Goal: Task Accomplishment & Management: Use online tool/utility

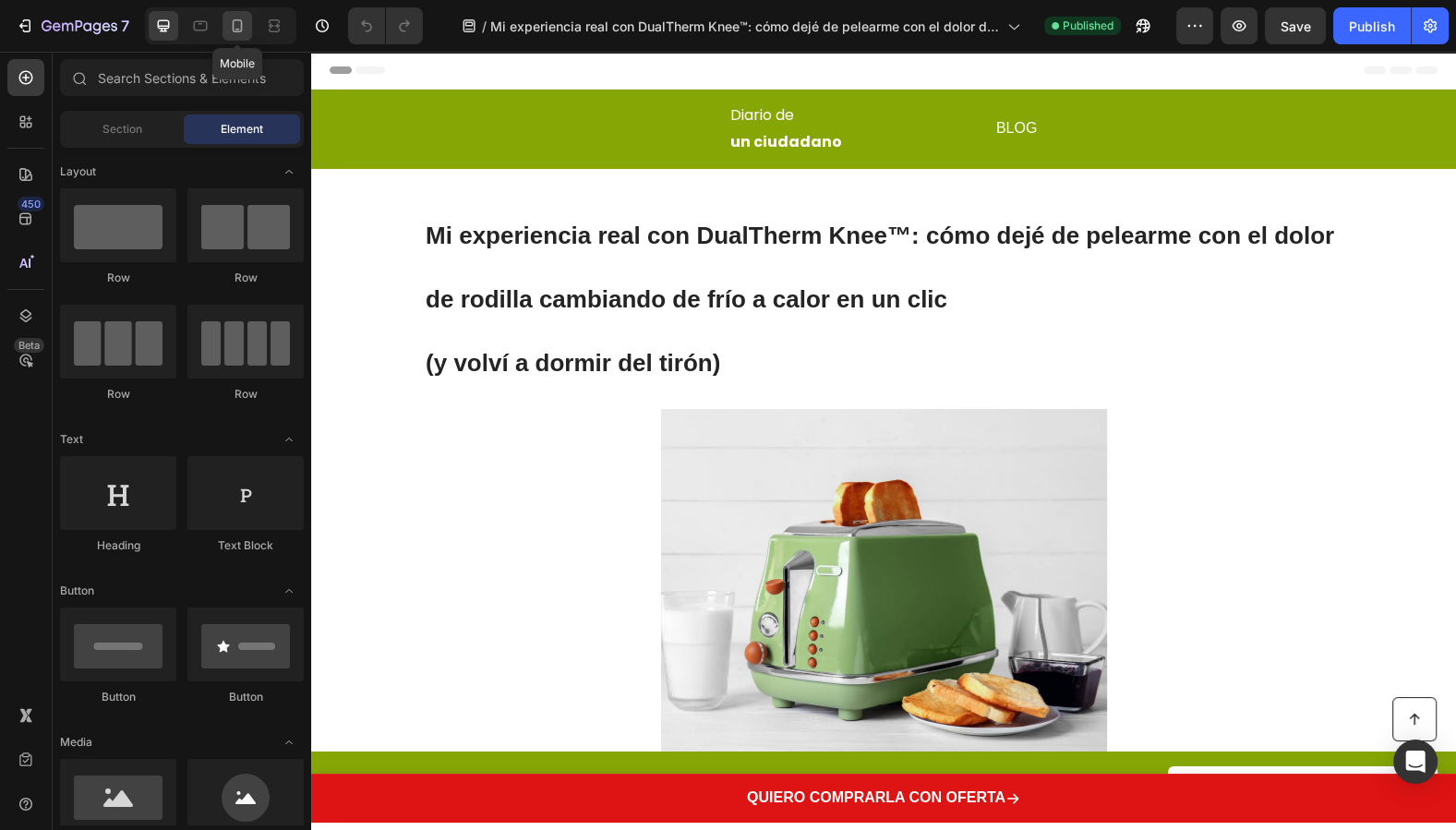
click at [243, 22] on icon at bounding box center [237, 26] width 19 height 19
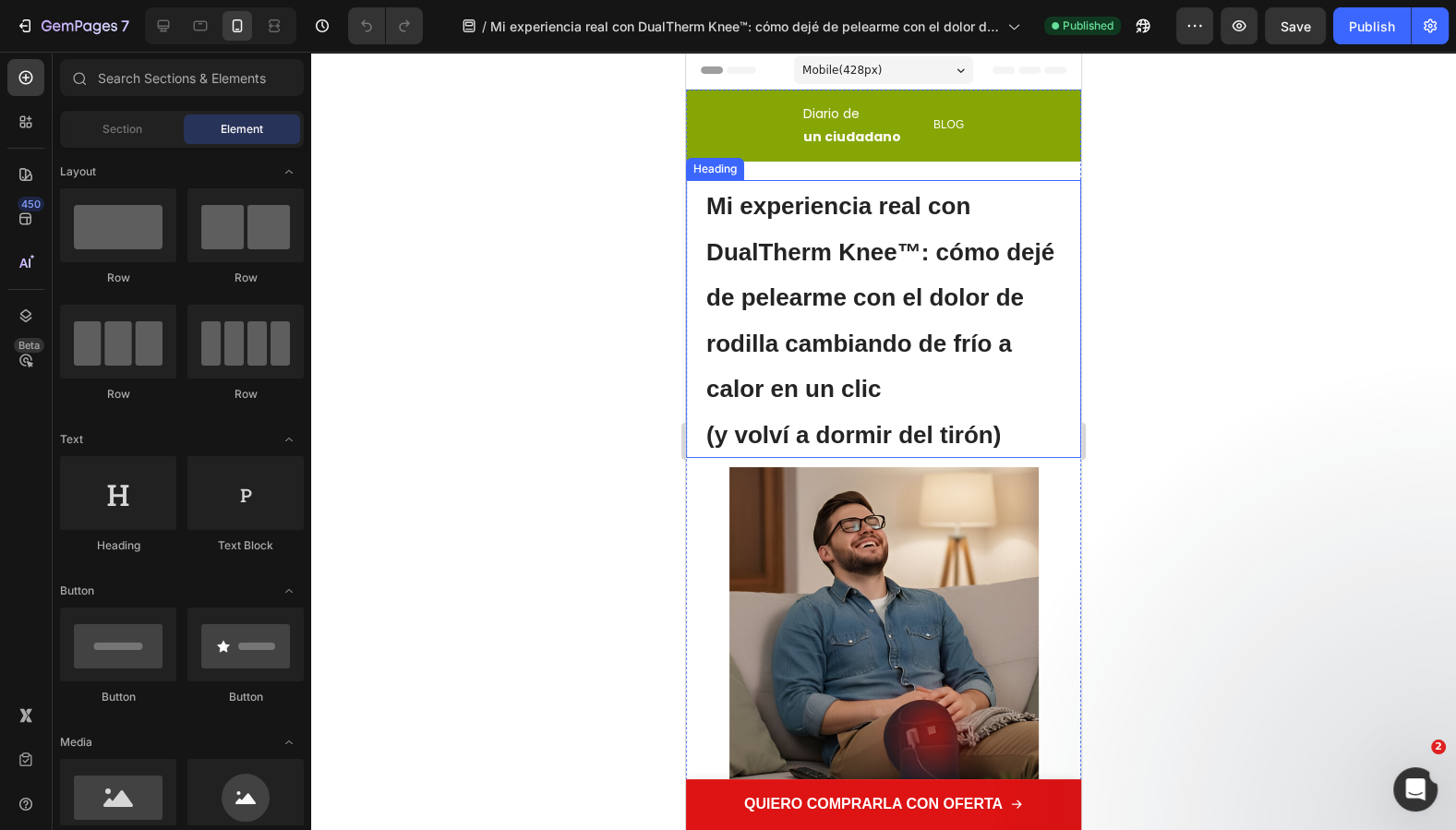
click at [866, 286] on strong "Mi experiencia real con DualTherm Knee™: cómo dejé de pelearme con el dolor de …" at bounding box center [880, 296] width 348 height 210
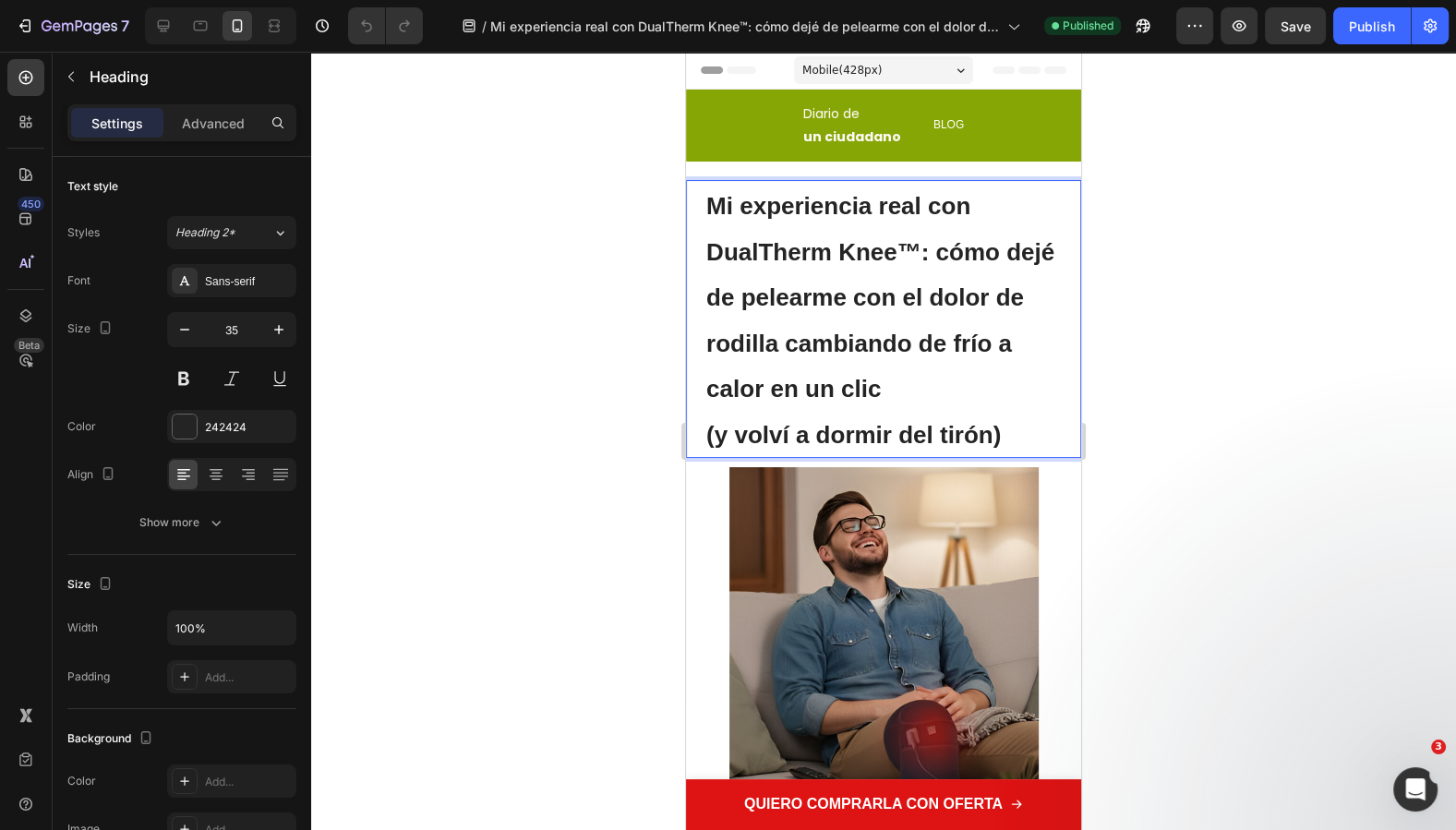
click at [900, 390] on p "Mi experiencia real con DualTherm Knee™: cómo dejé de pelearme con el dolor de …" at bounding box center [883, 318] width 355 height 274
click at [895, 382] on p "Mi experiencia real con DualTherm Knee™: cómo dejé de pelearme con el dolor de …" at bounding box center [883, 318] width 355 height 274
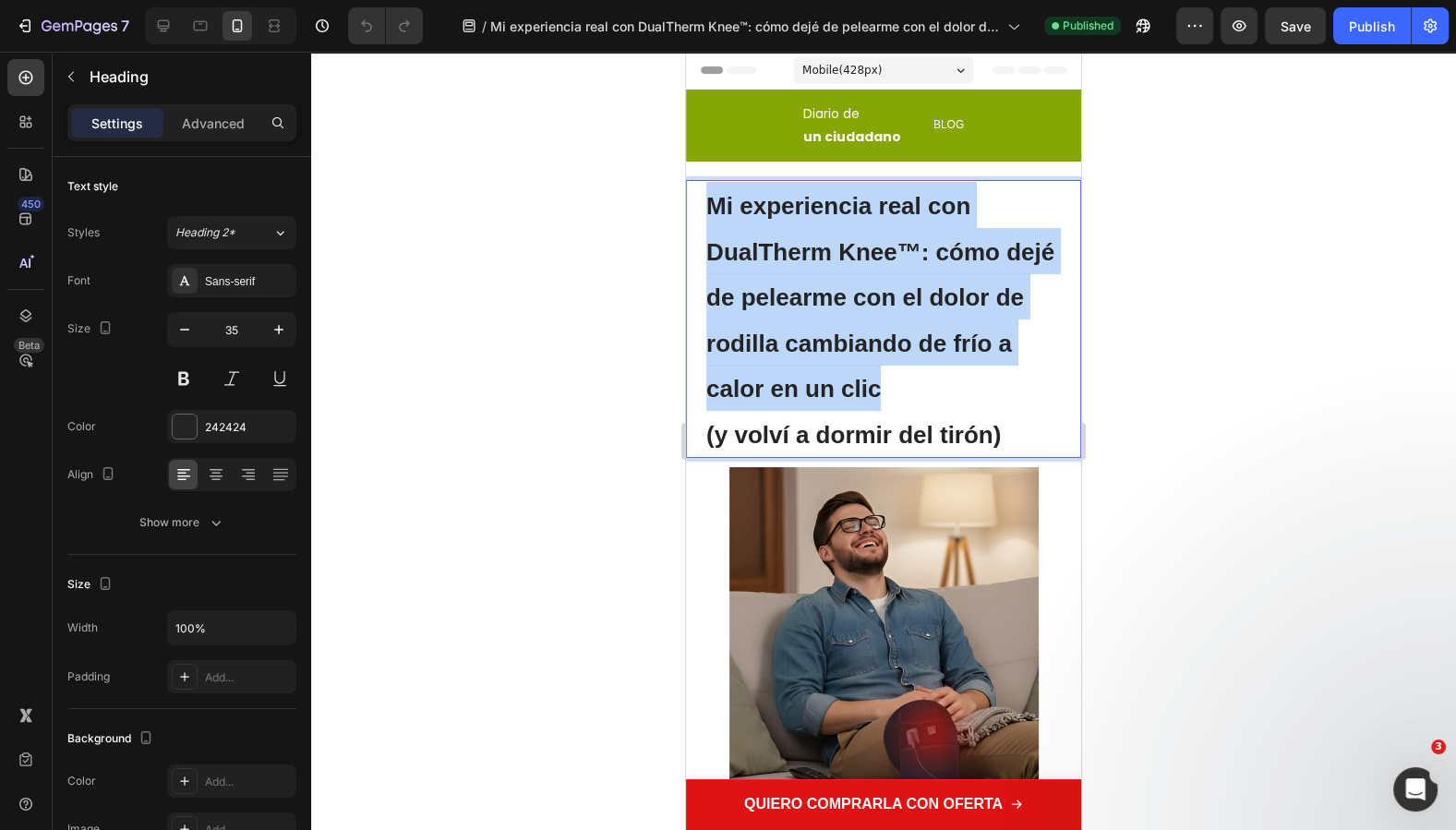
drag, startPoint x: 877, startPoint y: 382, endPoint x: 702, endPoint y: 212, distance: 244.0
click at [702, 212] on div "Mi experiencia real con DualTherm Knee™: cómo dejé de pelearme con el dolor de …" at bounding box center [883, 318] width 395 height 278
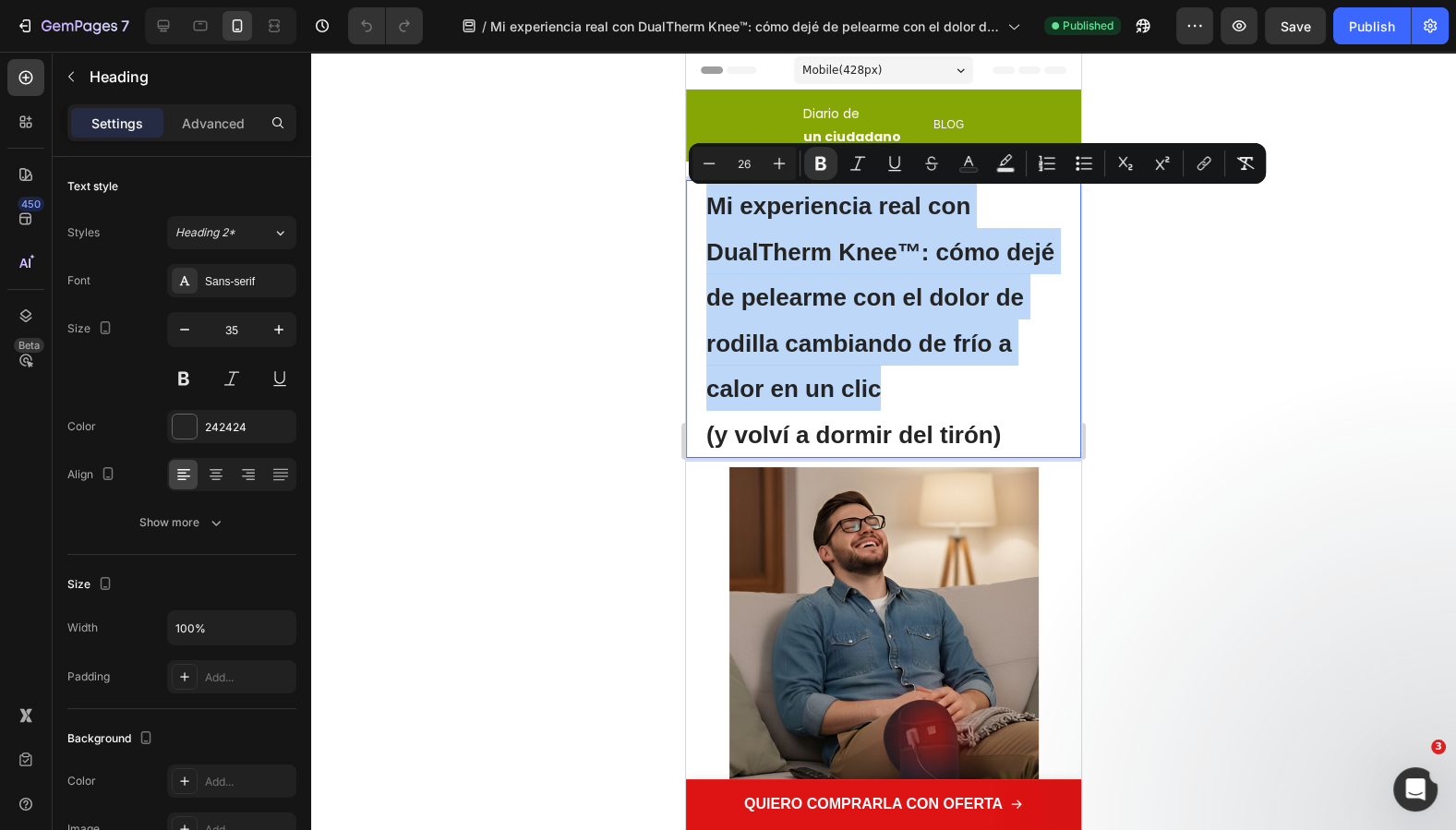
click at [941, 241] on strong "Mi experiencia real con DualTherm Knee™: cómo dejé de pelearme con el dolor de …" at bounding box center [880, 296] width 348 height 210
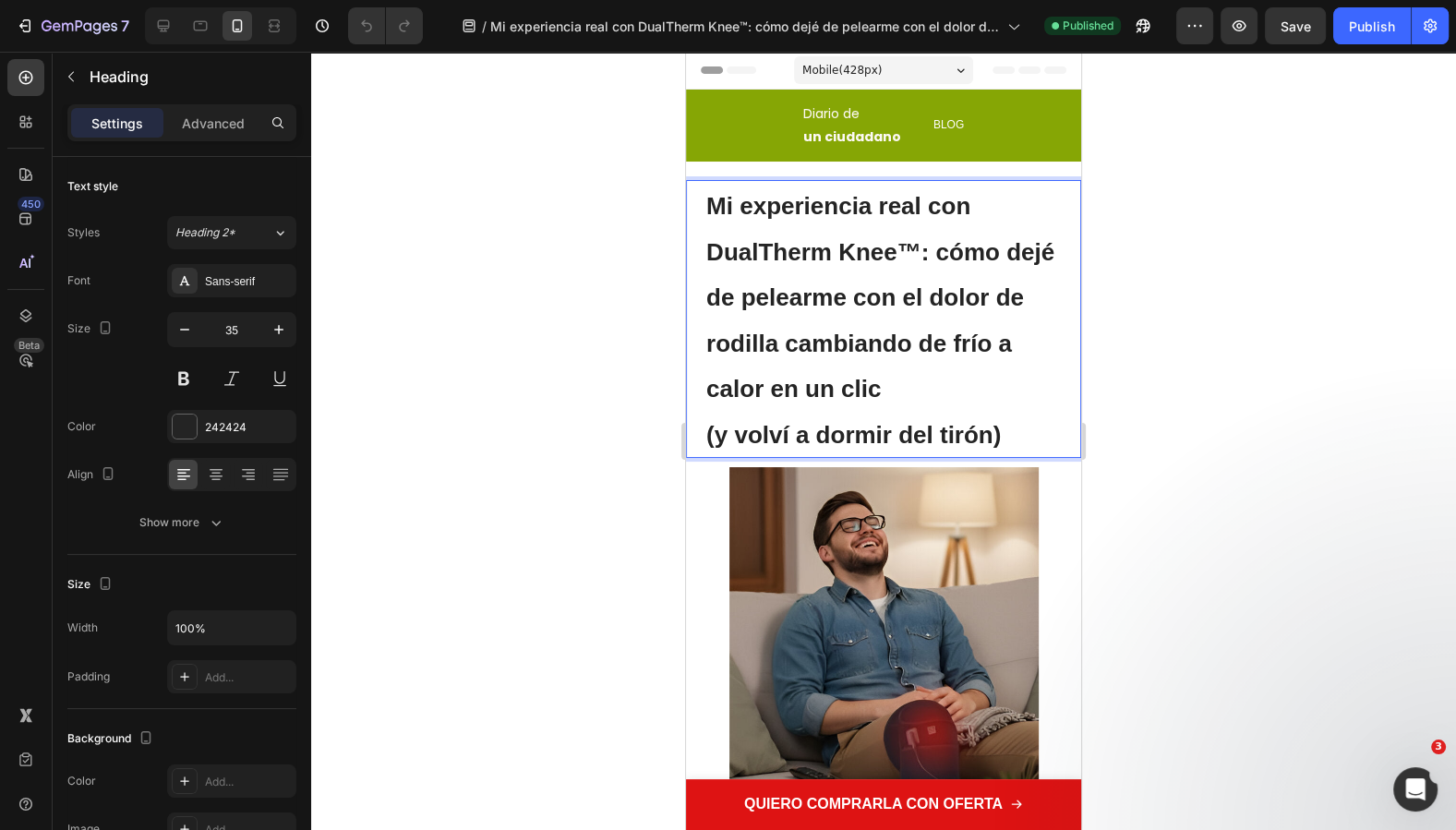
drag, startPoint x: 934, startPoint y: 251, endPoint x: 910, endPoint y: 400, distance: 150.9
click at [910, 400] on p "Mi experiencia real con DualTherm Knee™: cómo dejé de pelearme con el dolor de …" at bounding box center [883, 318] width 355 height 274
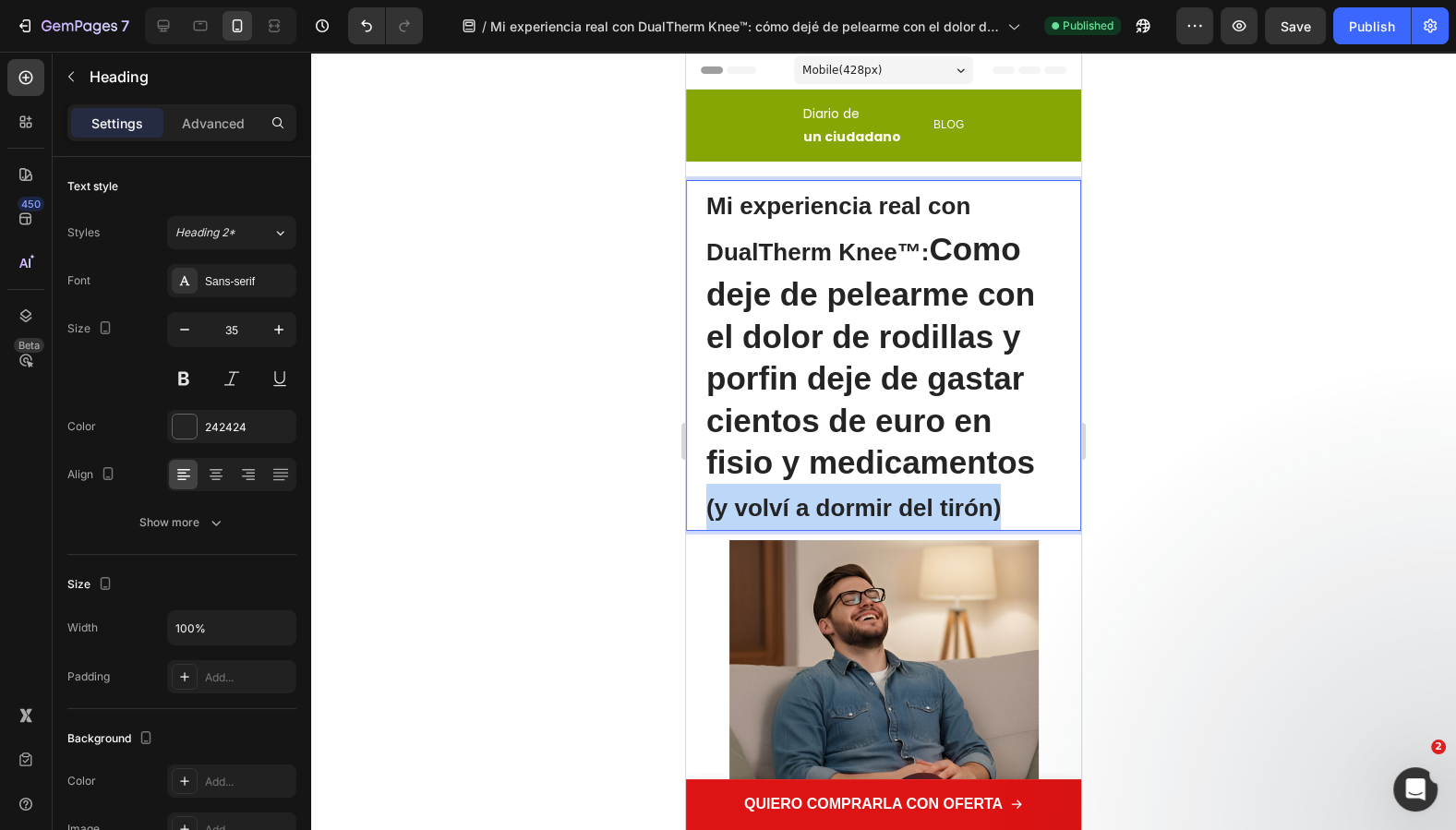
drag, startPoint x: 1020, startPoint y: 504, endPoint x: 663, endPoint y: 512, distance: 357.1
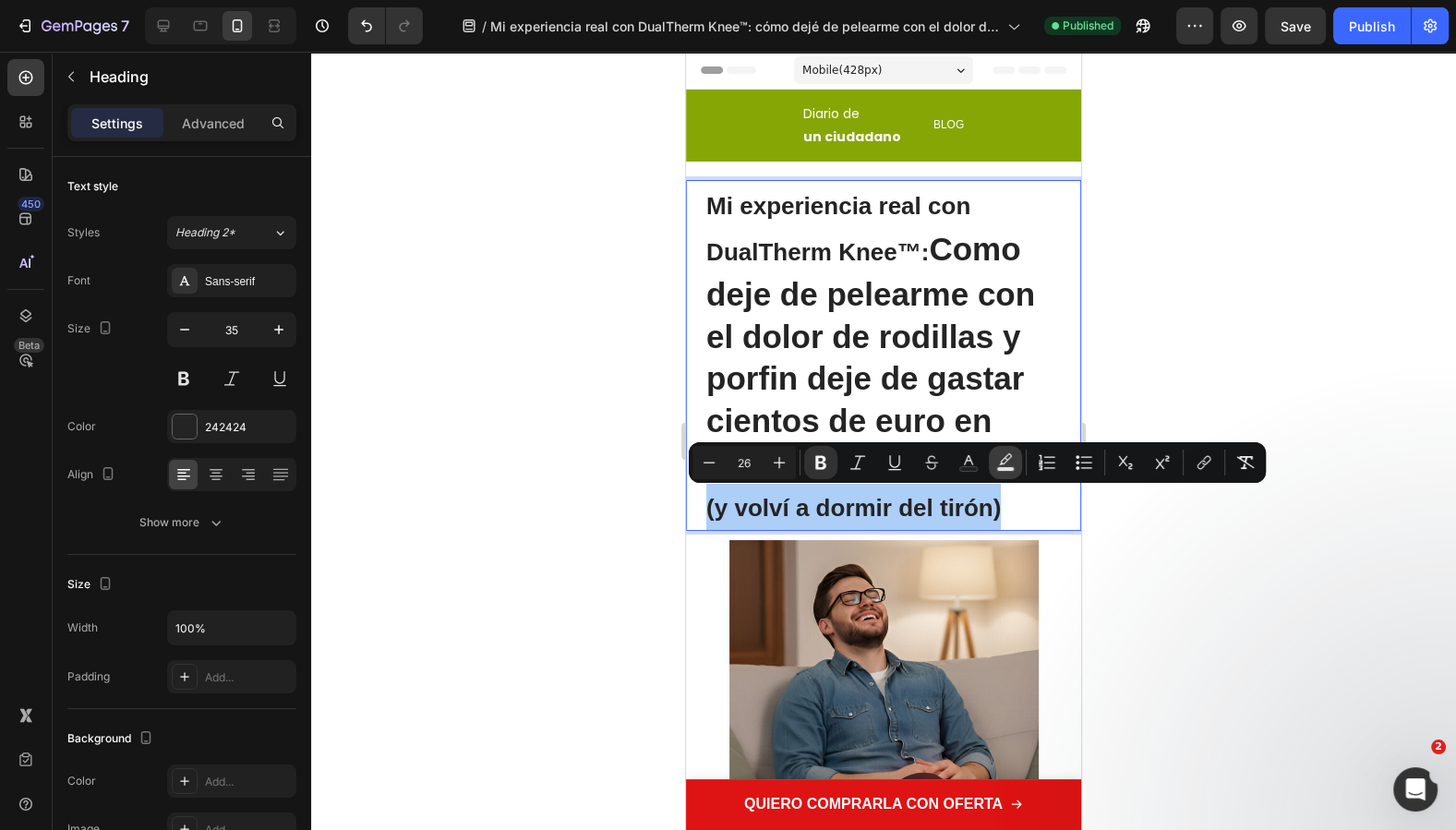
click at [1002, 463] on icon "Editor contextual toolbar" at bounding box center [1005, 459] width 13 height 11
type input "000000"
type input "77"
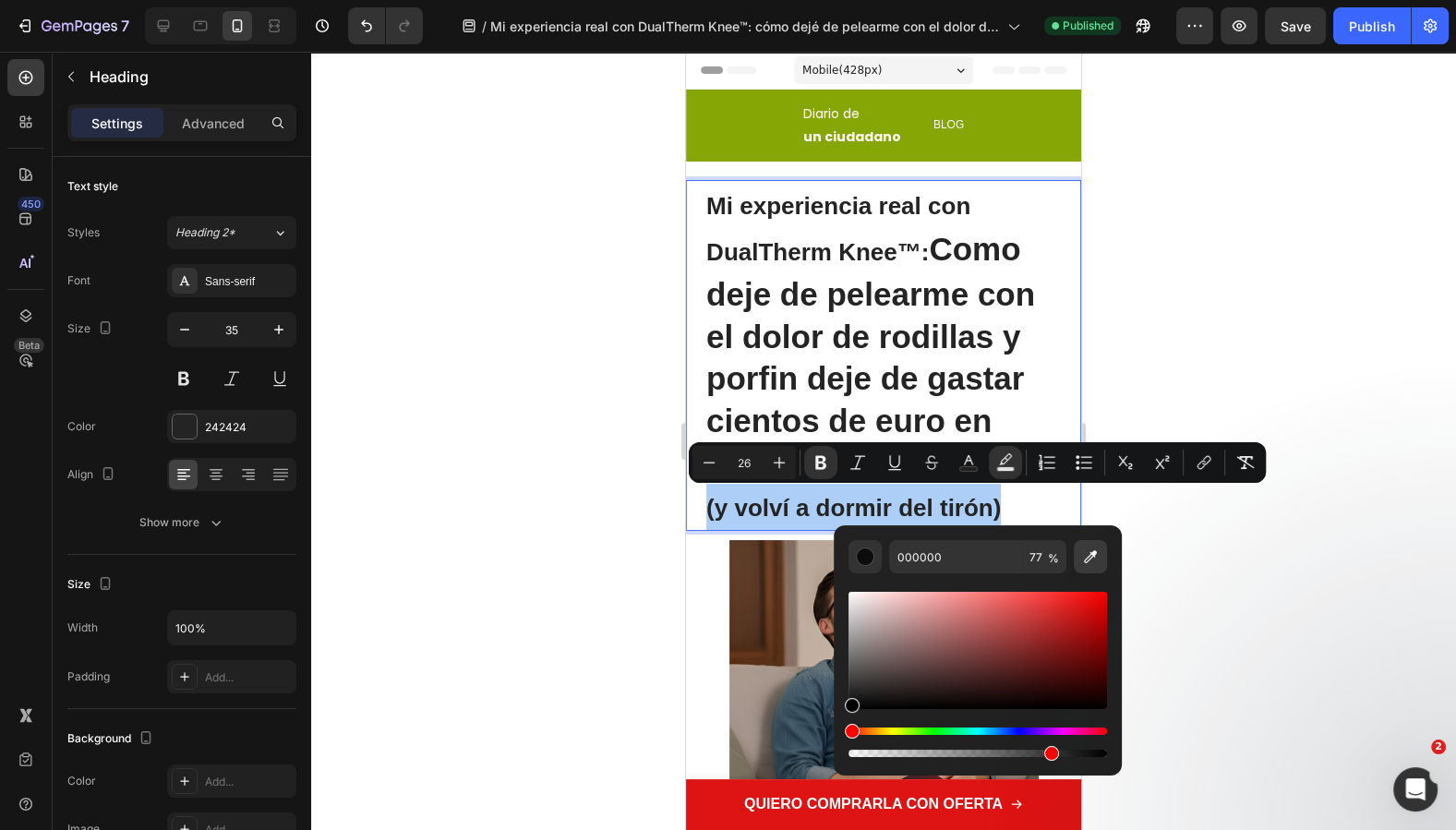
click at [1098, 555] on icon "Editor contextual toolbar" at bounding box center [1090, 556] width 19 height 19
type input "87A605"
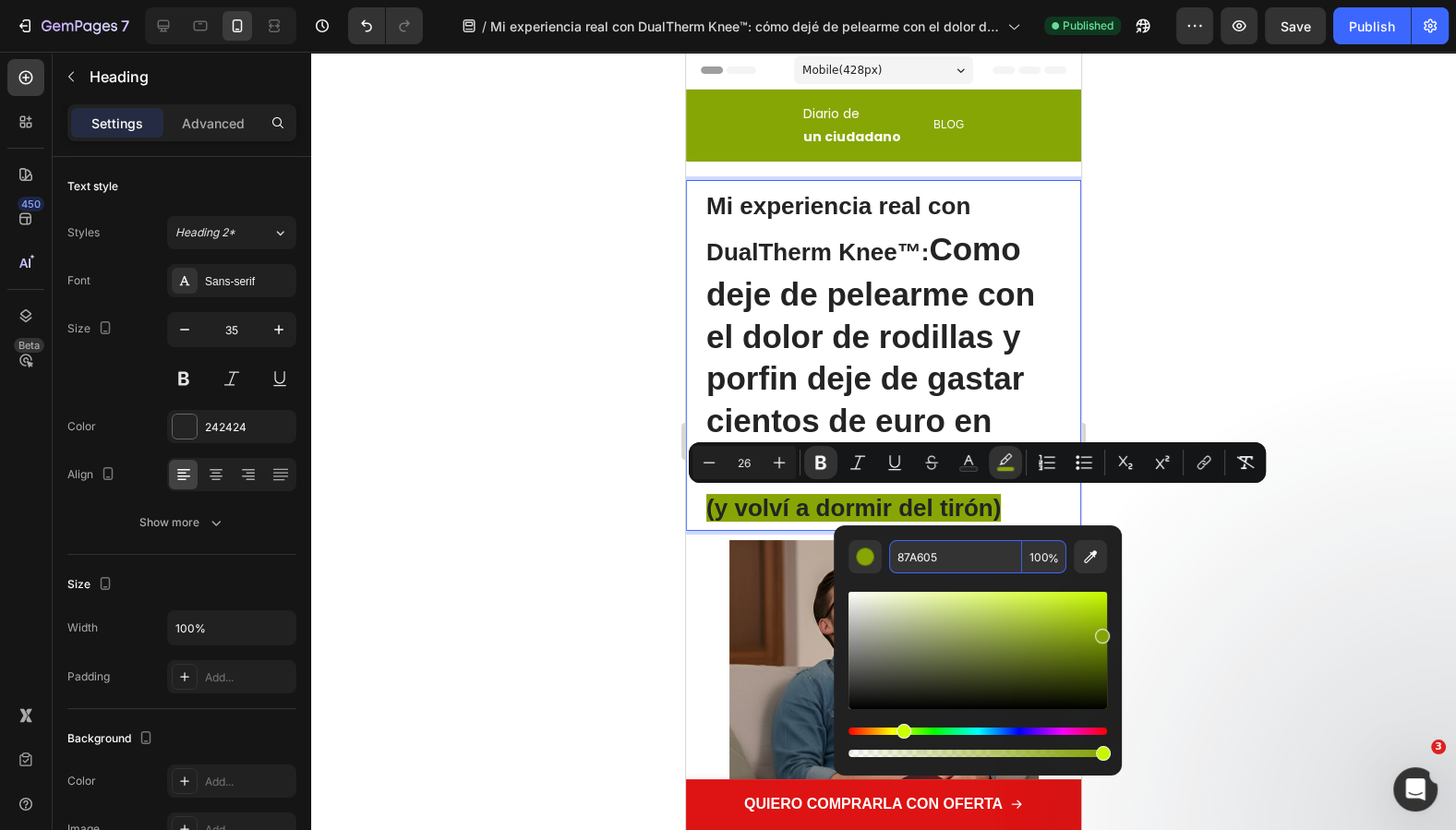
click at [1033, 565] on input "100" at bounding box center [1044, 556] width 44 height 33
type input "100"
click at [1222, 556] on div at bounding box center [883, 440] width 1145 height 778
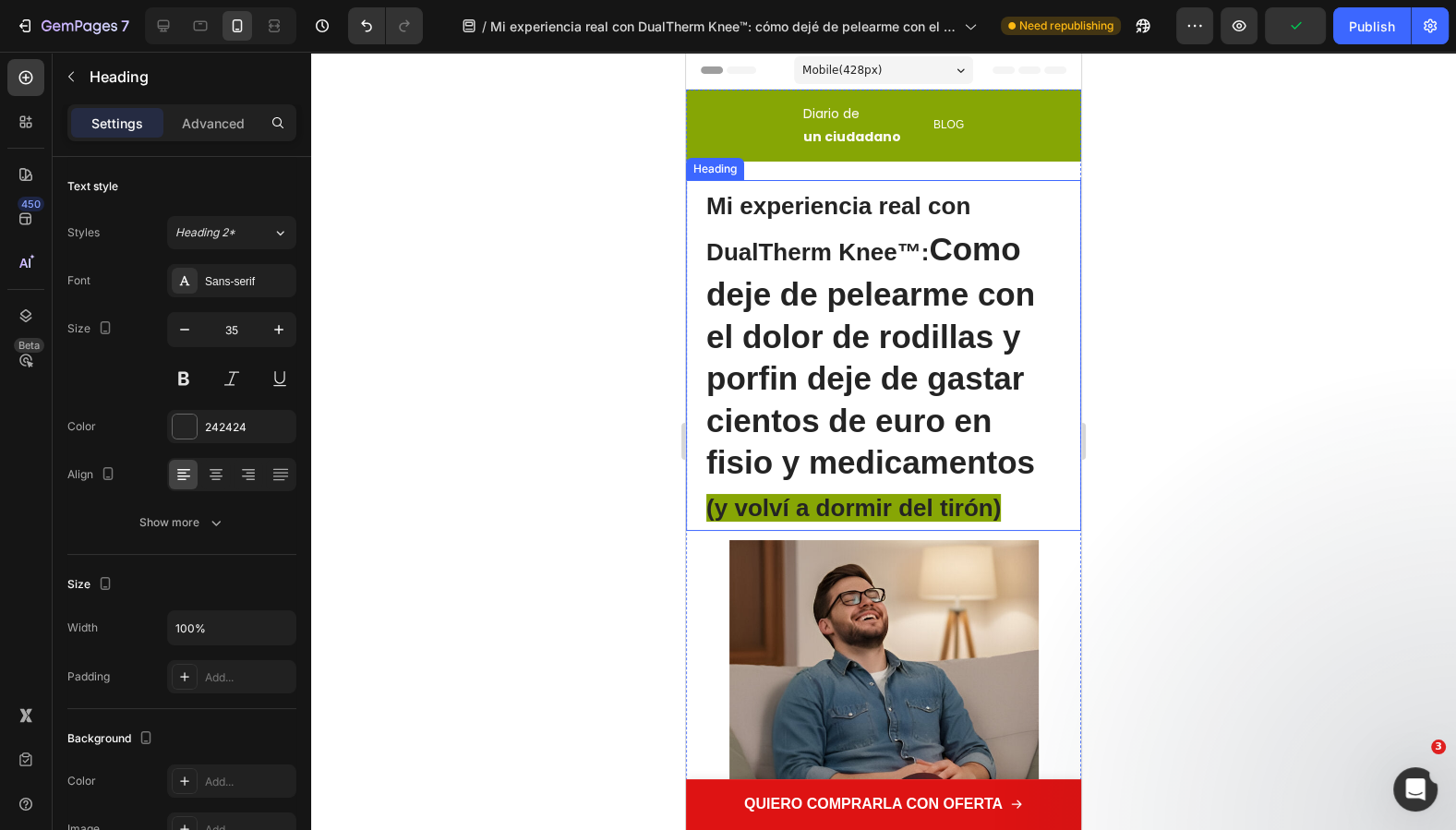
click at [947, 520] on p "⁠⁠⁠⁠⁠⁠⁠ Mi experiencia real con DualTherm Knee™: Como deje de pelearme con el d…" at bounding box center [883, 354] width 355 height 347
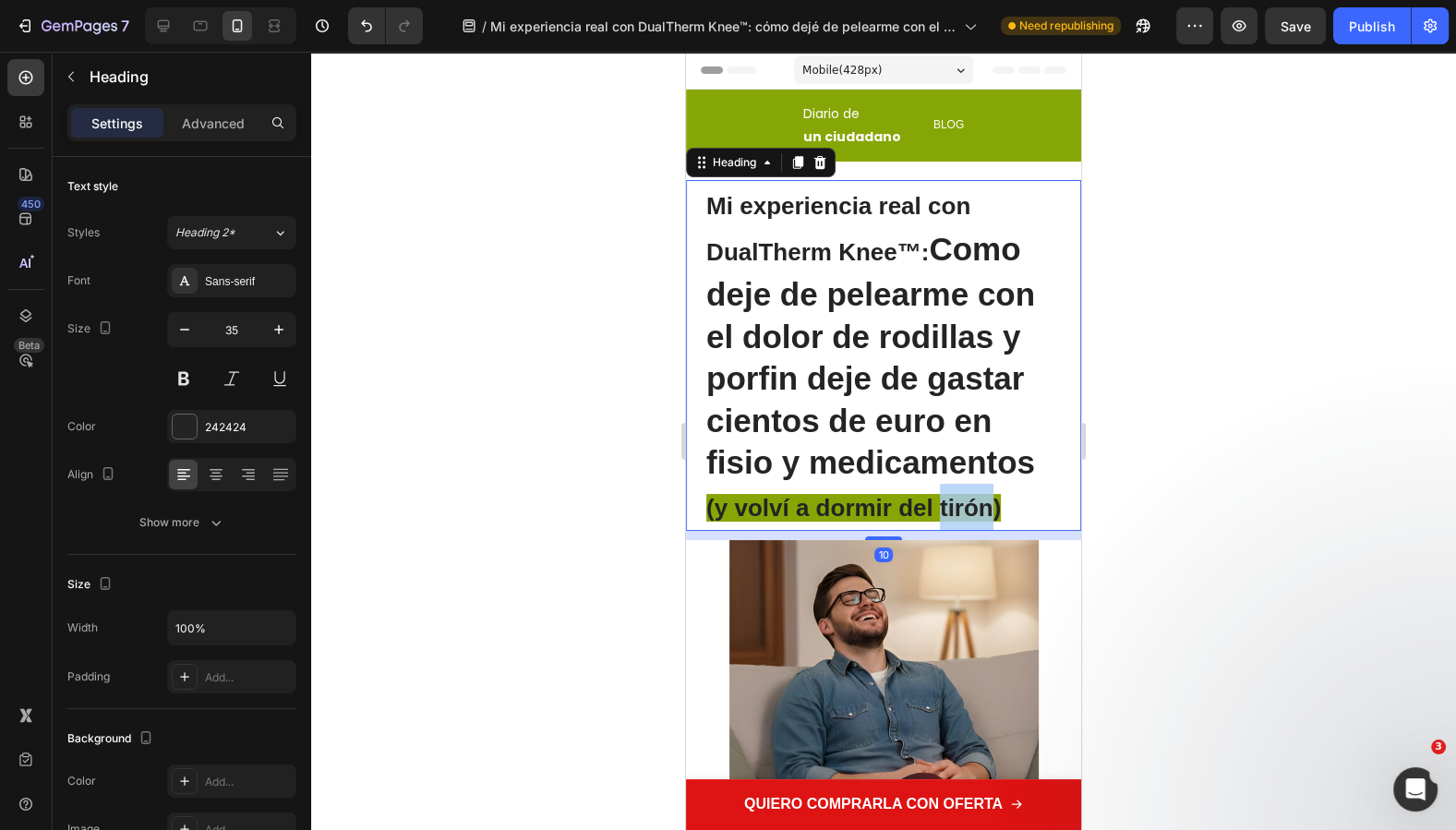
click at [947, 508] on strong "(y volví a dormir del tirón)" at bounding box center [853, 508] width 294 height 28
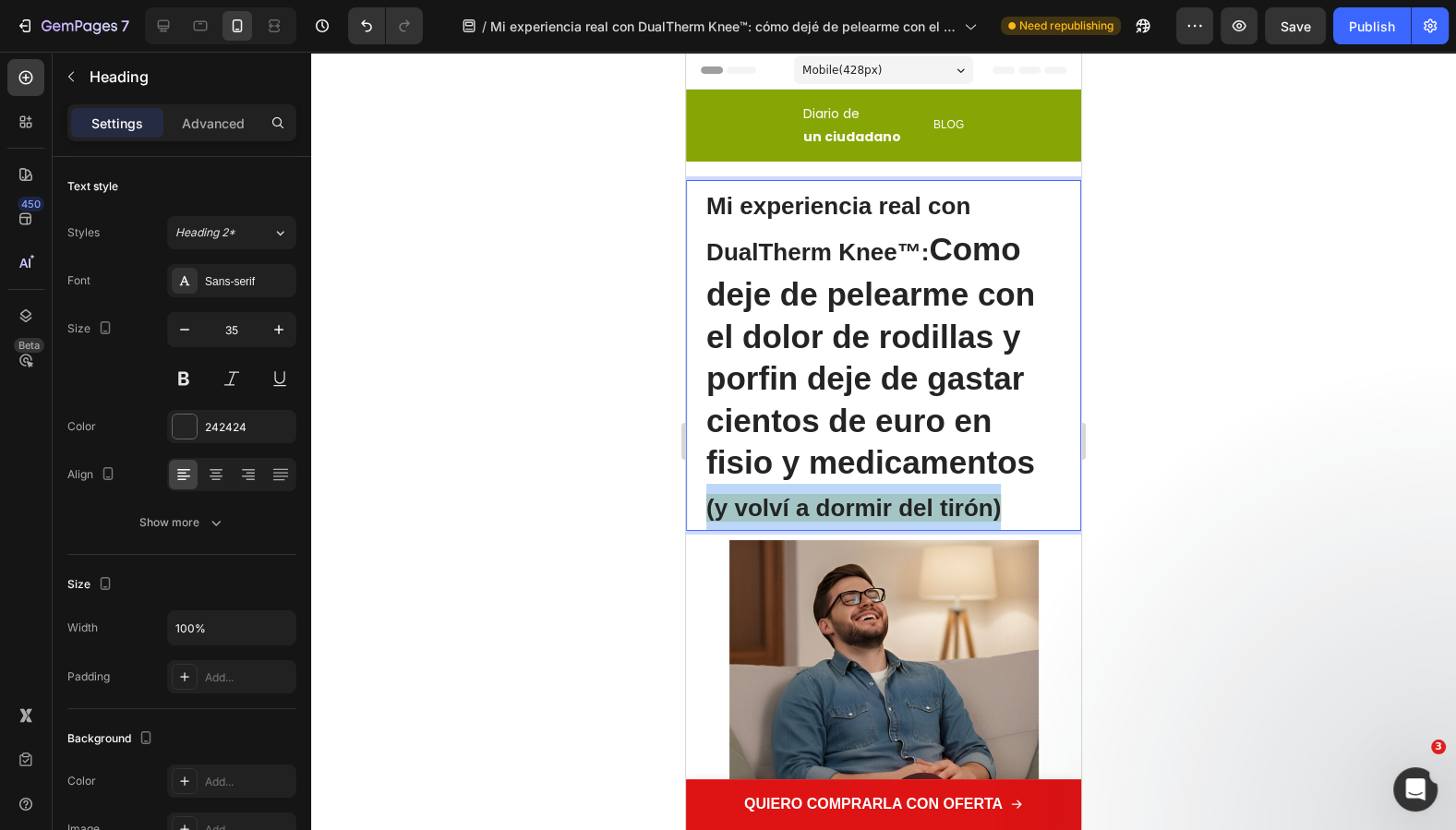
click at [947, 508] on strong "(y volví a dormir del tirón)" at bounding box center [853, 508] width 294 height 28
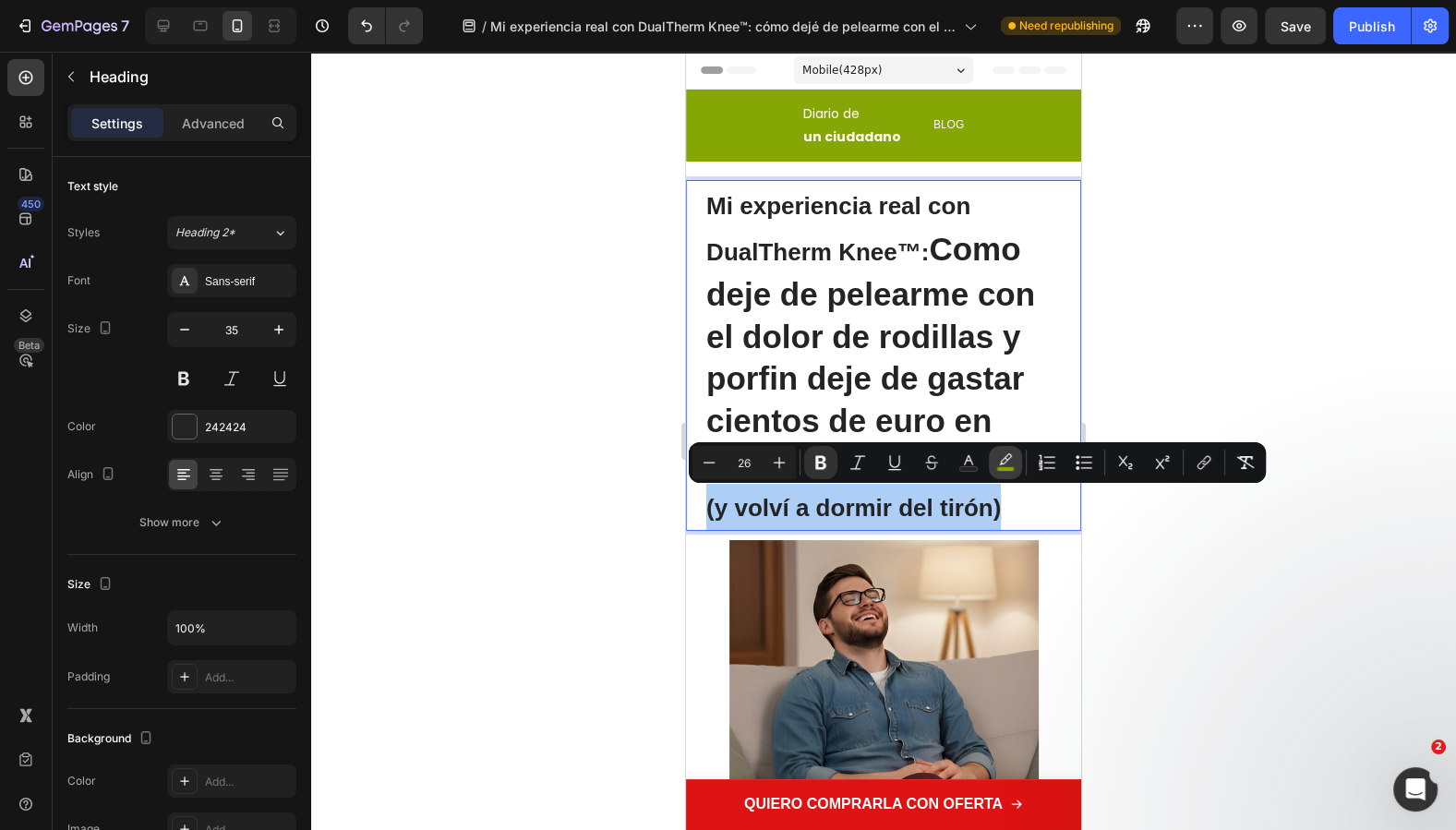
click at [1006, 472] on rect "Editor contextual toolbar" at bounding box center [1005, 469] width 18 height 5
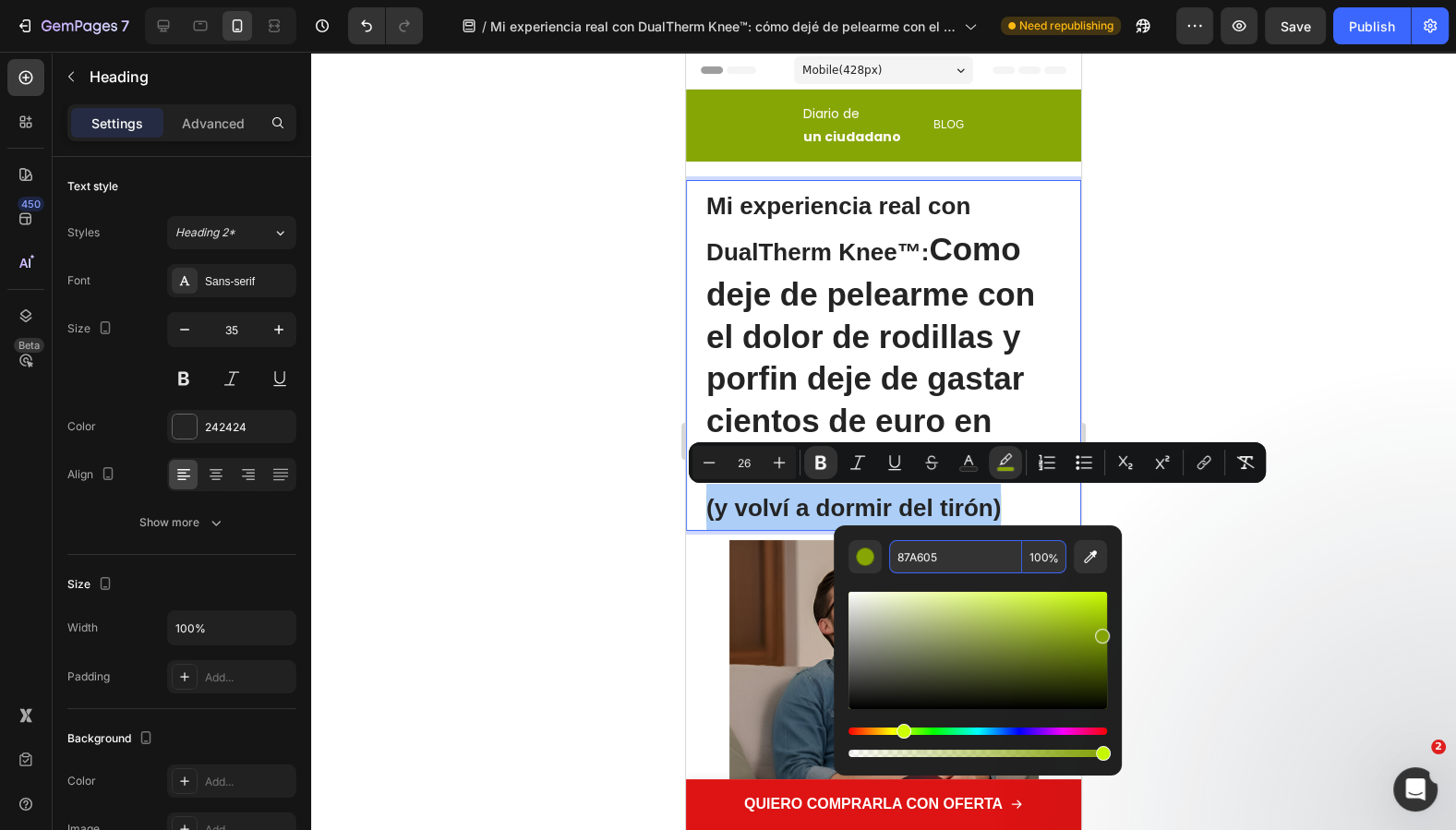
click at [1029, 550] on input "100" at bounding box center [1044, 556] width 44 height 33
click at [1052, 552] on span "%" at bounding box center [1053, 558] width 11 height 20
click at [1048, 555] on span "%" at bounding box center [1053, 558] width 11 height 20
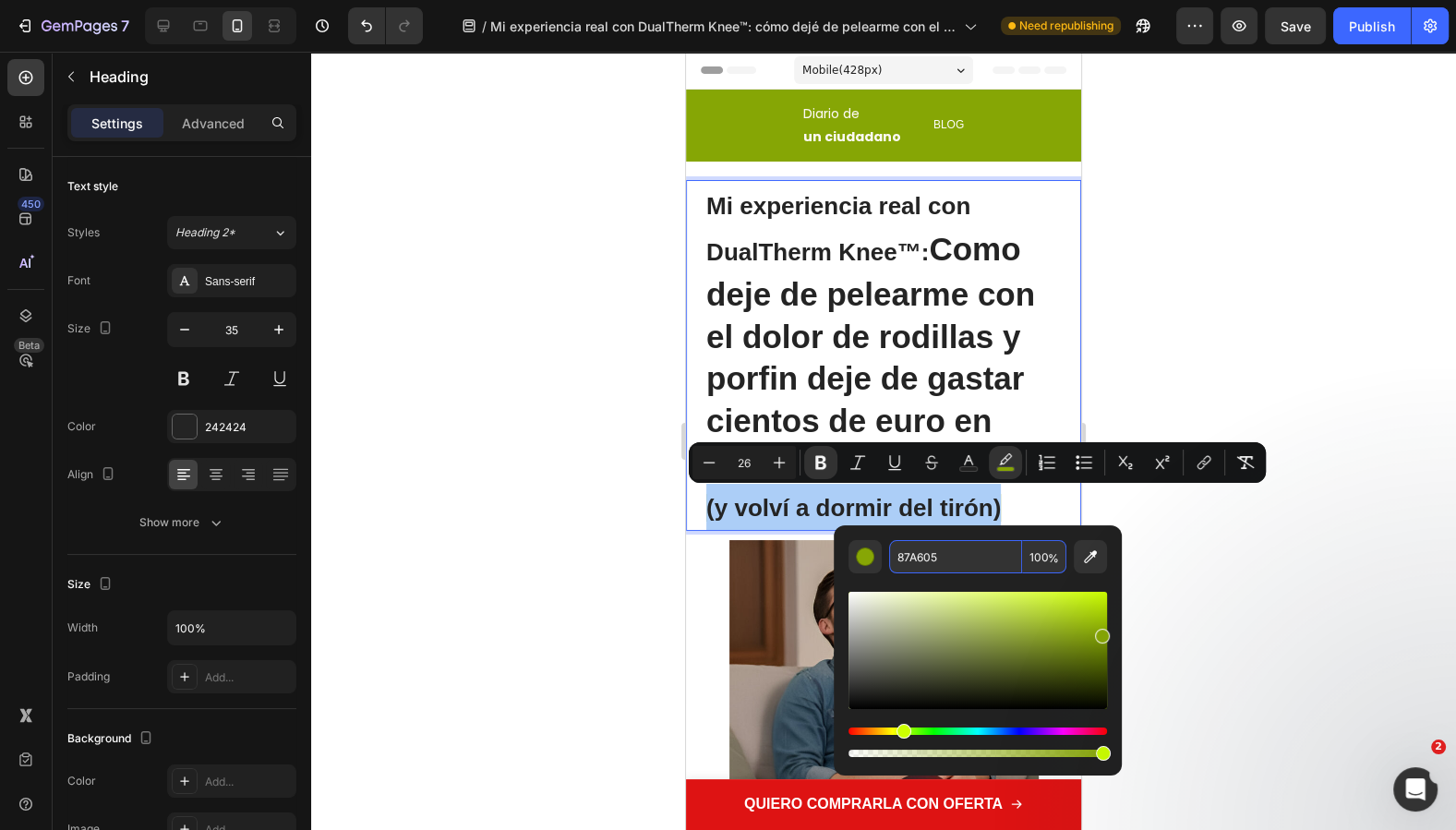
click at [1046, 555] on div "87A605 100 %" at bounding box center [977, 556] width 177 height 33
click at [1041, 556] on input "100" at bounding box center [1044, 556] width 44 height 33
click at [1040, 557] on input "100" at bounding box center [1044, 556] width 44 height 33
click at [1040, 557] on input "10110" at bounding box center [1044, 556] width 44 height 33
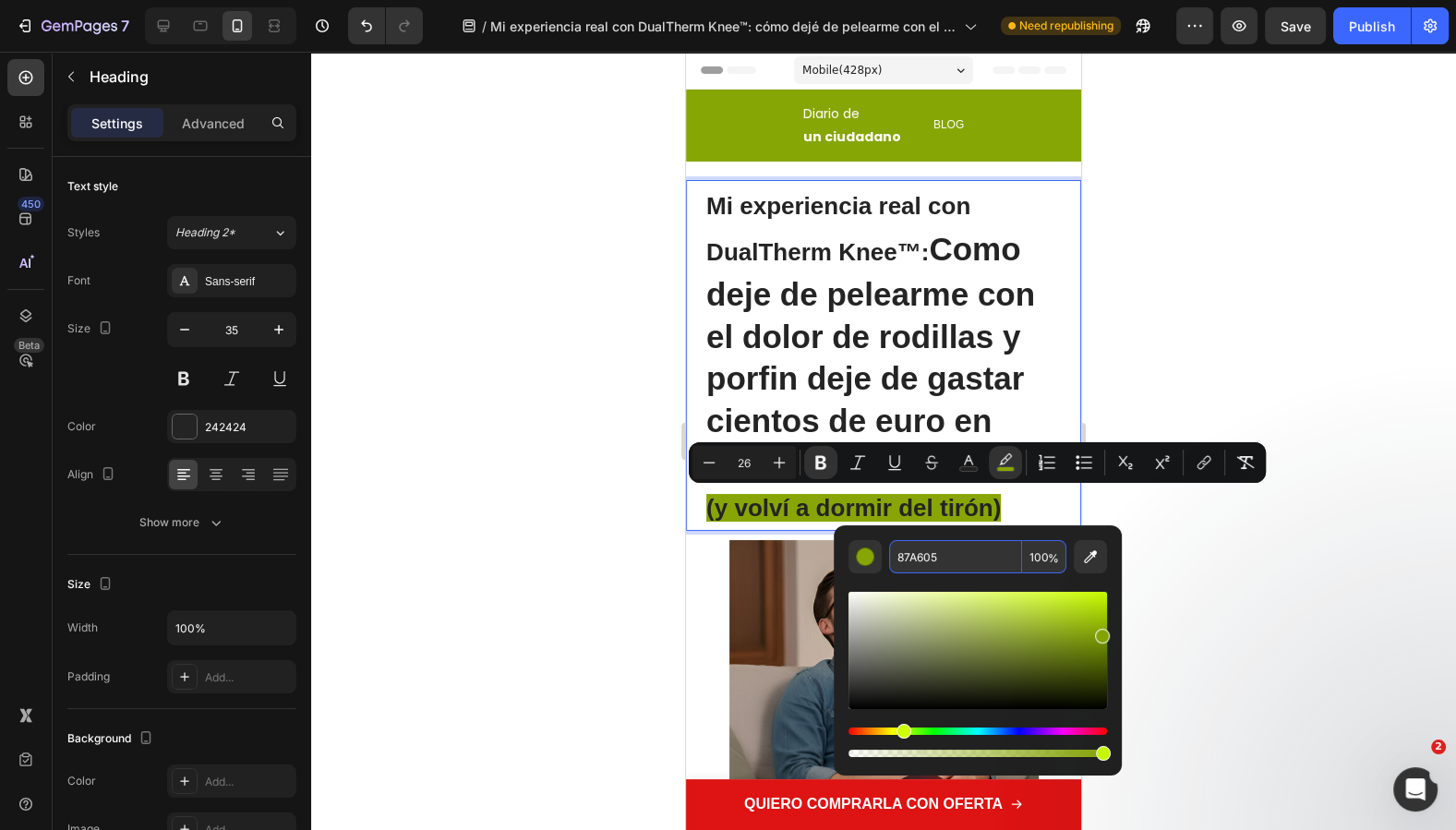
click at [1040, 557] on input "100" at bounding box center [1044, 556] width 44 height 33
click at [1029, 563] on input "11" at bounding box center [1044, 556] width 44 height 33
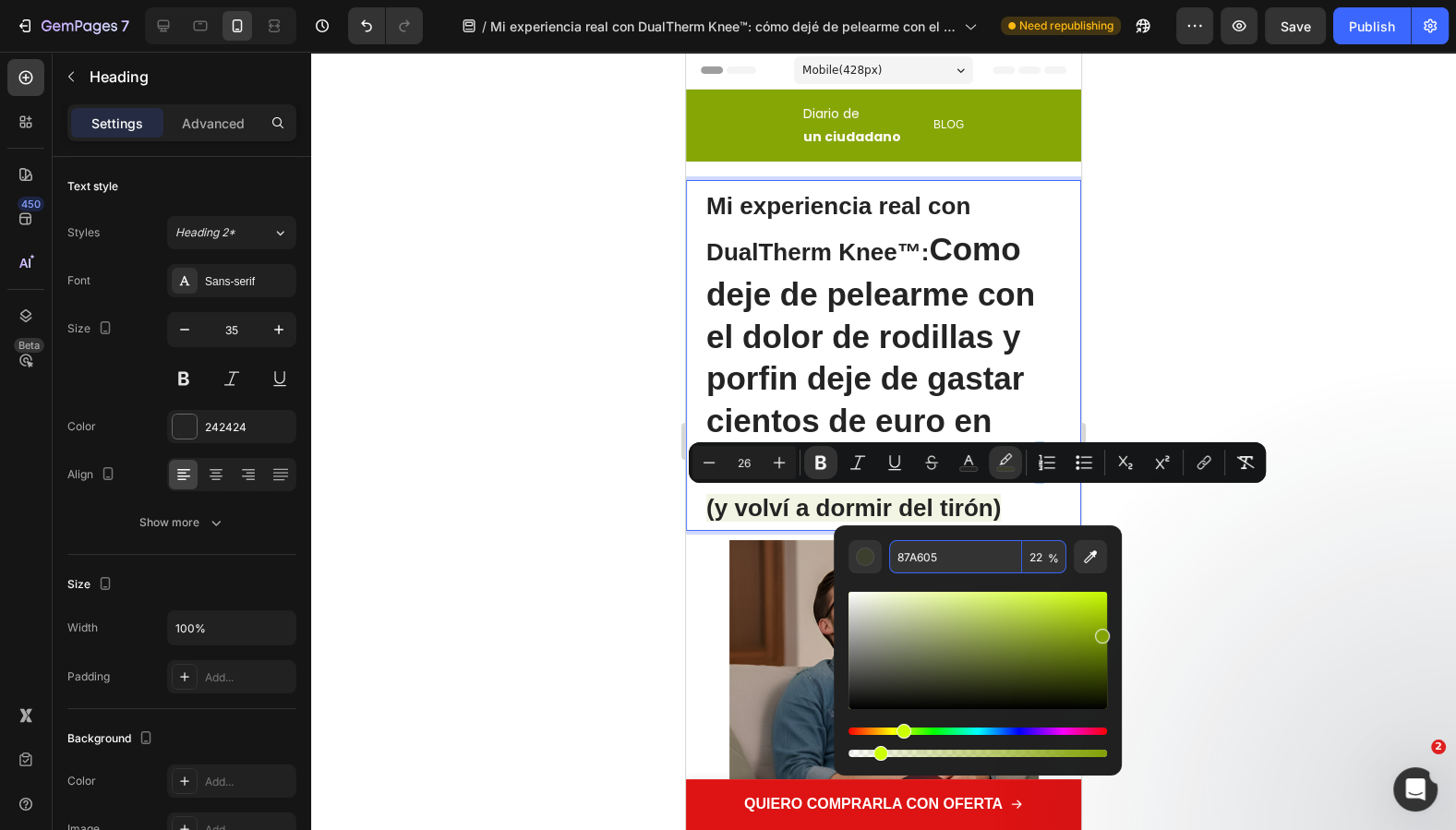
type input "22"
click at [1040, 538] on div "87A605 22 %" at bounding box center [977, 642] width 288 height 235
drag, startPoint x: 1095, startPoint y: 628, endPoint x: 1069, endPoint y: 596, distance: 41.2
click at [1069, 596] on div "Editor contextual toolbar" at bounding box center [977, 650] width 258 height 118
click at [1083, 599] on div "Editor contextual toolbar" at bounding box center [1079, 604] width 15 height 15
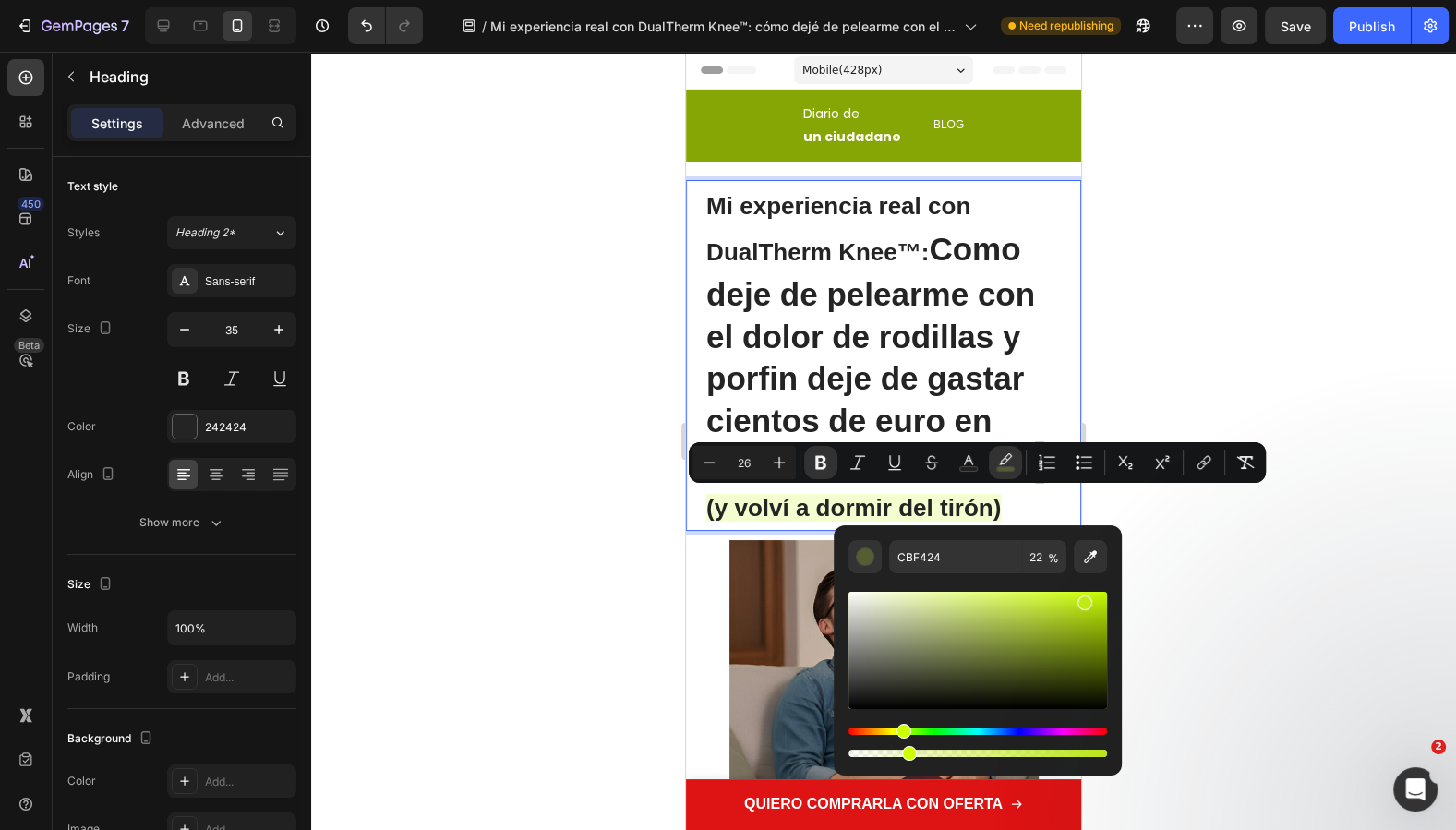
type input "C2ED17"
click at [1259, 625] on div at bounding box center [883, 440] width 1145 height 778
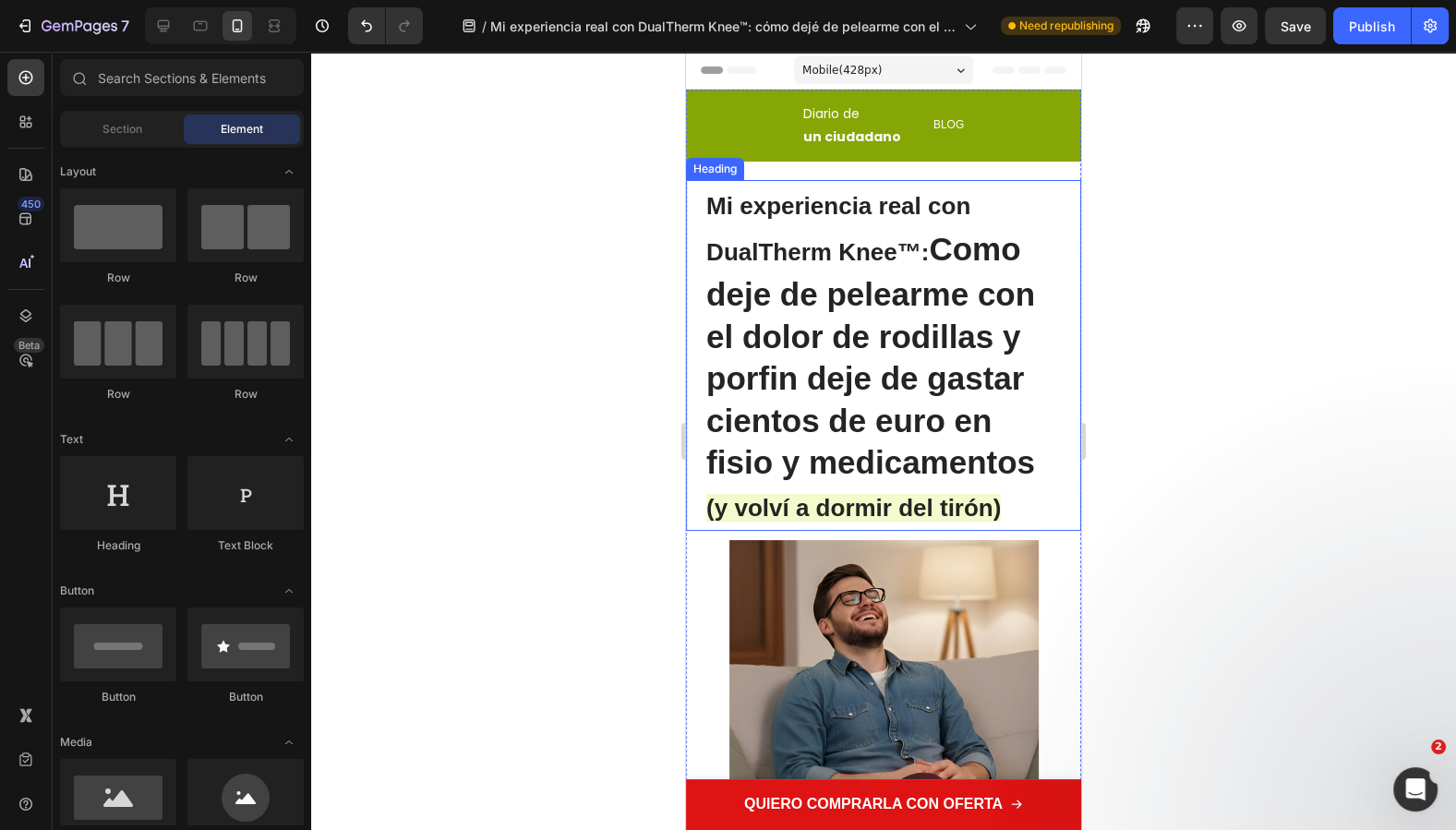
click at [1001, 313] on p "⁠⁠⁠⁠⁠⁠⁠ Mi experiencia real con DualTherm Knee™: Como deje de pelearme con el d…" at bounding box center [883, 354] width 355 height 347
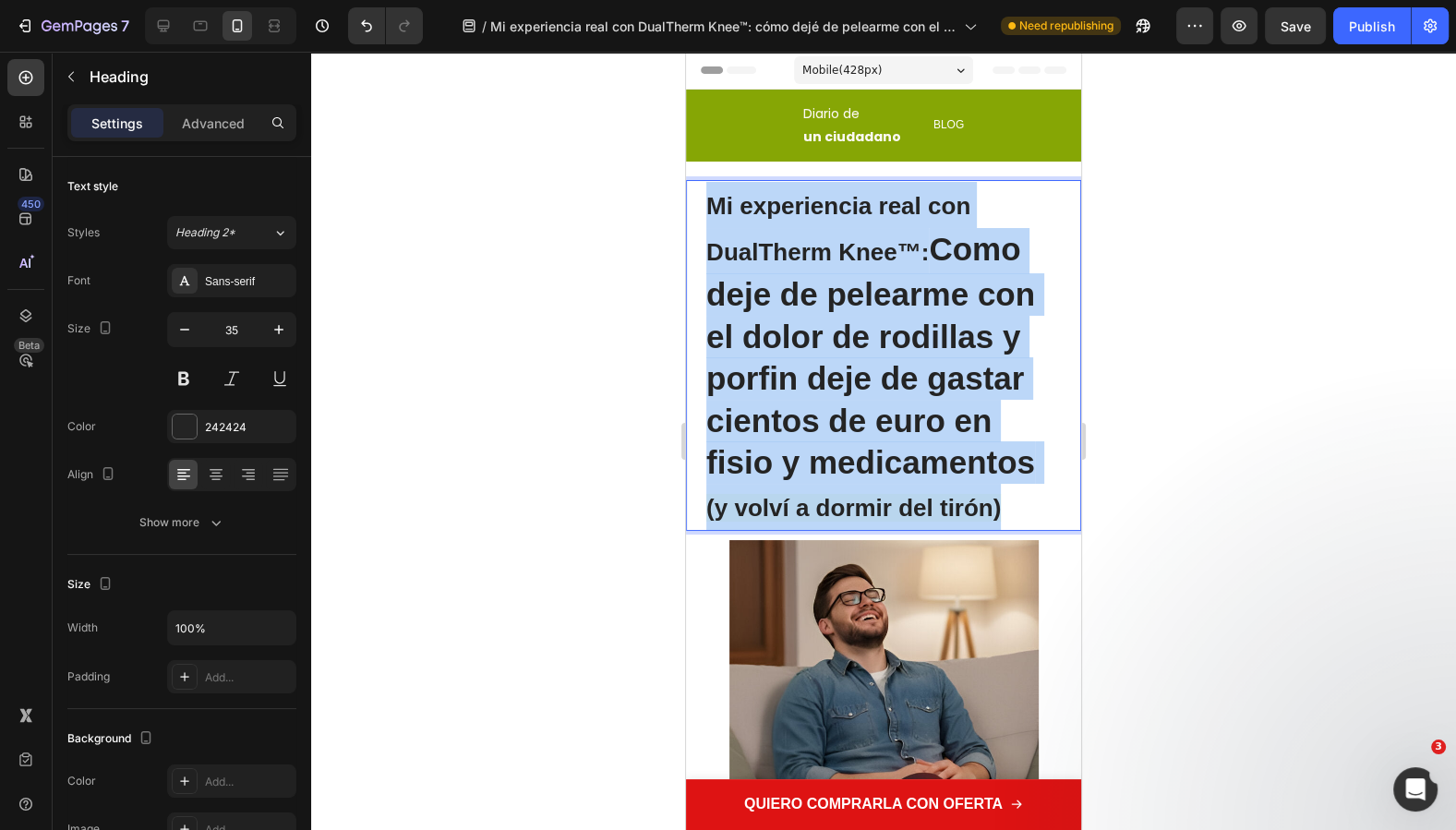
drag, startPoint x: 1015, startPoint y: 507, endPoint x: 651, endPoint y: 194, distance: 480.1
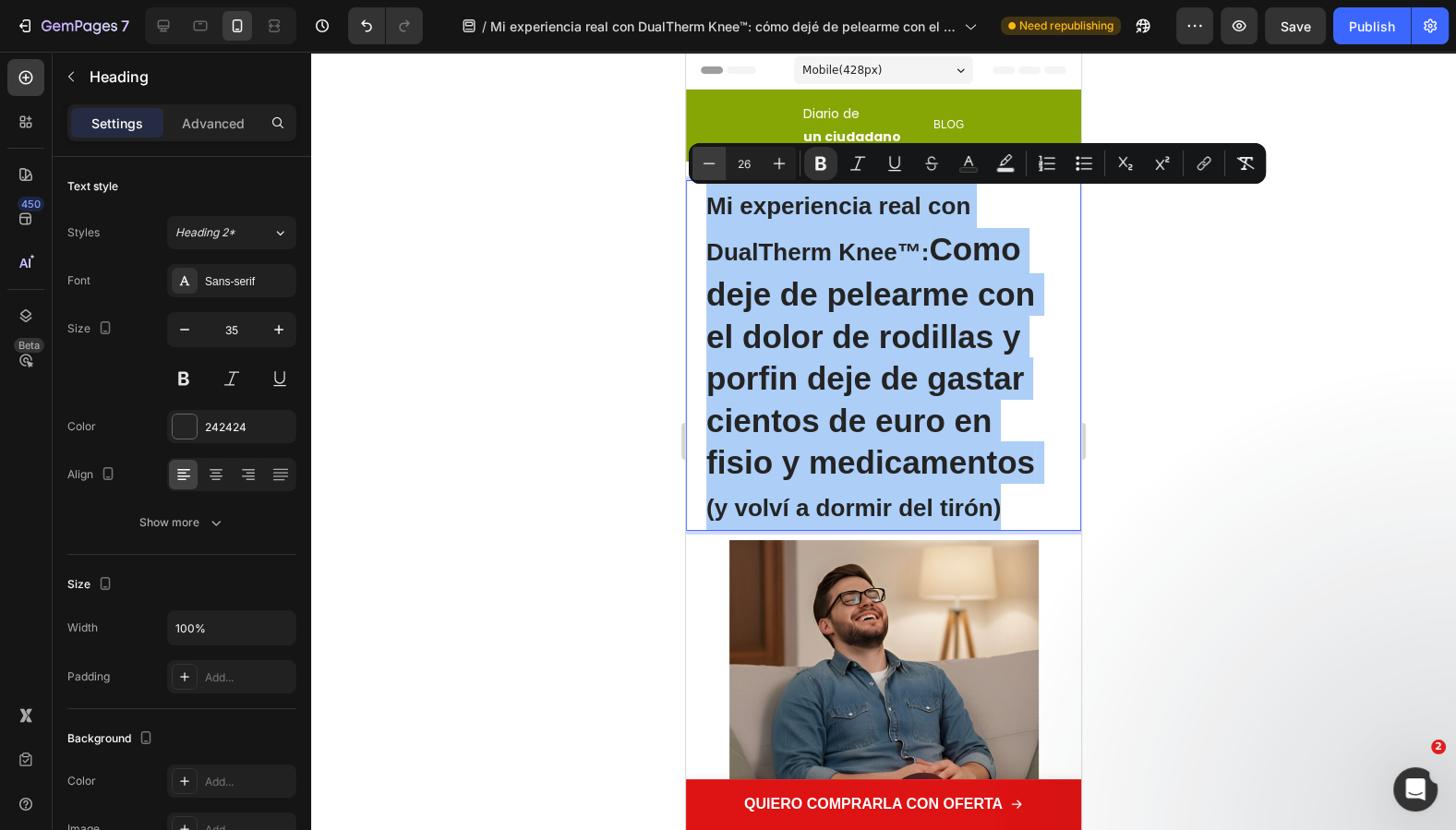
click at [716, 165] on icon "Editor contextual toolbar" at bounding box center [709, 164] width 19 height 19
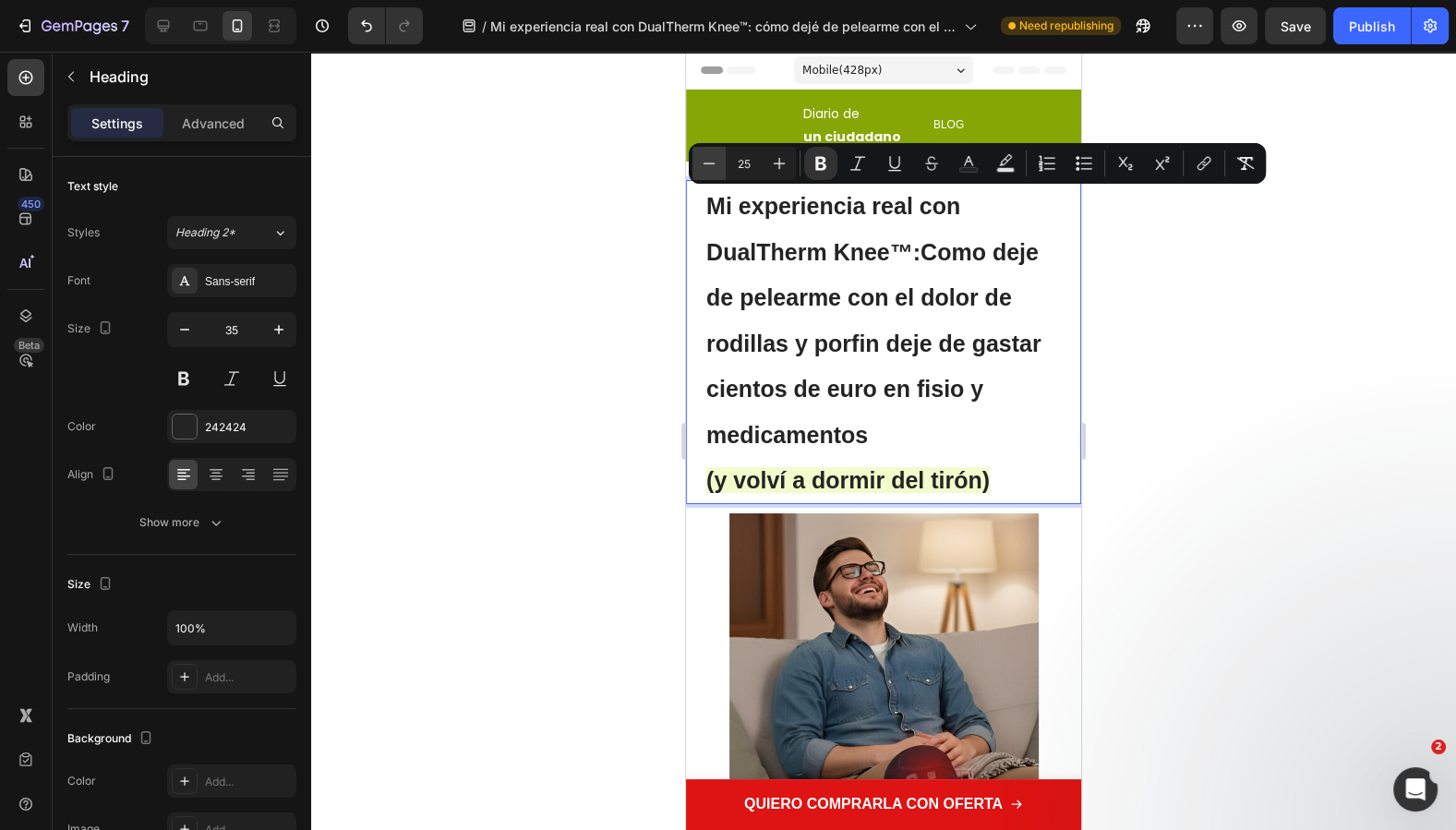
click at [716, 165] on icon "Editor contextual toolbar" at bounding box center [709, 164] width 19 height 19
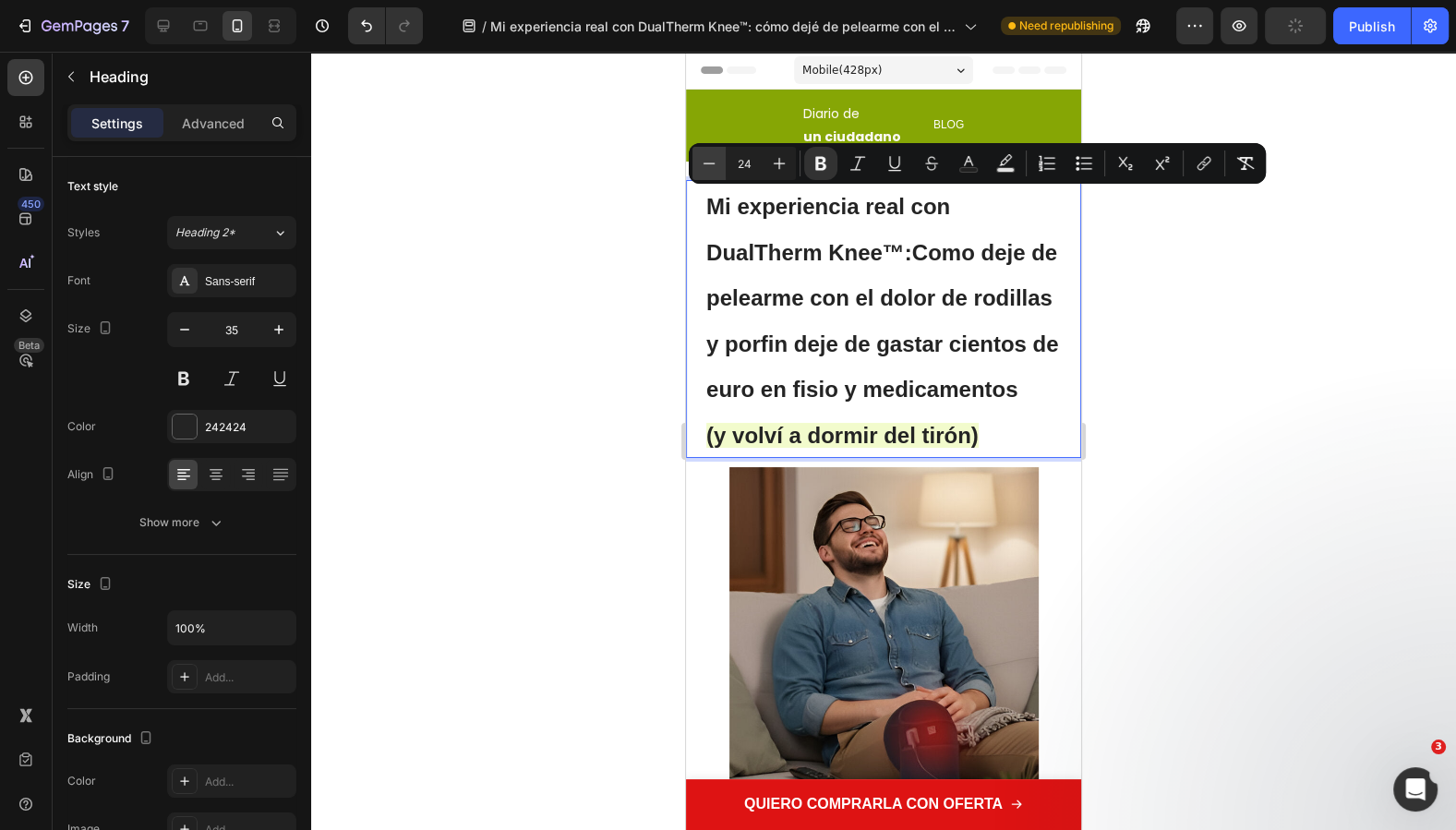
click at [716, 165] on icon "Editor contextual toolbar" at bounding box center [709, 164] width 19 height 19
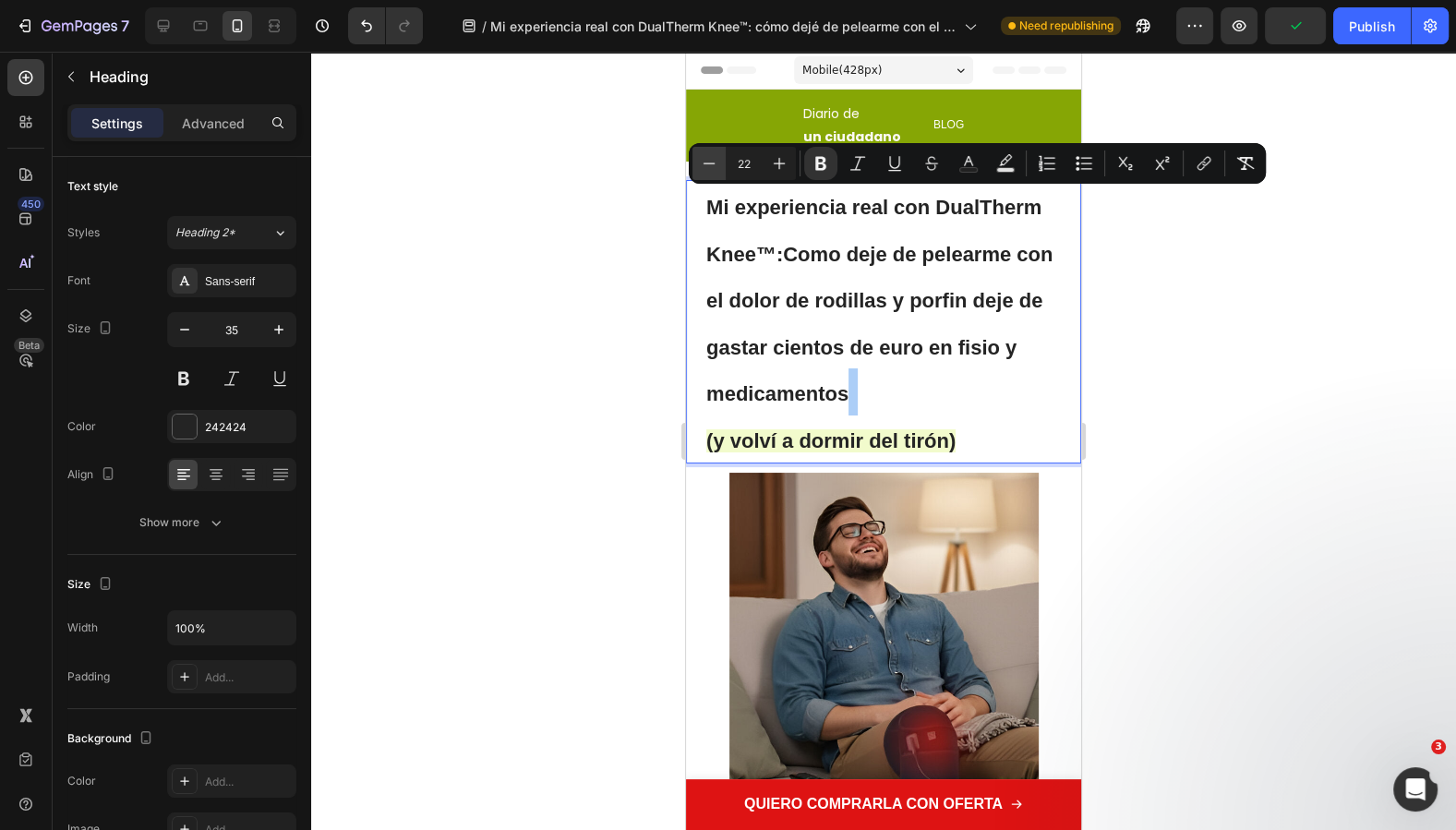
click at [716, 165] on icon "Editor contextual toolbar" at bounding box center [709, 164] width 19 height 19
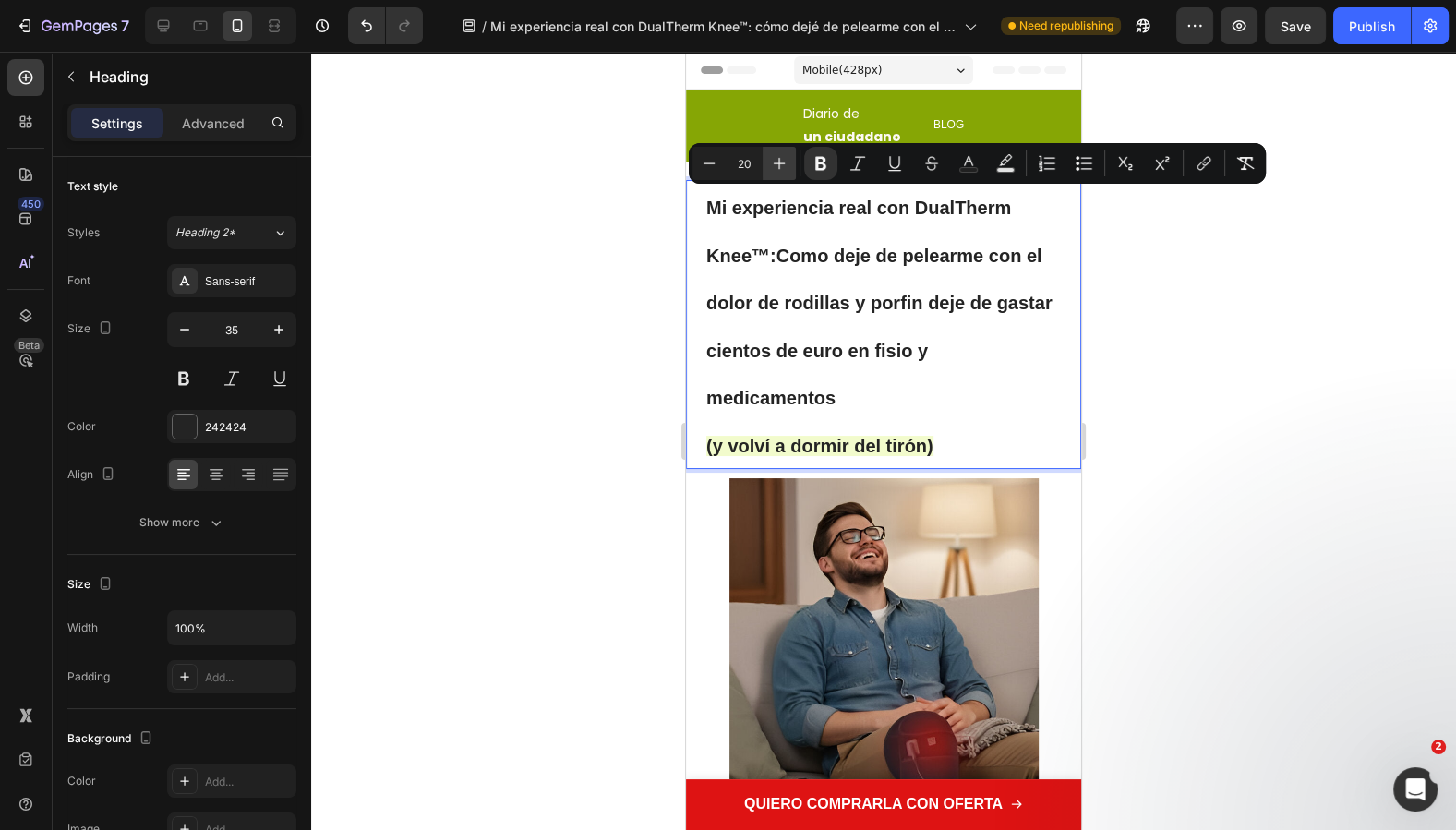
click at [785, 167] on icon "Editor contextual toolbar" at bounding box center [779, 164] width 19 height 19
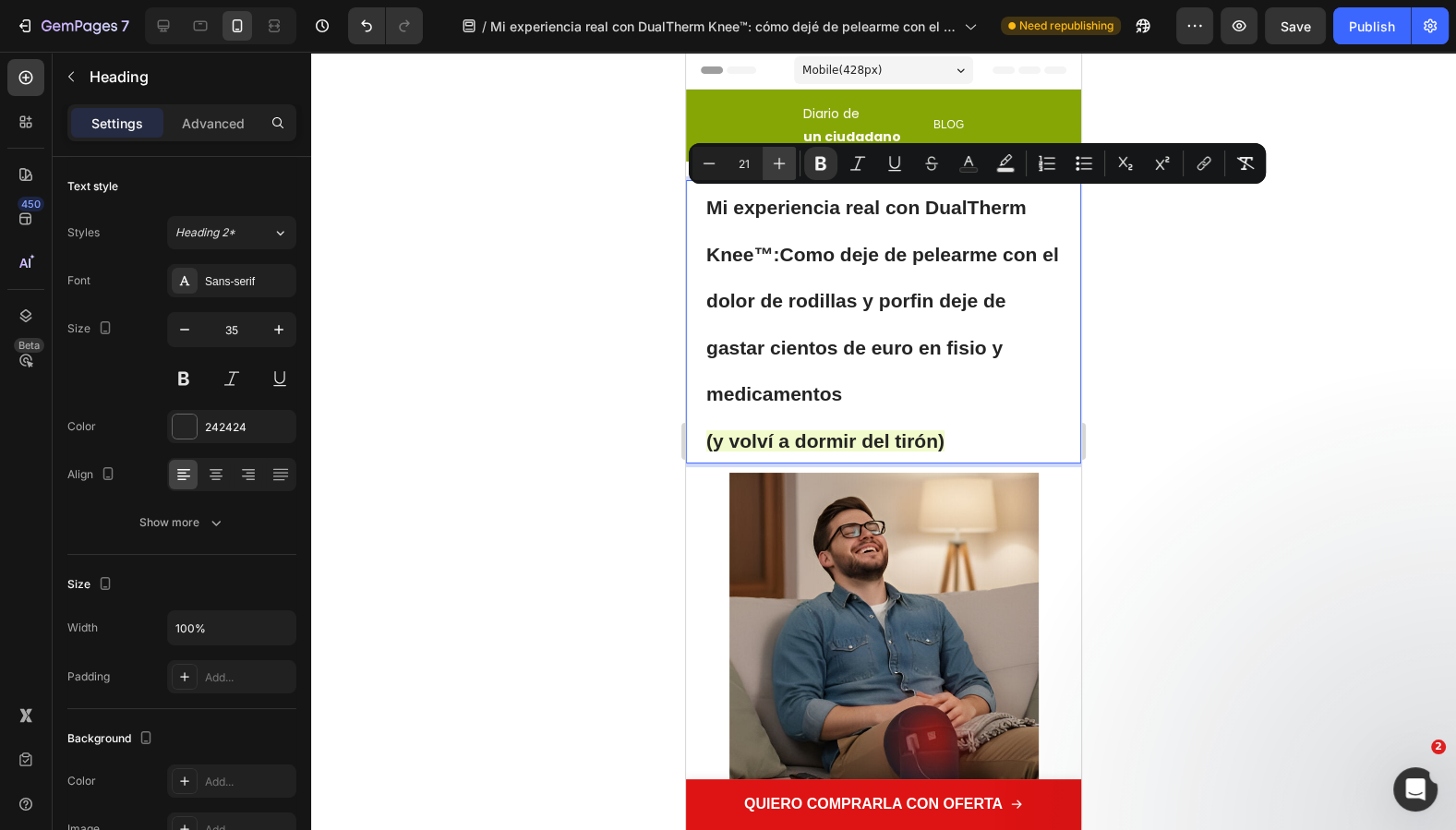
click at [785, 167] on icon "Editor contextual toolbar" at bounding box center [779, 164] width 19 height 19
type input "22"
click at [838, 313] on p "Mi experiencia real con DualTherm Knee™: Como deje de pelearme con el dolor de …" at bounding box center [883, 321] width 355 height 279
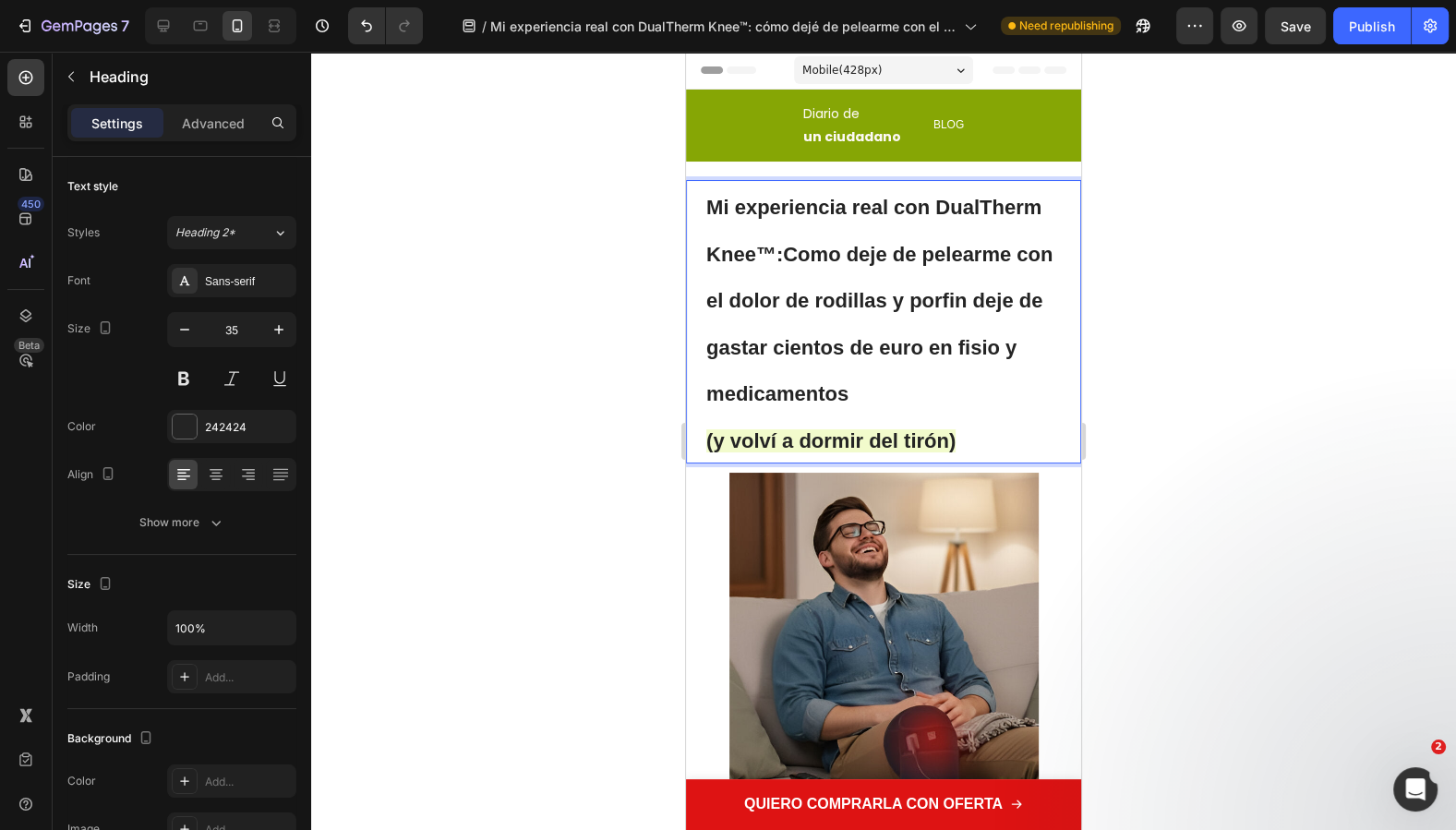
click at [808, 263] on span "Mi experiencia real con DualTherm Knee™: Como deje de pelearme con el dolor de …" at bounding box center [879, 300] width 346 height 209
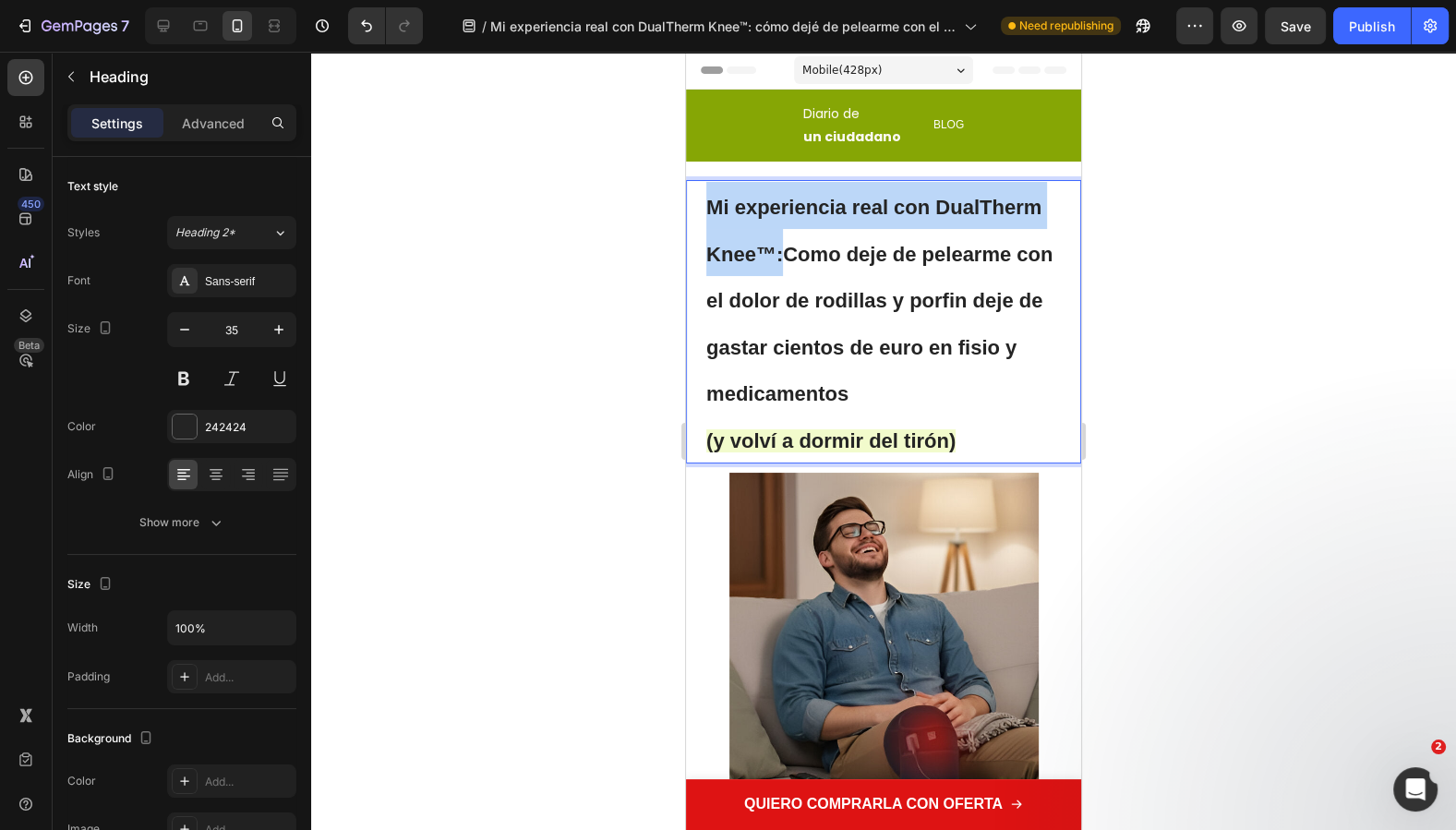
drag, startPoint x: 783, startPoint y: 255, endPoint x: 702, endPoint y: 203, distance: 96.3
click at [703, 204] on div "Mi experiencia real con DualTherm Knee™: Como deje de pelearme con el dolor de …" at bounding box center [883, 321] width 395 height 283
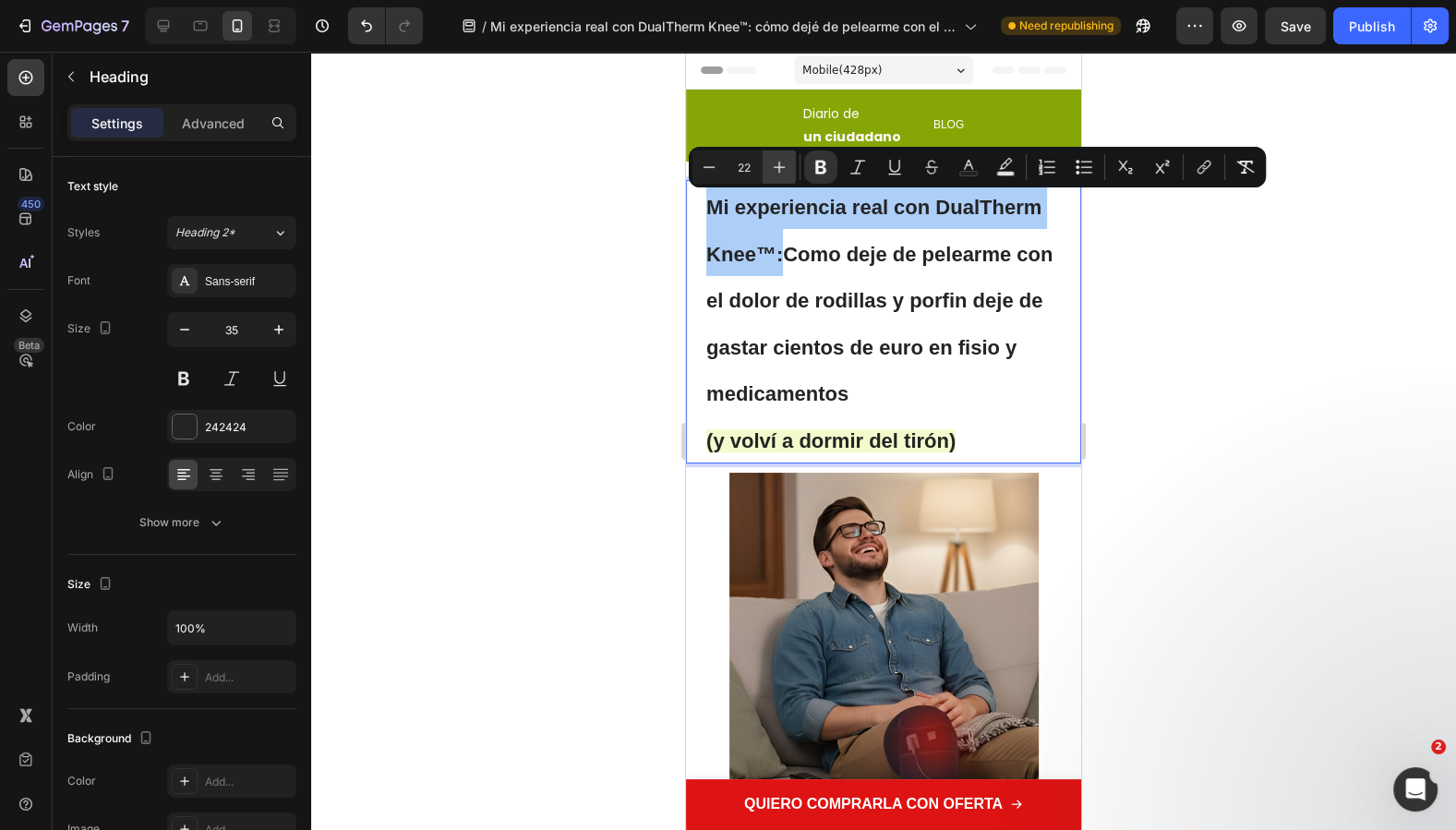
click at [787, 163] on icon "Editor contextual toolbar" at bounding box center [779, 167] width 19 height 19
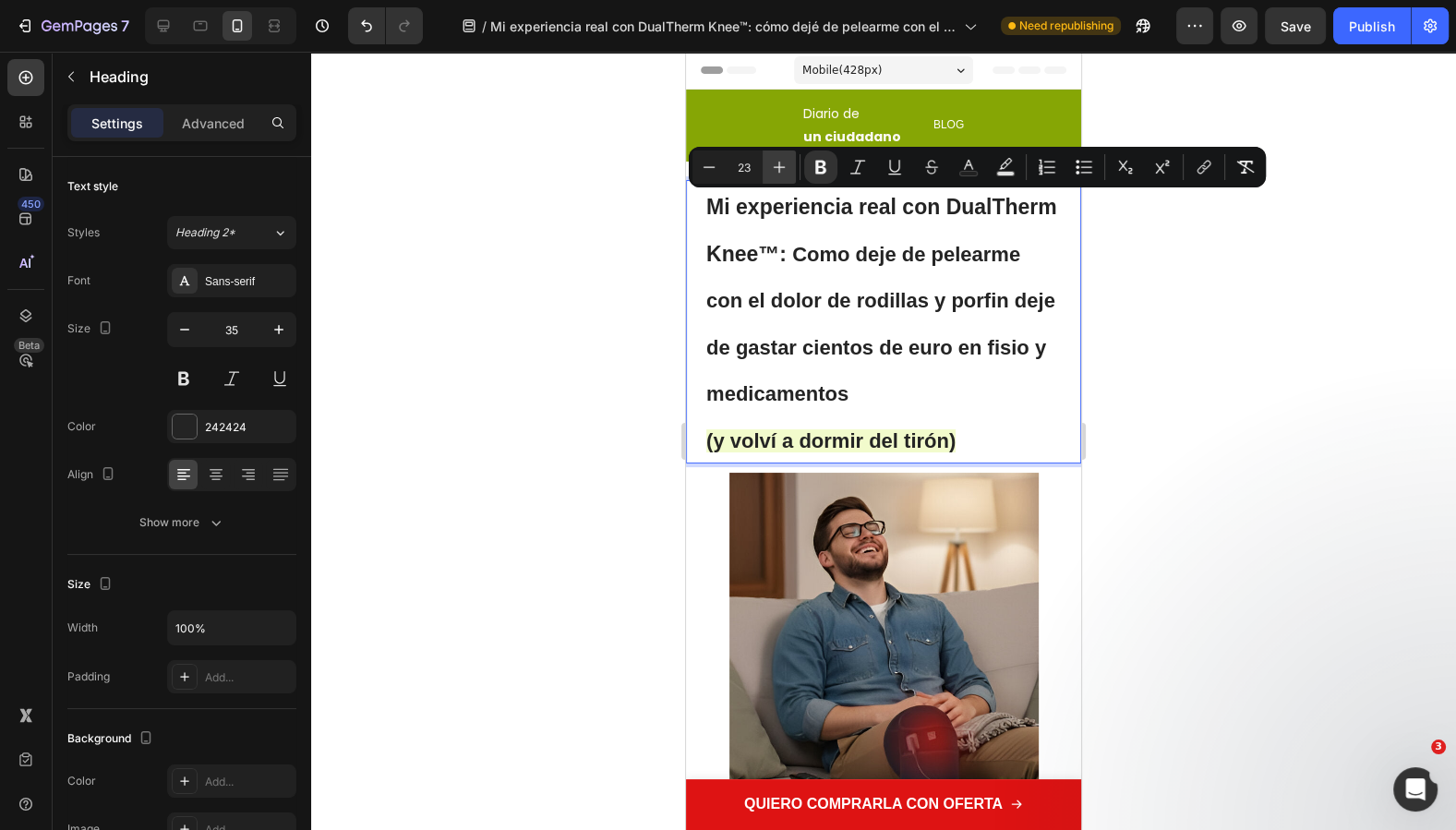
click at [787, 163] on icon "Editor contextual toolbar" at bounding box center [779, 167] width 19 height 19
type input "24"
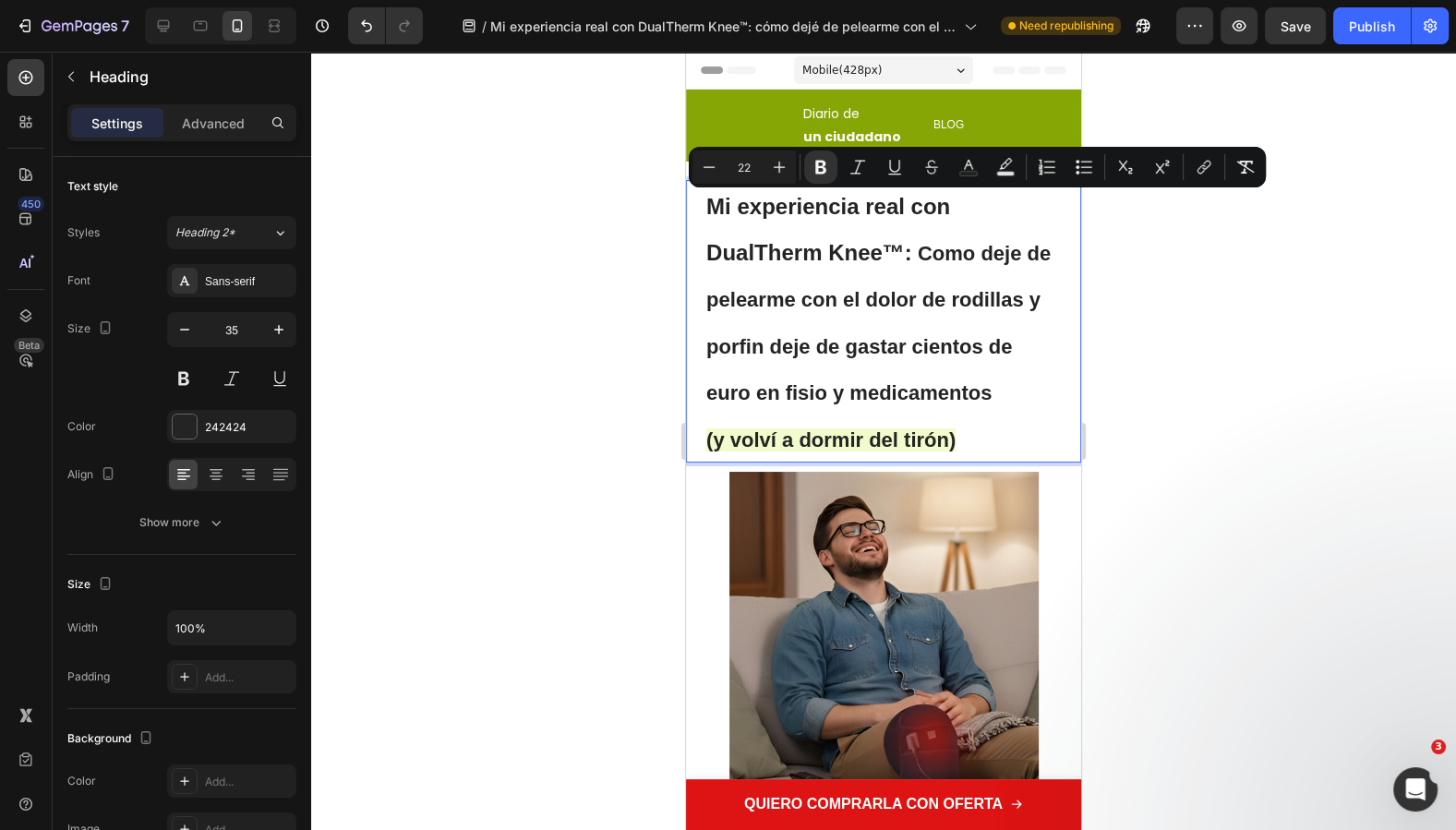
click at [887, 359] on p "Mi experiencia real con DualTherm Knee™: Como deje de pelearme con el dolor de …" at bounding box center [883, 320] width 355 height 279
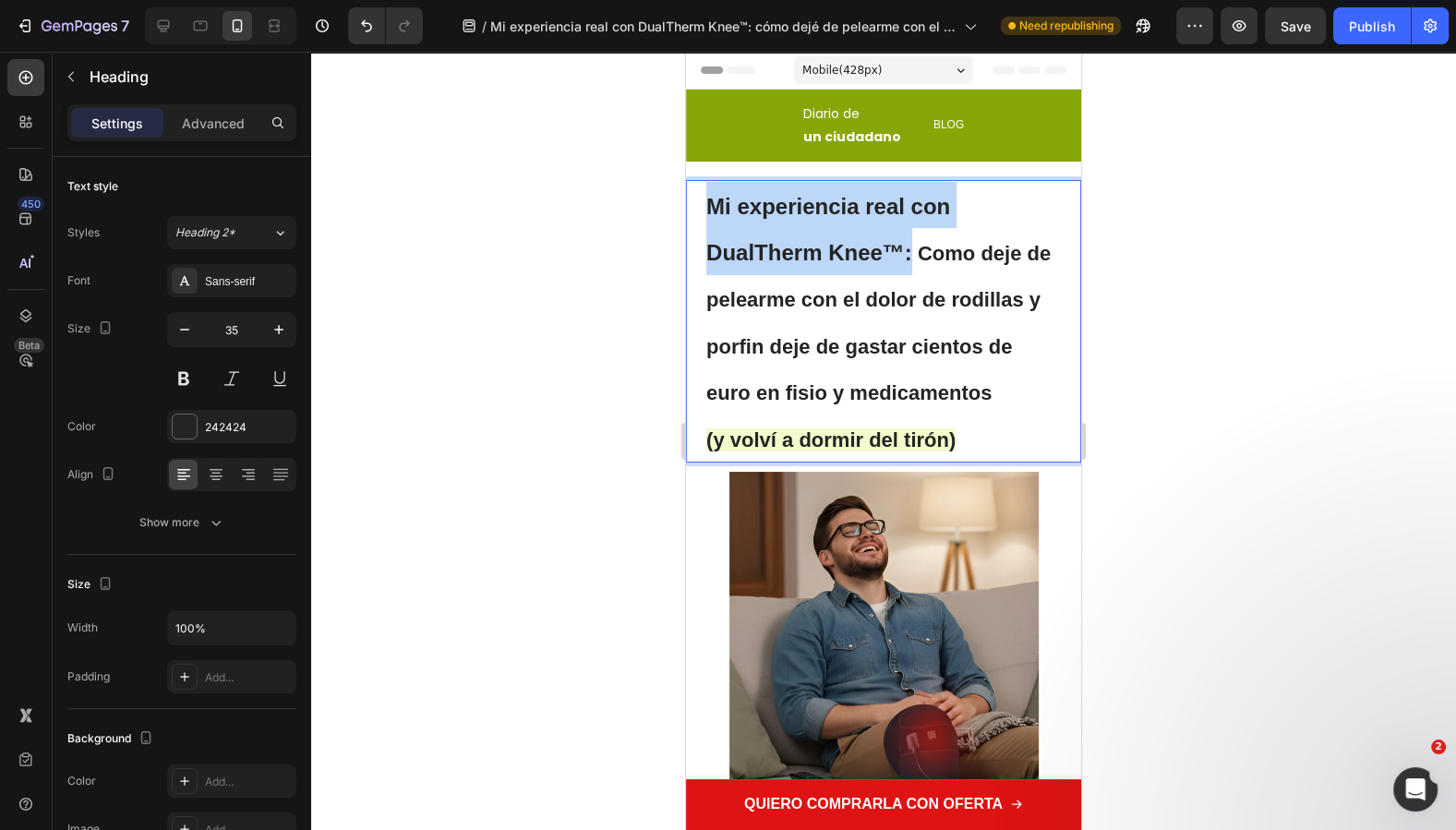
drag, startPoint x: 912, startPoint y: 251, endPoint x: 681, endPoint y: 192, distance: 238.4
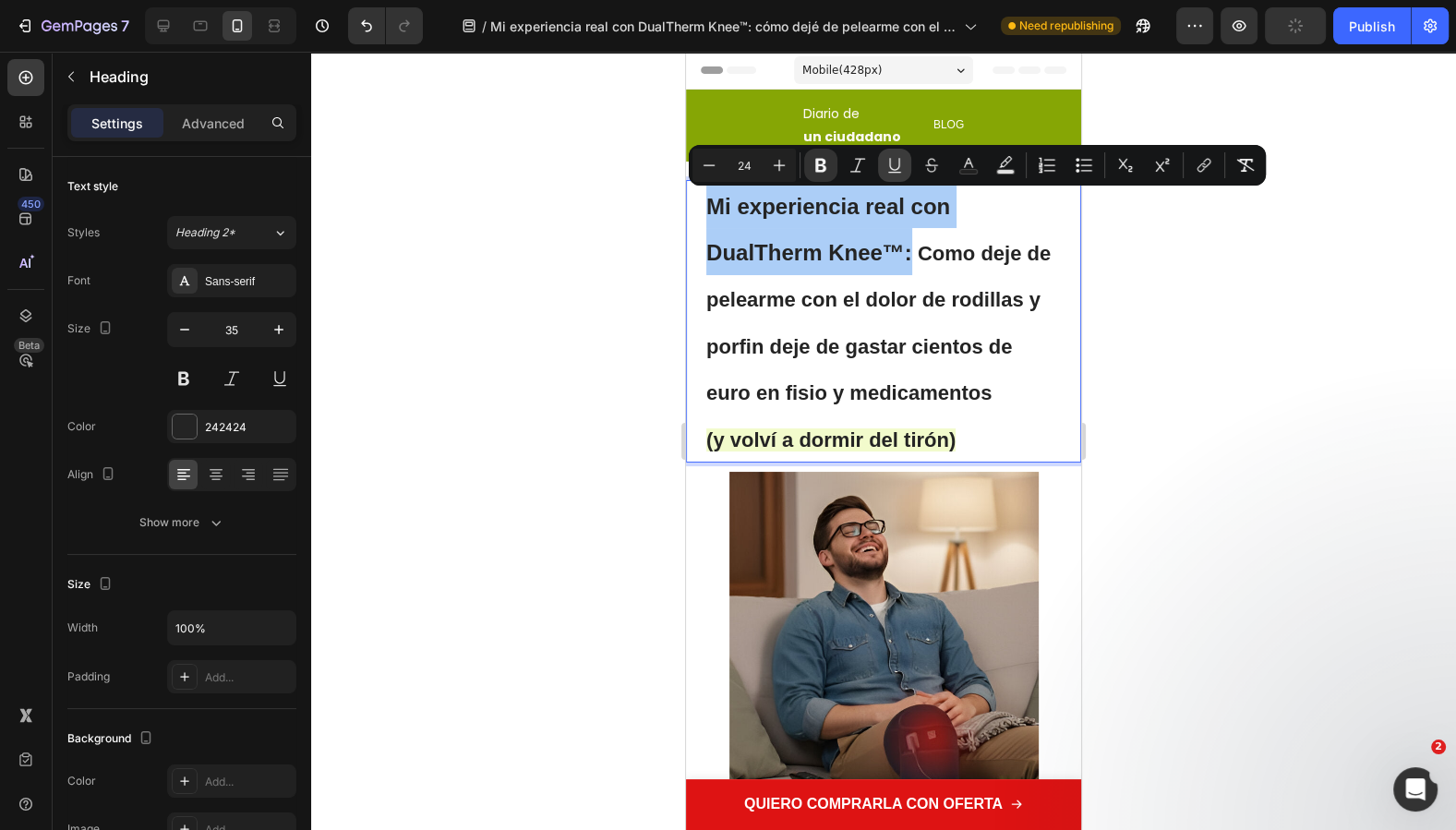
click at [890, 167] on icon "Editor contextual toolbar" at bounding box center [893, 165] width 10 height 13
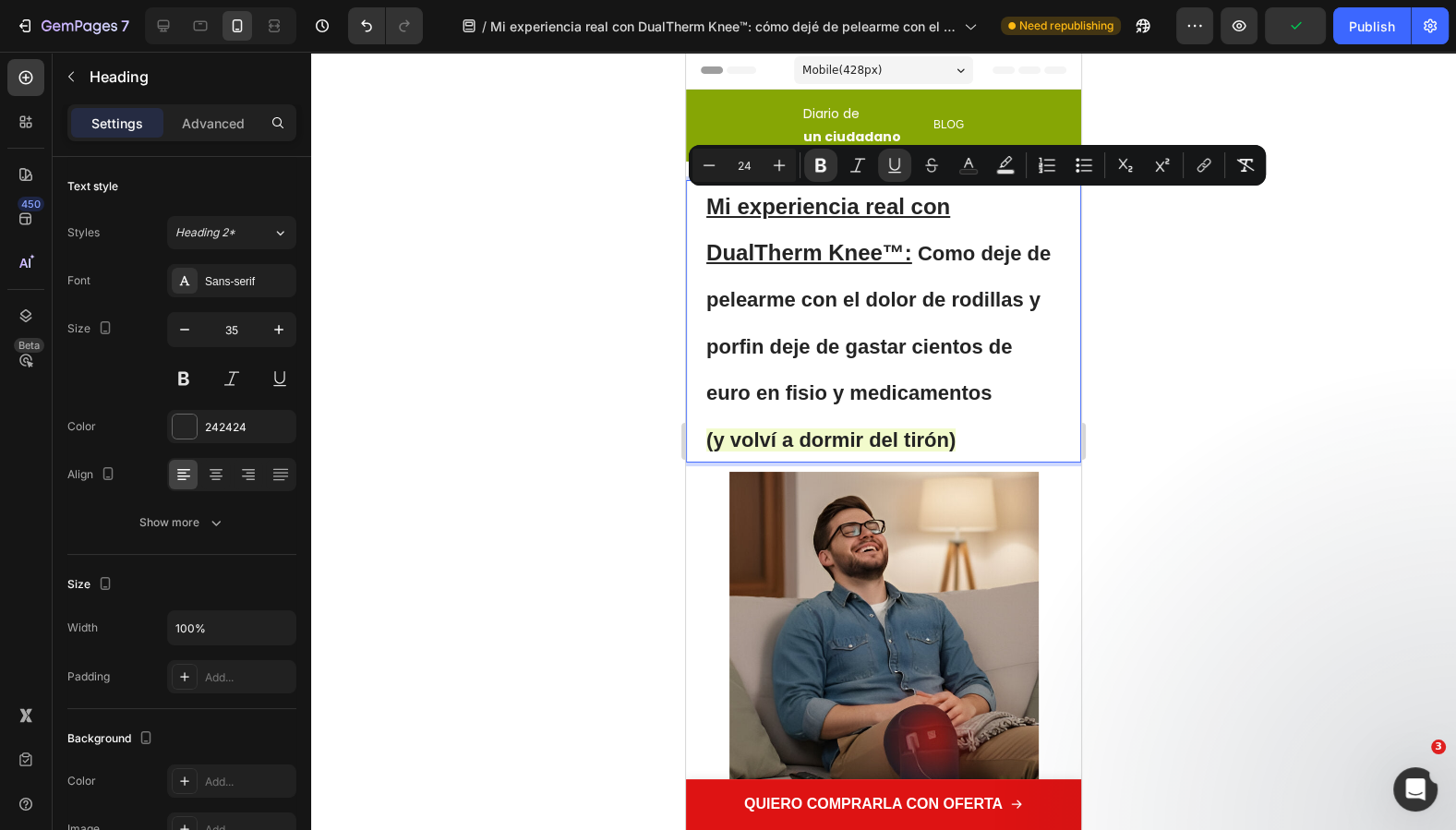
type input "22"
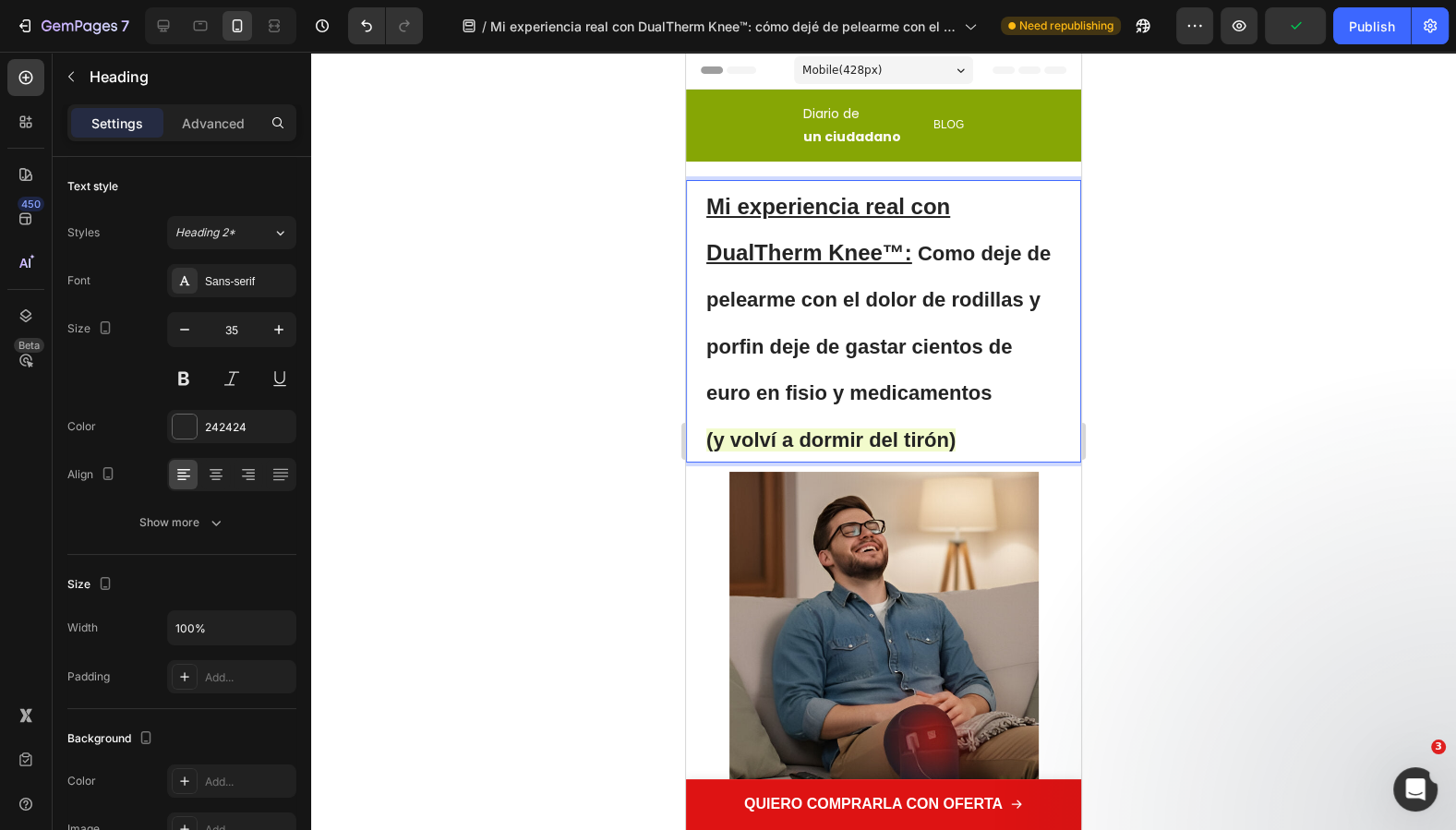
click at [964, 277] on p "Mi experiencia real con DualTherm Knee™: Como deje de pelearme con el dolor de …" at bounding box center [883, 320] width 355 height 279
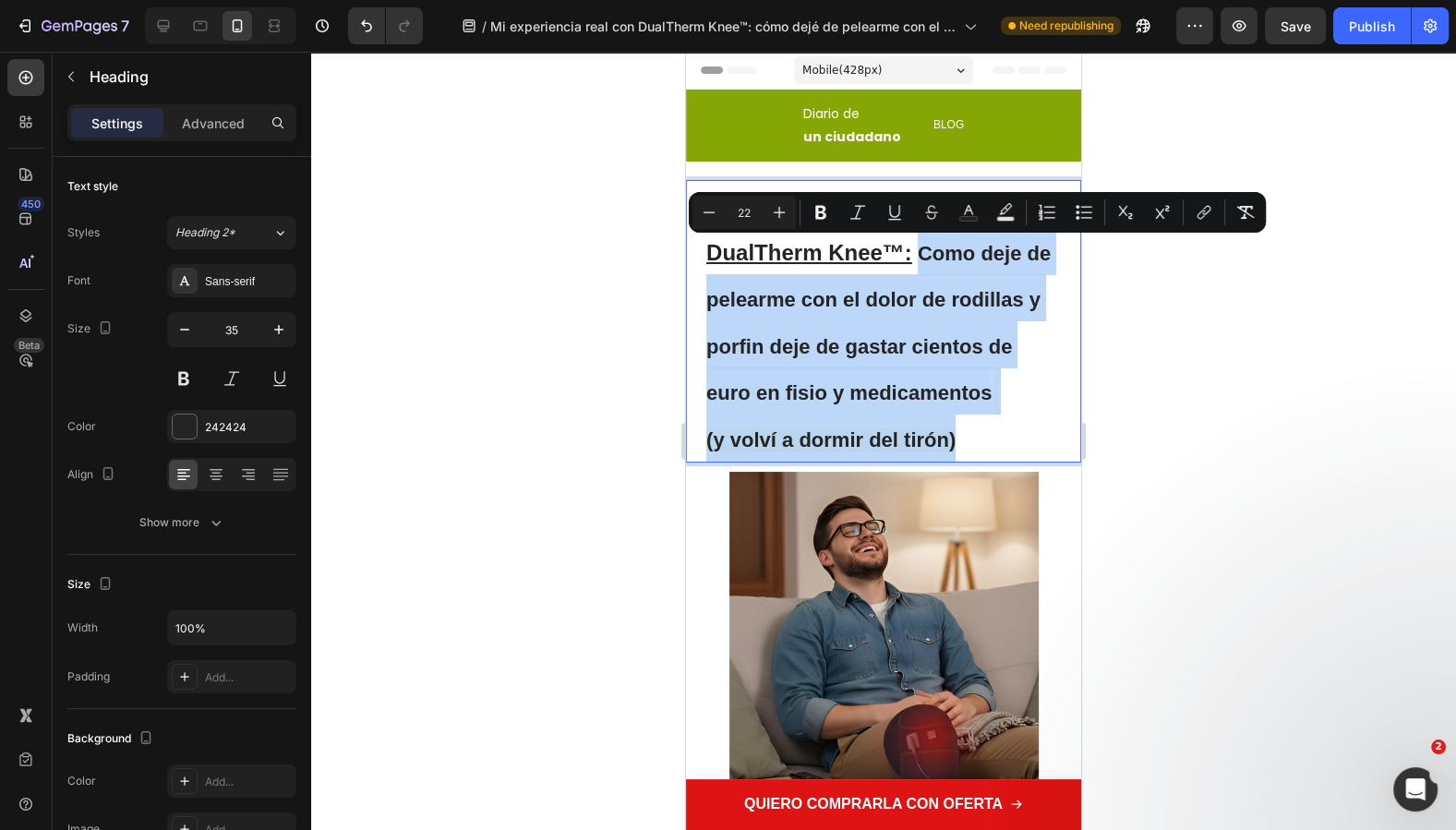
drag, startPoint x: 954, startPoint y: 442, endPoint x: 920, endPoint y: 251, distance: 194.0
click at [920, 251] on p "Mi experiencia real con DualTherm Knee™: Como deje de pelearme con el dolor de …" at bounding box center [883, 320] width 355 height 279
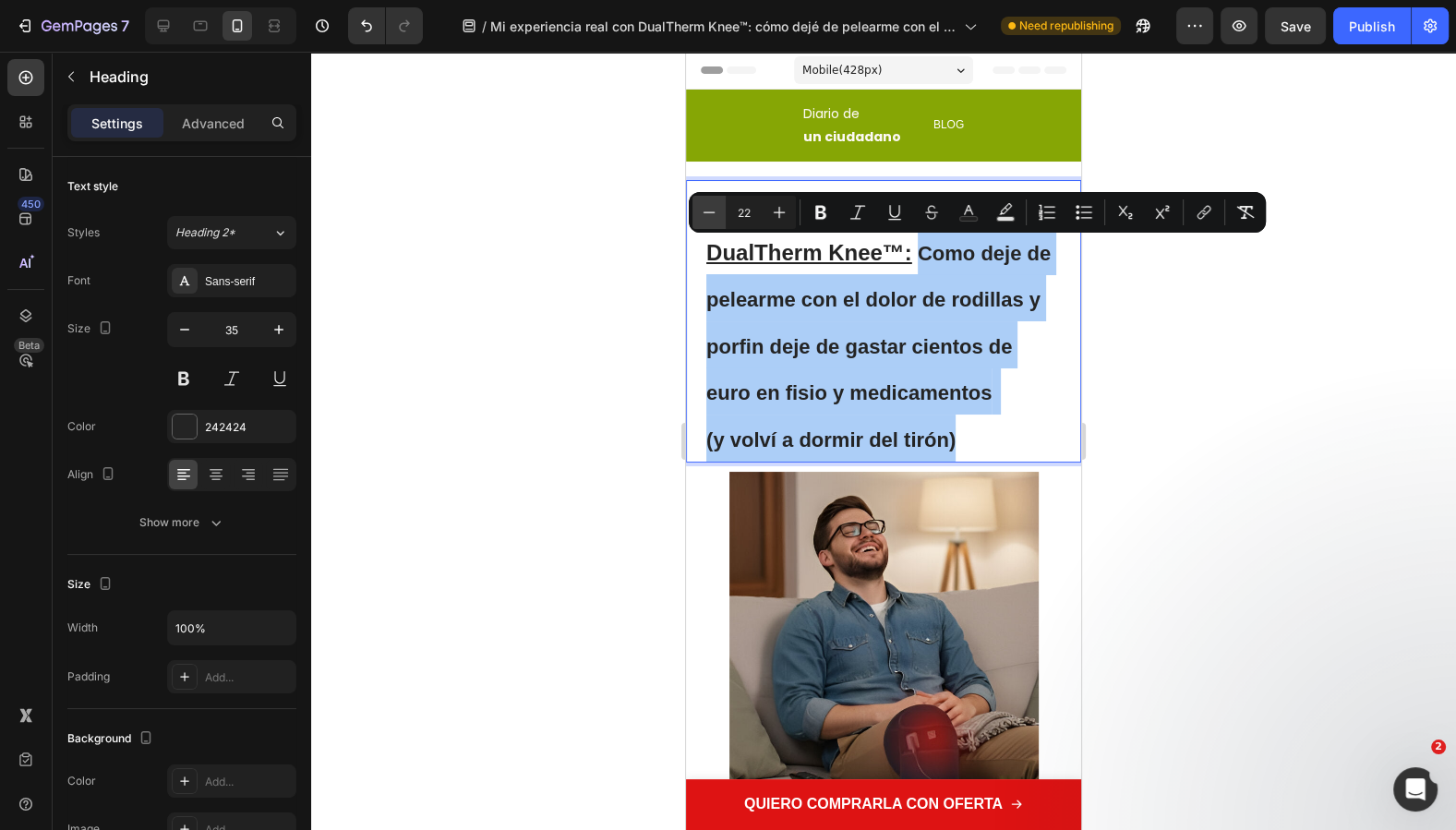
click at [716, 215] on icon "Editor contextual toolbar" at bounding box center [709, 212] width 19 height 19
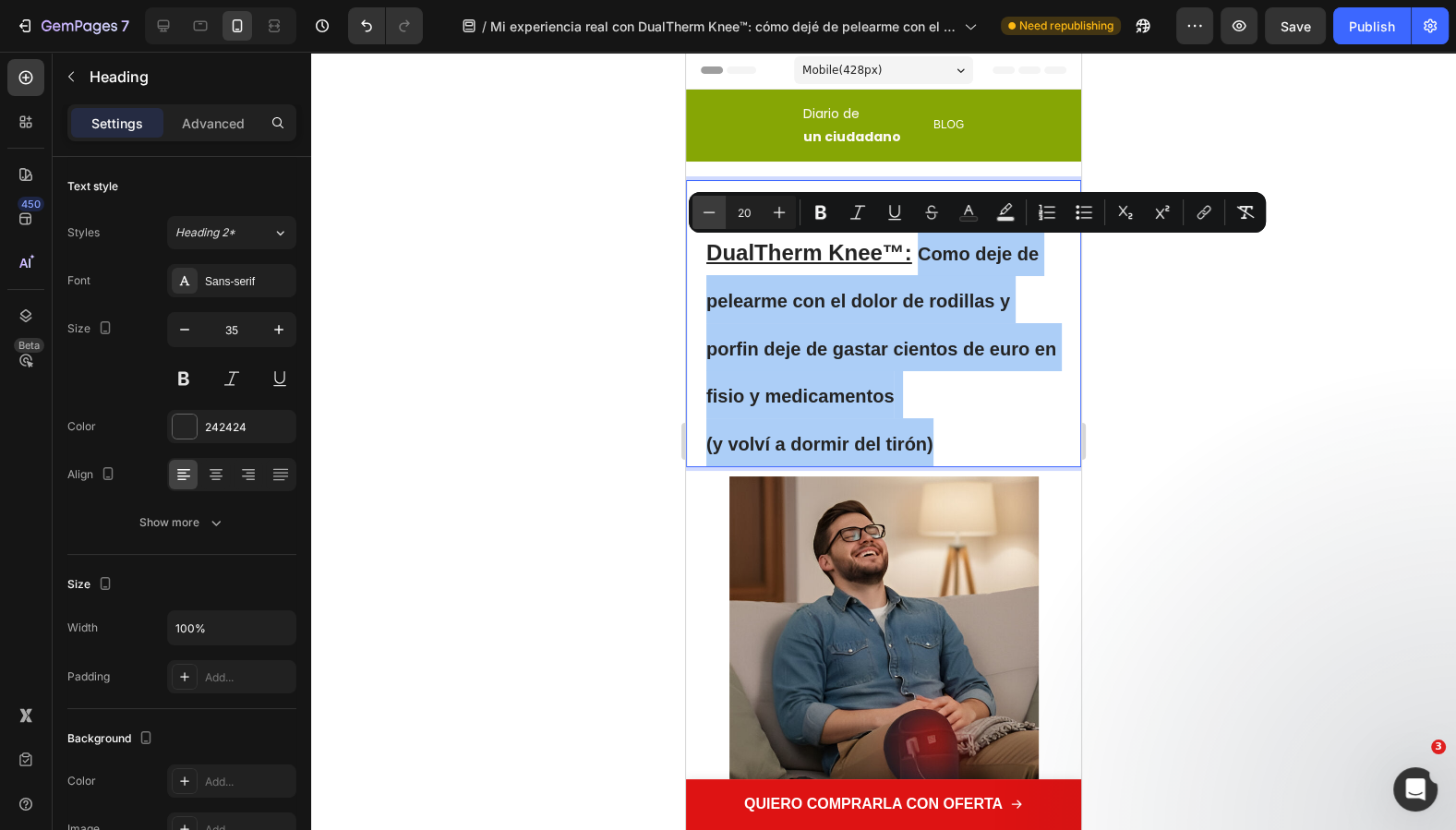
click at [716, 215] on icon "Editor contextual toolbar" at bounding box center [709, 212] width 19 height 19
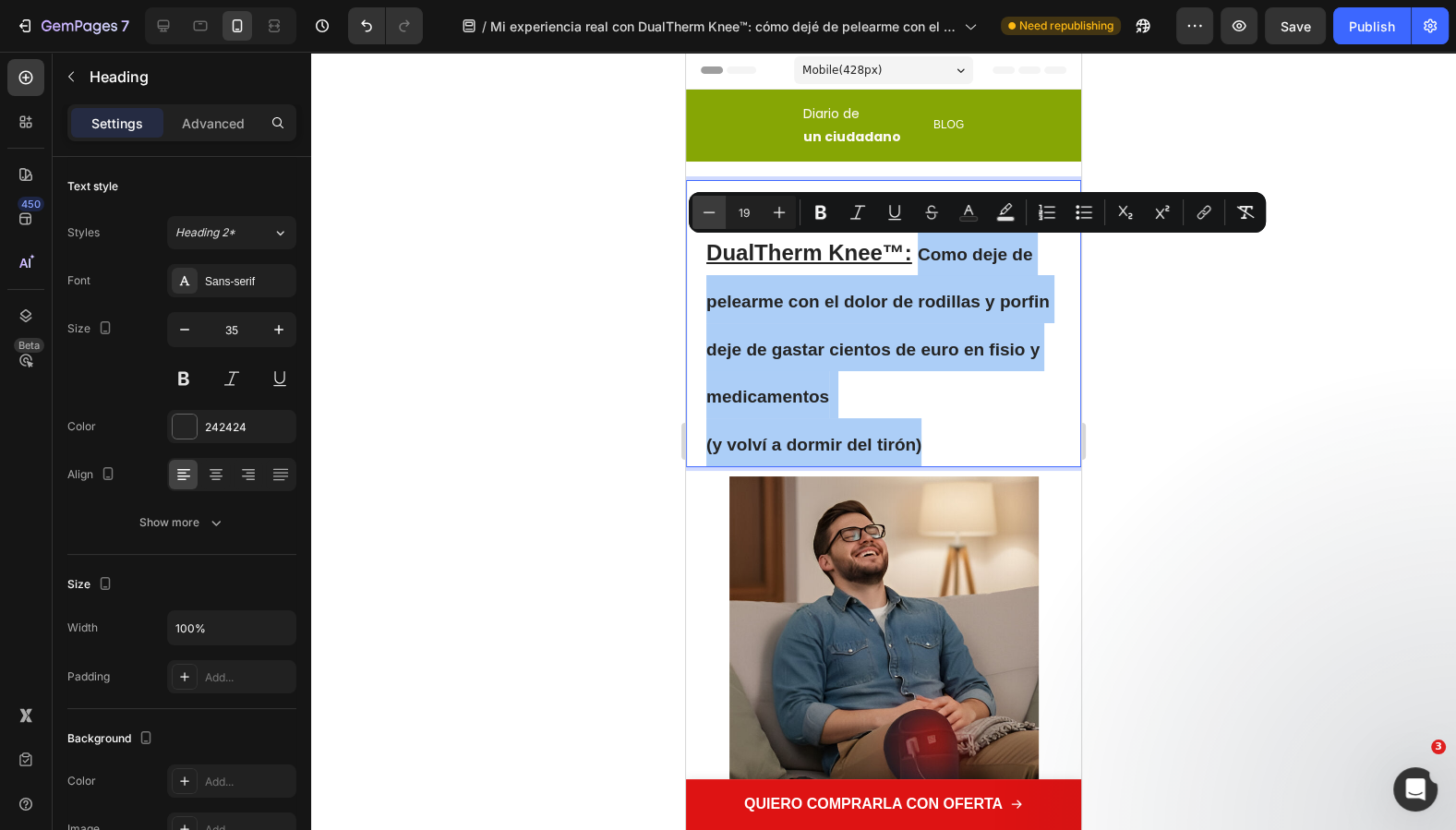
click at [712, 215] on icon "Editor contextual toolbar" at bounding box center [709, 212] width 19 height 19
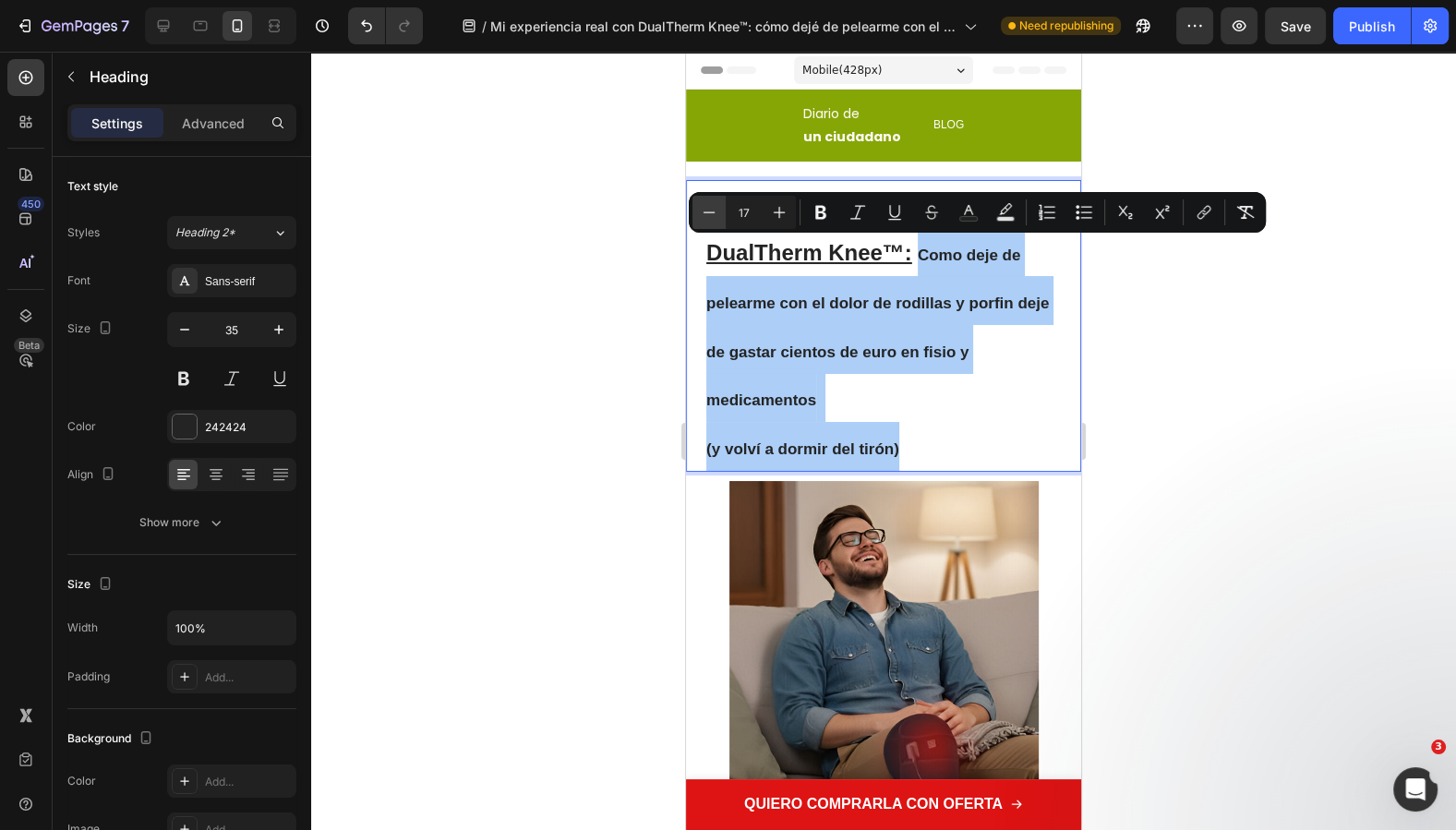
click at [712, 215] on icon "Editor contextual toolbar" at bounding box center [709, 212] width 19 height 19
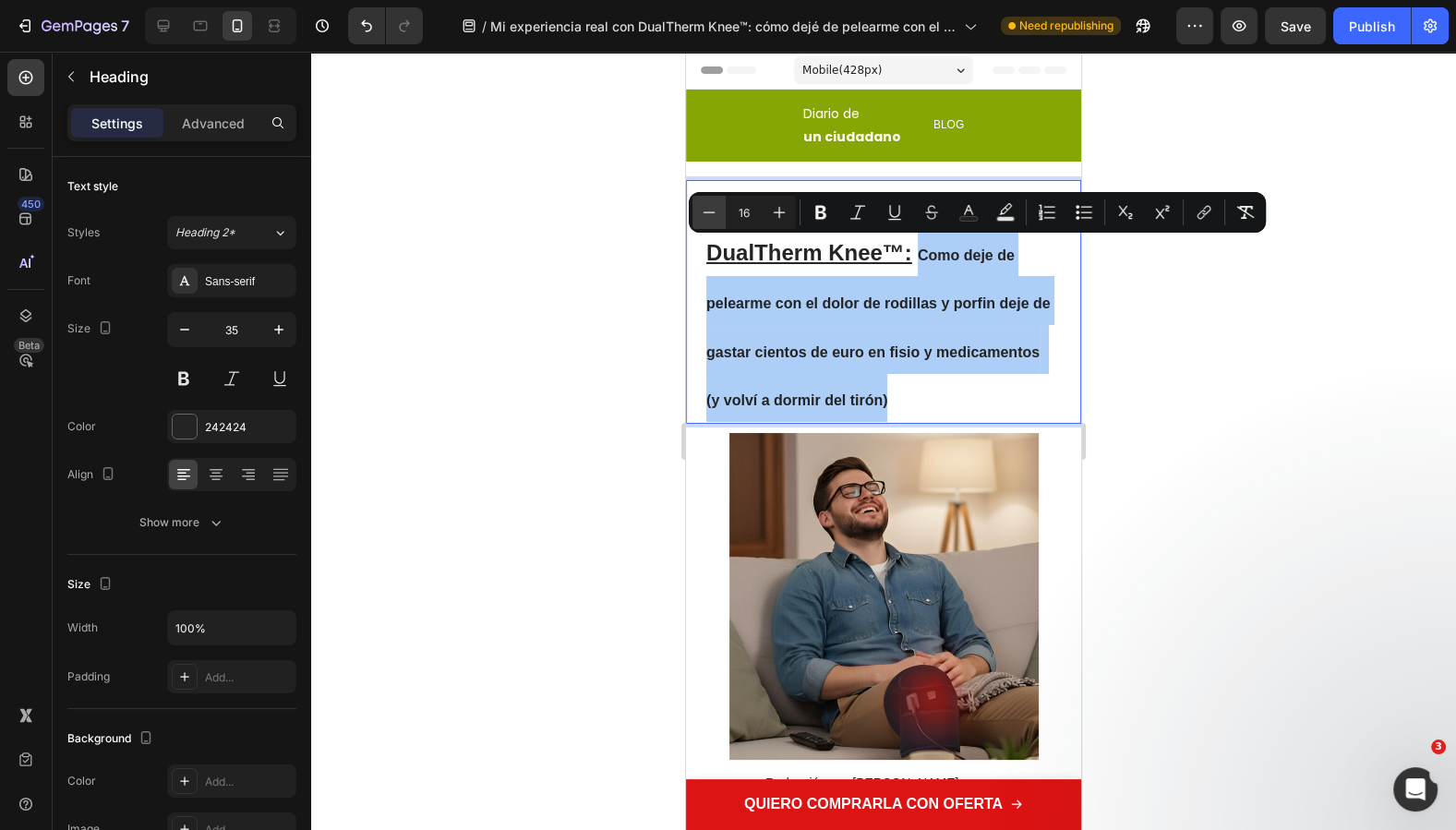
click at [712, 215] on icon "Editor contextual toolbar" at bounding box center [709, 212] width 19 height 19
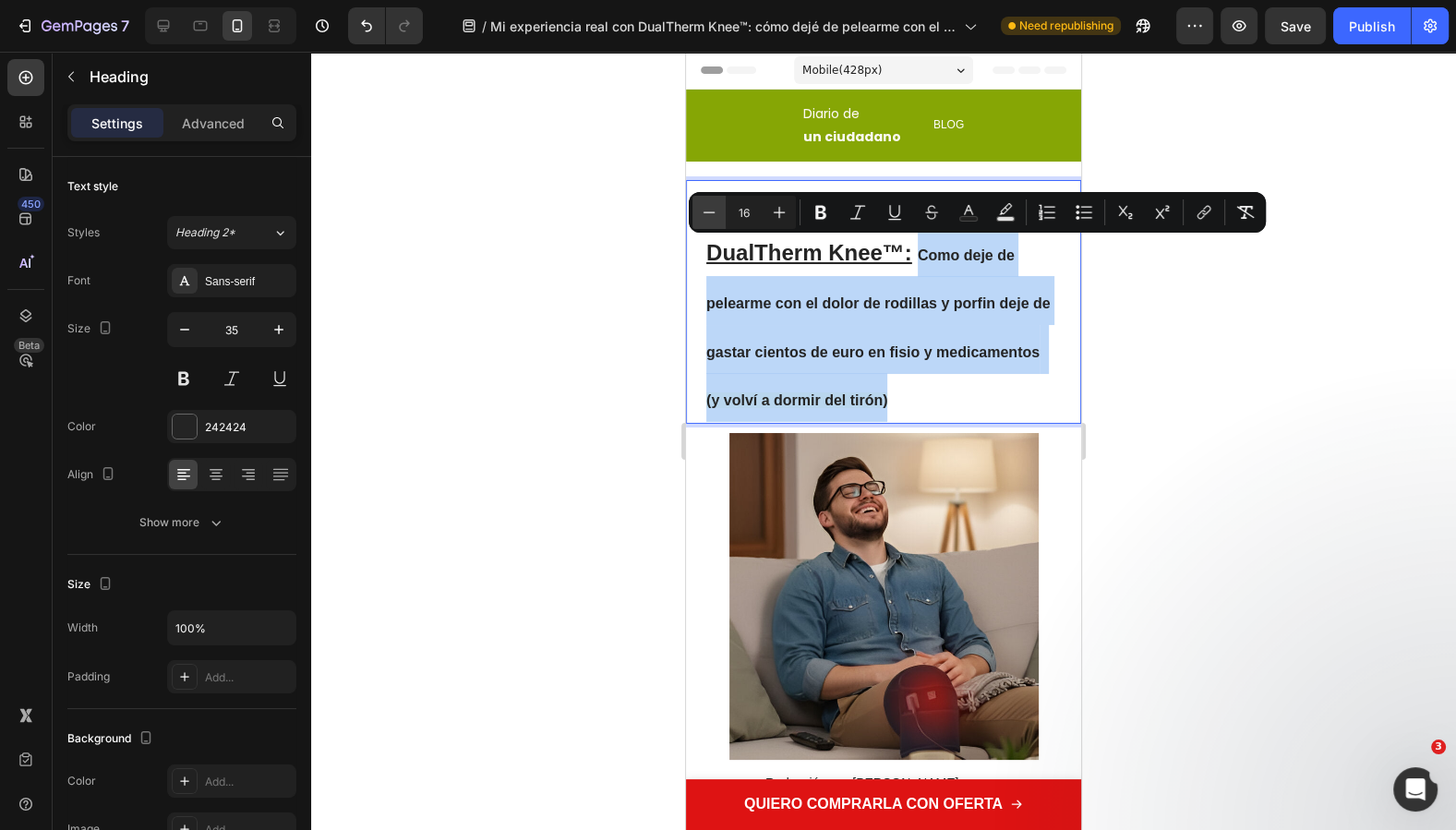
type input "15"
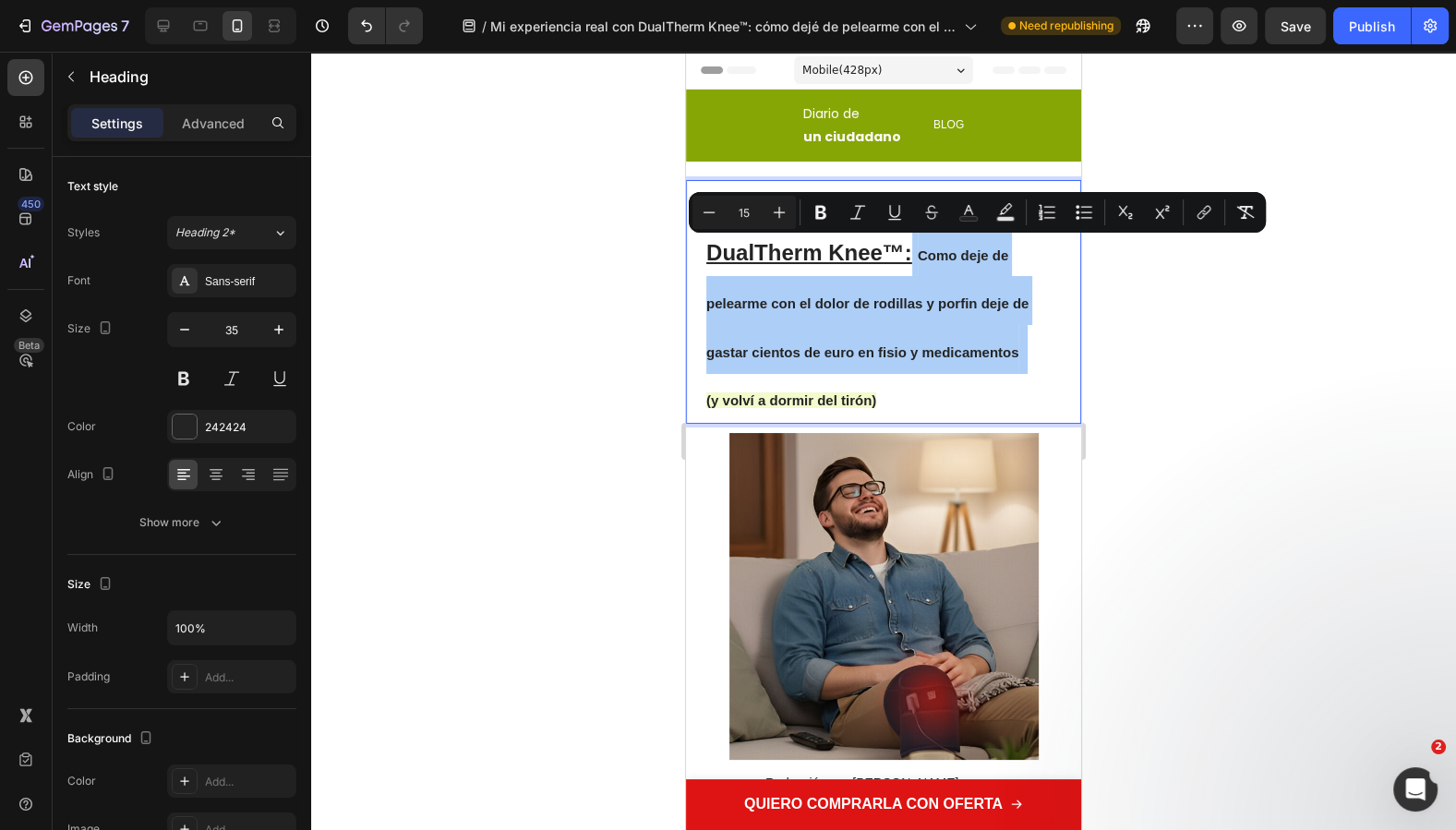
click at [1231, 405] on div at bounding box center [883, 440] width 1145 height 778
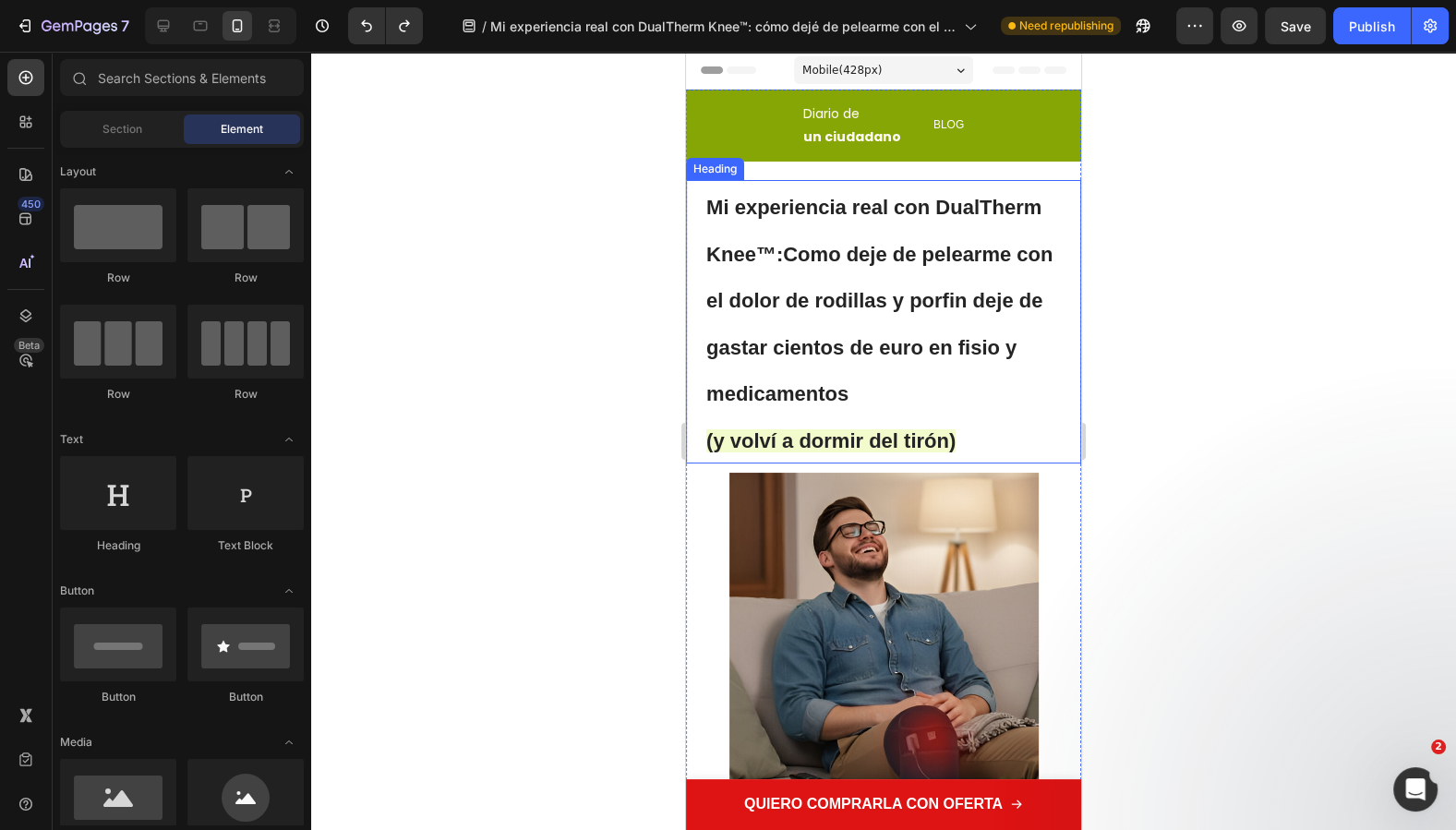
click at [761, 247] on strong "Mi experiencia real con DualTherm Knee™:" at bounding box center [874, 230] width 335 height 70
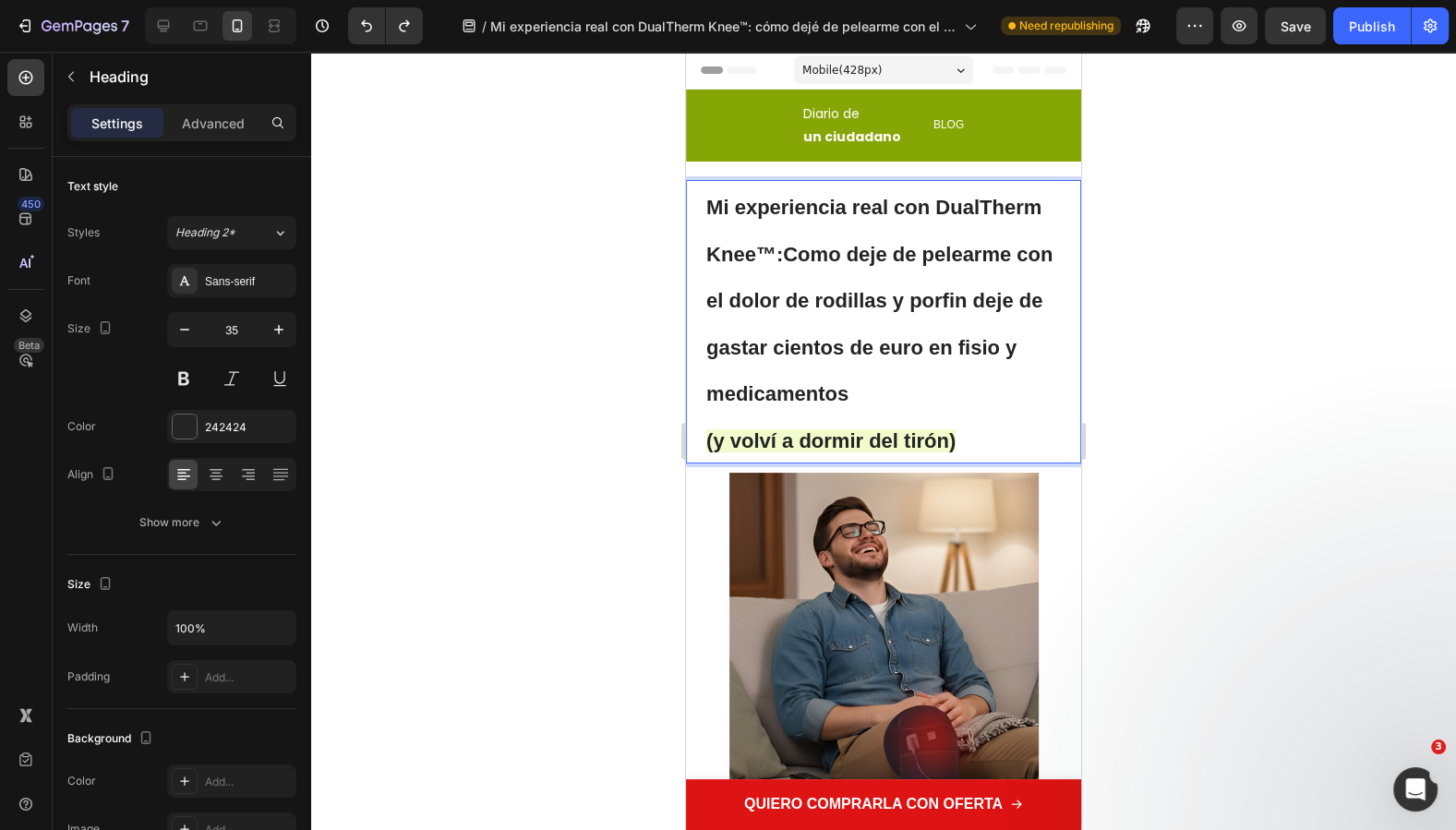
click at [748, 391] on span "Mi experiencia real con DualTherm Knee™: Como deje de pelearme con el dolor de …" at bounding box center [879, 300] width 346 height 209
click at [844, 431] on strong "(y volví a dormir del tirón)" at bounding box center [830, 440] width 249 height 23
drag, startPoint x: 876, startPoint y: 437, endPoint x: 944, endPoint y: 430, distance: 68.4
click at [944, 430] on strong "(y volví a dormir del tirón)" at bounding box center [830, 440] width 249 height 23
click at [983, 299] on span "Mi experiencia real con DualTherm Knee™: Como deje de pelearme con el dolor de …" at bounding box center [879, 300] width 346 height 209
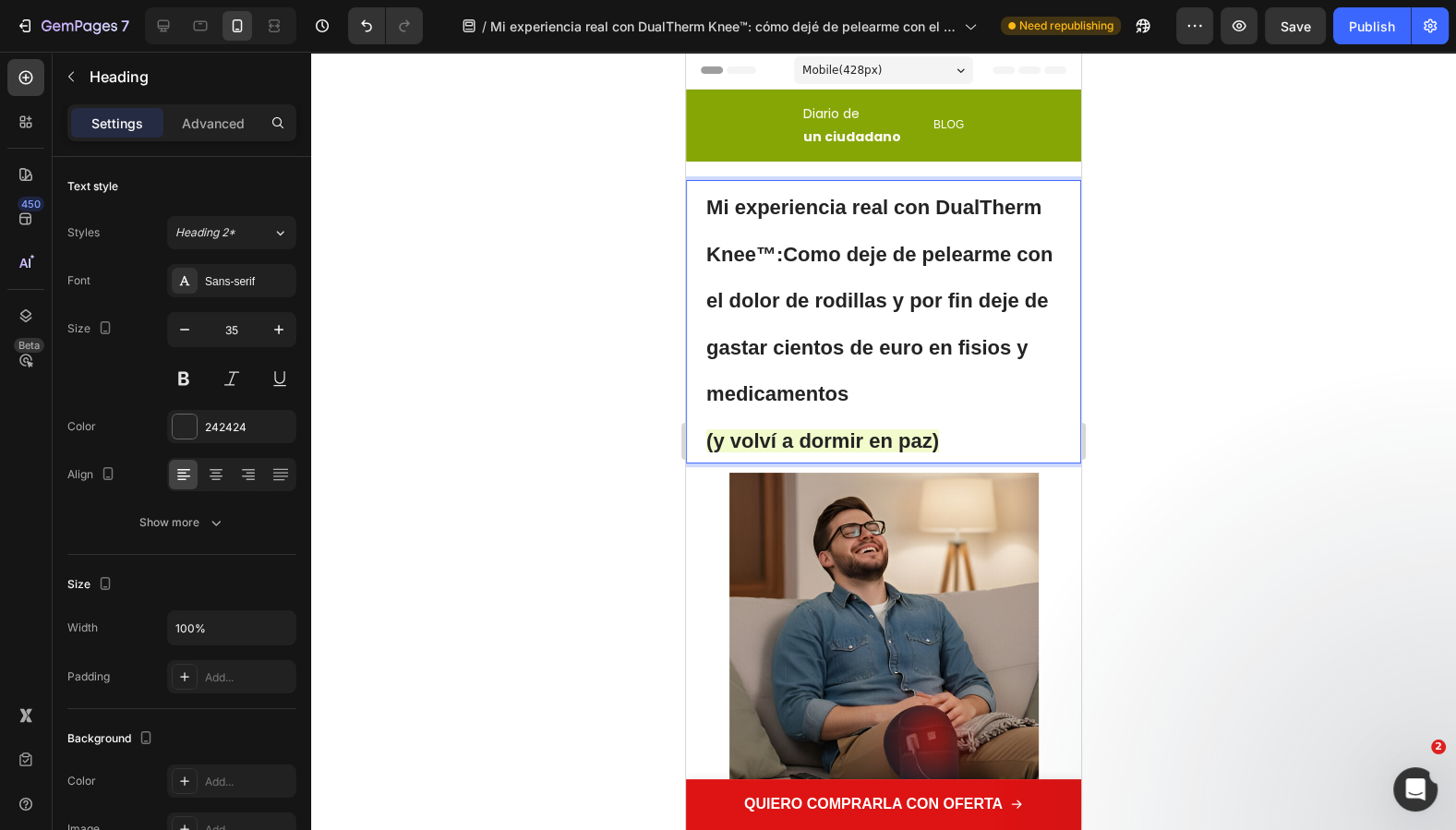
click at [1103, 347] on div at bounding box center [883, 440] width 1145 height 778
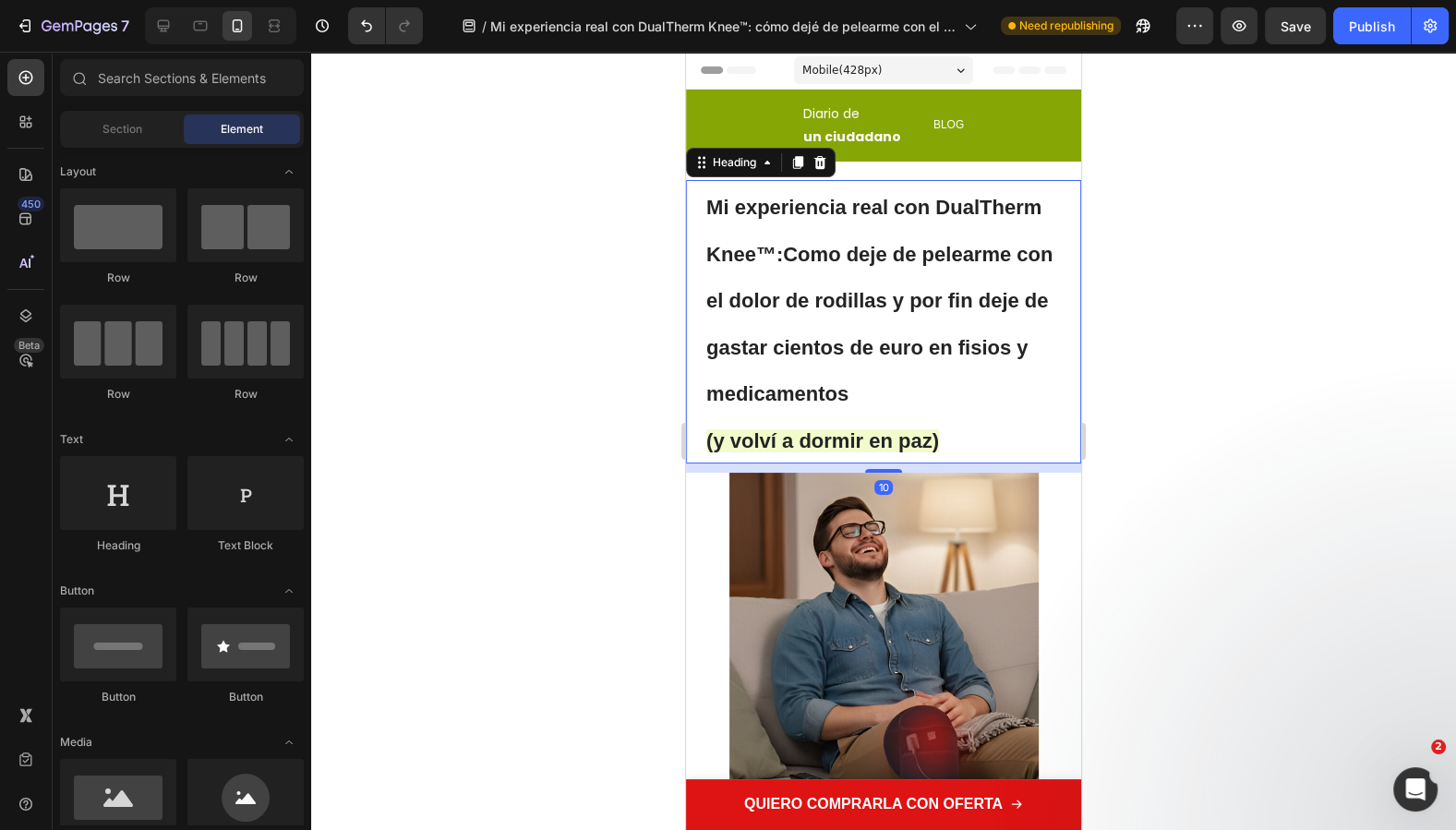
click at [788, 302] on span "Mi experiencia real con DualTherm Knee™: Como deje de pelearme con el dolor de …" at bounding box center [879, 300] width 346 height 209
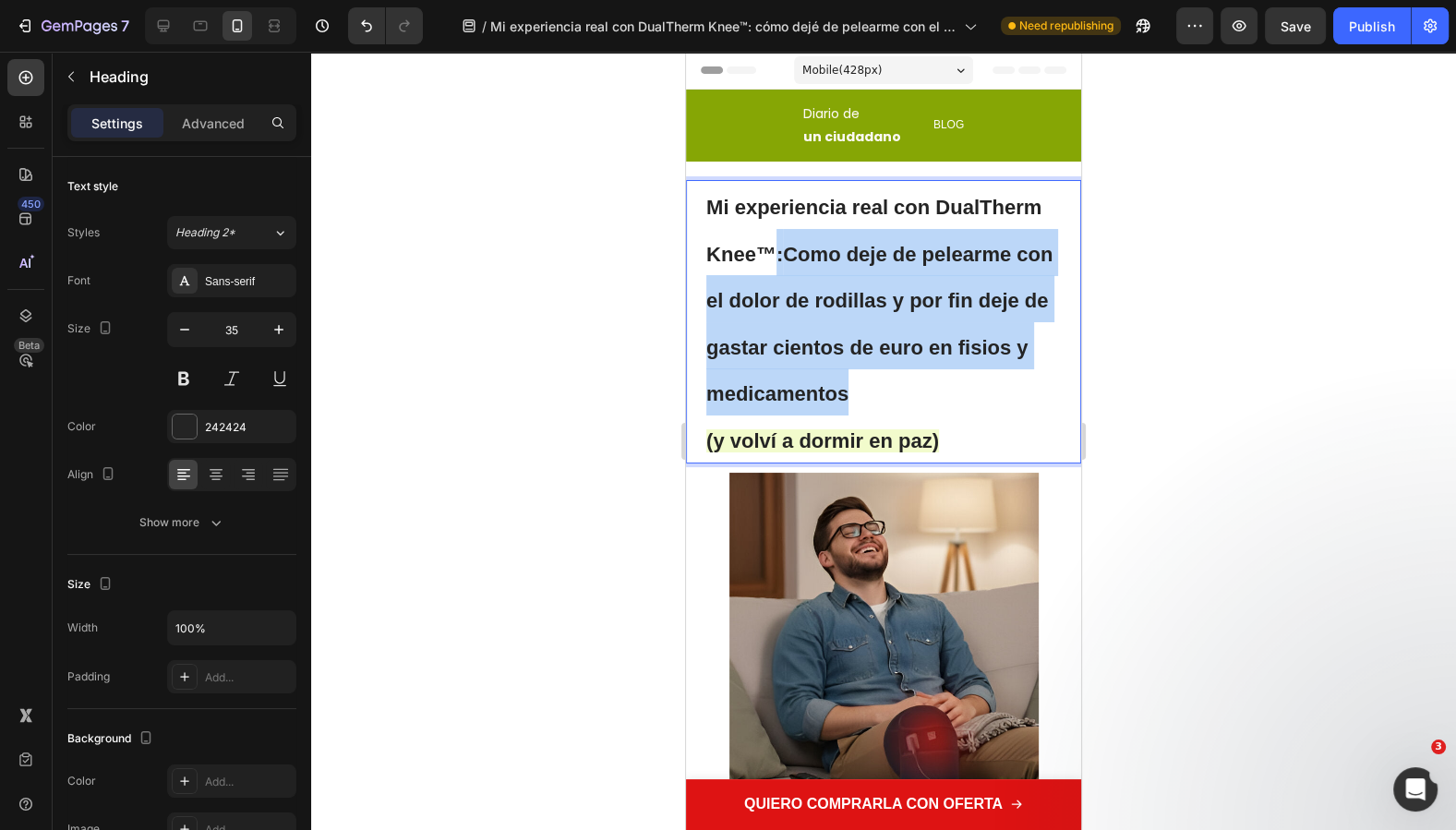
drag, startPoint x: 925, startPoint y: 395, endPoint x: 776, endPoint y: 272, distance: 193.2
click at [776, 272] on p "Mi experiencia real con DualTherm Knee™: Como deje de pelearme con el dolor de …" at bounding box center [883, 321] width 355 height 279
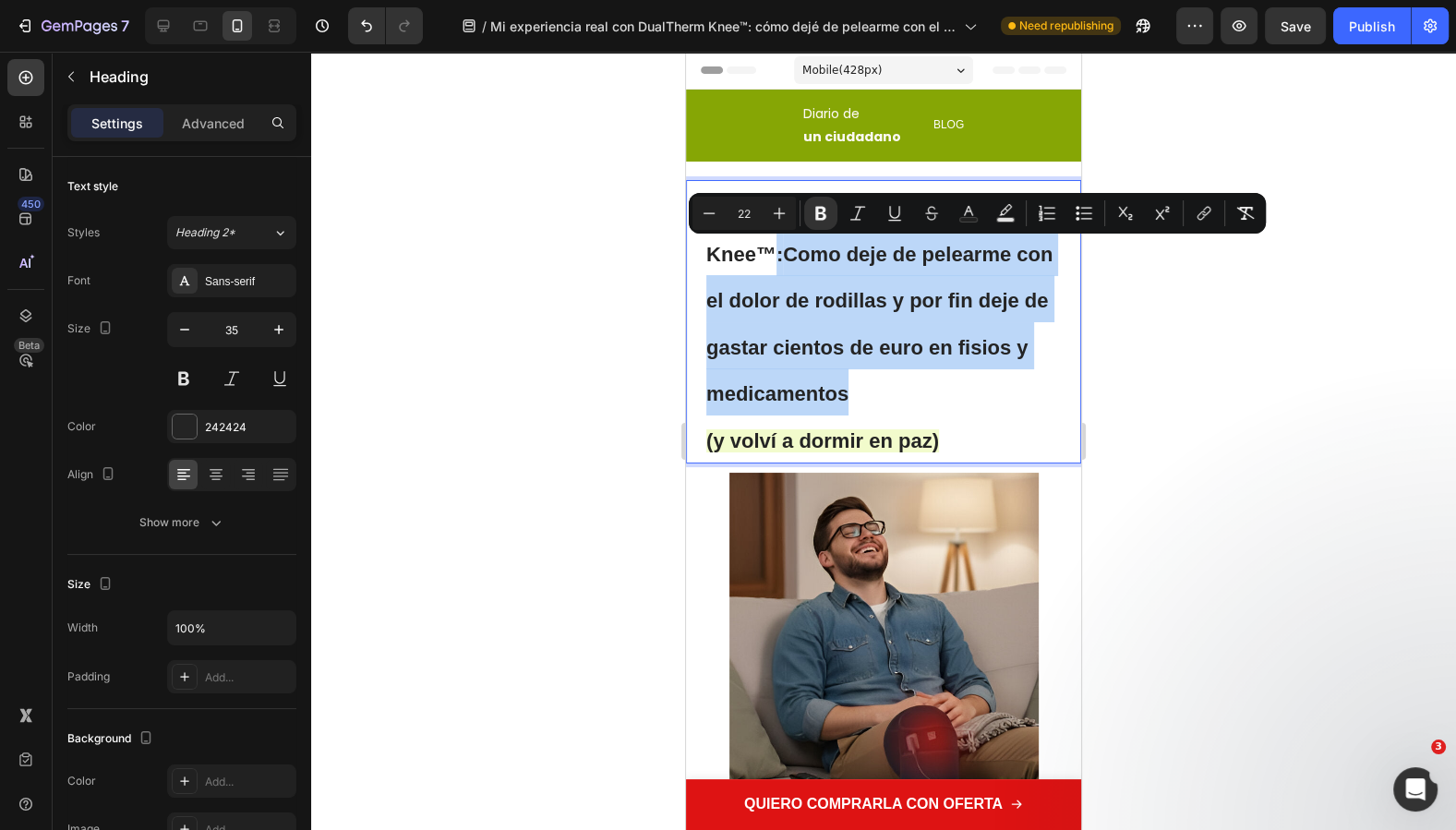
click at [812, 276] on p "Mi experiencia real con DualTherm Knee™: Como deje de pelearme con el dolor de …" at bounding box center [883, 321] width 355 height 279
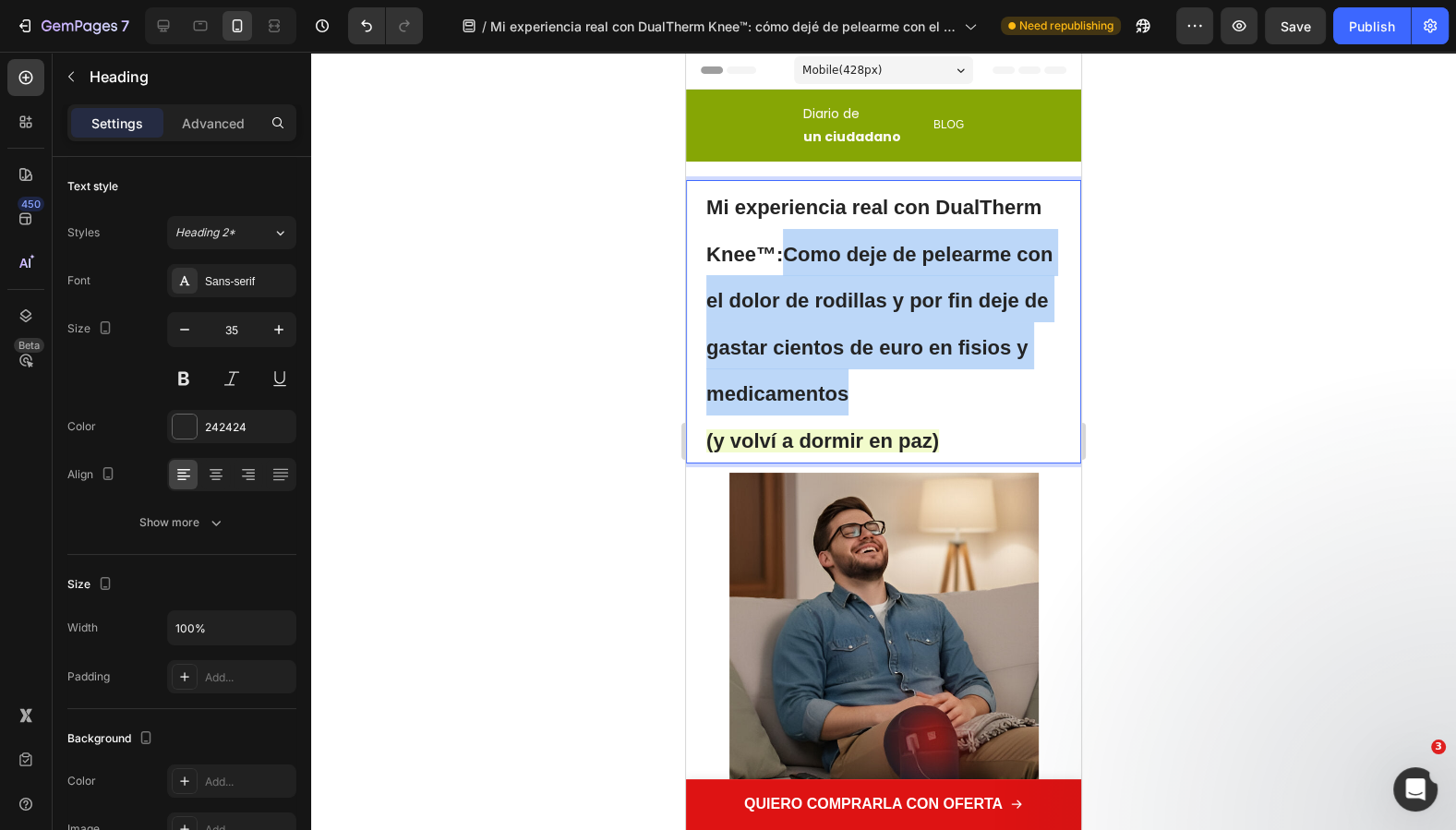
drag, startPoint x: 928, startPoint y: 389, endPoint x: 780, endPoint y: 265, distance: 193.1
click at [780, 265] on p "Mi experiencia real con DualTherm Knee™: Como deje de pelearme con el dolor de …" at bounding box center [883, 321] width 355 height 279
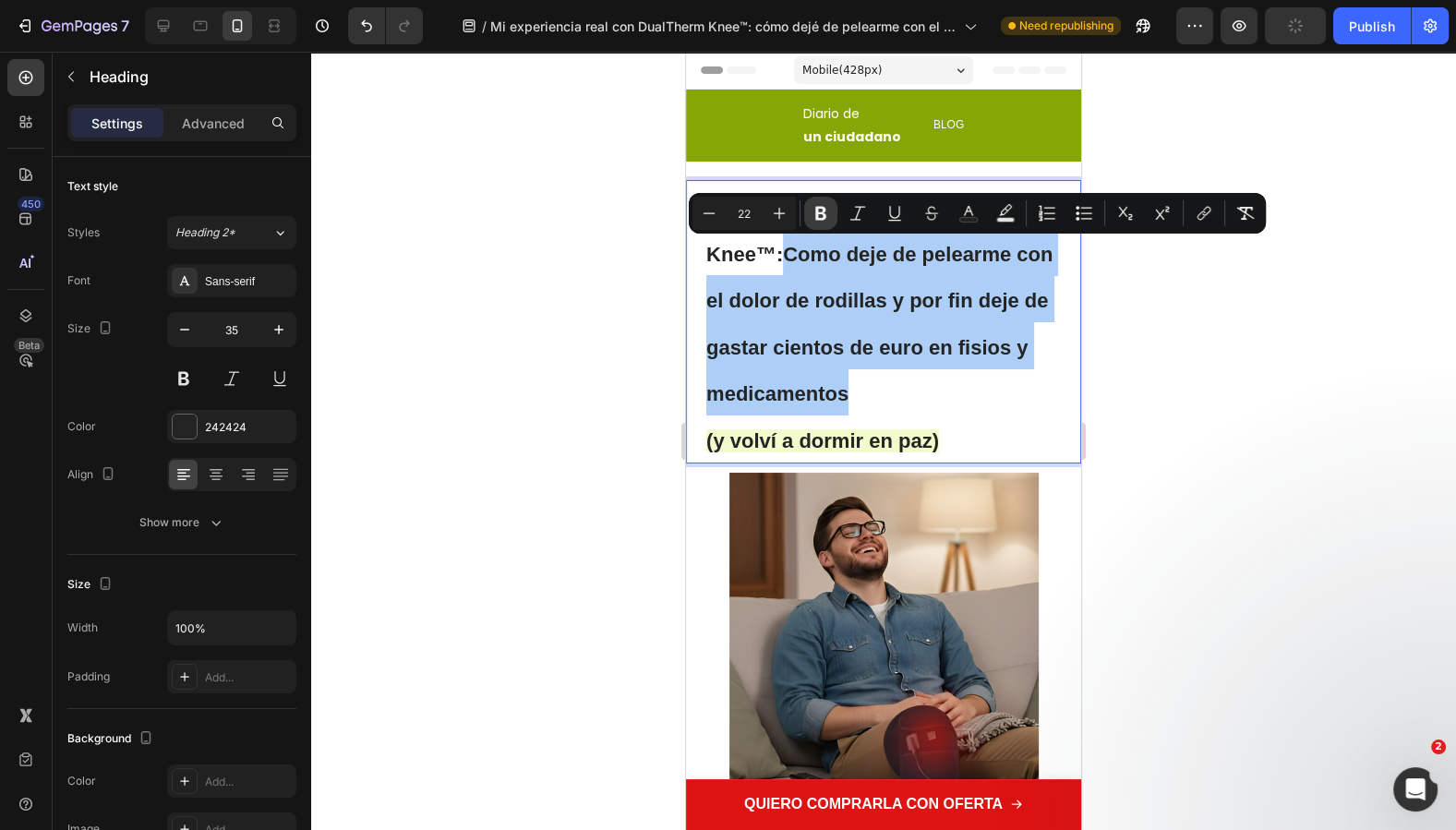
click at [818, 217] on icon "Editor contextual toolbar" at bounding box center [821, 213] width 19 height 19
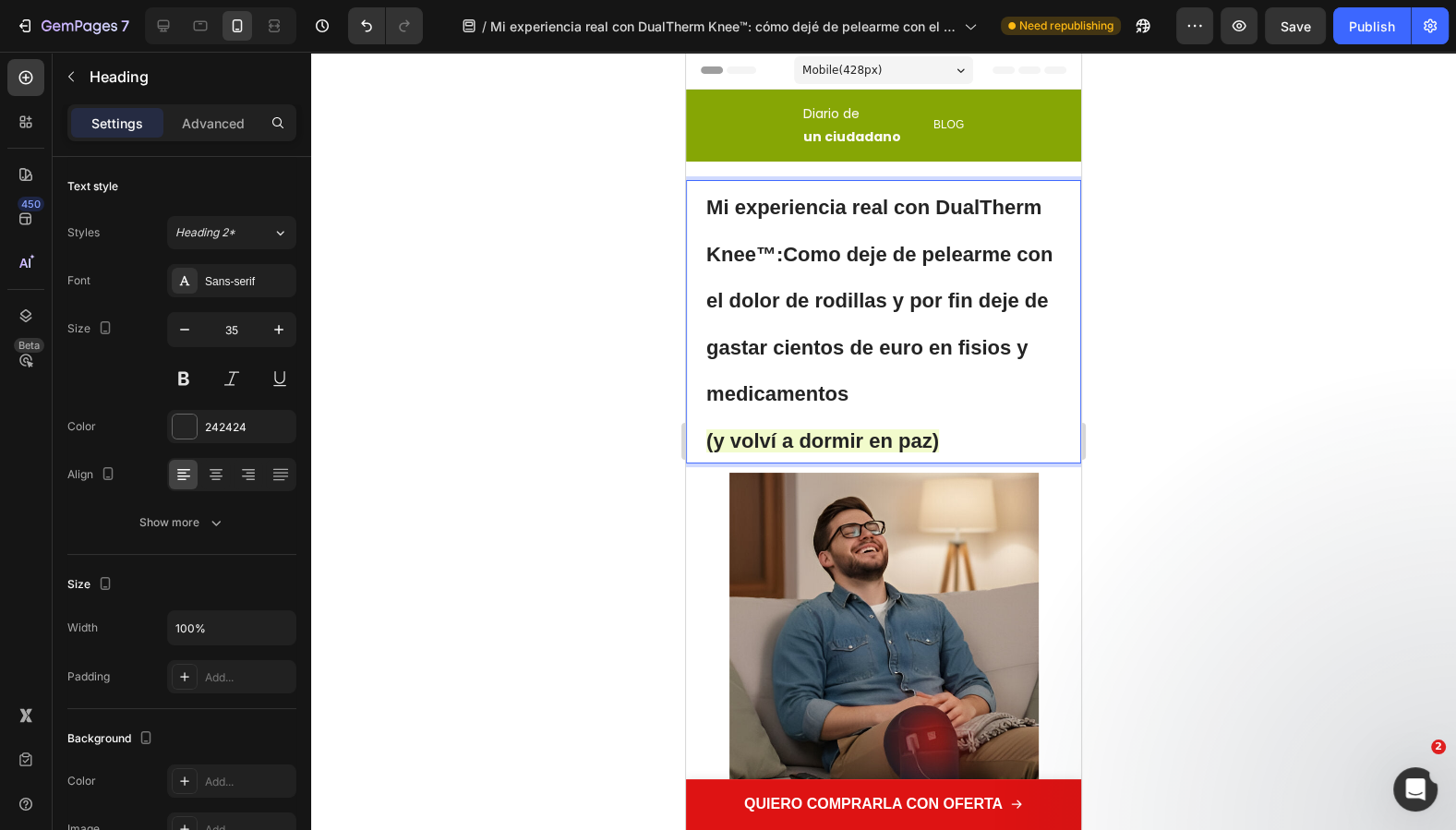
click at [893, 380] on span "Mi experiencia real con DualTherm Knee™: Como deje de pelearme con el dolor de …" at bounding box center [879, 300] width 346 height 209
drag, startPoint x: 921, startPoint y: 390, endPoint x: 792, endPoint y: 254, distance: 187.4
click at [792, 254] on span "Mi experiencia real con DualTherm Knee™: Como deje de pelearme con el dolor de …" at bounding box center [879, 300] width 346 height 209
click at [1327, 397] on div at bounding box center [883, 440] width 1145 height 778
click at [949, 372] on p "⁠⁠⁠⁠⁠⁠⁠ Mi experiencia real con DualTherm Knee™: Como deje de pelearme con el d…" at bounding box center [883, 321] width 355 height 279
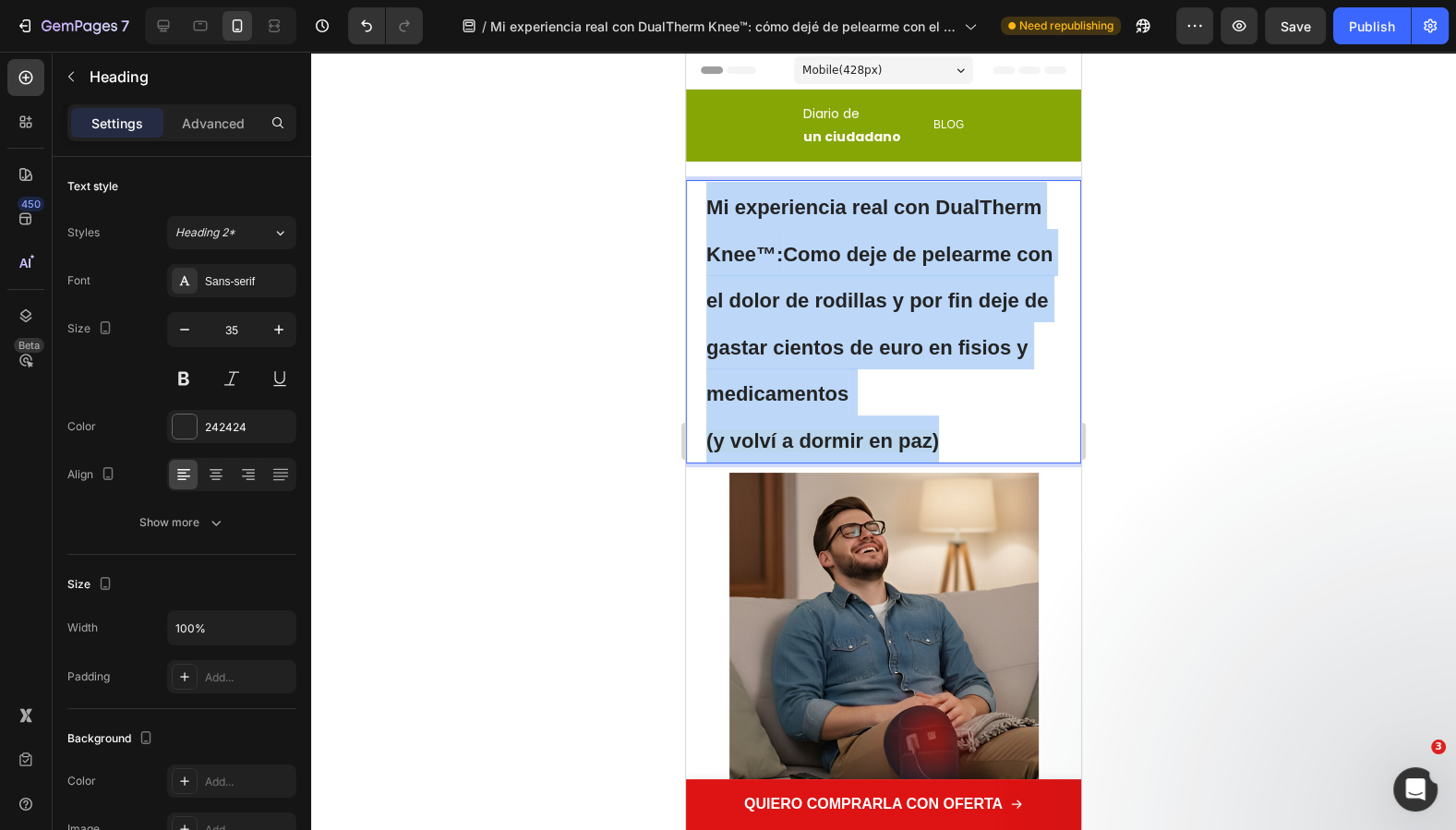
drag, startPoint x: 963, startPoint y: 444, endPoint x: 665, endPoint y: 190, distance: 391.6
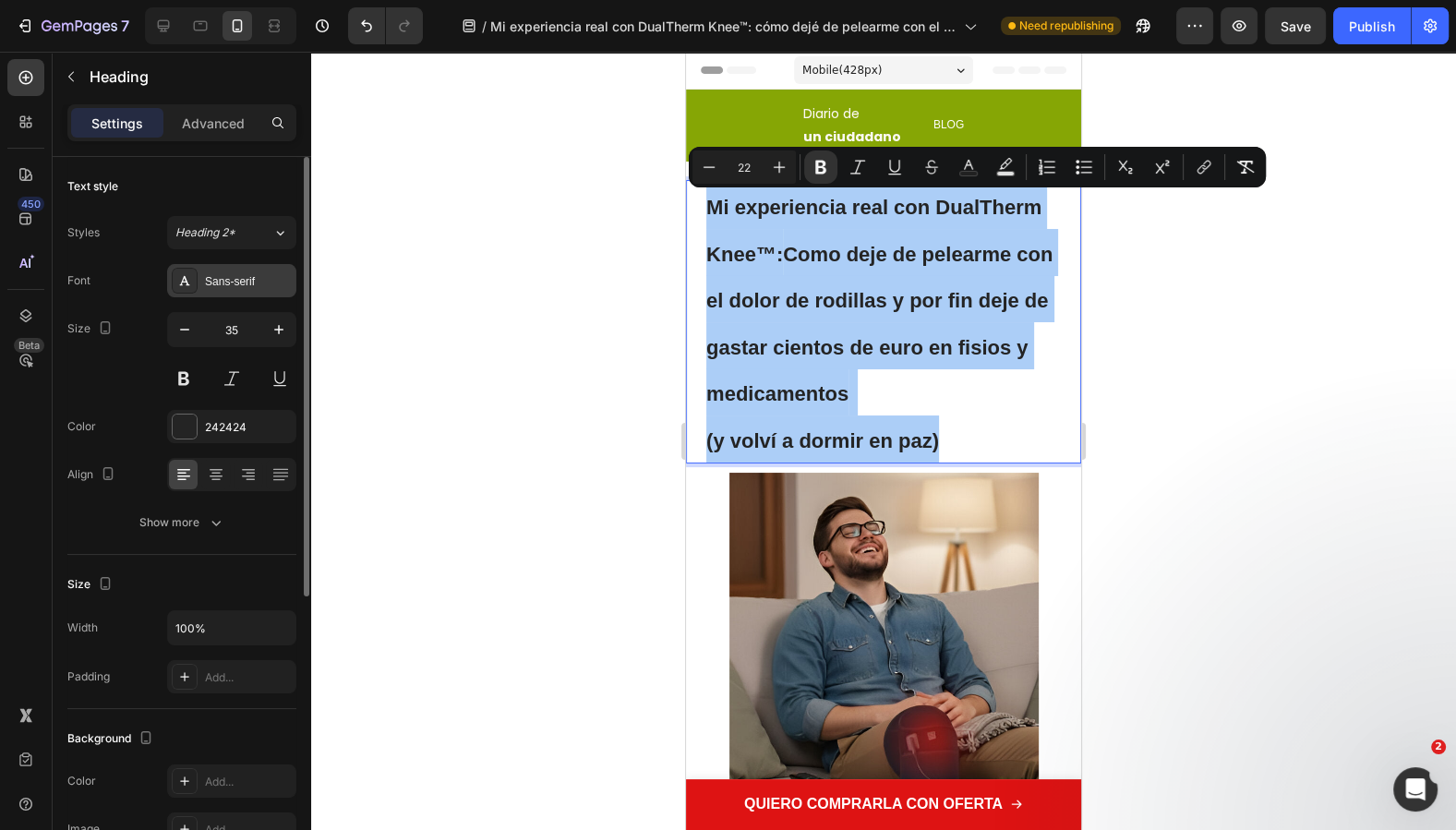
click at [246, 288] on div "Sans-serif" at bounding box center [248, 281] width 87 height 17
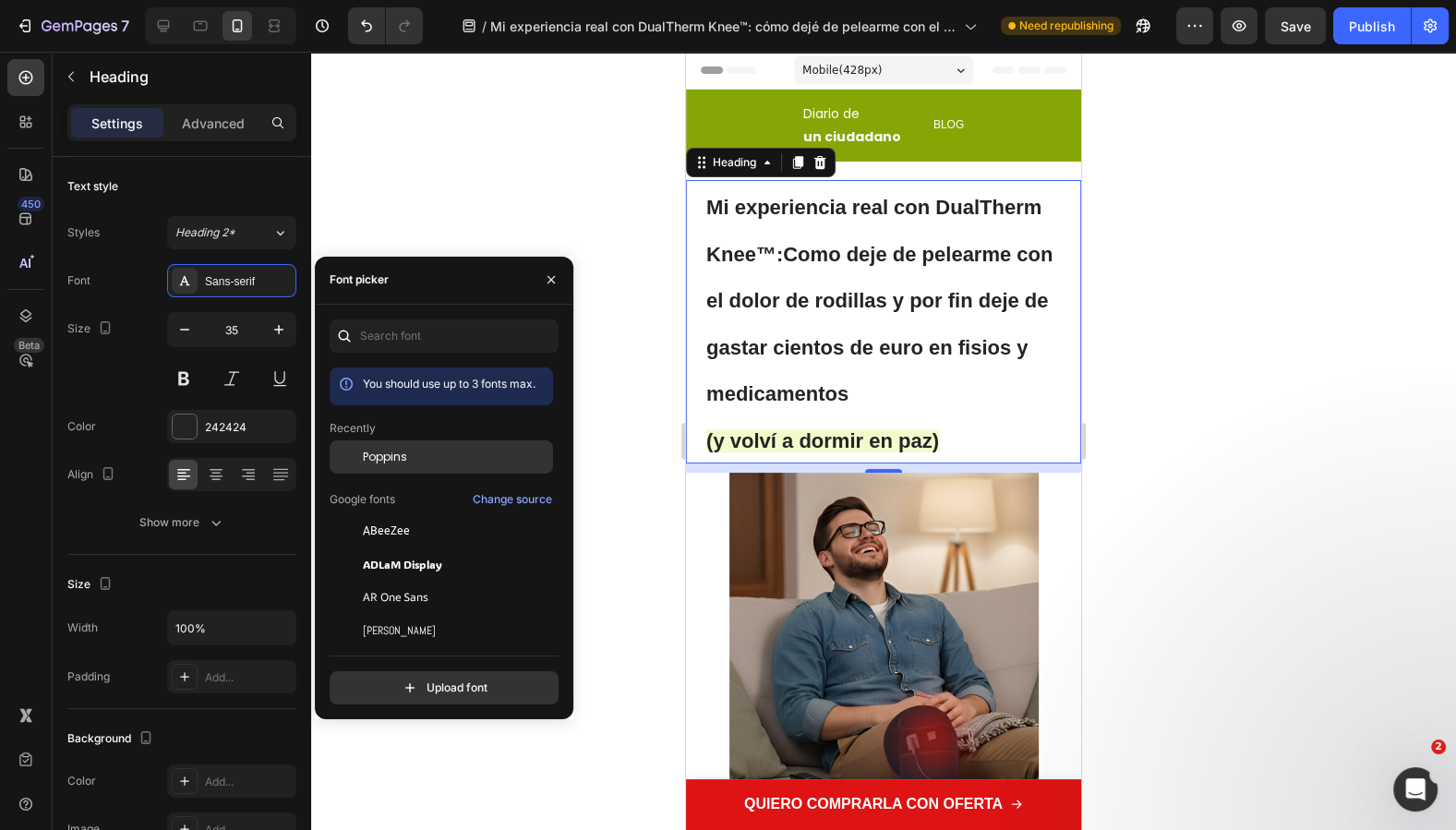
click at [420, 465] on div "Poppins" at bounding box center [441, 457] width 223 height 33
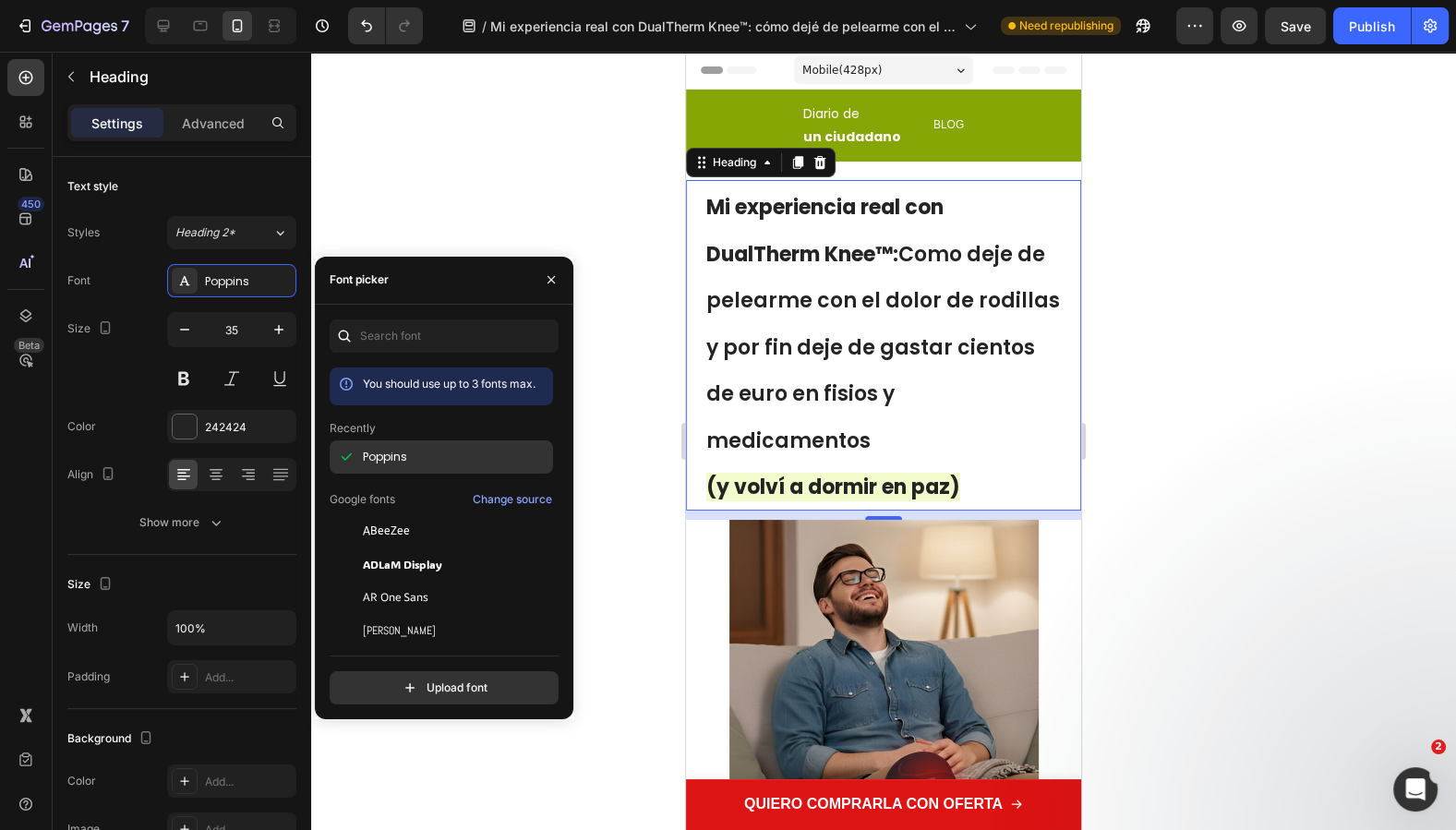
click at [419, 465] on div "Poppins" at bounding box center [455, 457] width 186 height 17
click at [418, 461] on div "Poppins" at bounding box center [455, 457] width 186 height 17
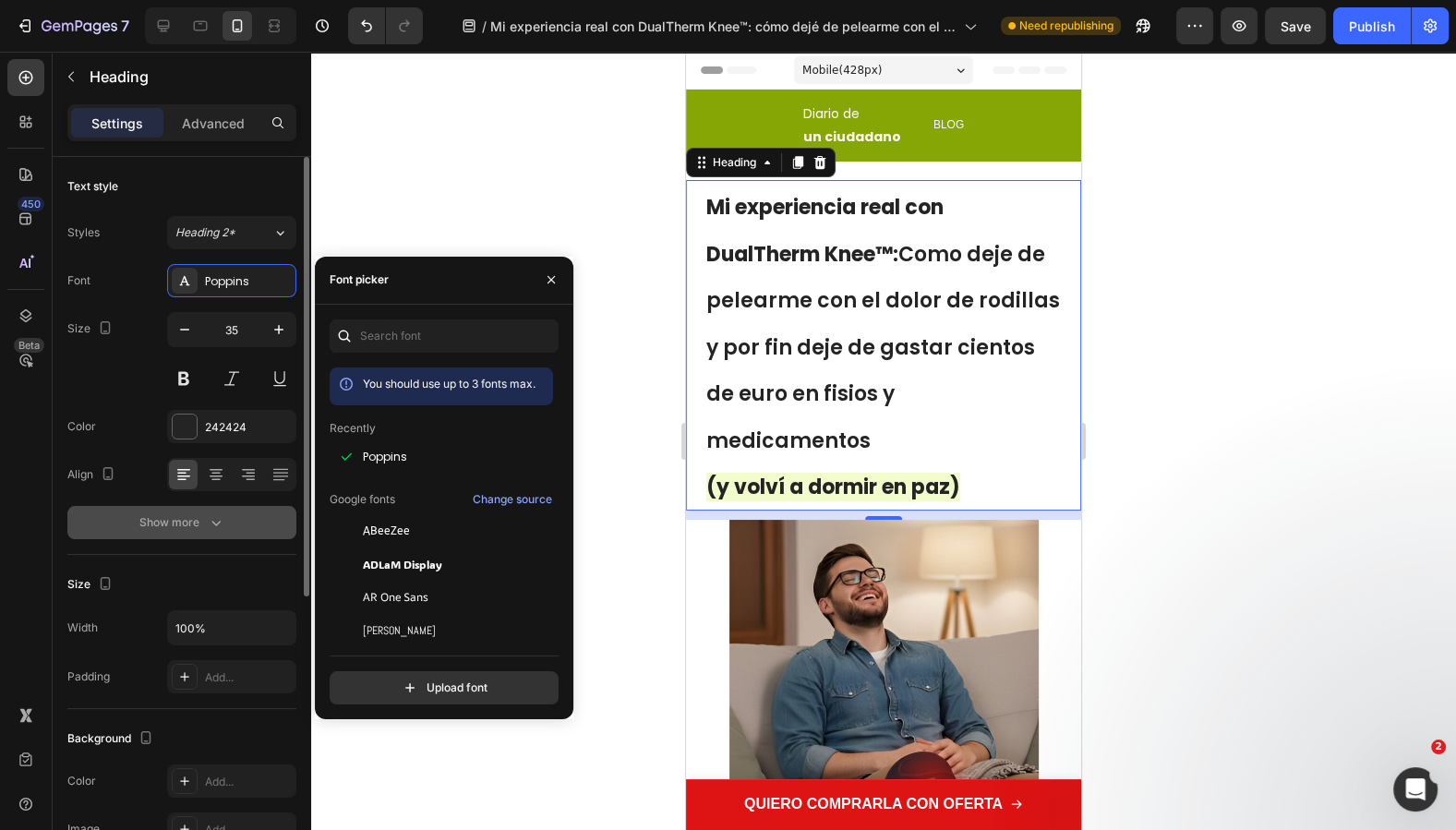
click at [203, 513] on div "Show more" at bounding box center [182, 522] width 86 height 19
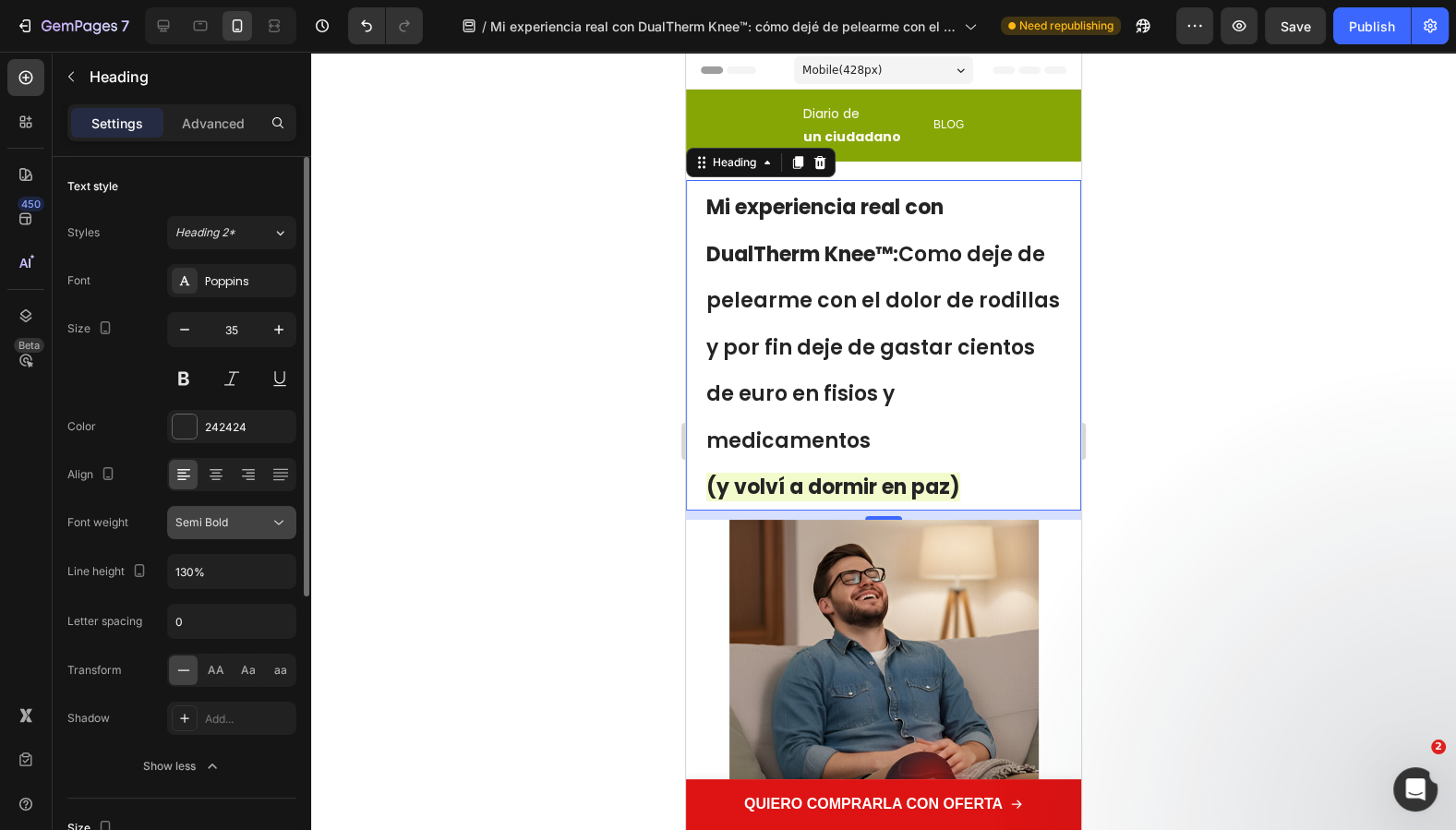
click at [229, 526] on div "Semi Bold" at bounding box center [222, 522] width 94 height 17
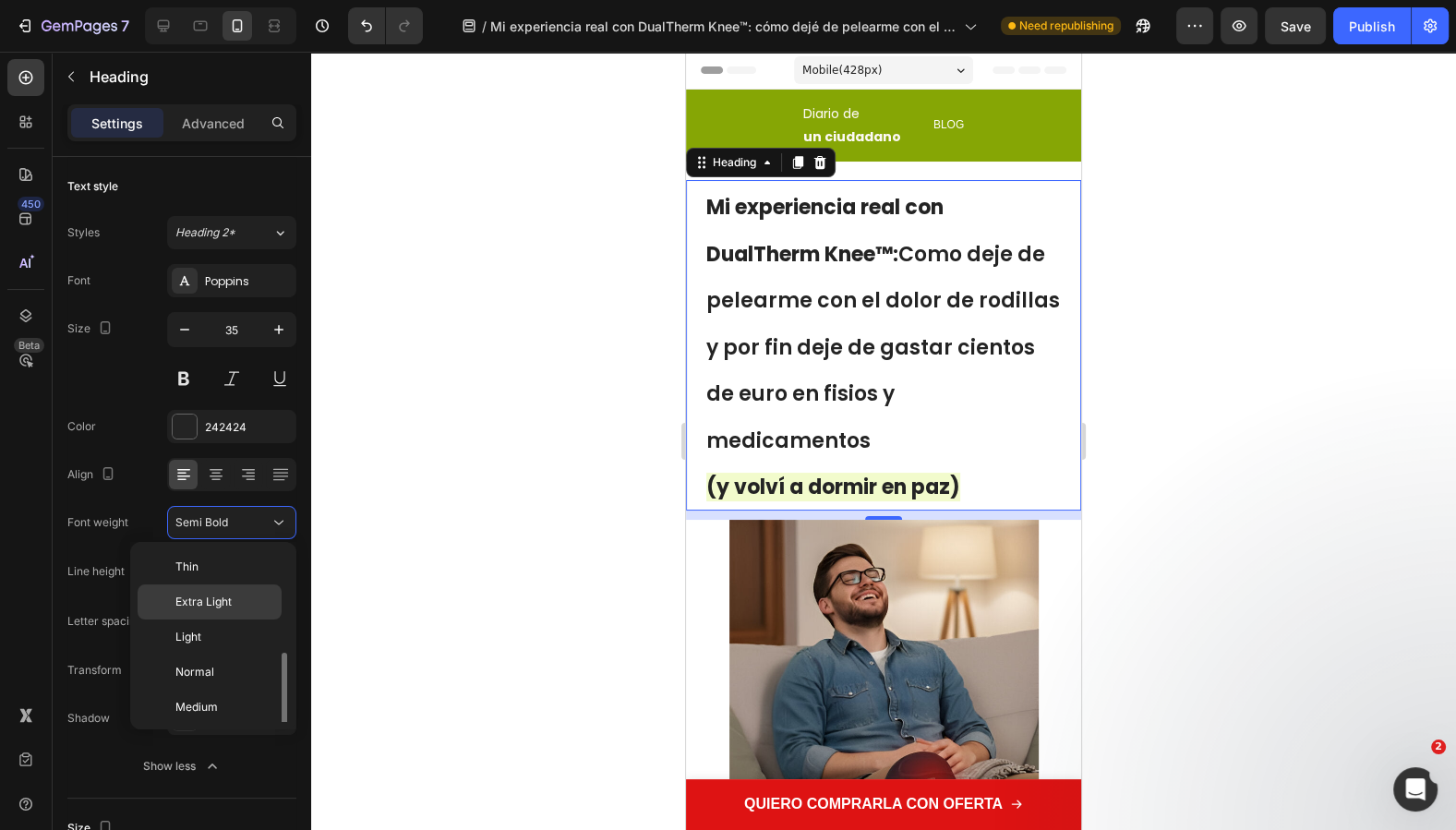
scroll to position [67, 0]
click at [206, 639] on span "Medium" at bounding box center [196, 640] width 43 height 17
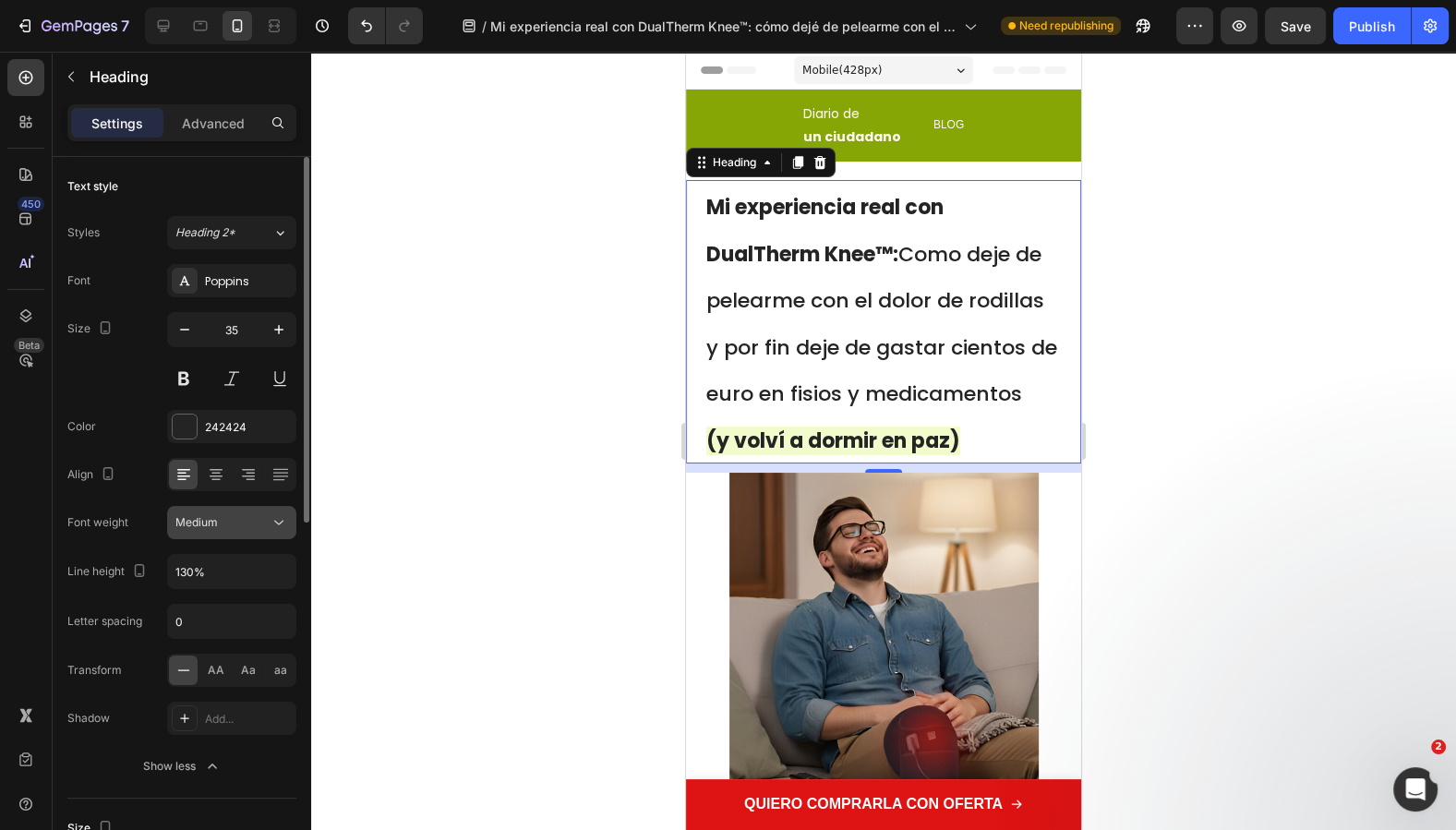
click at [225, 534] on button "Medium" at bounding box center [232, 523] width 130 height 33
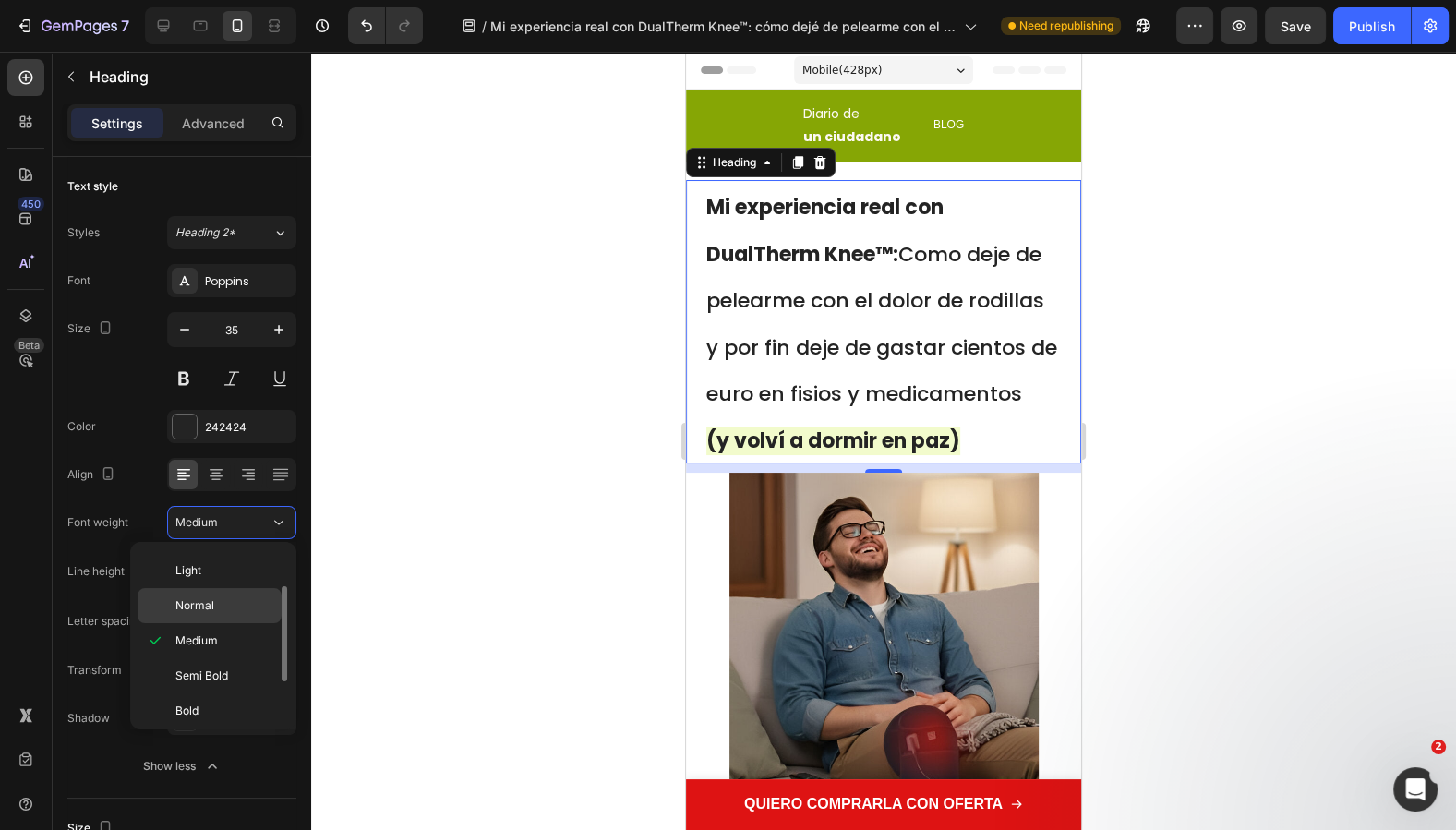
click at [210, 590] on div "Normal" at bounding box center [210, 605] width 144 height 35
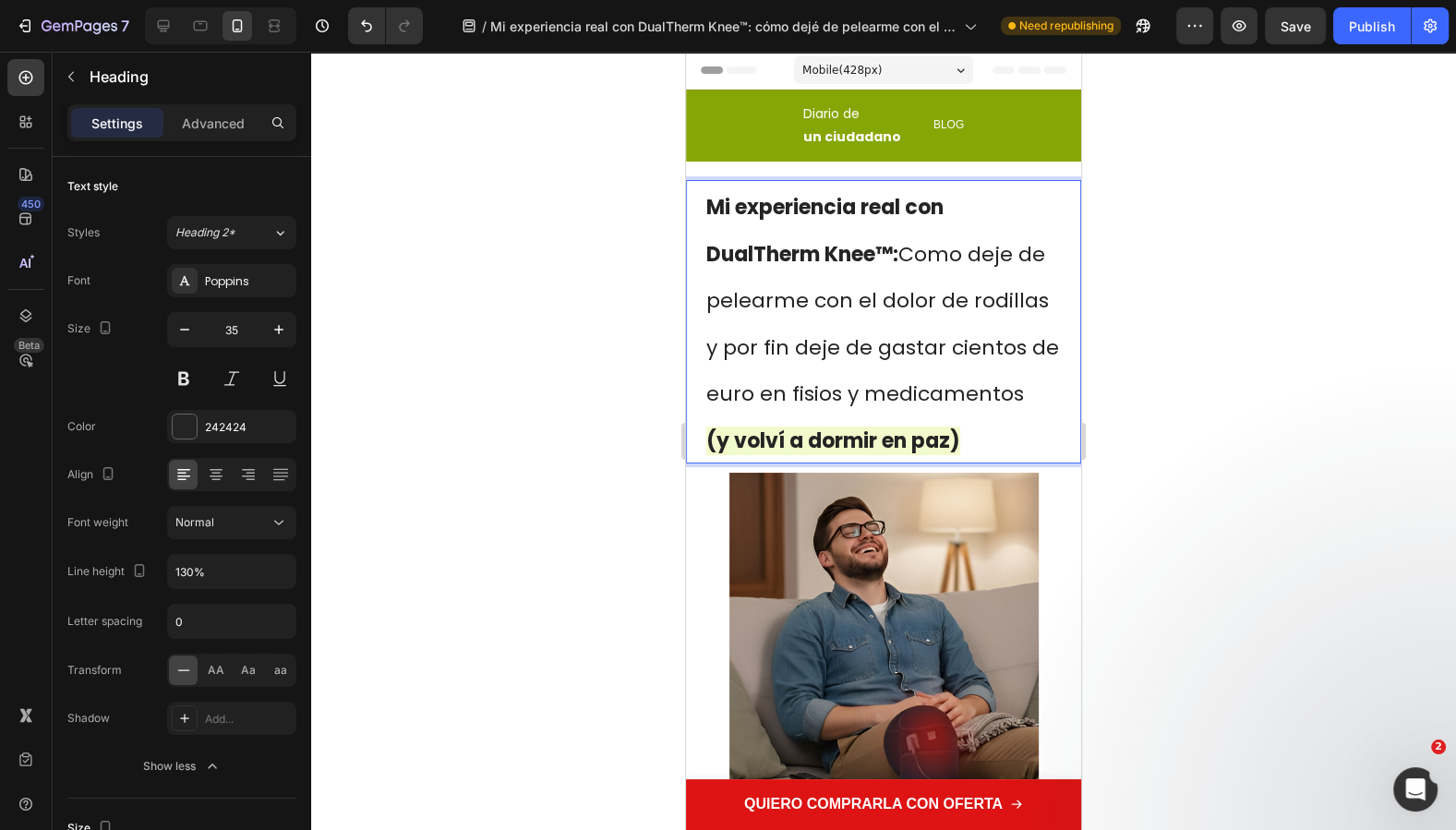
click at [980, 462] on p "Mi experiencia real con DualTherm Knee™: Como deje de pelearme con el dolor de …" at bounding box center [883, 321] width 355 height 279
drag, startPoint x: 981, startPoint y: 483, endPoint x: 590, endPoint y: 460, distance: 391.7
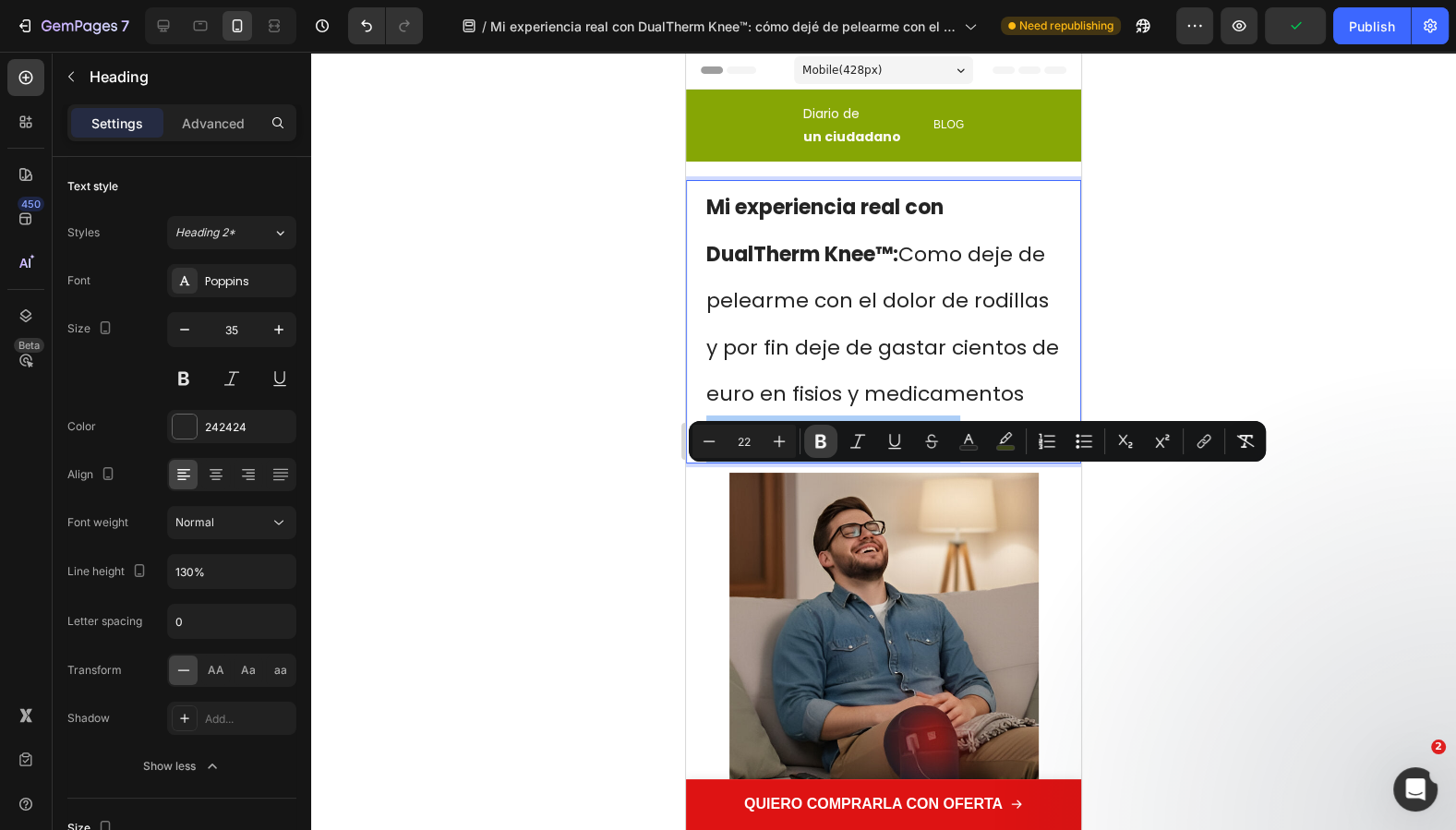
click at [815, 446] on icon "Editor contextual toolbar" at bounding box center [821, 441] width 19 height 19
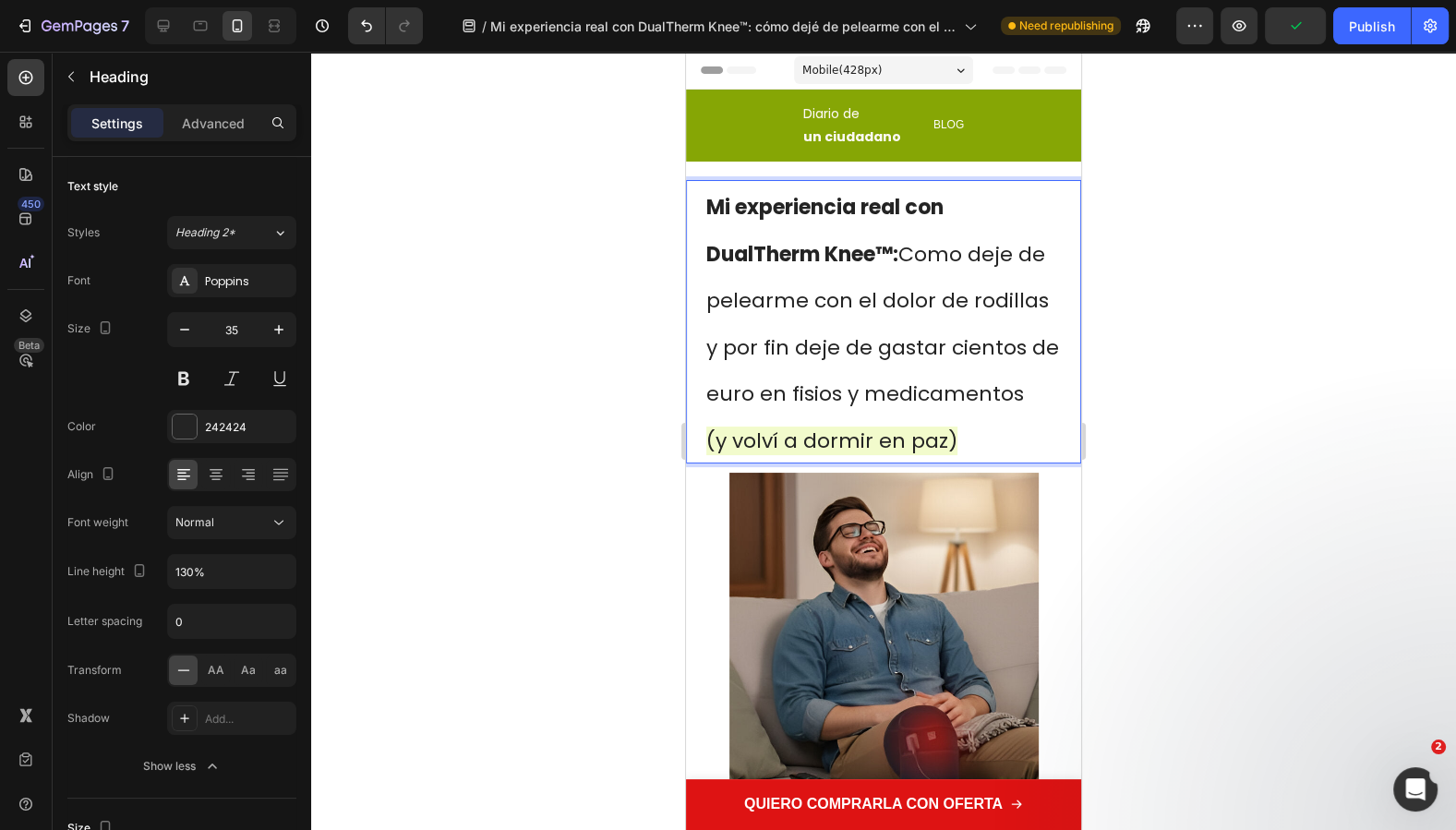
click at [1332, 469] on div at bounding box center [883, 440] width 1145 height 778
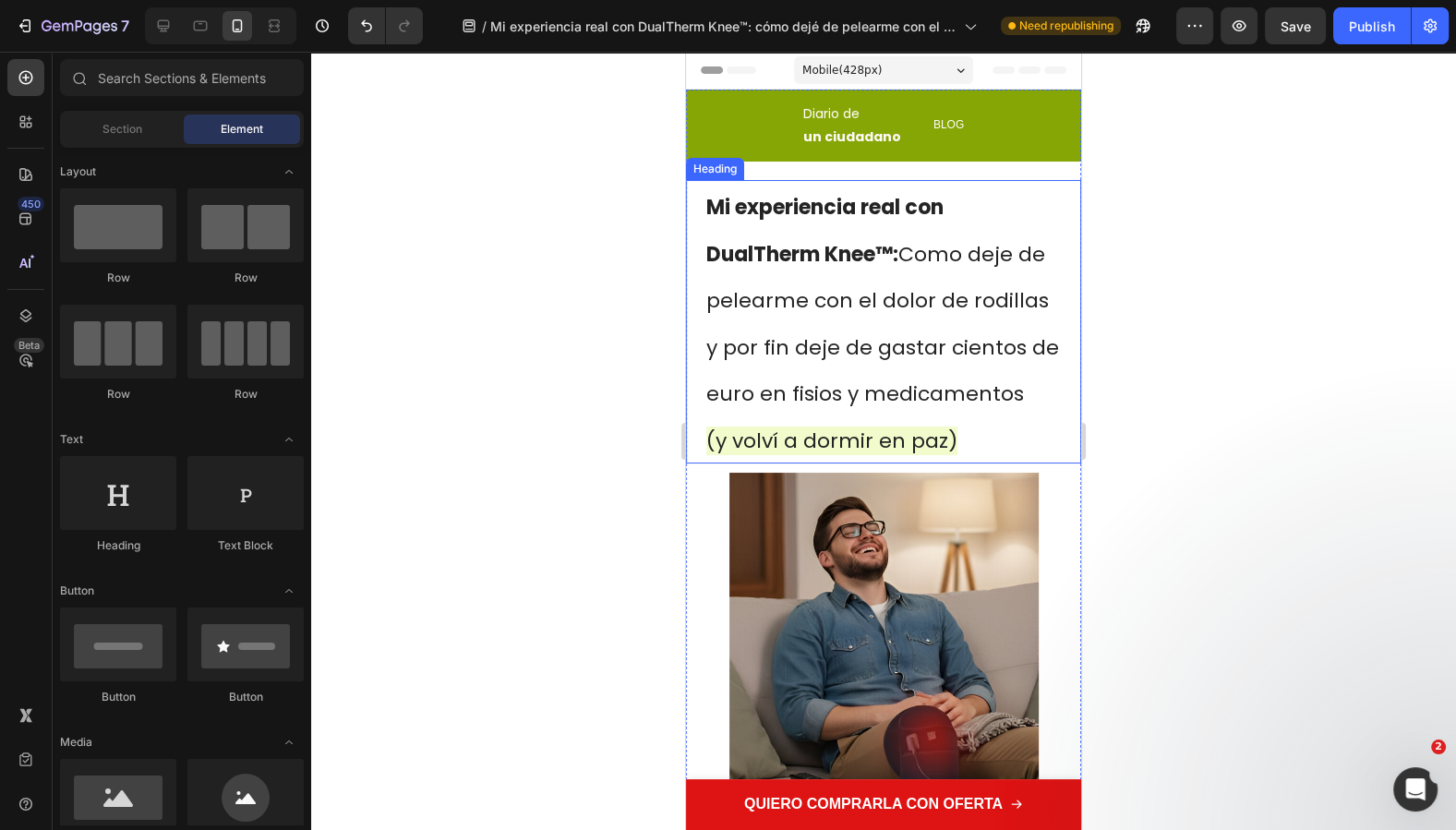
click at [839, 289] on span "Mi experiencia real con DualTherm Knee™: Como deje de pelearme con el dolor de …" at bounding box center [882, 300] width 353 height 215
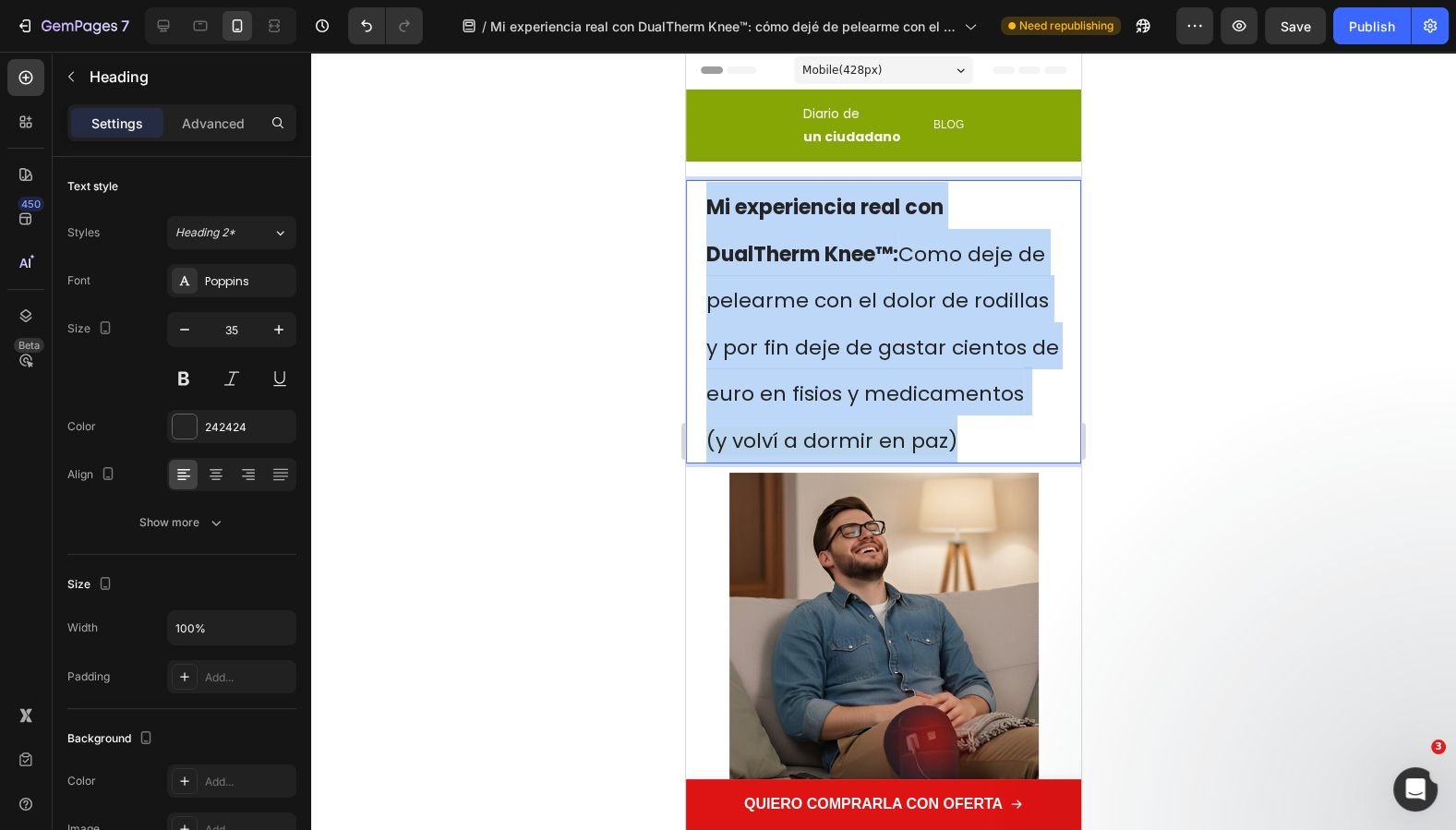
drag, startPoint x: 974, startPoint y: 479, endPoint x: 716, endPoint y: 190, distance: 387.4
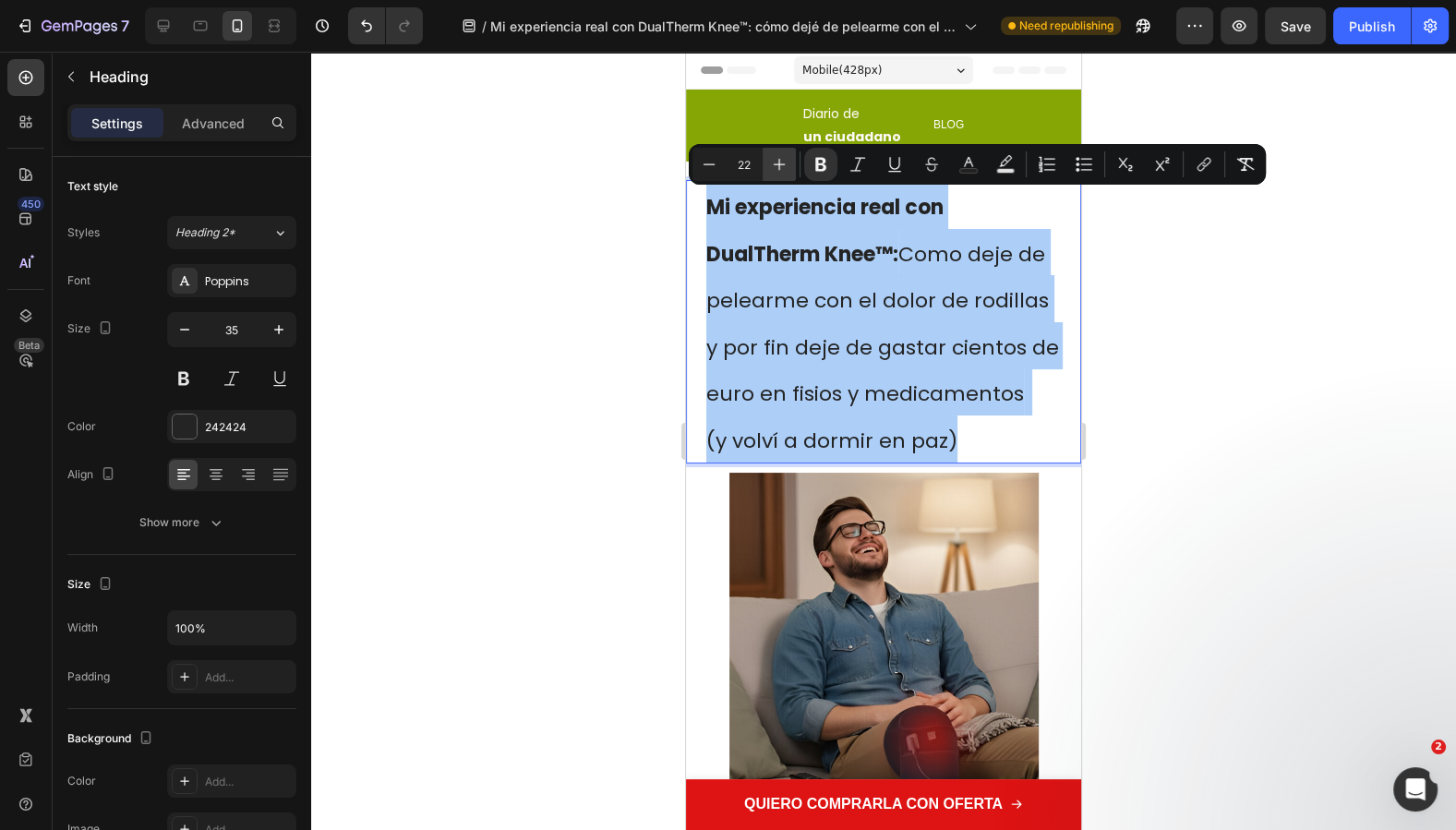
click at [773, 166] on icon "Editor contextual toolbar" at bounding box center [779, 165] width 19 height 19
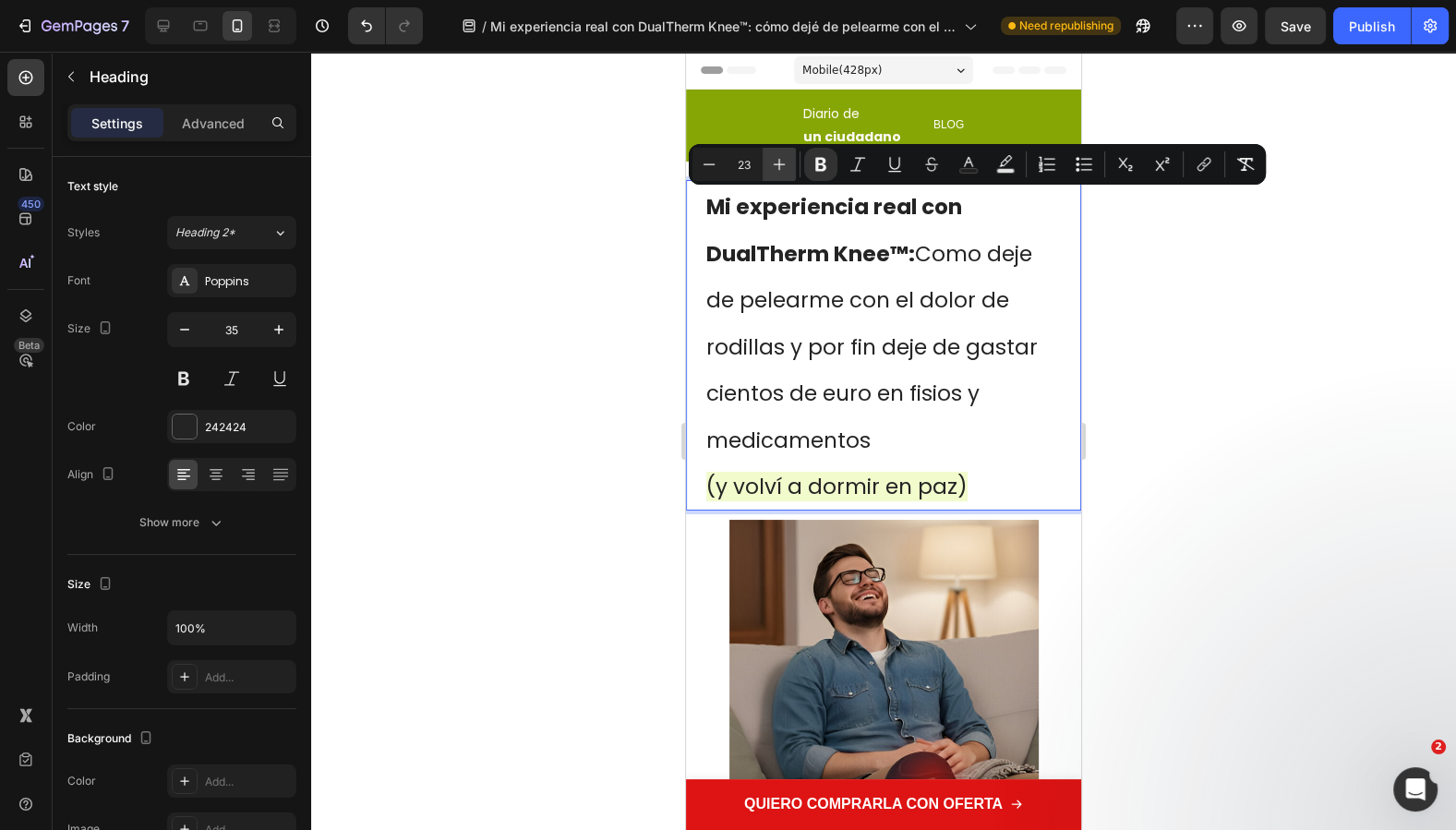
click at [774, 166] on icon "Editor contextual toolbar" at bounding box center [779, 165] width 19 height 19
type input "24"
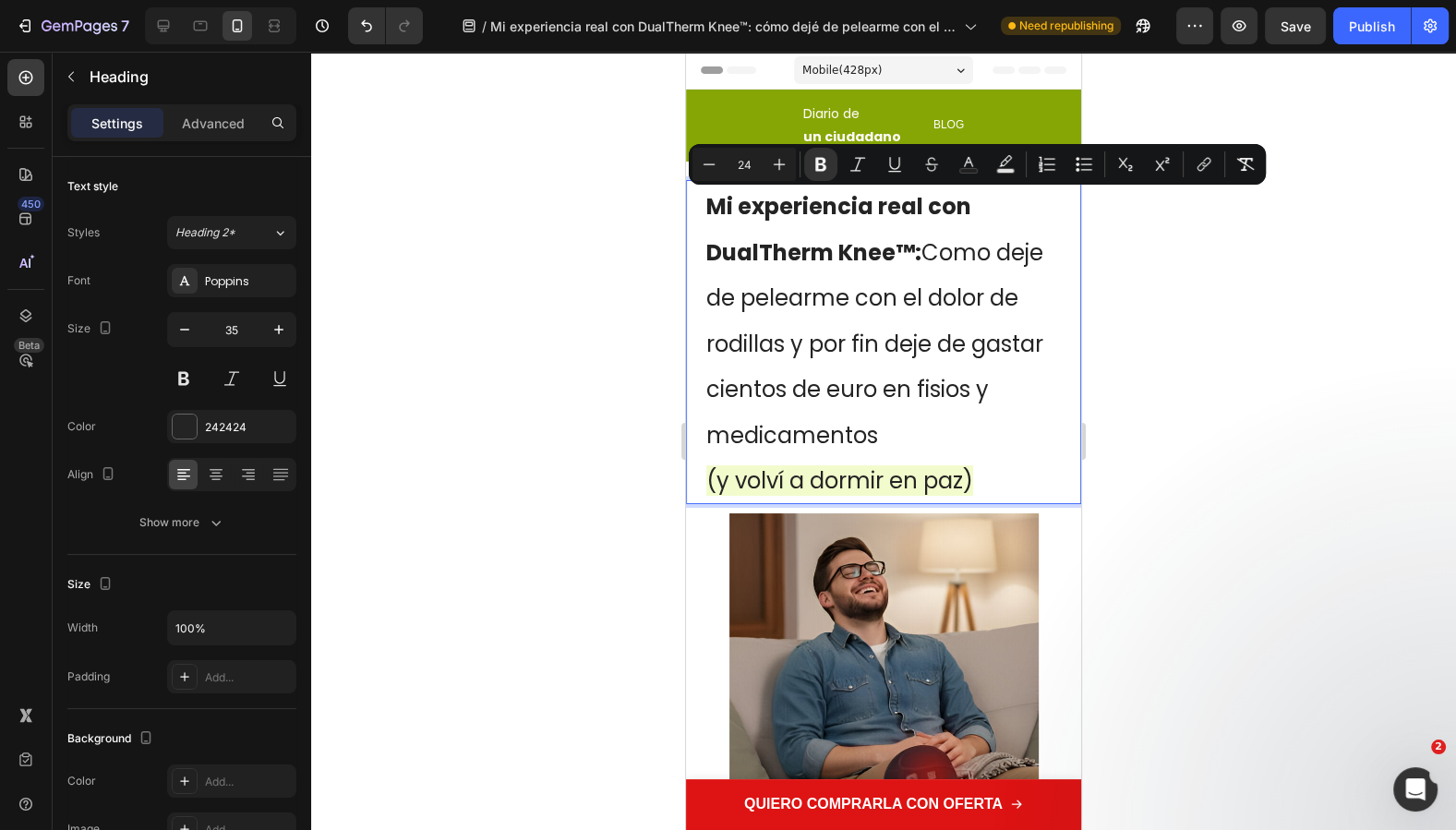
click at [1337, 448] on div at bounding box center [883, 440] width 1145 height 778
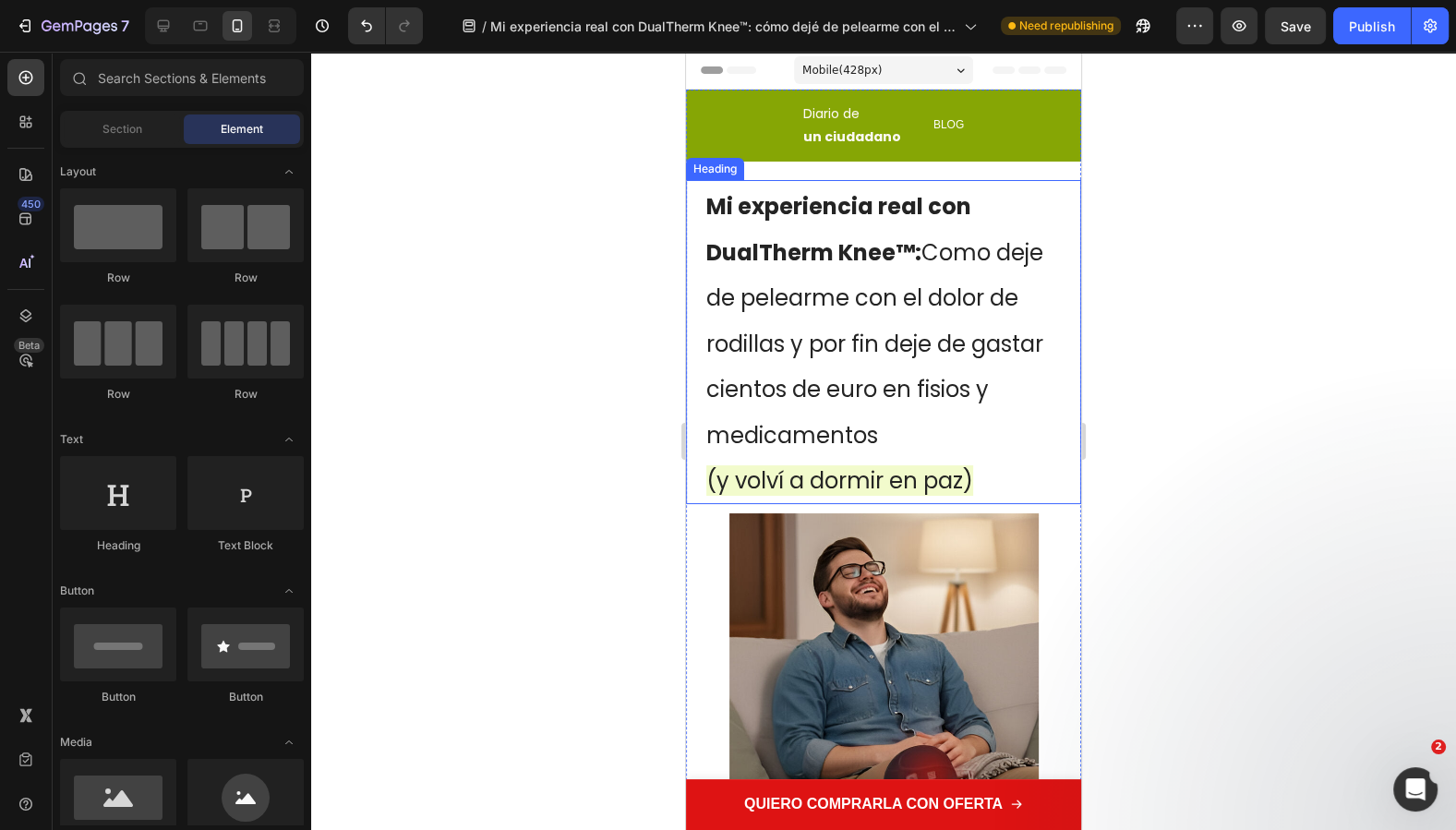
click at [883, 324] on p "⁠⁠⁠⁠⁠⁠⁠ Mi experiencia real con DualTherm Knee™: Como deje de pelearme con el d…" at bounding box center [883, 341] width 355 height 320
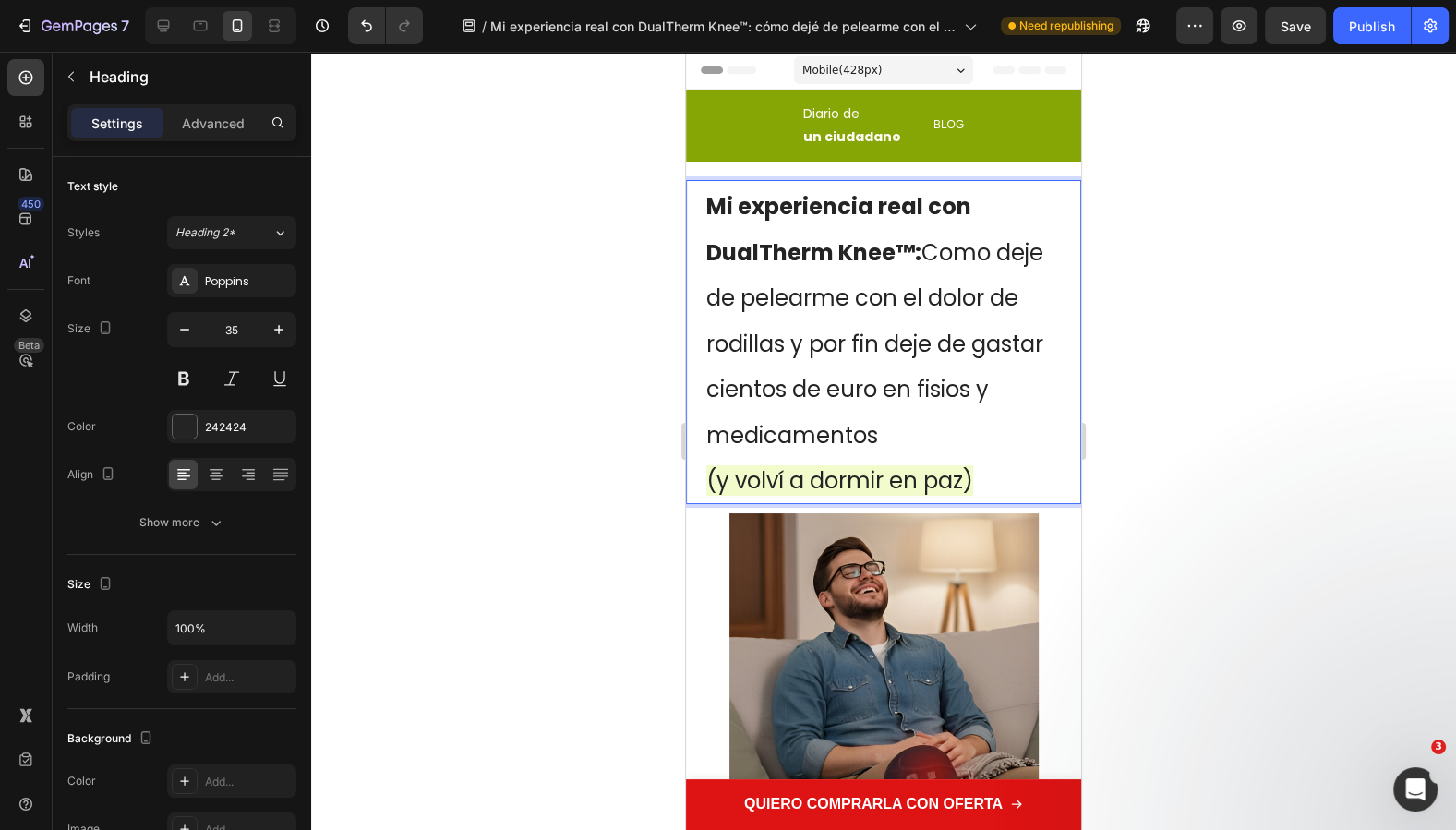
drag, startPoint x: 848, startPoint y: 349, endPoint x: 964, endPoint y: 428, distance: 140.3
click at [964, 428] on p "Mi experiencia real con DualTherm Knee™: Como deje de pelearme con el dolor de …" at bounding box center [883, 341] width 355 height 320
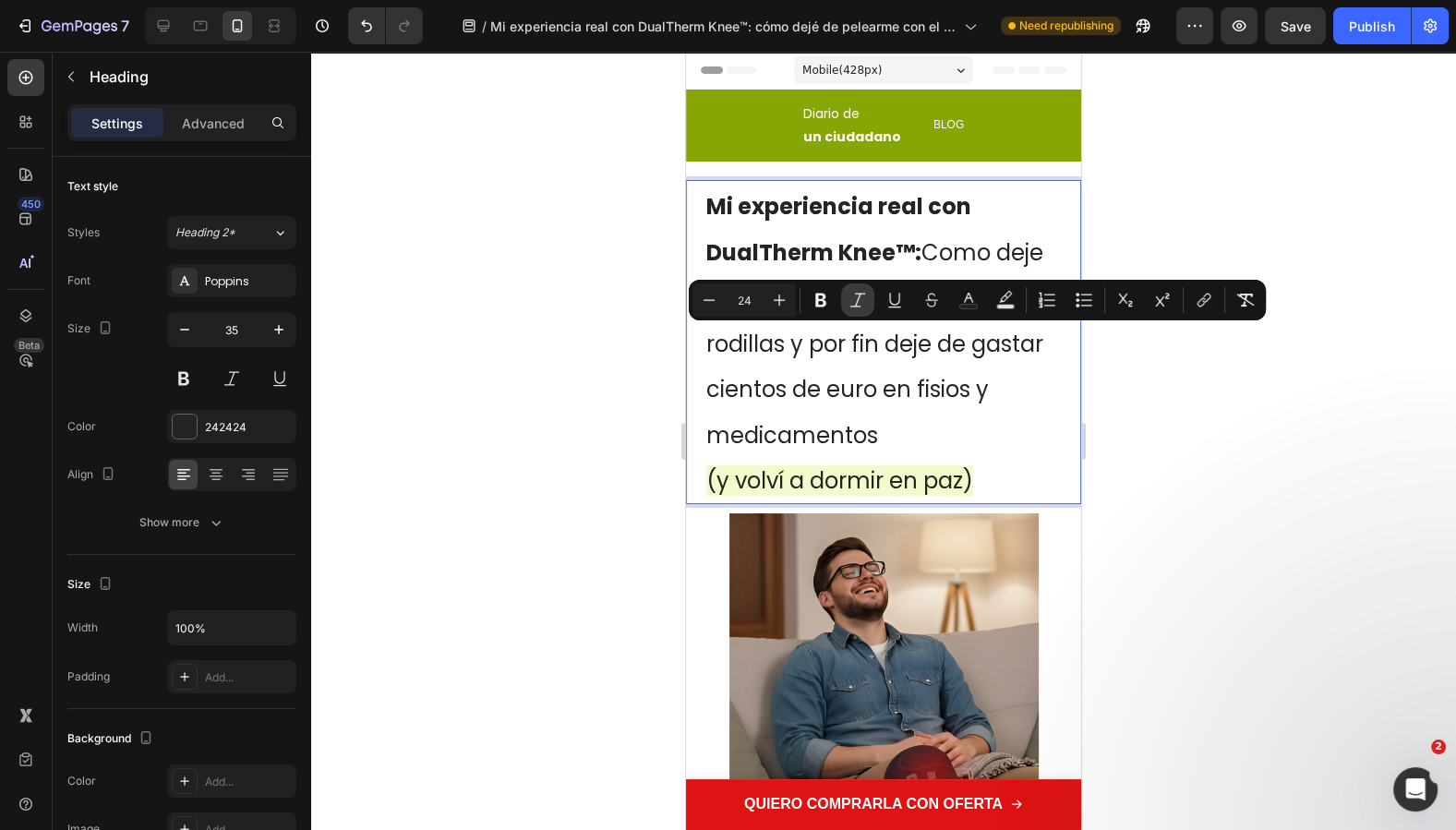
click at [852, 296] on icon "Editor contextual toolbar" at bounding box center [857, 300] width 19 height 19
click at [1261, 501] on div at bounding box center [883, 440] width 1145 height 778
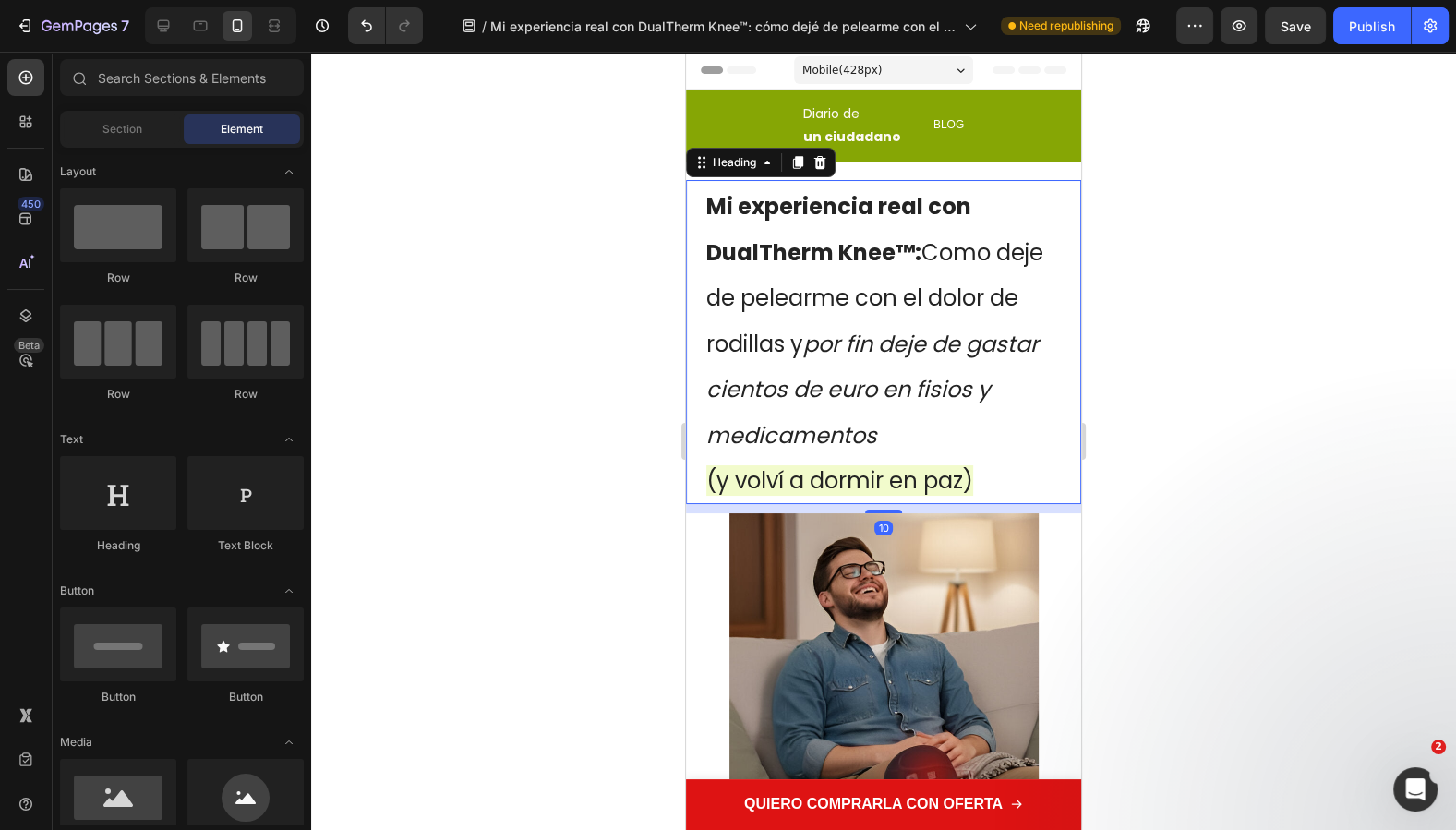
click at [802, 482] on span "(y volví a dormir en paz)" at bounding box center [840, 480] width 267 height 31
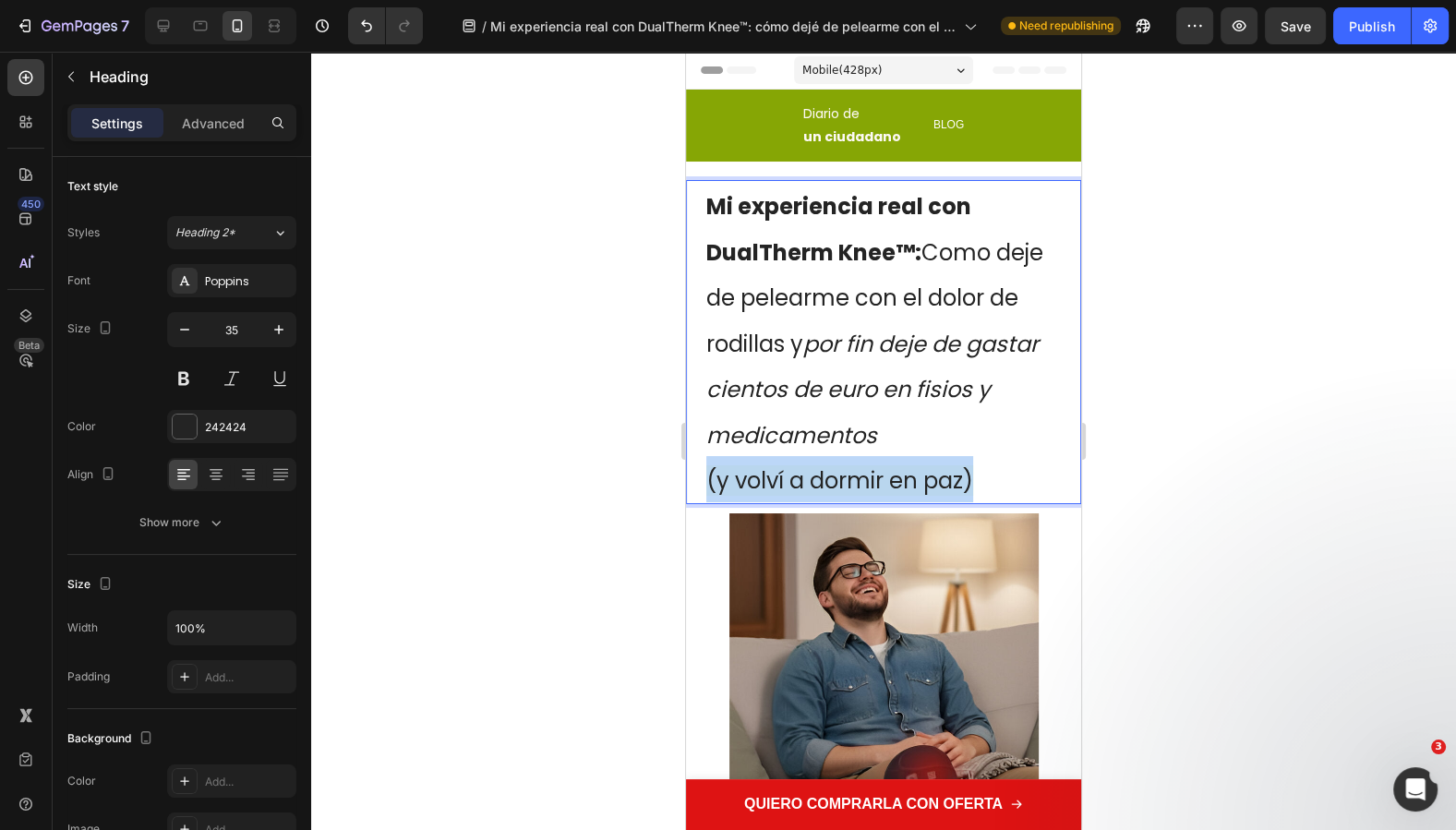
click at [803, 481] on span "(y volví a dormir en paz)" at bounding box center [840, 480] width 267 height 31
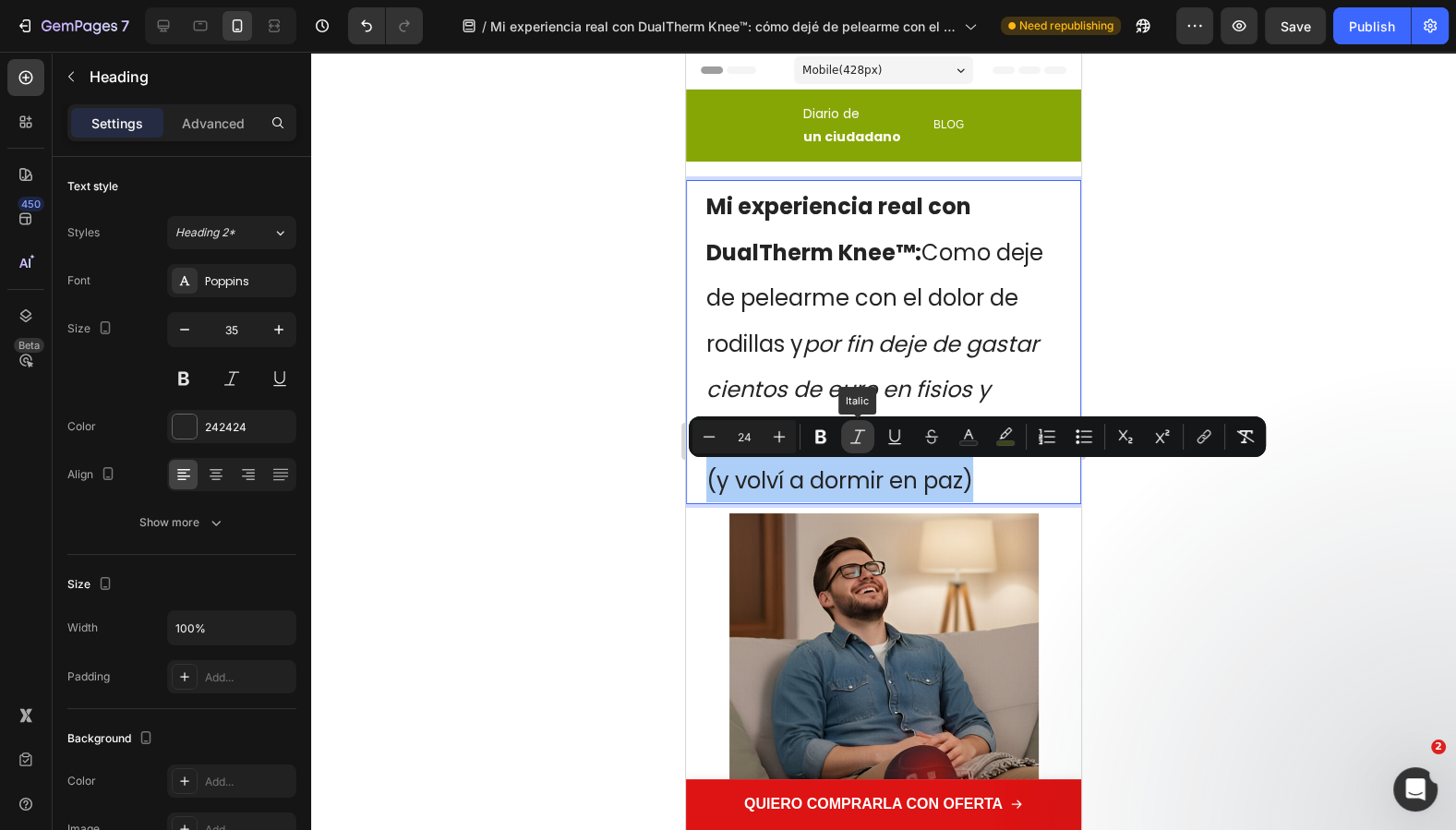
click at [863, 440] on icon "Editor contextual toolbar" at bounding box center [857, 437] width 19 height 19
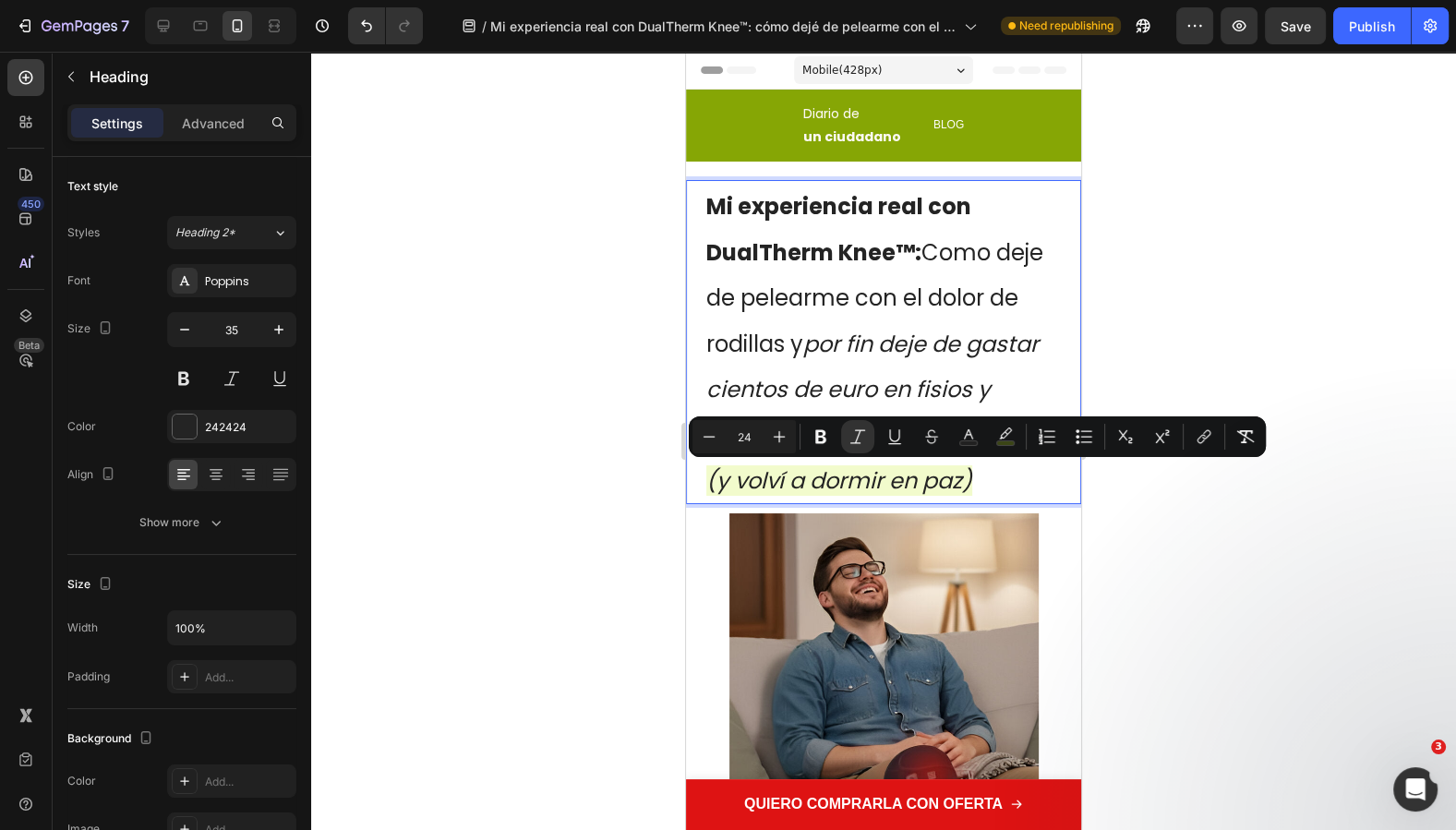
click at [883, 381] on icon "por fin deje de gastar cientos de euro en fisios y medicamentos" at bounding box center [872, 390] width 332 height 122
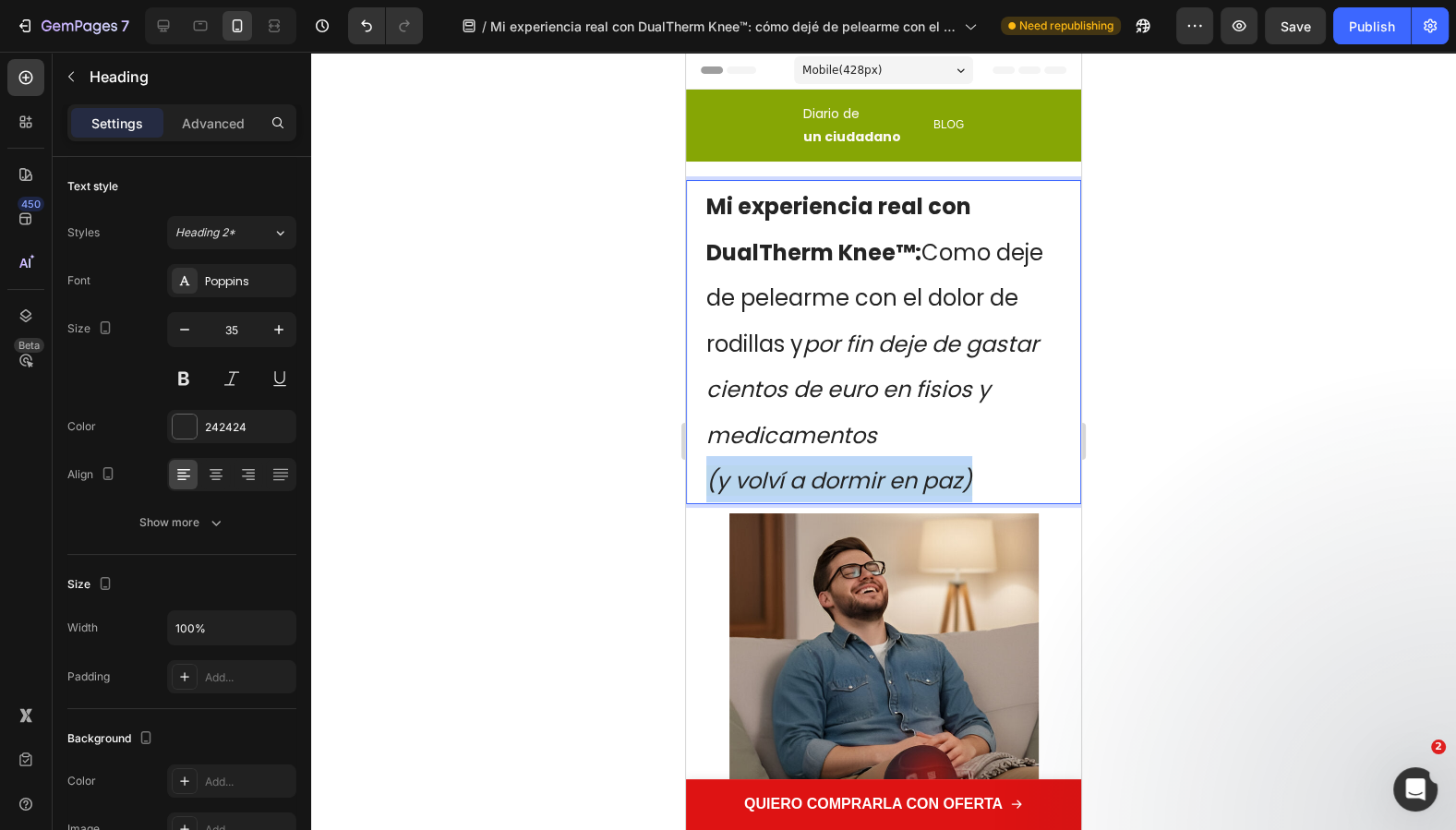
drag, startPoint x: 976, startPoint y: 467, endPoint x: 692, endPoint y: 469, distance: 284.0
click at [692, 469] on div "Mi experiencia real con DualTherm Knee™: Como deje de pelearme con el dolor de …" at bounding box center [883, 341] width 395 height 324
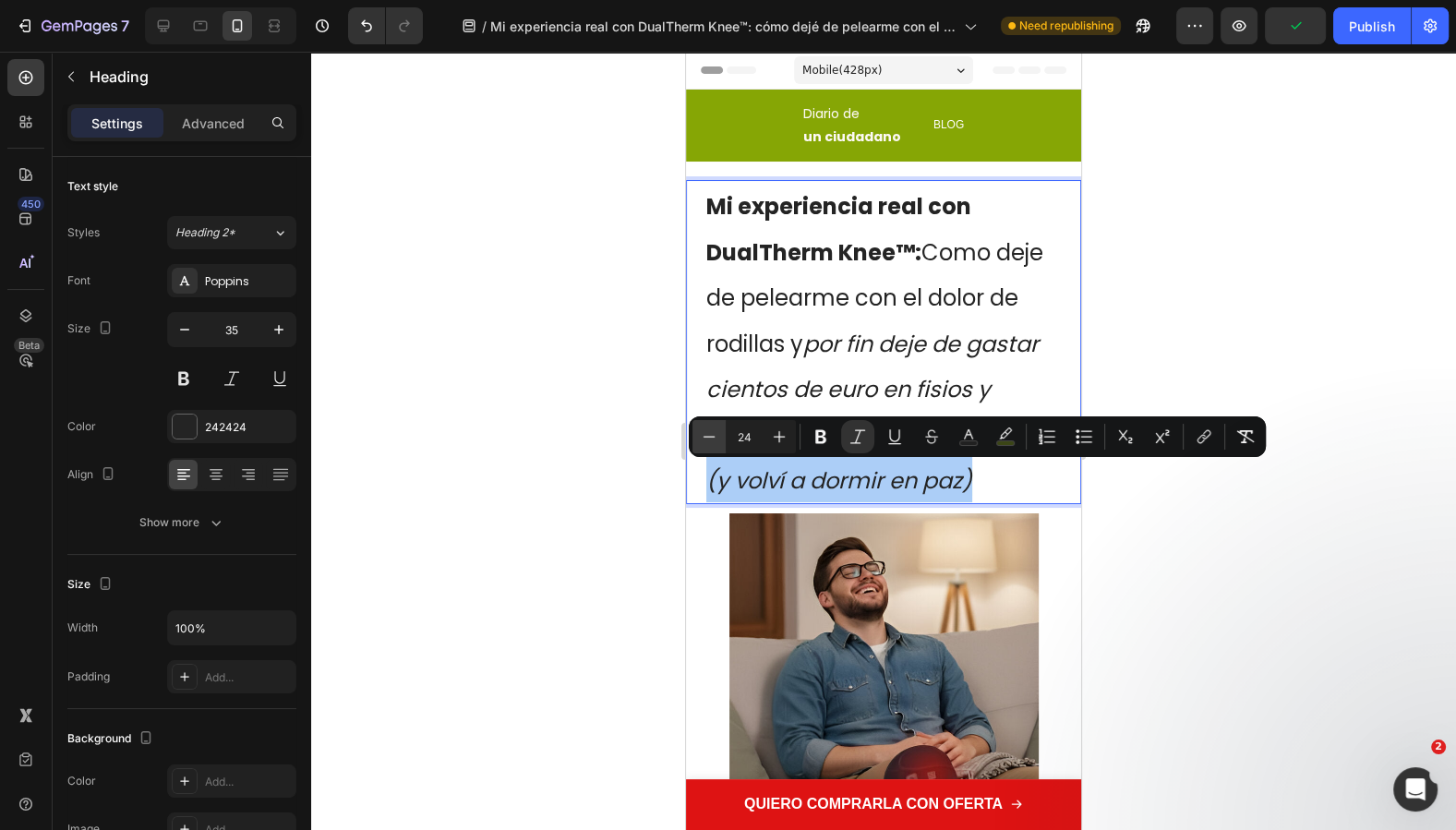
click at [713, 440] on icon "Editor contextual toolbar" at bounding box center [709, 437] width 19 height 19
click at [714, 441] on icon "Editor contextual toolbar" at bounding box center [709, 437] width 19 height 19
type input "21"
click at [965, 492] on p "Mi experiencia real con DualTherm Knee™: Como deje de pelearme con el dolor de …" at bounding box center [883, 341] width 355 height 321
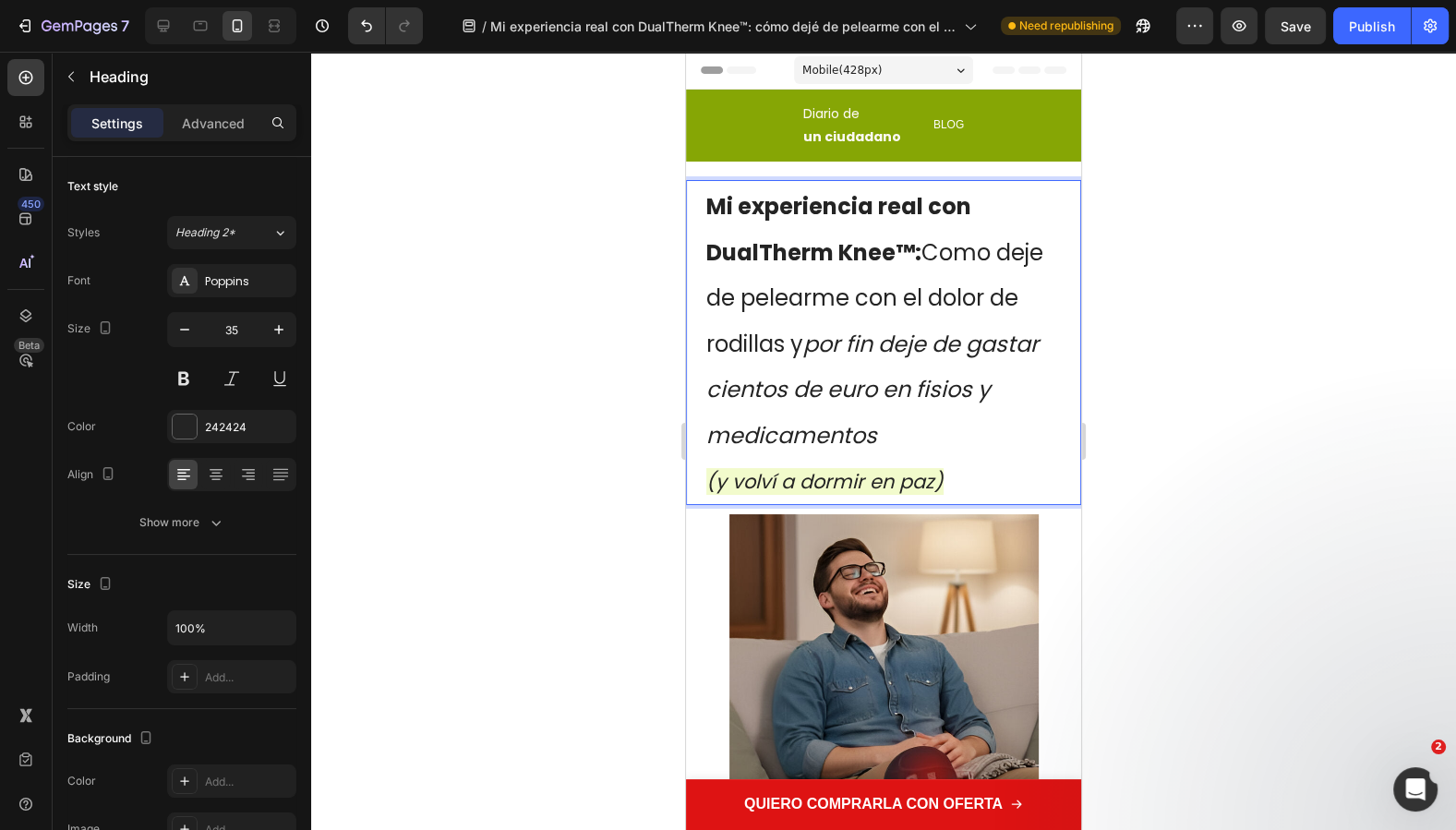
click at [952, 453] on p "Mi experiencia real con DualTherm Knee™: Como deje de pelearme con el dolor de …" at bounding box center [883, 341] width 355 height 321
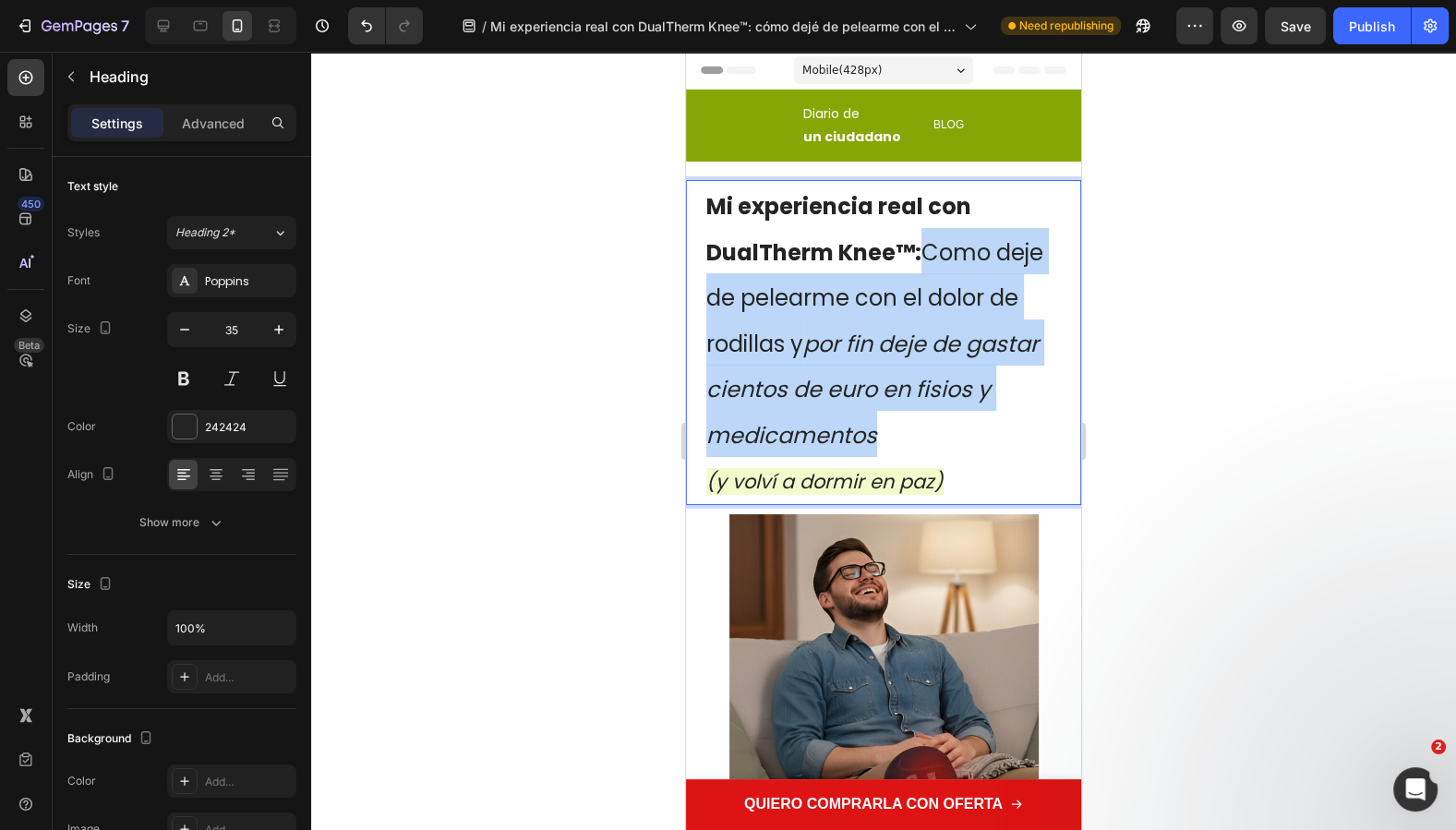
drag, startPoint x: 969, startPoint y: 438, endPoint x: 919, endPoint y: 261, distance: 183.9
click at [919, 261] on p "Mi experiencia real con DualTherm Knee™: Como deje de pelearme con el dolor de …" at bounding box center [883, 341] width 355 height 321
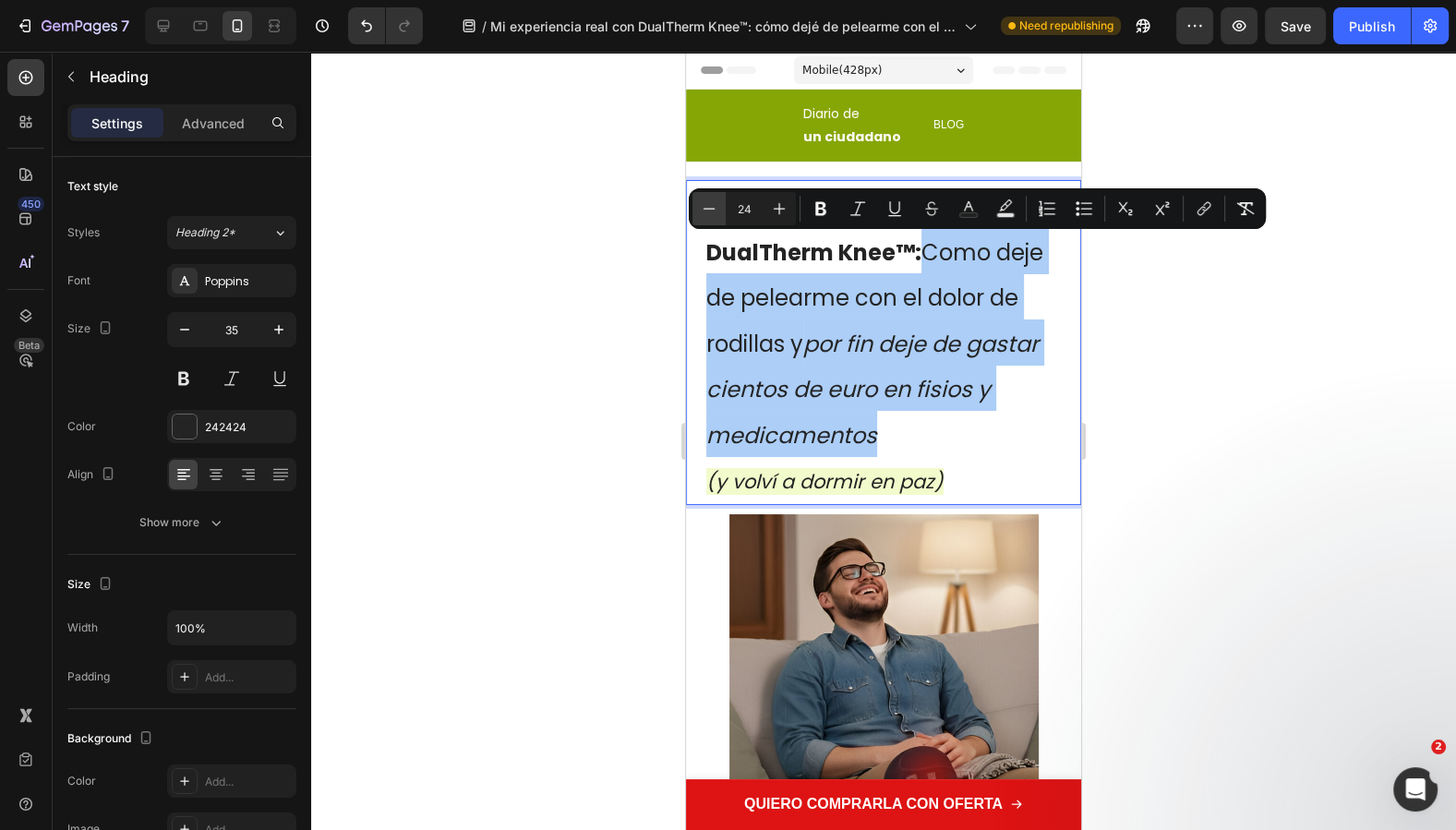
click at [700, 206] on icon "Editor contextual toolbar" at bounding box center [709, 208] width 19 height 19
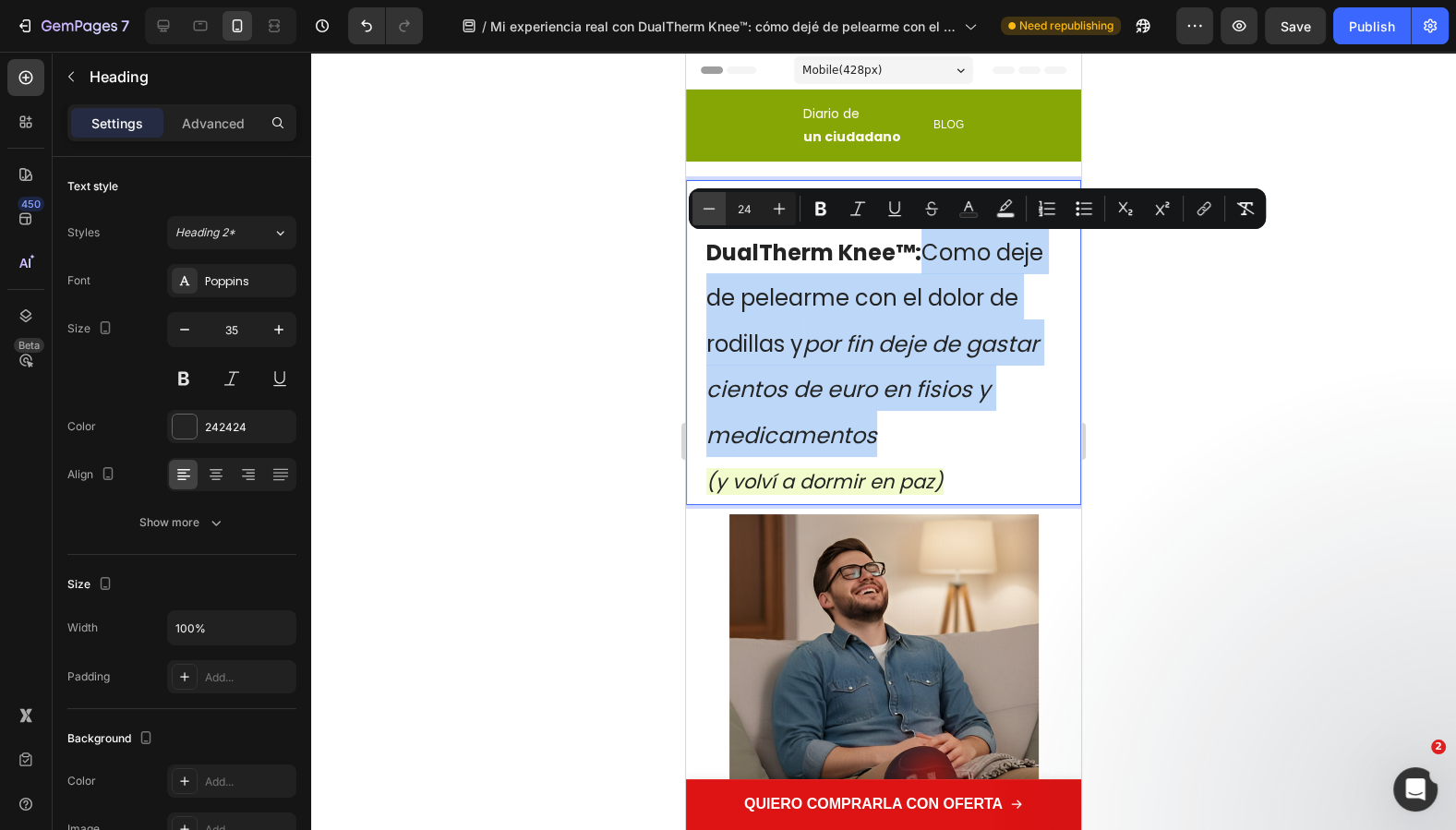
type input "23"
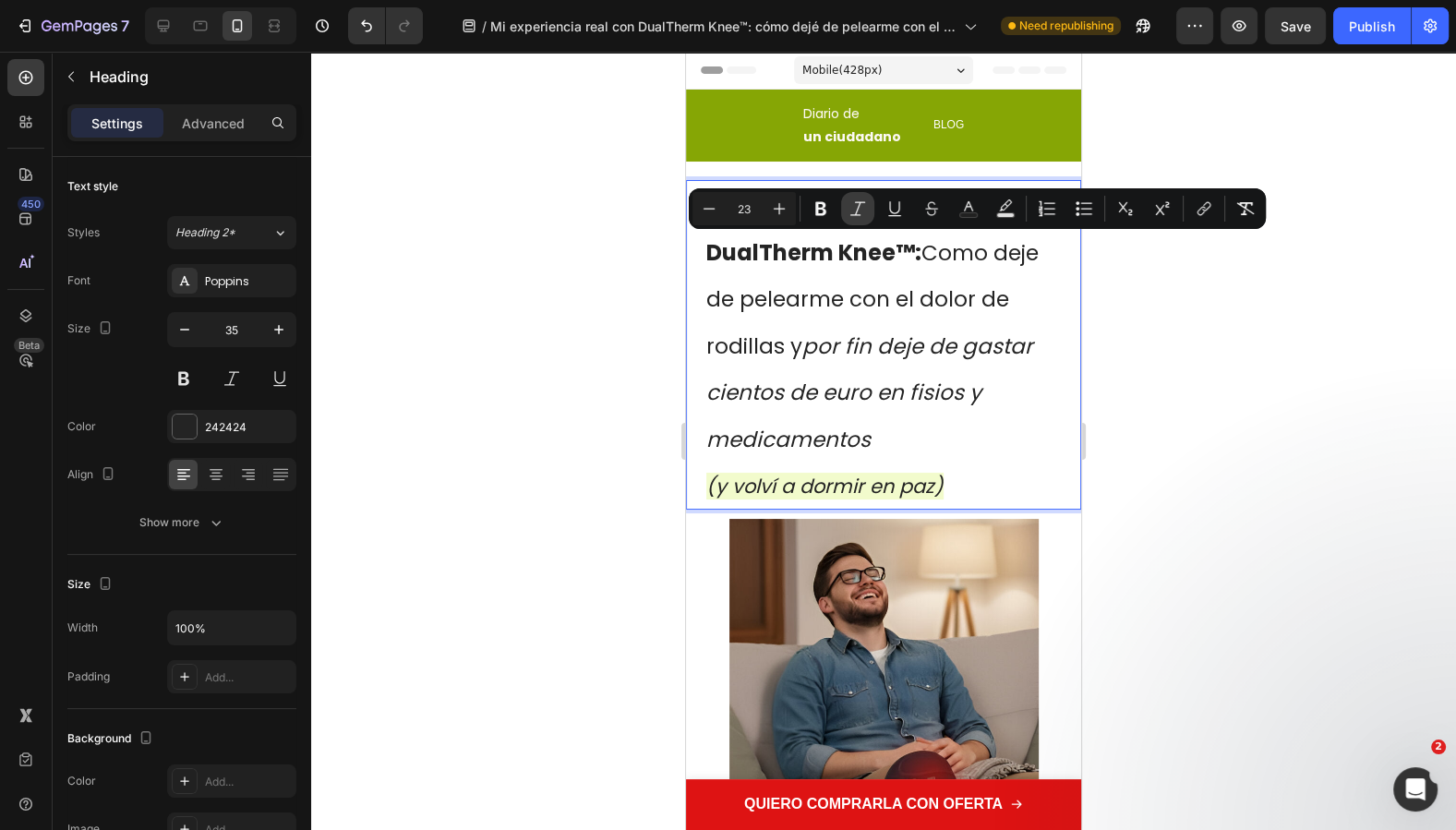
click at [848, 211] on icon "Editor contextual toolbar" at bounding box center [857, 208] width 19 height 19
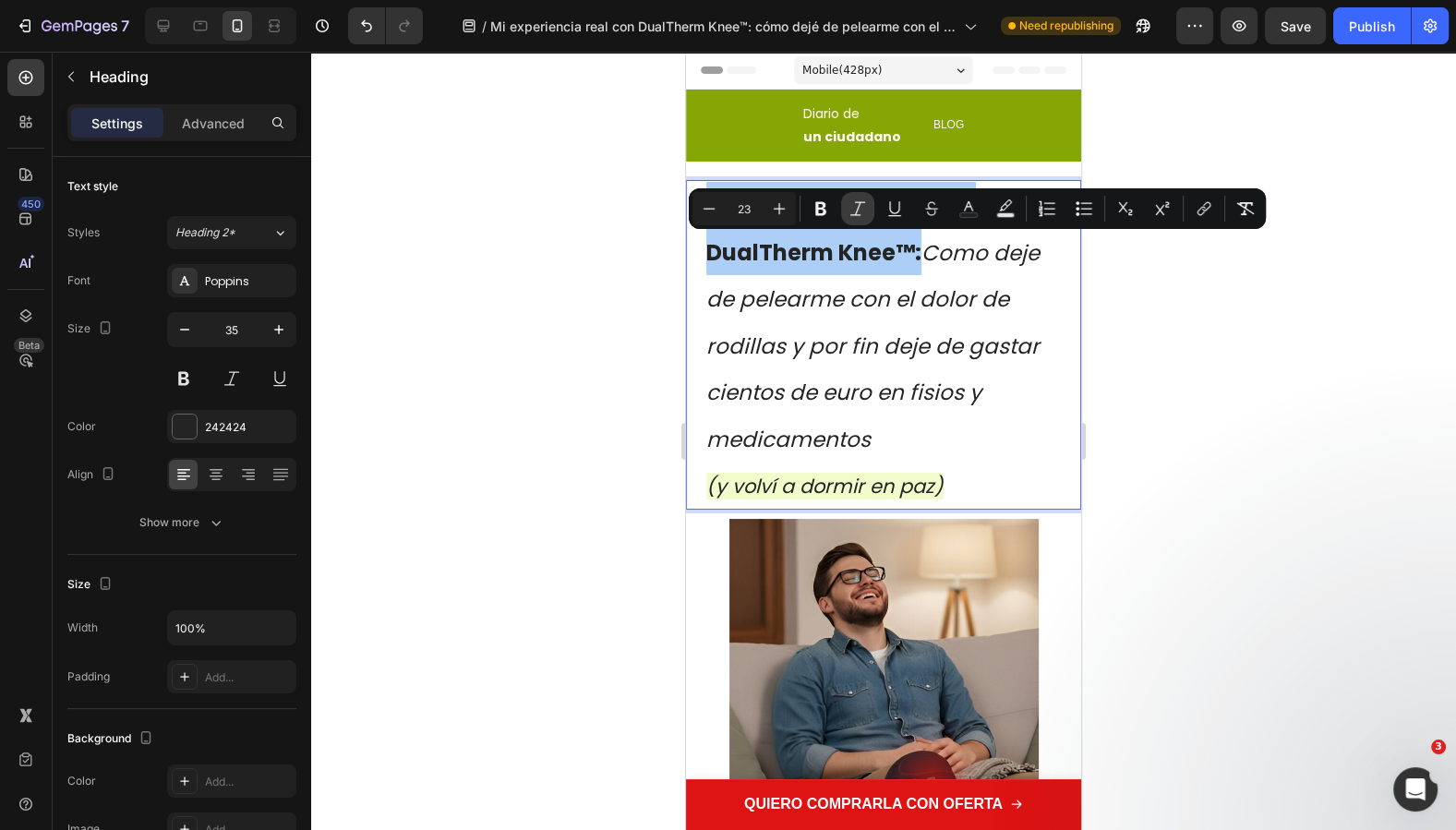
click at [848, 211] on icon "Editor contextual toolbar" at bounding box center [857, 208] width 19 height 19
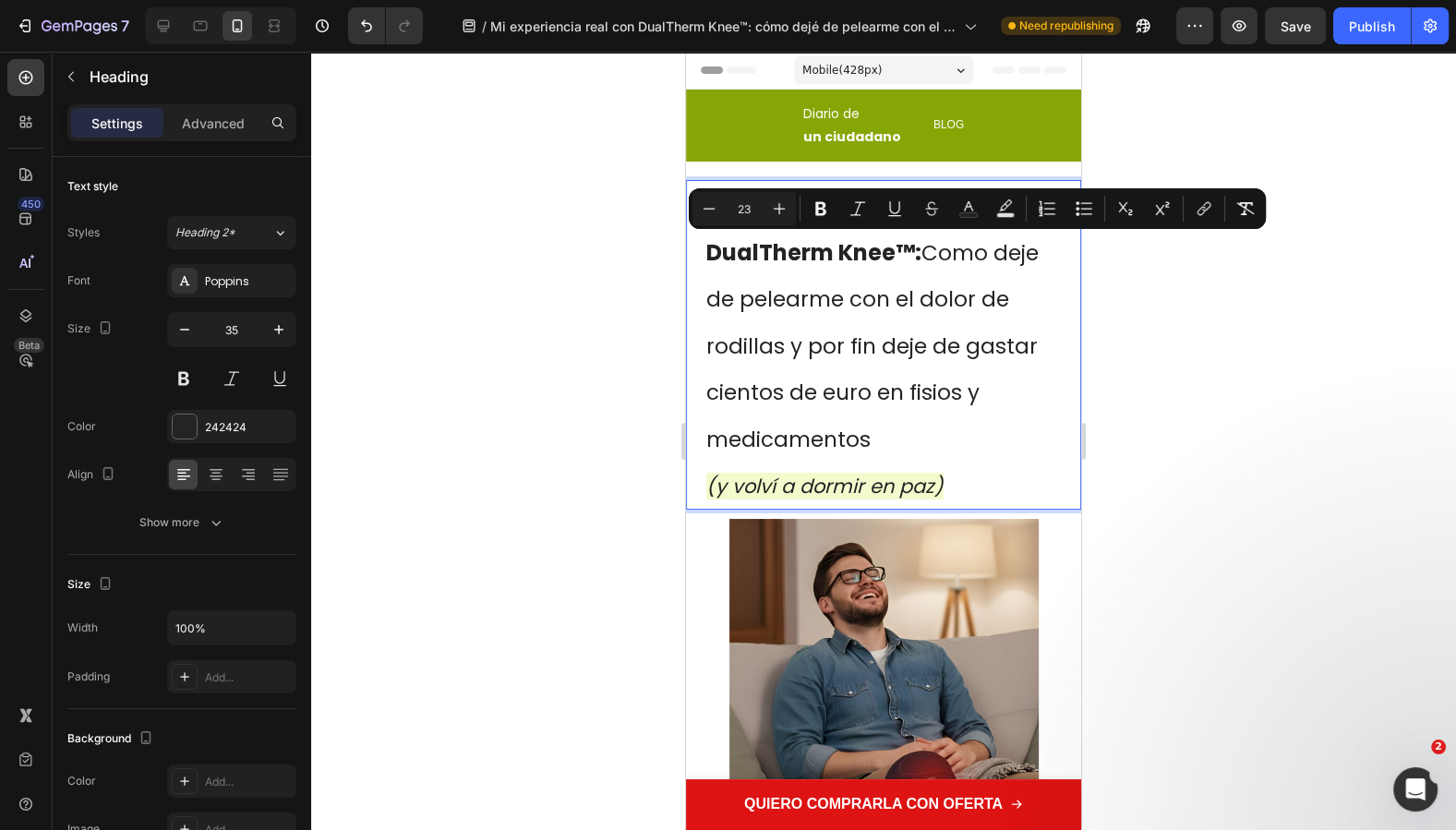
click at [1297, 440] on div at bounding box center [883, 440] width 1145 height 778
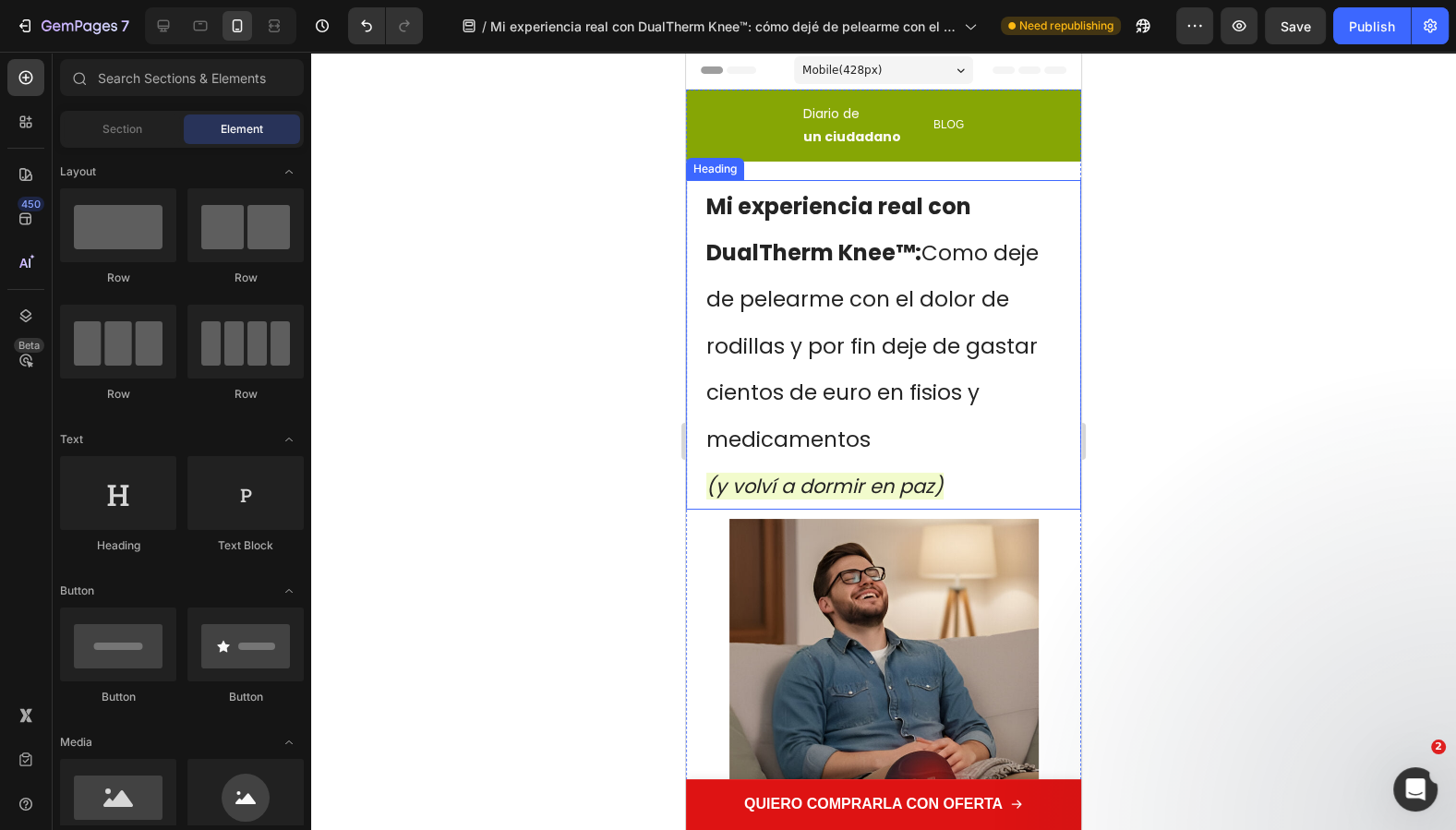
click at [878, 253] on strong "Mi experiencia real con DualTherm Knee™:" at bounding box center [839, 229] width 265 height 77
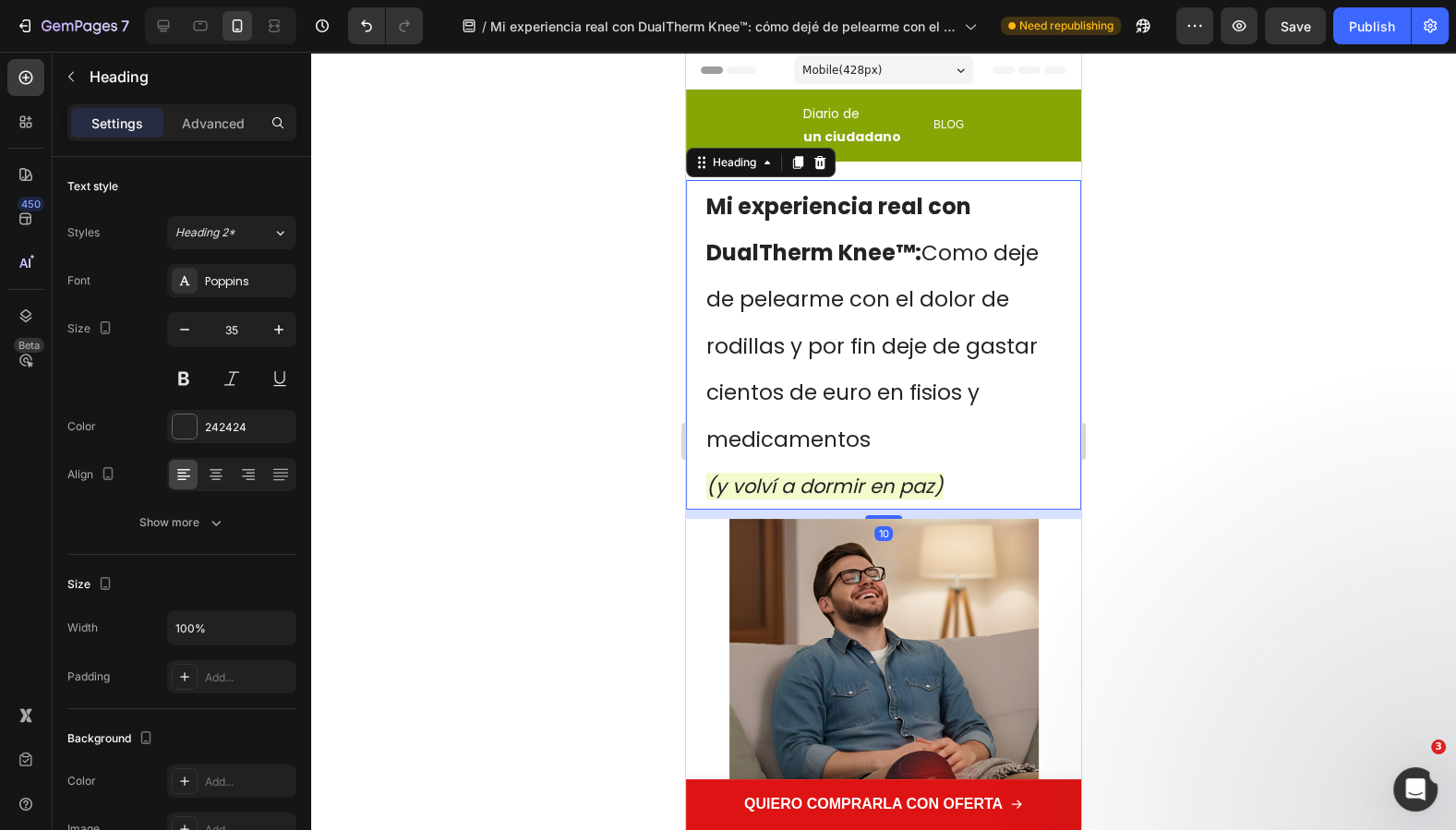
click at [1258, 462] on div at bounding box center [883, 440] width 1145 height 778
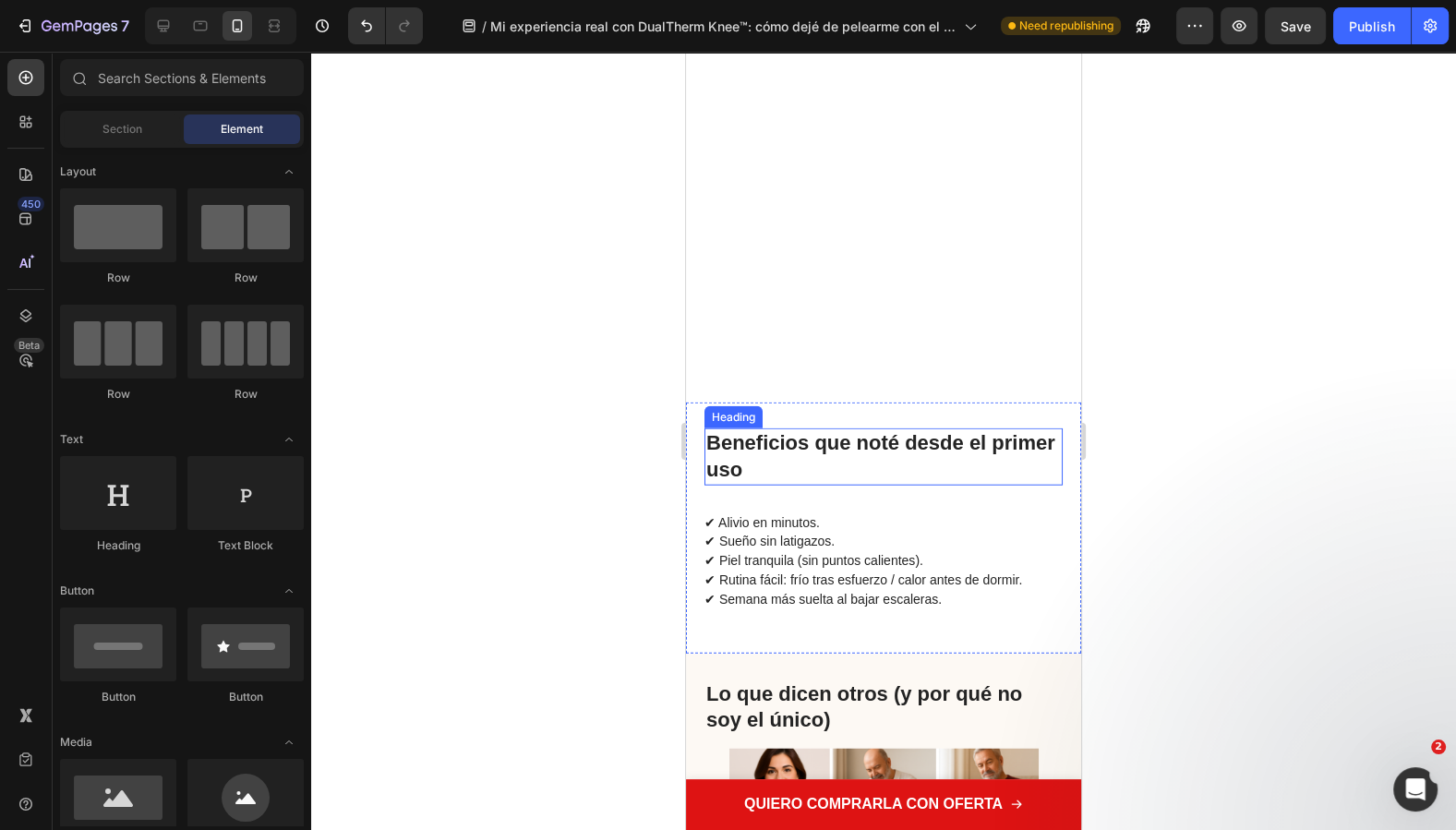
scroll to position [4726, 0]
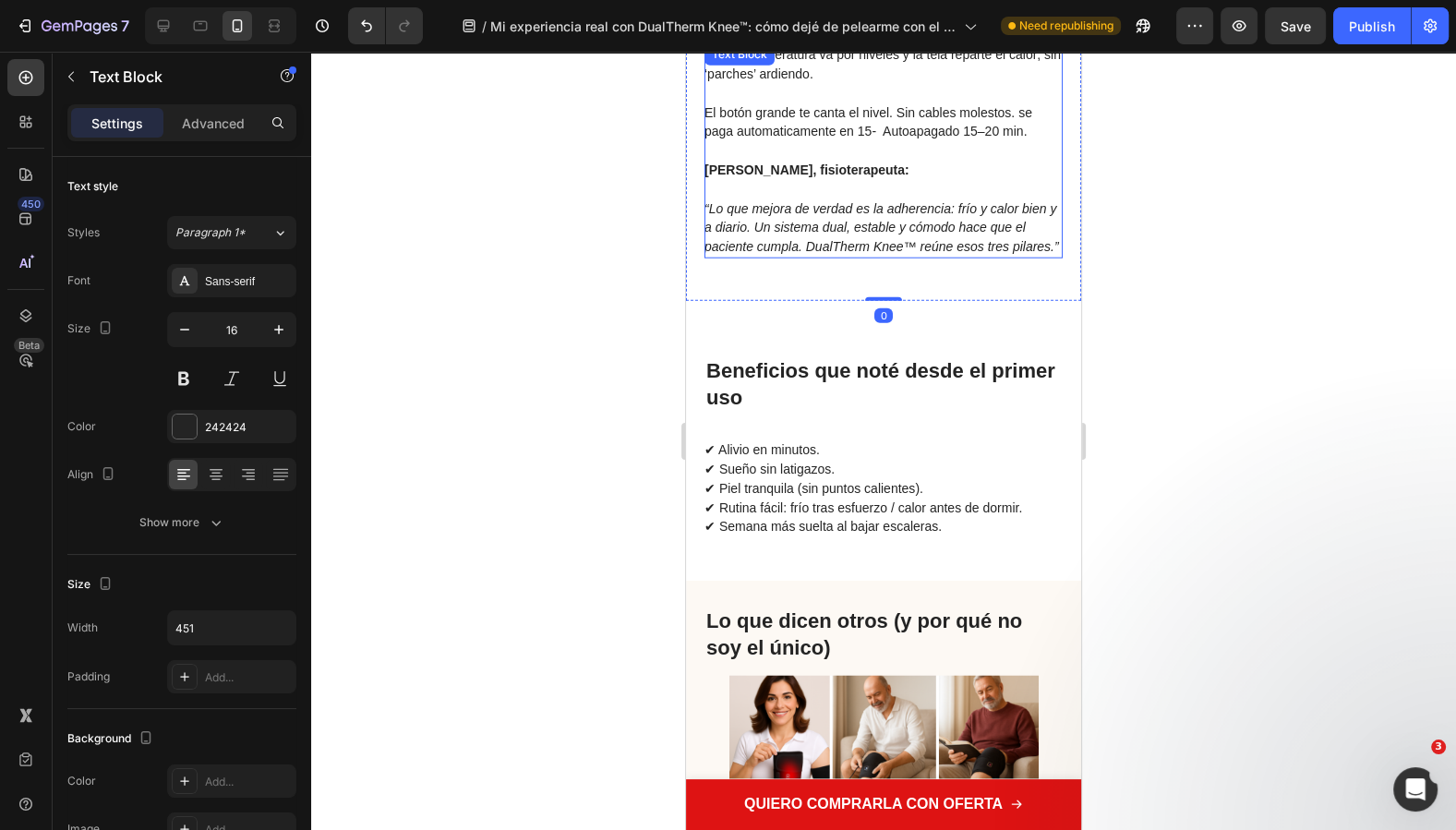
click at [771, 256] on p "“Lo que mejora de verdad es la adherencia: frío y calor bien y a diario. Un sis…" at bounding box center [882, 217] width 356 height 77
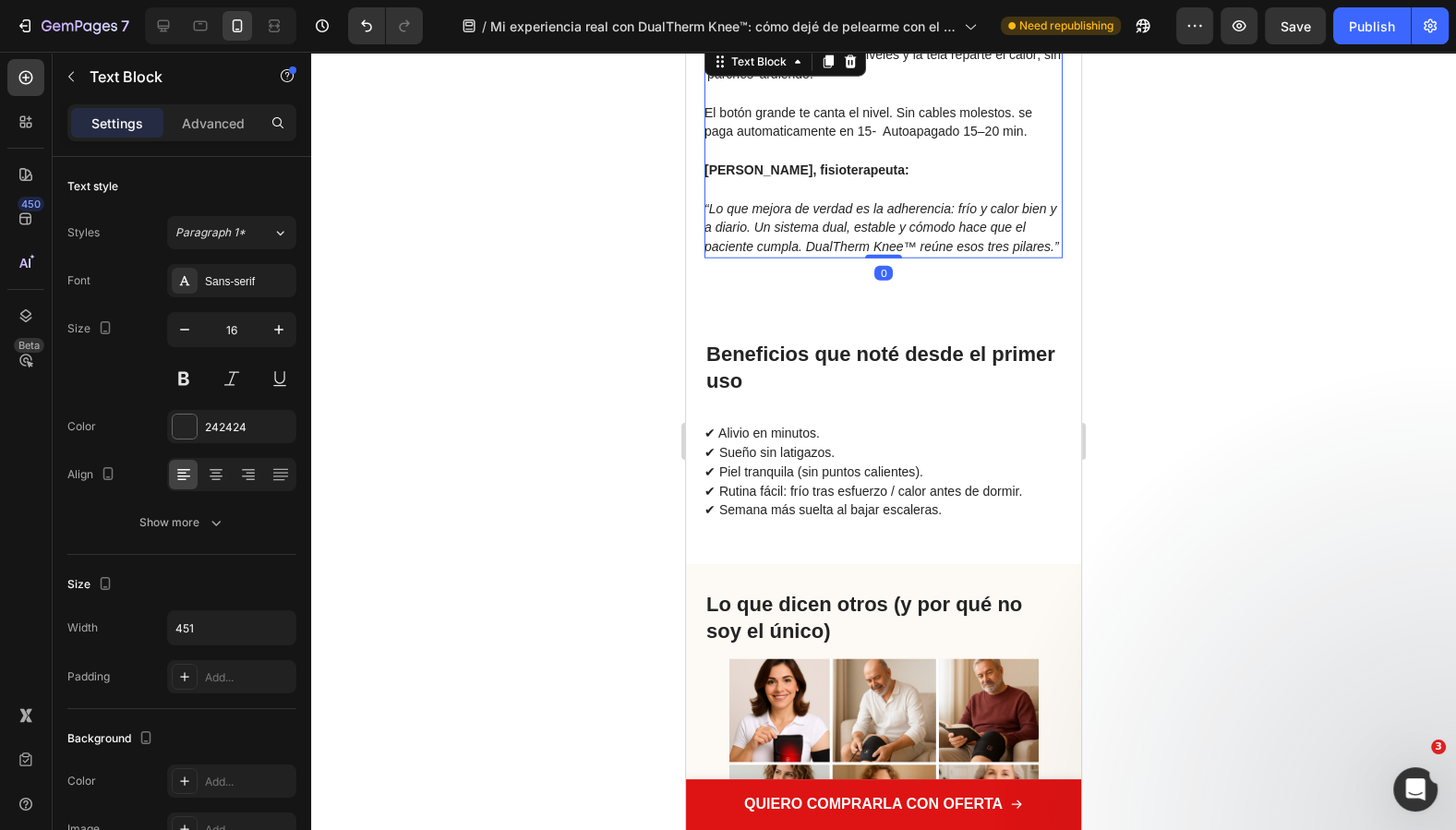
drag, startPoint x: 877, startPoint y: 348, endPoint x: 862, endPoint y: 341, distance: 16.6
click at [877, 258] on div "No. La temperatura va por niveles y la tela reparte el calor; sin ‘parches’ ard…" at bounding box center [883, 151] width 358 height 215
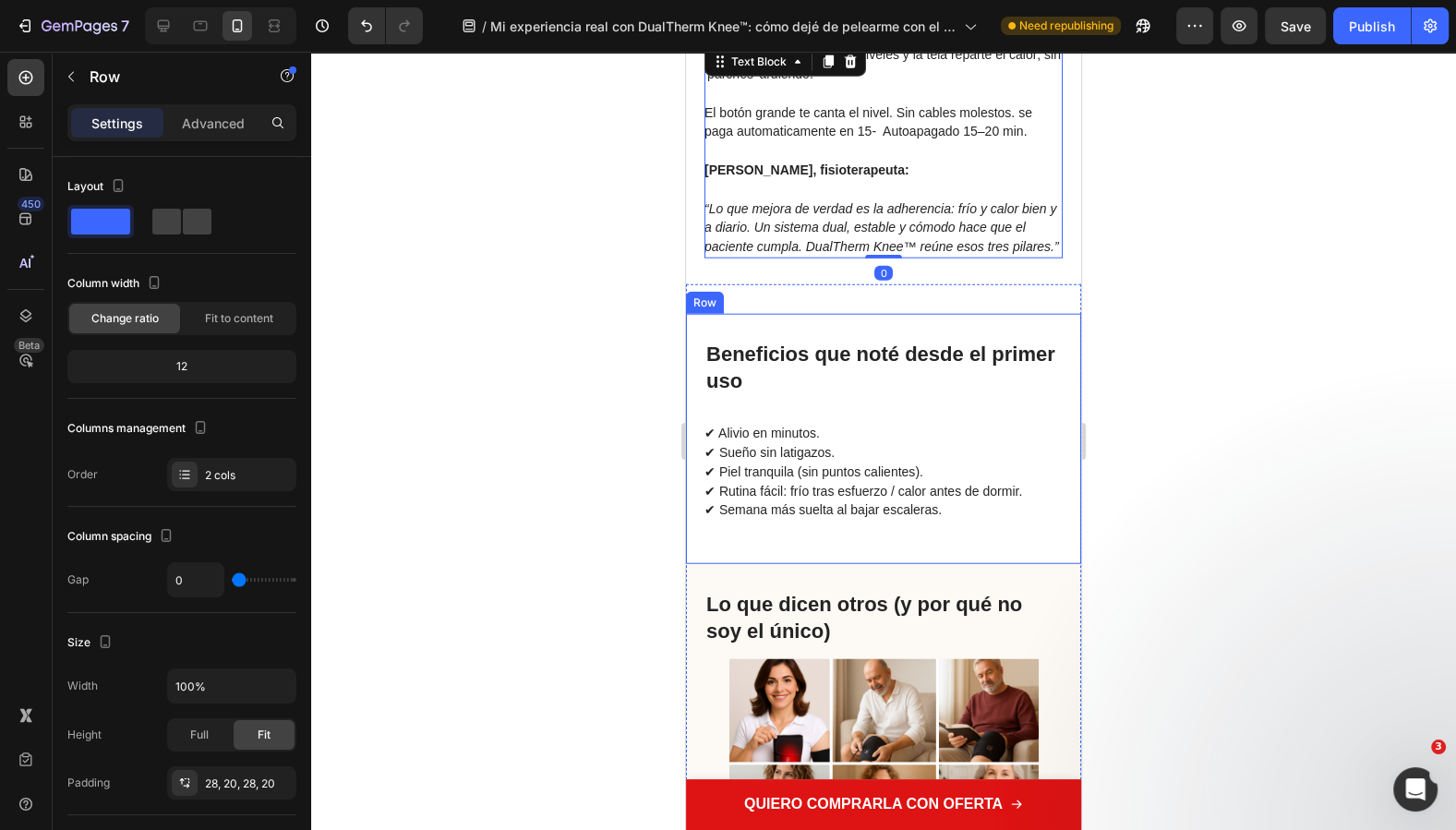
click at [864, 407] on div "Beneficios que noté desde el primer uso Heading Image ✔ Alivio en minutos. ✔ Su…" at bounding box center [883, 439] width 395 height 250
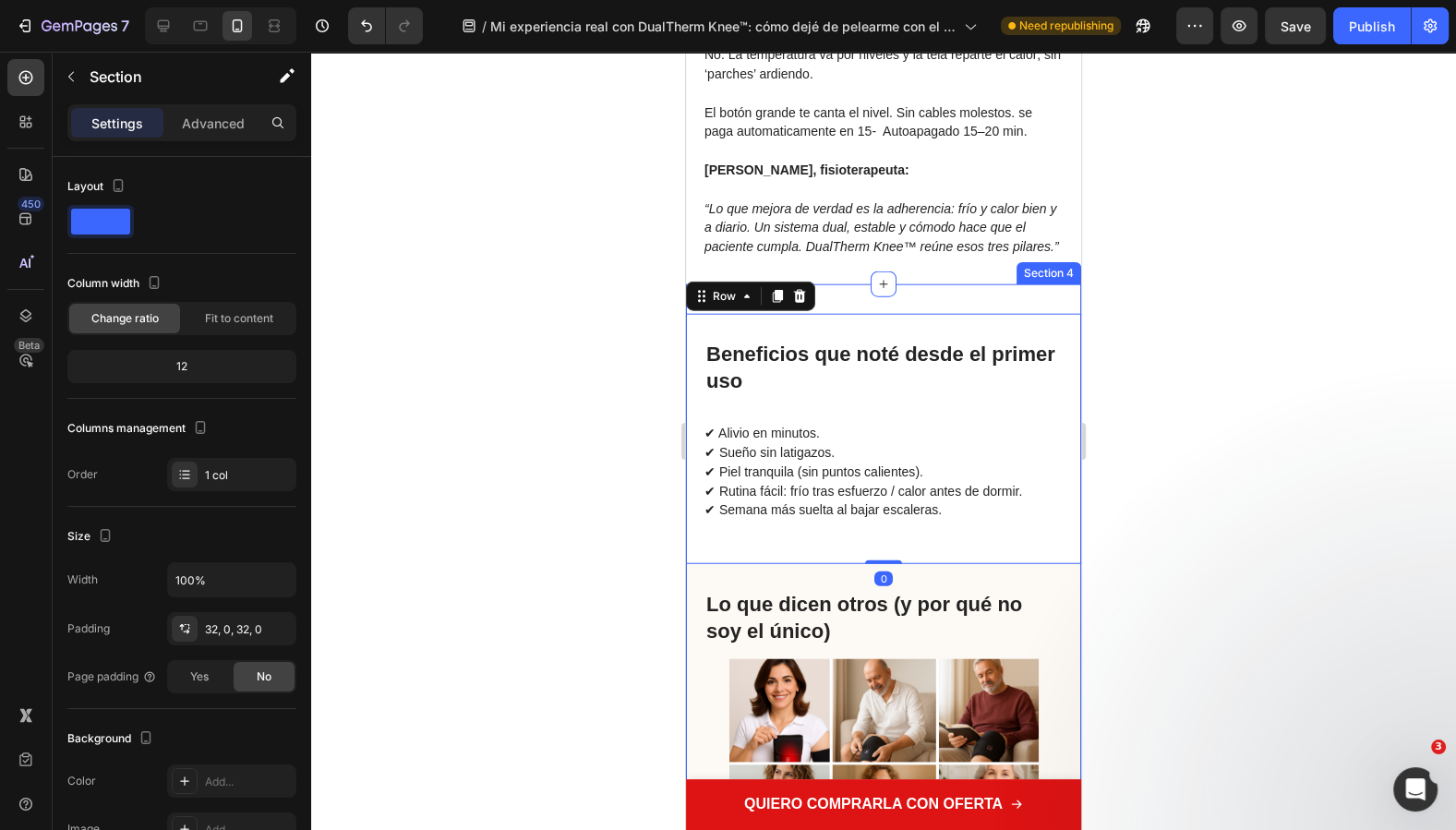
click at [867, 382] on div "Beneficios que noté desde el primer uso Heading Image ✔ Alivio en minutos. ✔ Su…" at bounding box center [883, 834] width 395 height 1099
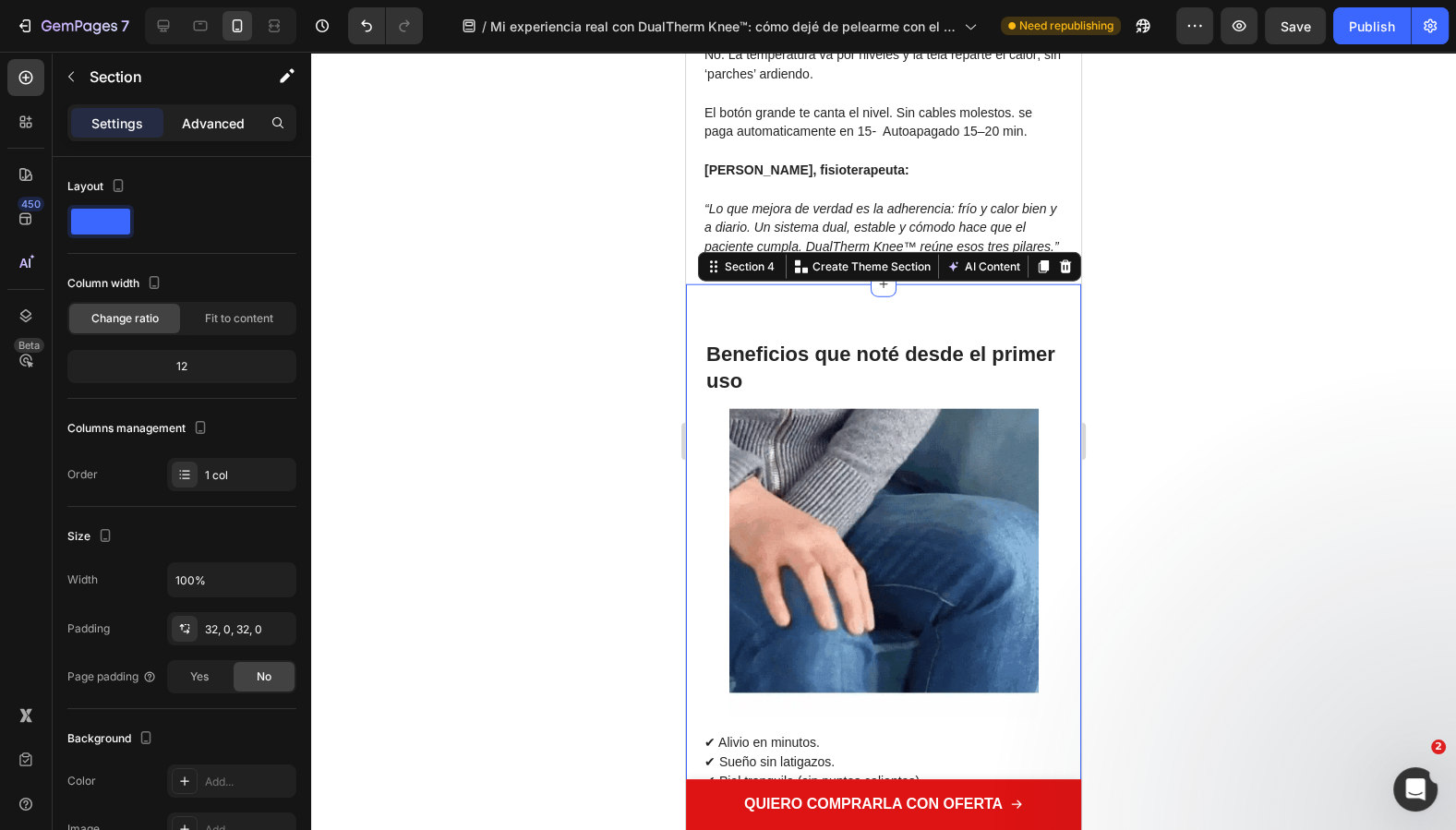
click at [226, 127] on p "Advanced" at bounding box center [213, 123] width 63 height 19
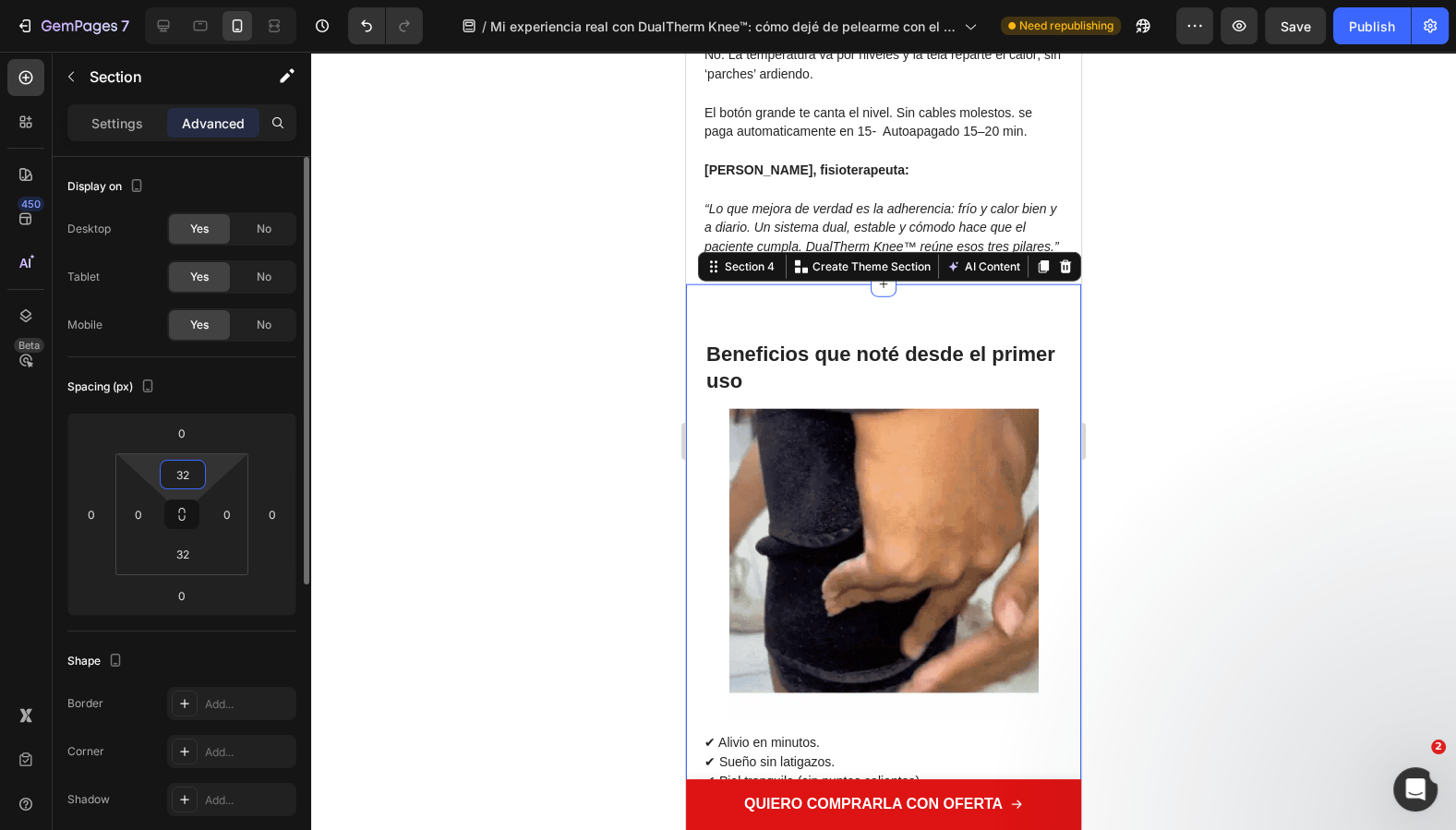
click at [180, 478] on input "32" at bounding box center [183, 475] width 37 height 28
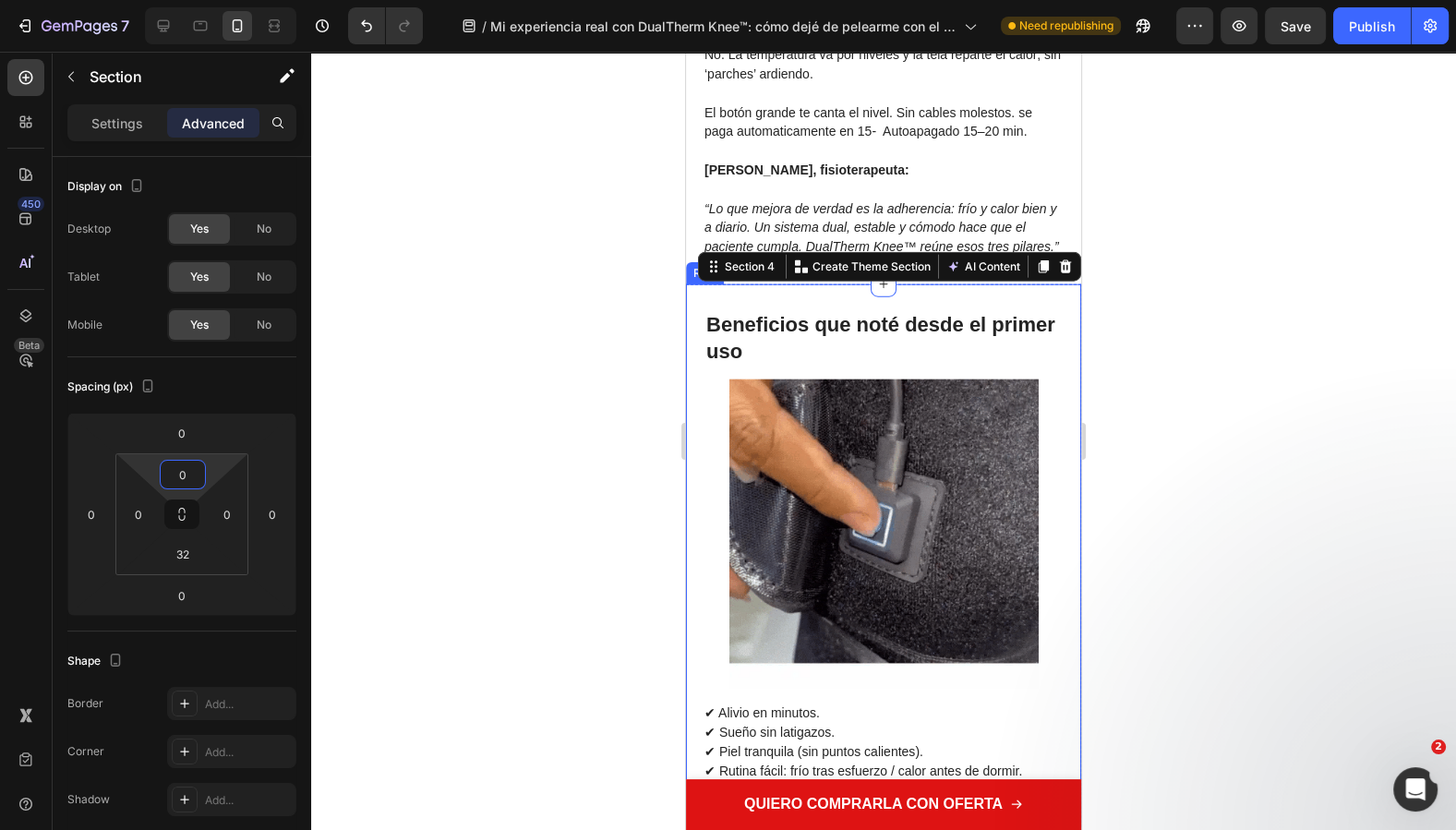
type input "0"
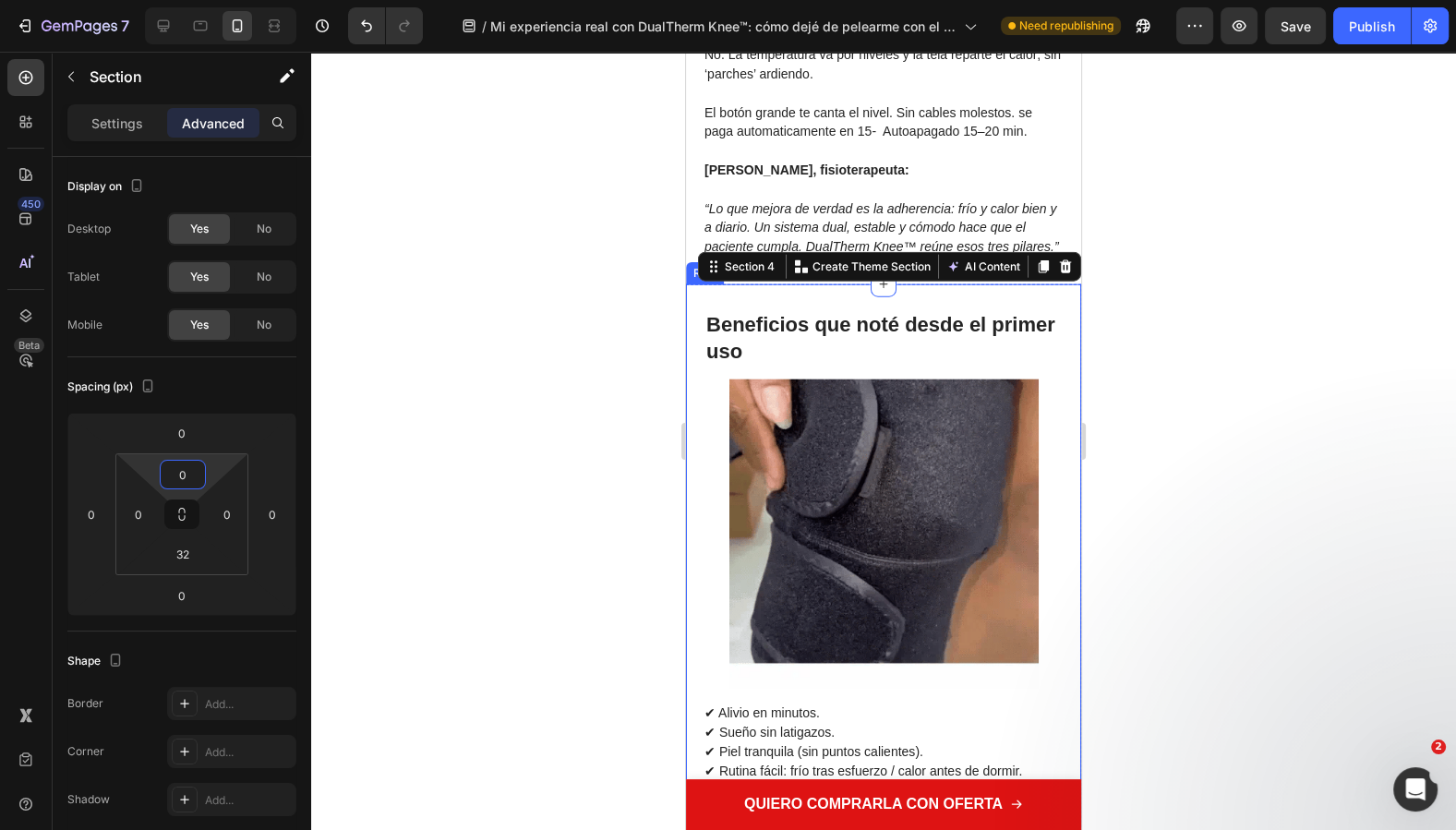
click at [1221, 583] on div at bounding box center [883, 440] width 1145 height 778
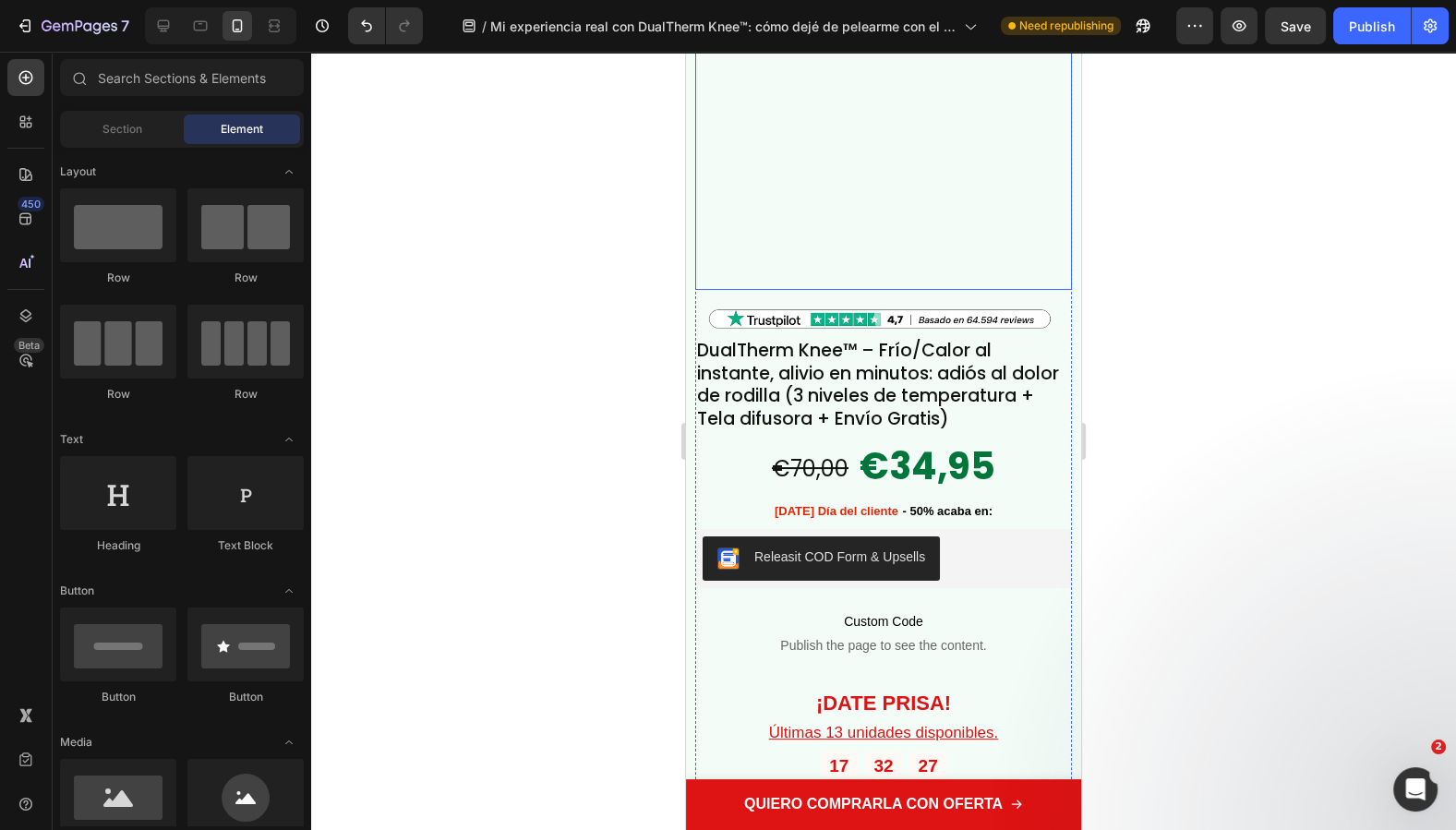
scroll to position [7536, 0]
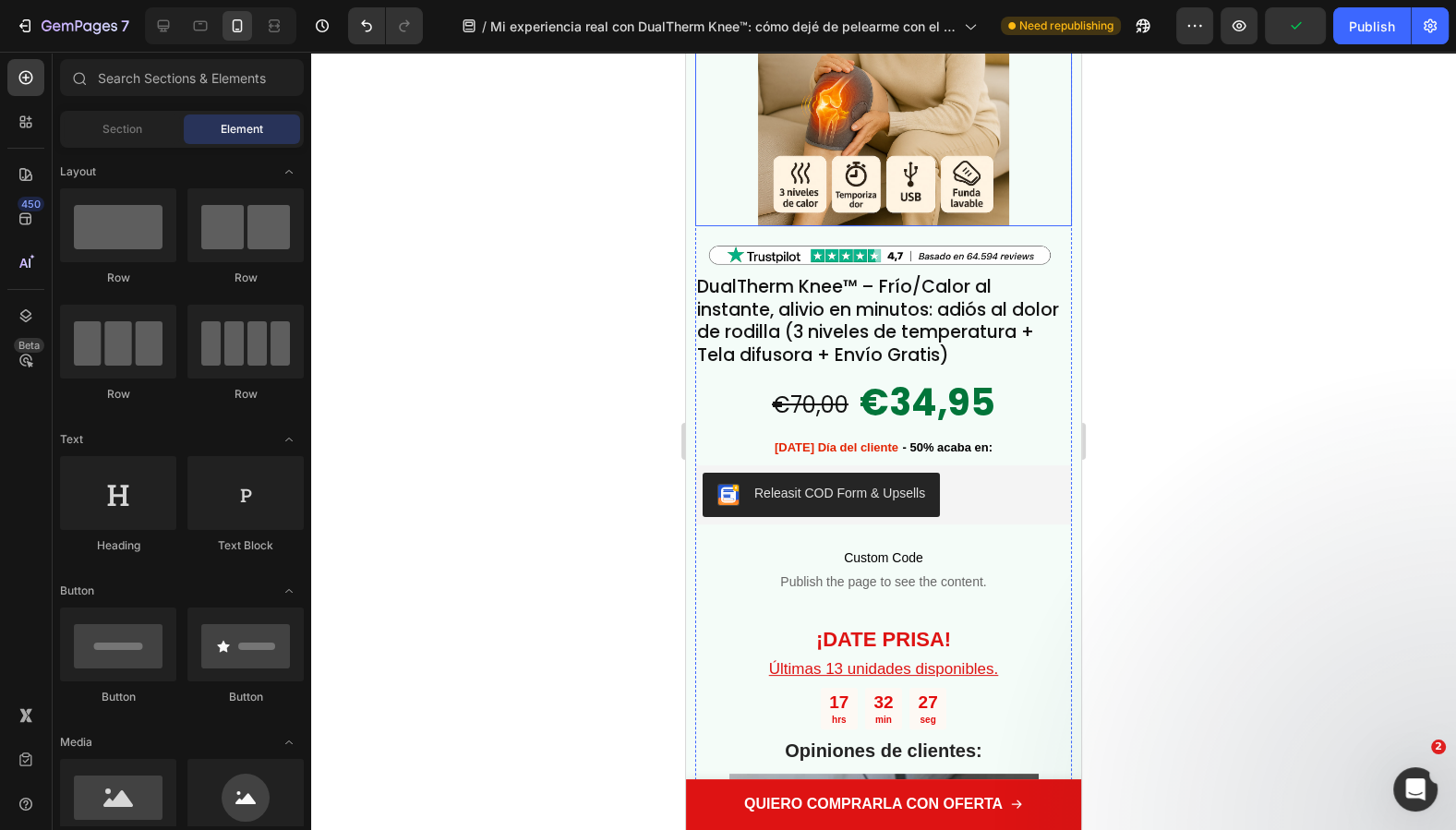
click at [884, 226] on img at bounding box center [883, 37] width 377 height 377
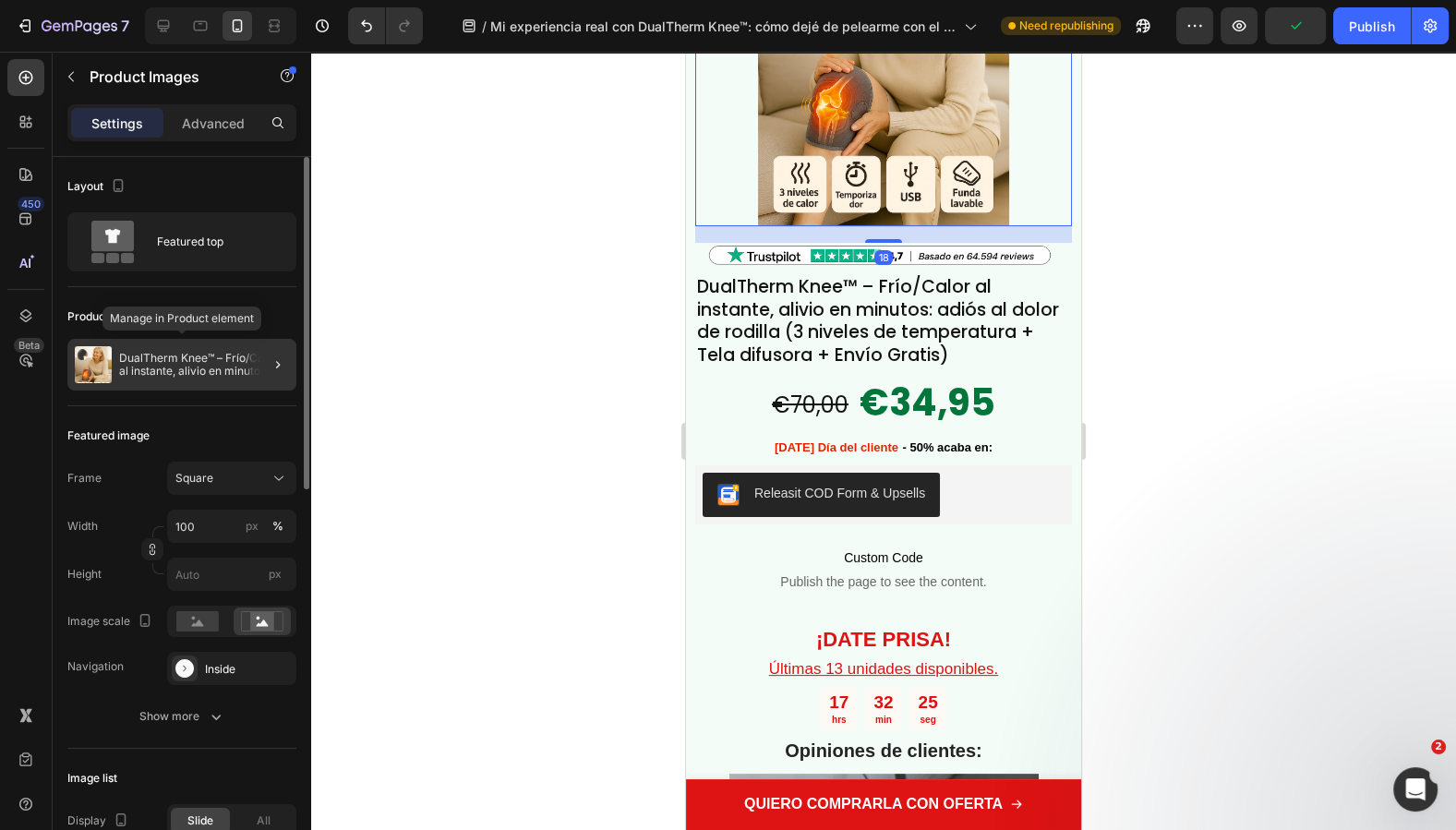
click at [217, 357] on p "DualTherm Knee™ – Frío/Calor al instante, alivio en minutos: adiós al dolor de …" at bounding box center [204, 365] width 169 height 26
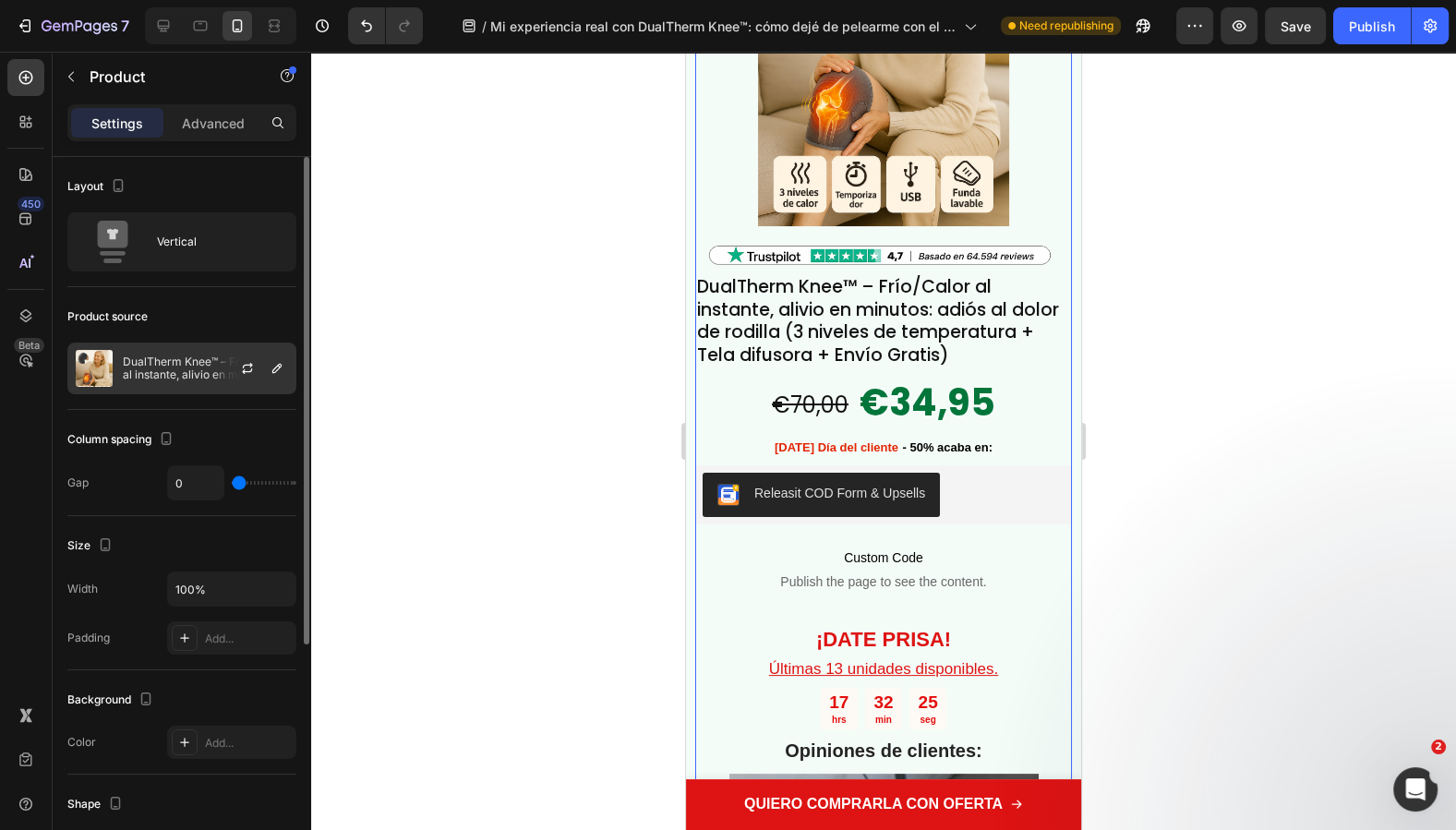
click at [192, 389] on div "DualTherm Knee™ – Frío/Calor al instante, alivio en minutos: adiós al dolor de …" at bounding box center [181, 368] width 229 height 52
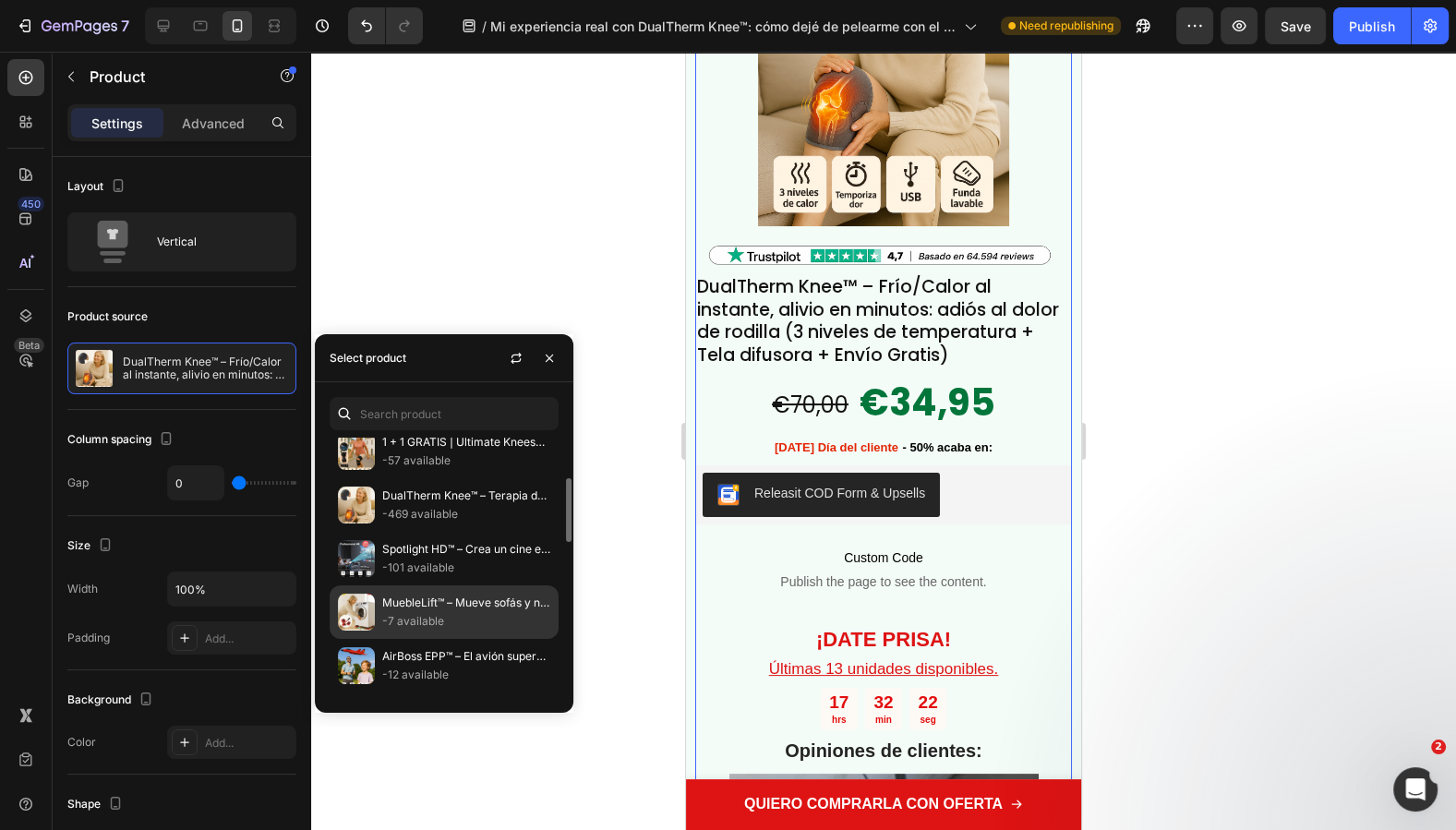
scroll to position [215, 0]
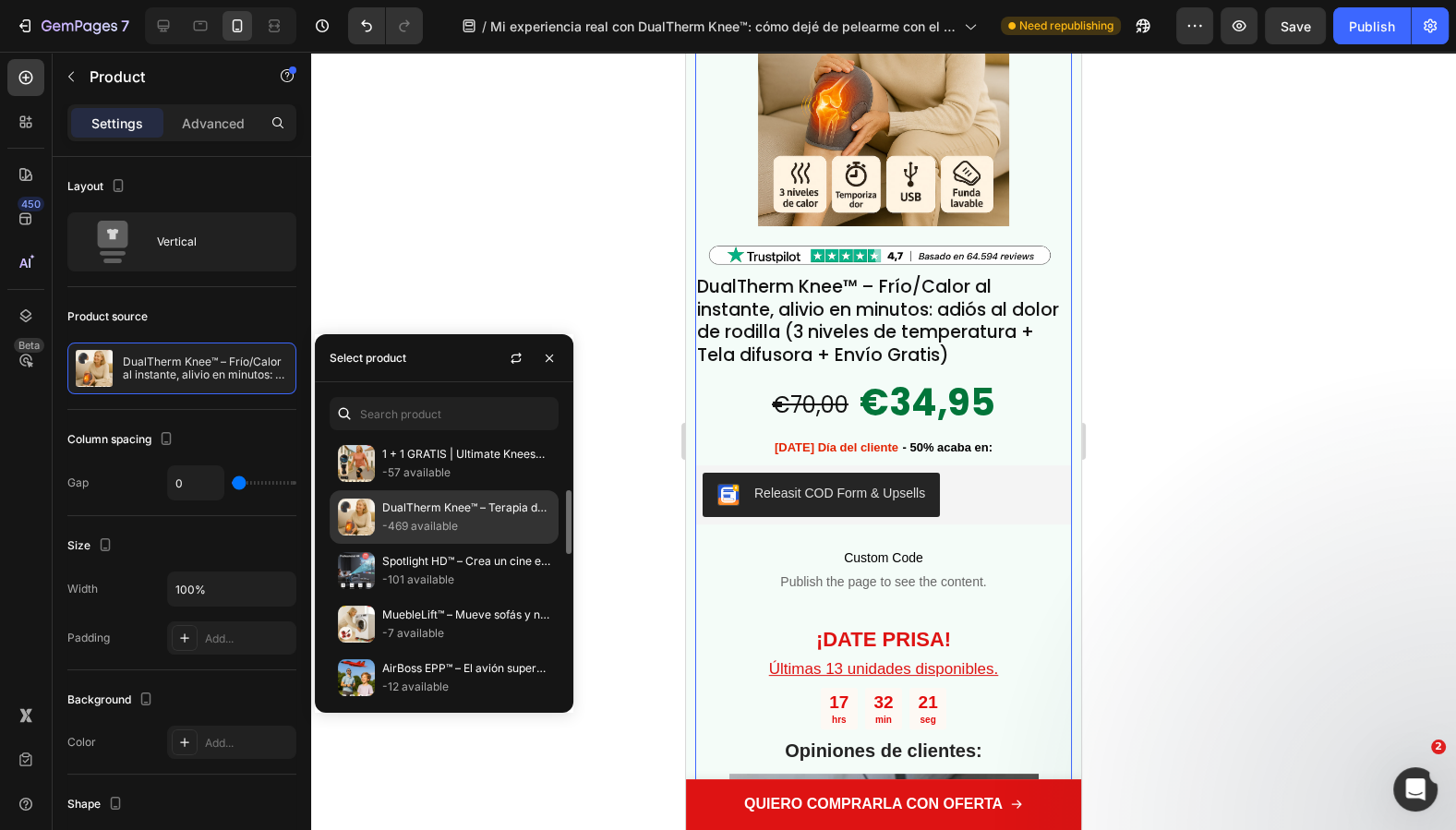
click at [425, 519] on p "-469 available" at bounding box center [467, 526] width 168 height 19
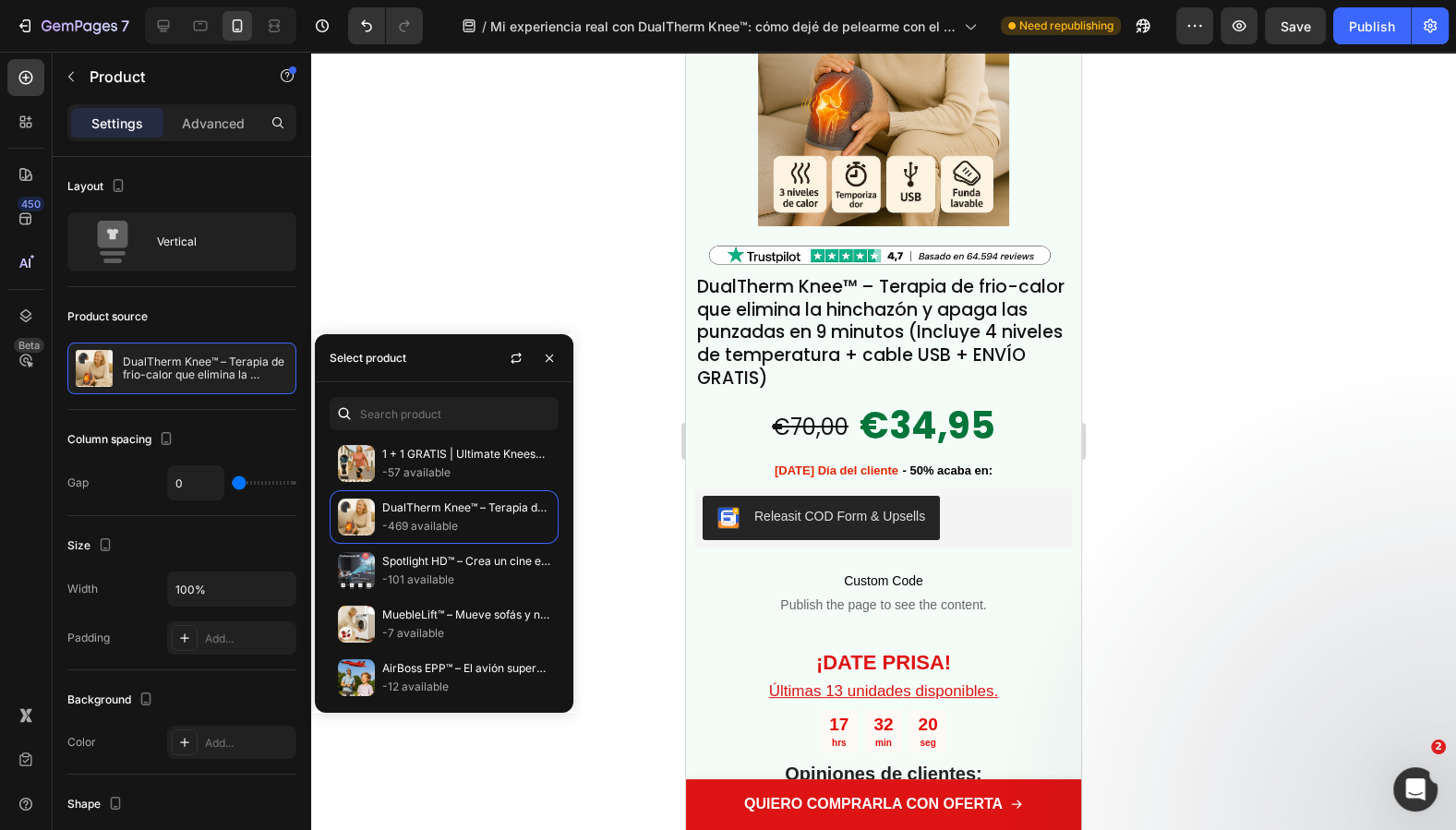
click at [1251, 668] on div at bounding box center [883, 440] width 1145 height 778
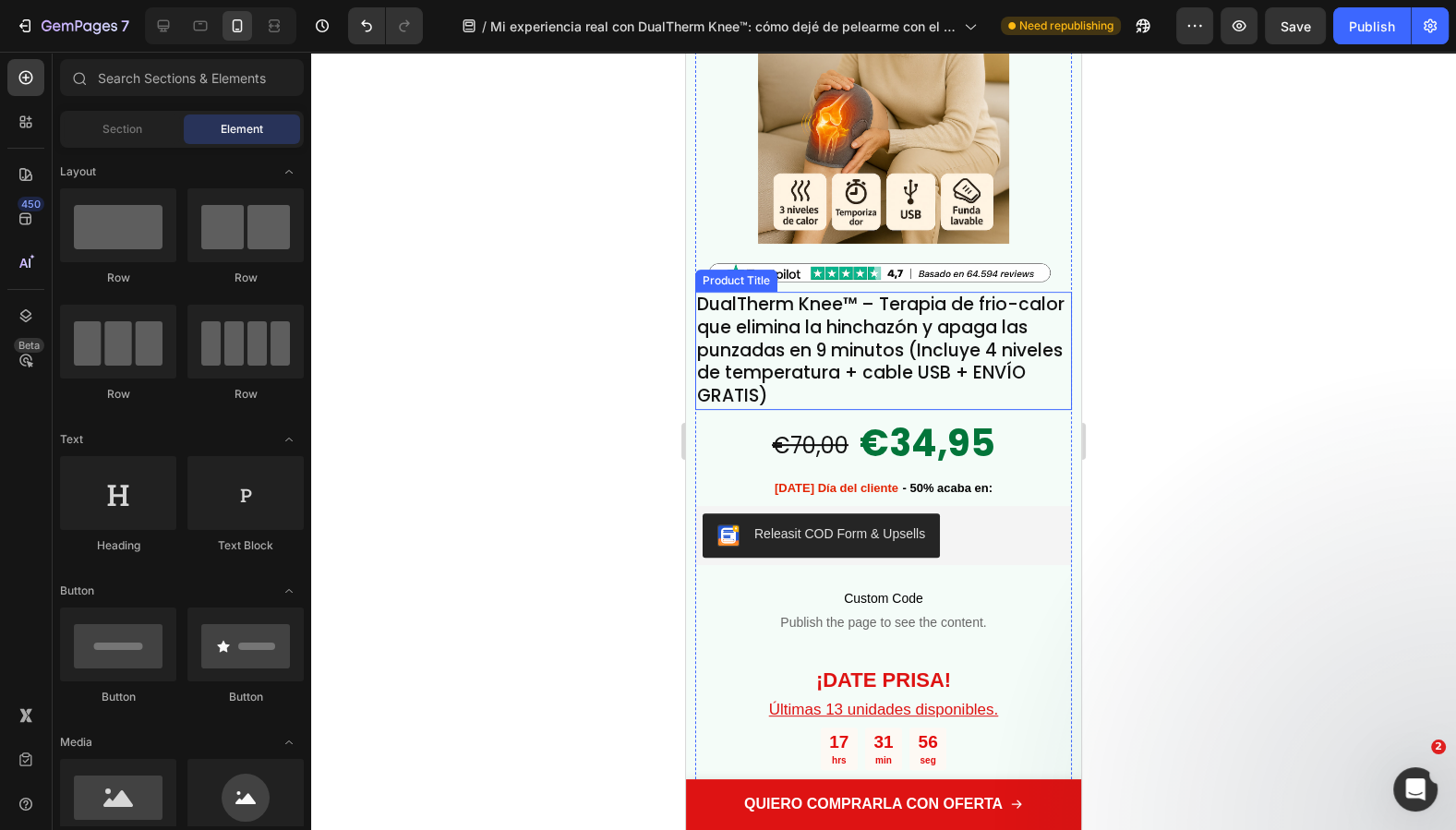
scroll to position [7842, 0]
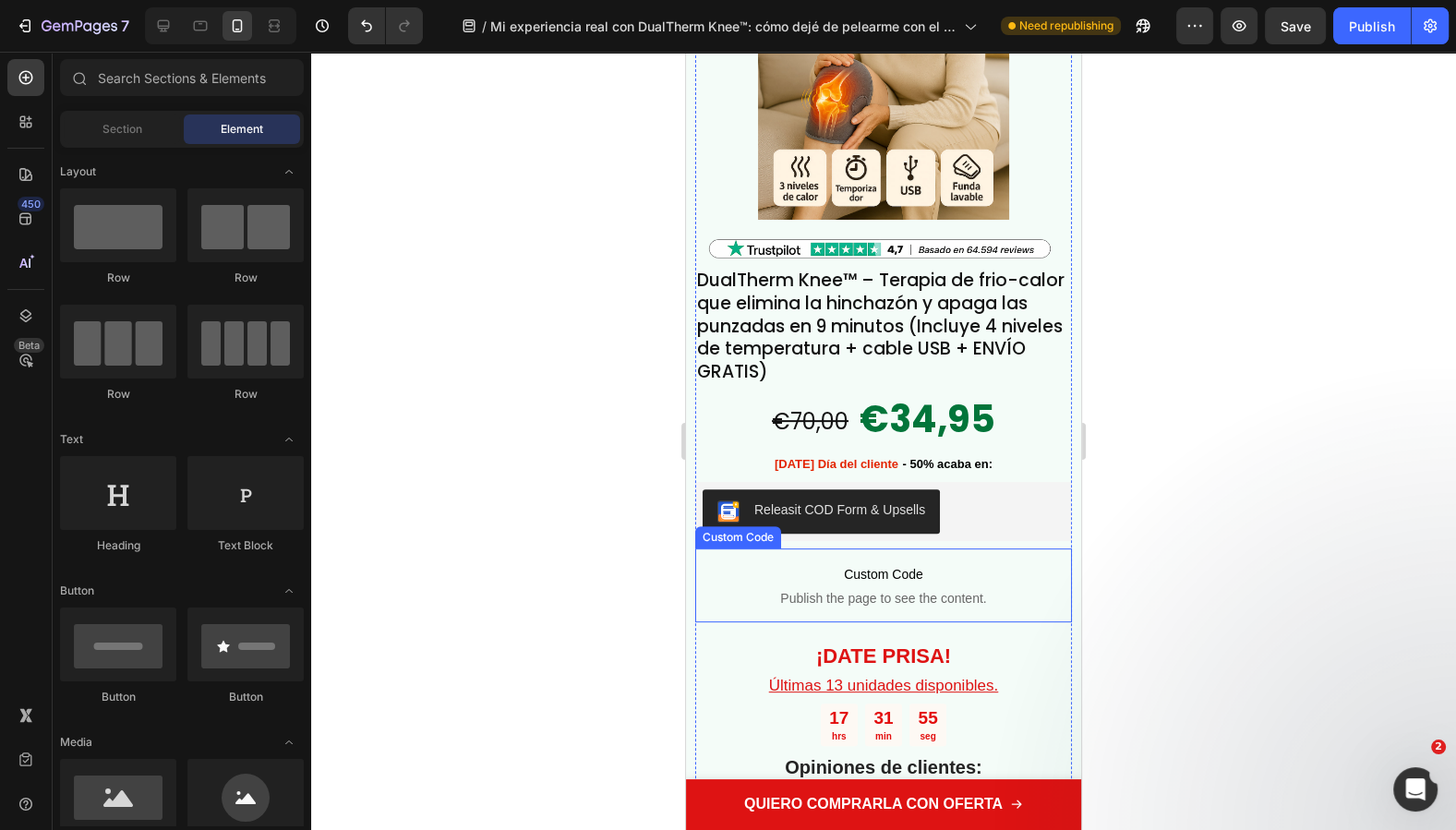
click at [902, 564] on span "Custom Code" at bounding box center [883, 574] width 377 height 22
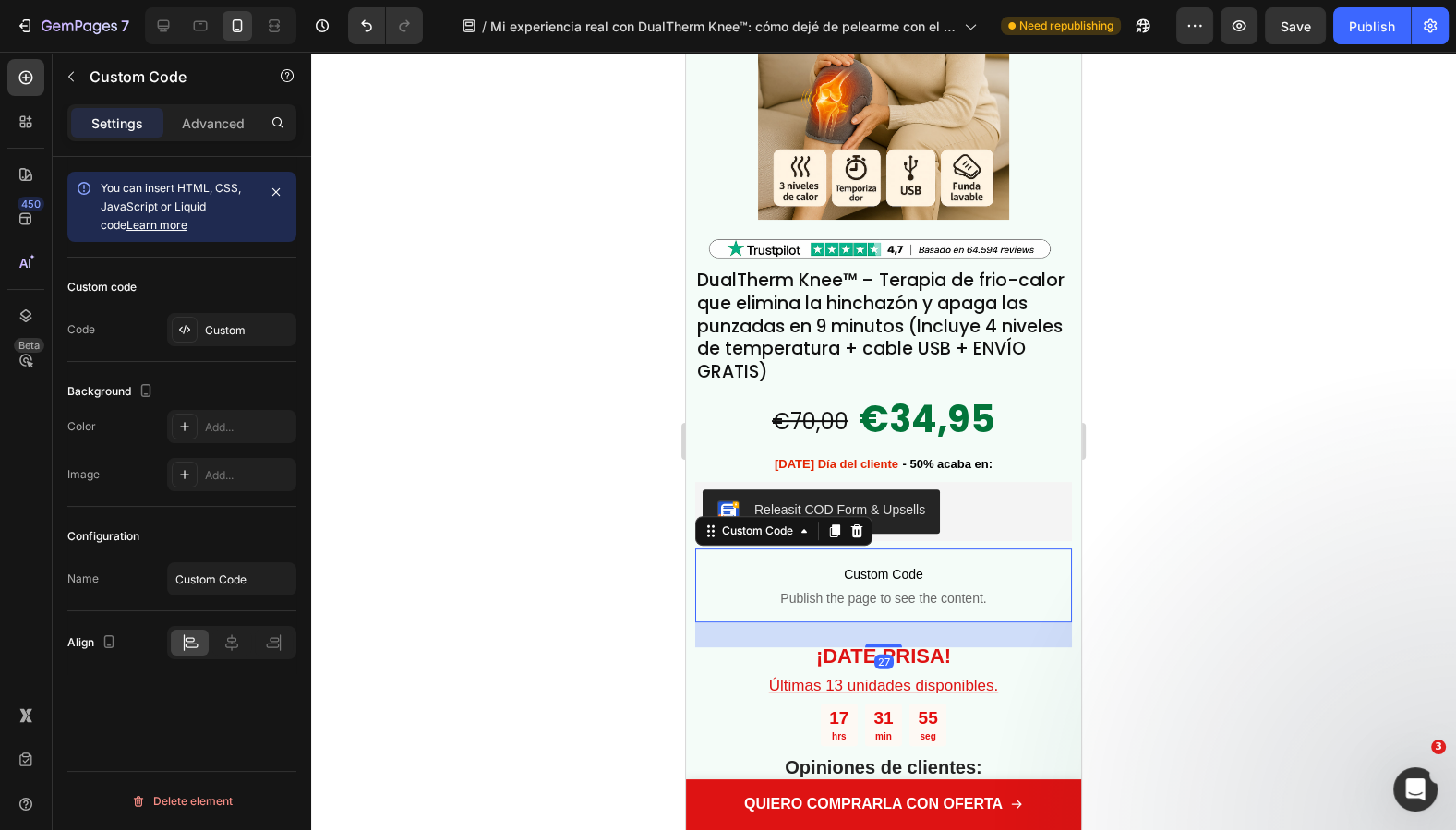
click at [902, 564] on span "Custom Code" at bounding box center [883, 574] width 377 height 22
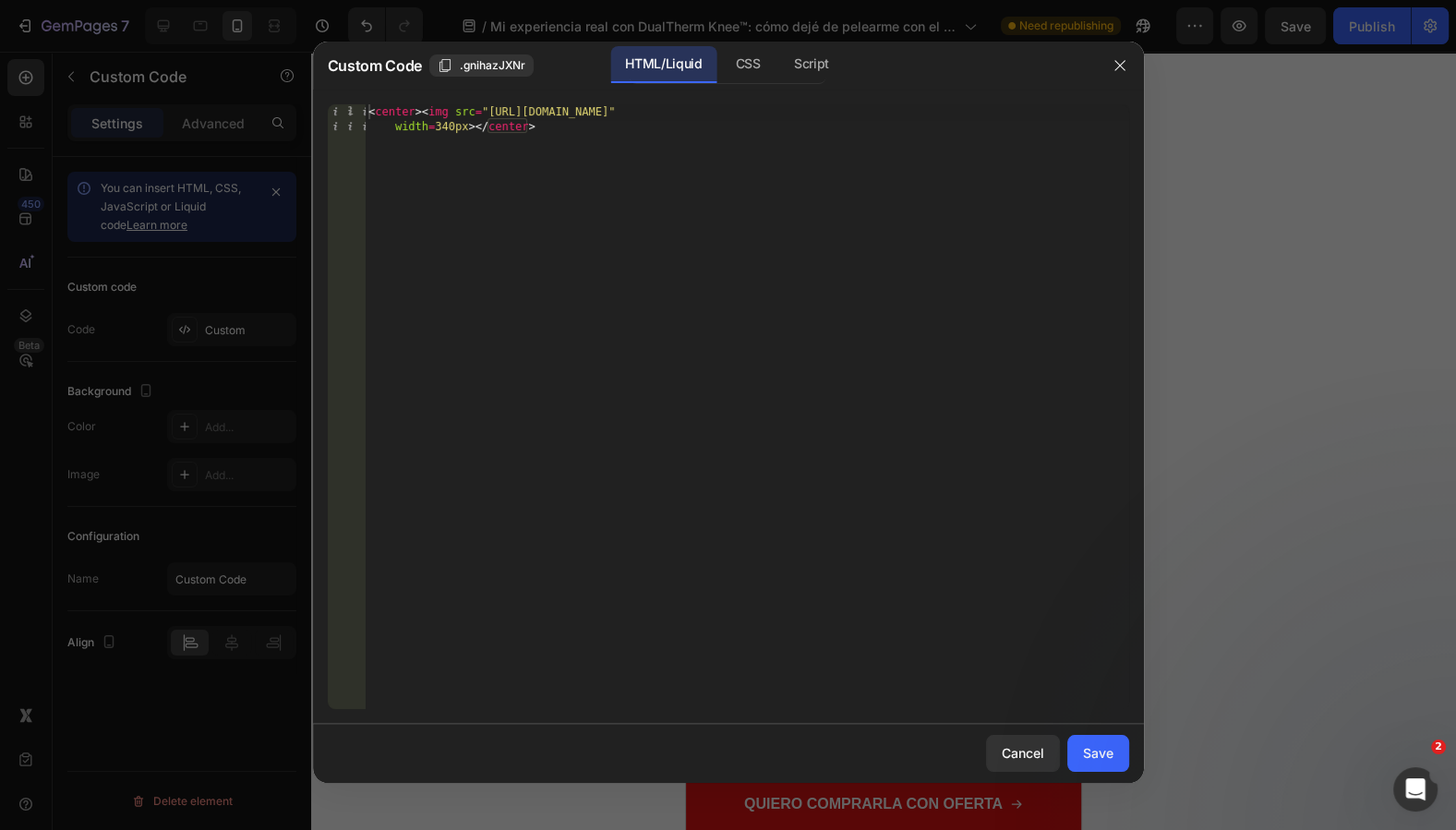
drag, startPoint x: 727, startPoint y: 321, endPoint x: 70, endPoint y: -3, distance: 732.5
click at [70, 0] on html "7 Version history / Mi experiencia real con DualTherm Knee™: cómo dejé de pelea…" at bounding box center [728, 0] width 1456 height 0
paste textarea "686/9916/0809/files/debajo_boton.webp?v=1727301158" width=300px;"
type textarea "<center><img src="https://cdn.shopify.com/s/files/1/0686/9916/0809/files/debajo…"
click at [1100, 751] on div "Save" at bounding box center [1098, 752] width 31 height 19
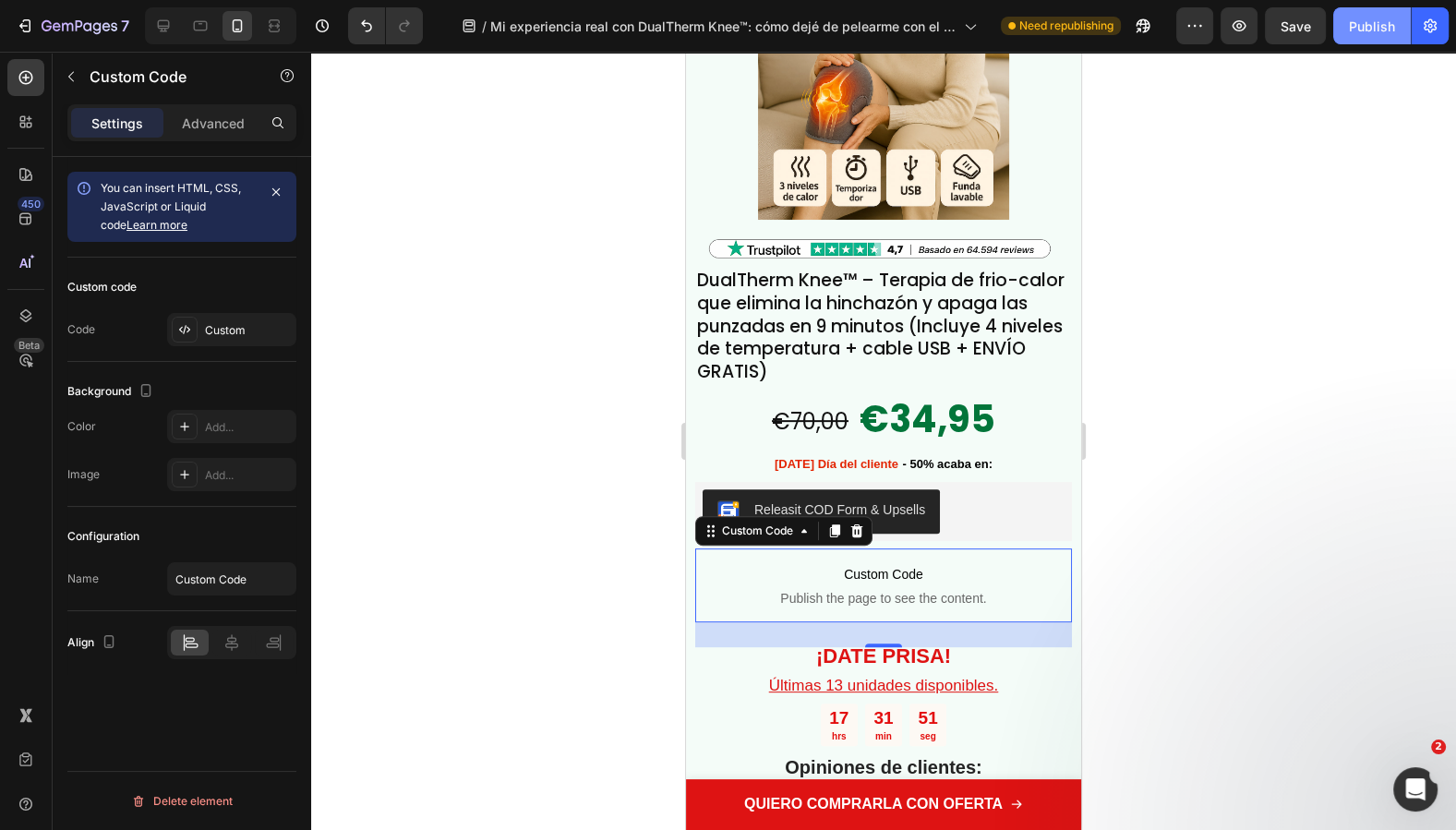
click at [1349, 35] on div "Publish" at bounding box center [1372, 26] width 46 height 19
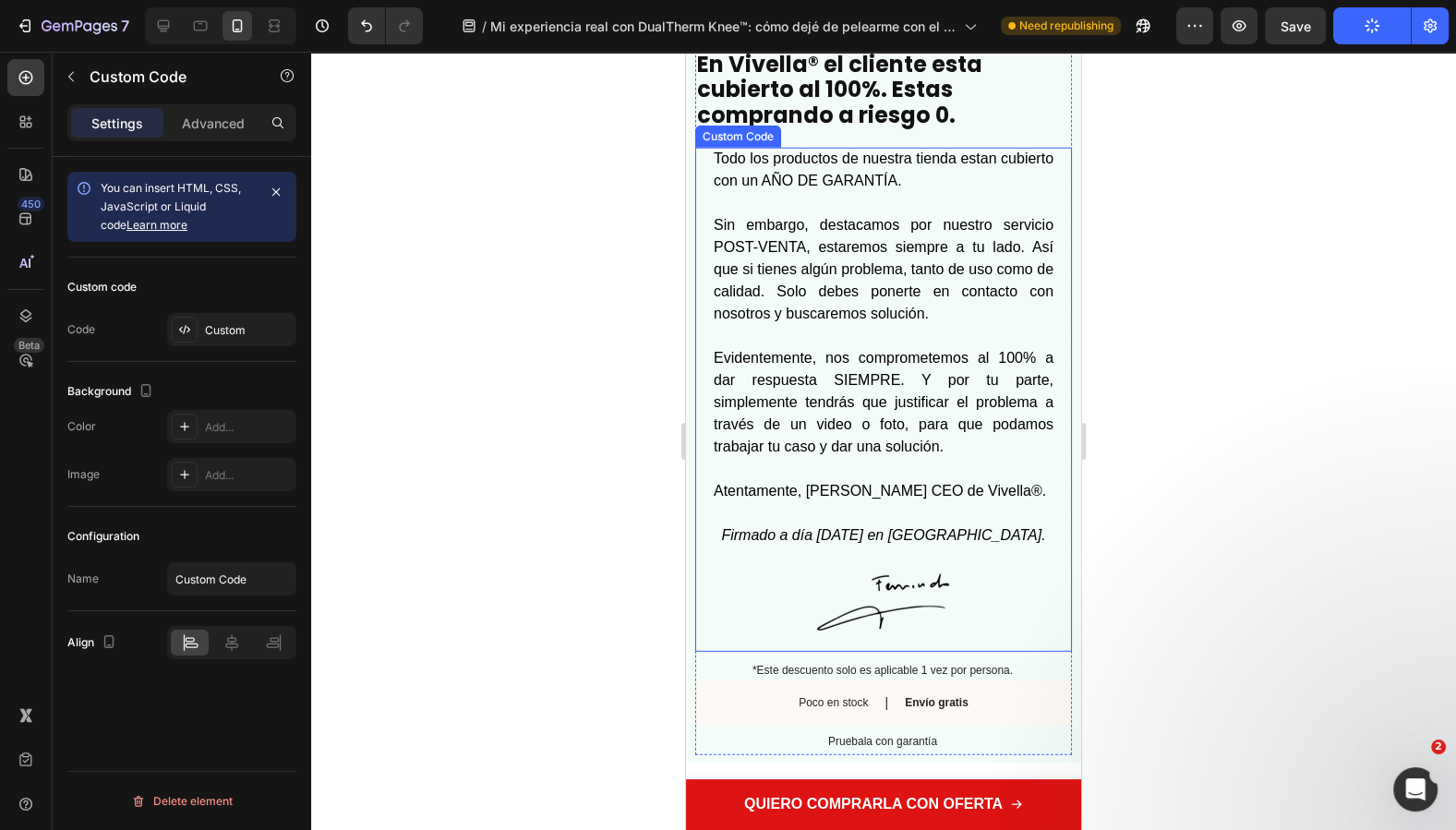
scroll to position [13175, 0]
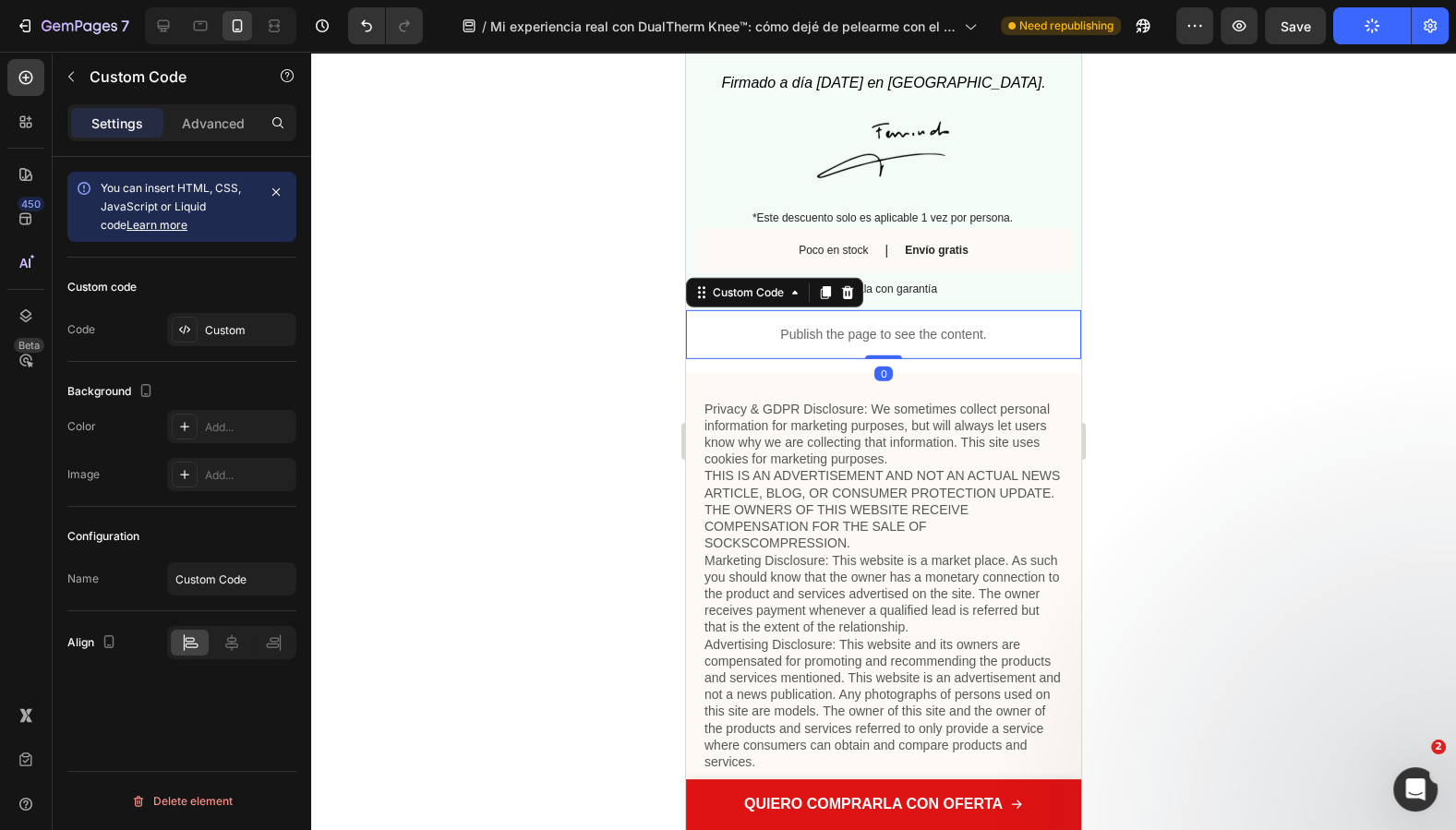
click at [939, 359] on div "Publish the page to see the content." at bounding box center [883, 334] width 395 height 49
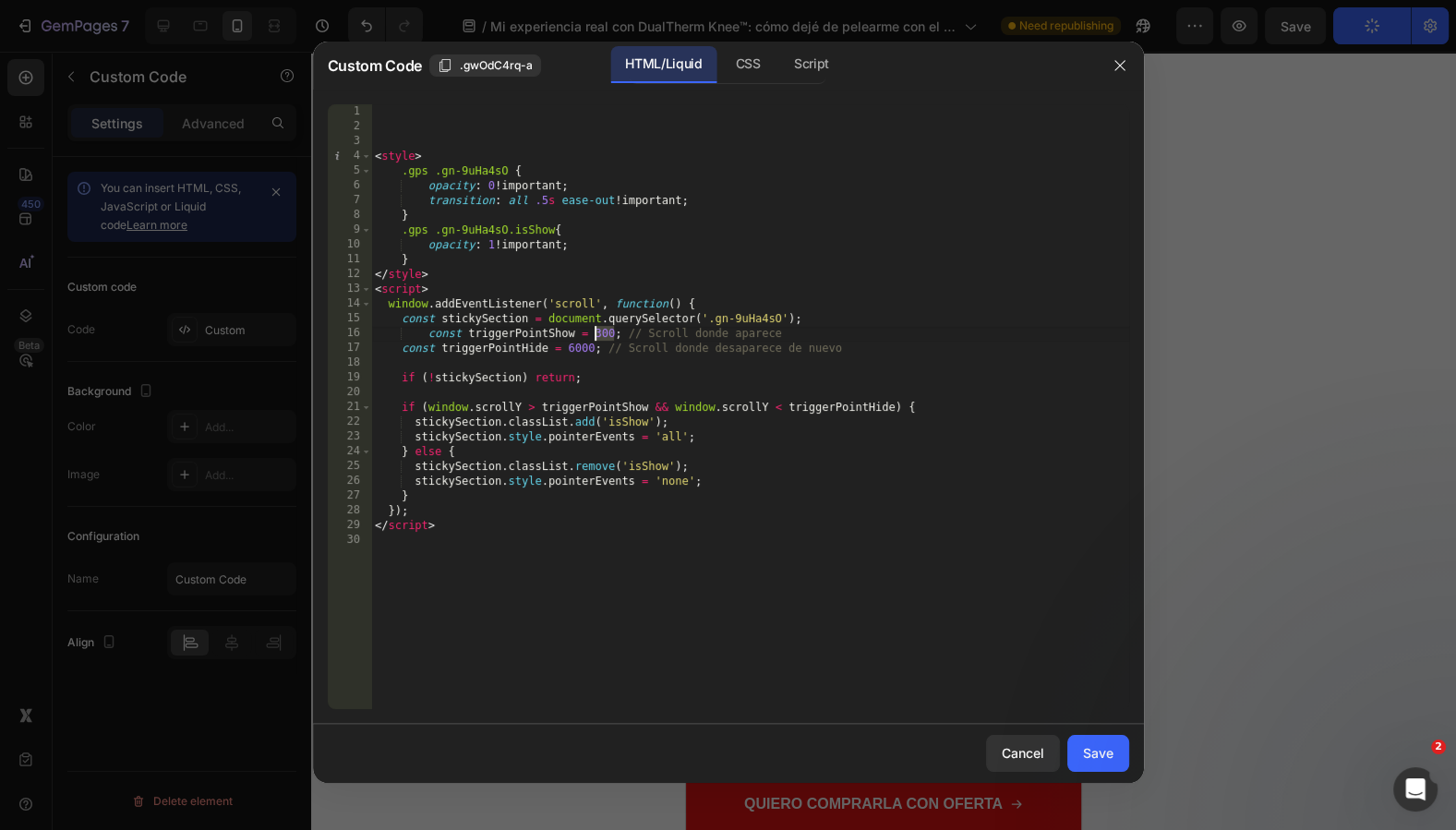
drag, startPoint x: 613, startPoint y: 331, endPoint x: 593, endPoint y: 330, distance: 20.0
click at [593, 330] on div "< style > .gps .gn-9uHa4sO { opacity : 0 !important ; transition : all .5 s eas…" at bounding box center [750, 421] width 758 height 634
type textarea "const triggerPointShow = 155; // Scroll donde aparece"
click at [1114, 742] on button "Save" at bounding box center [1098, 753] width 62 height 37
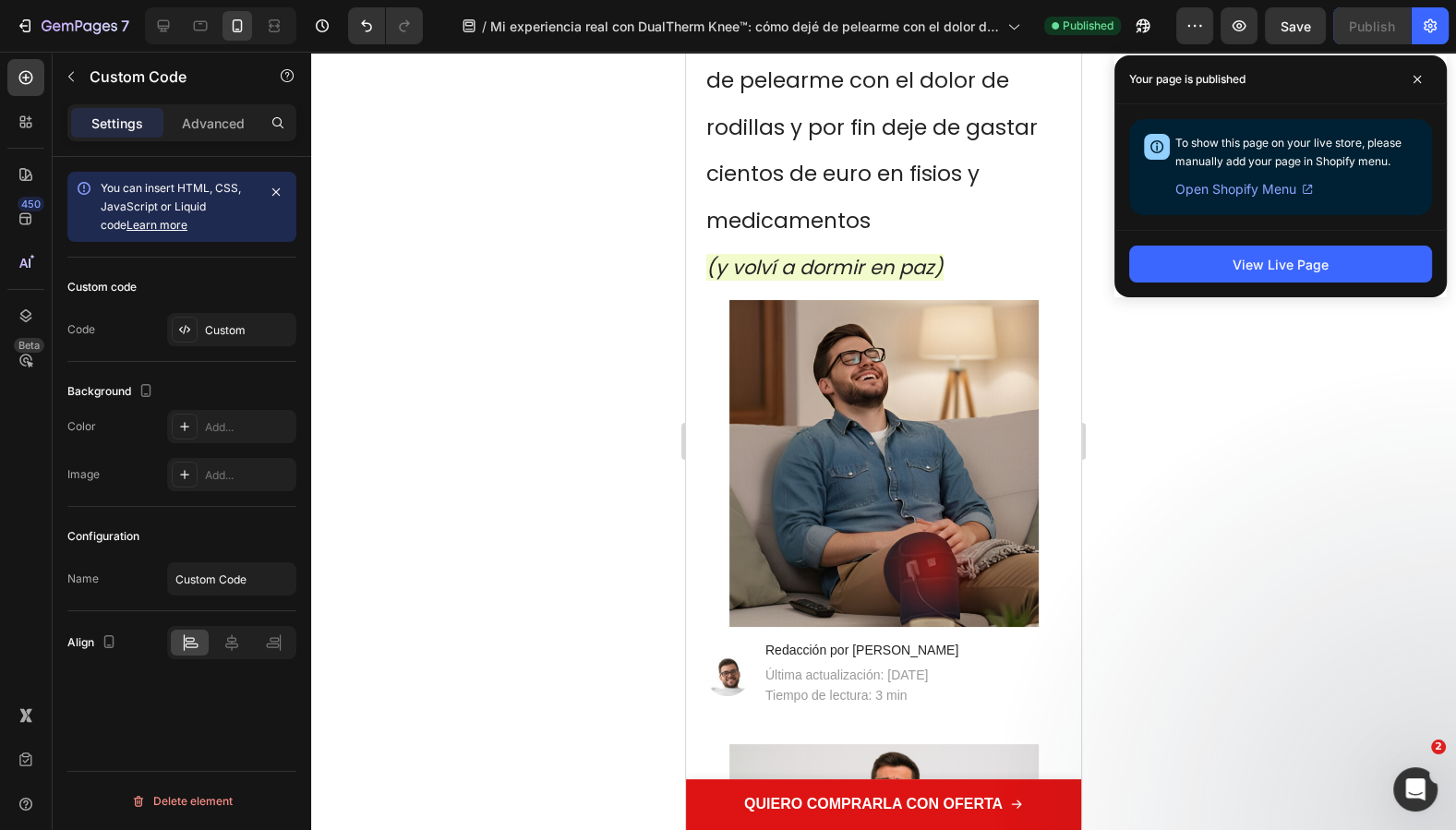
scroll to position [0, 0]
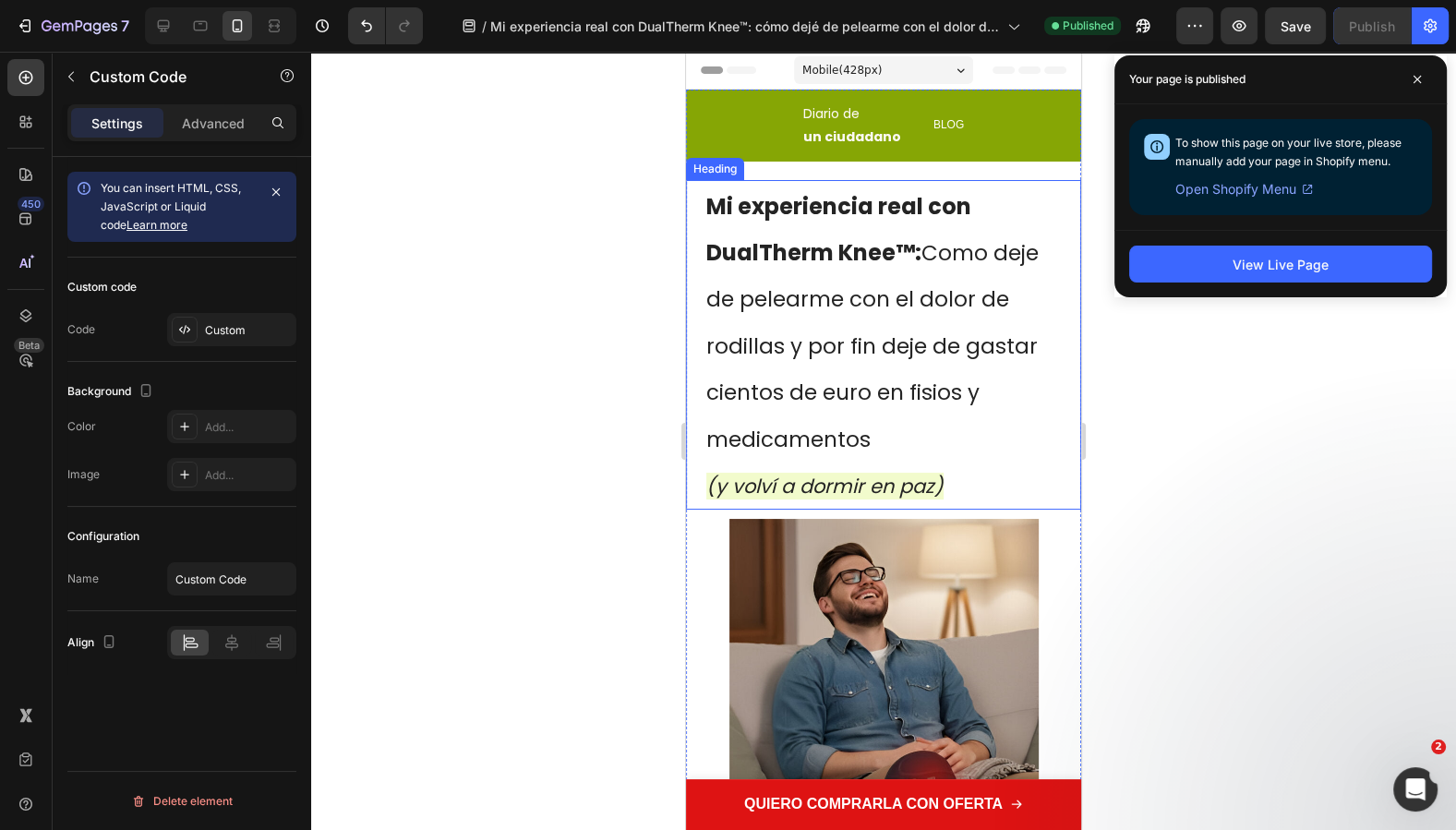
click at [907, 255] on strong "Mi experiencia real con DualTherm Knee™:" at bounding box center [839, 229] width 265 height 77
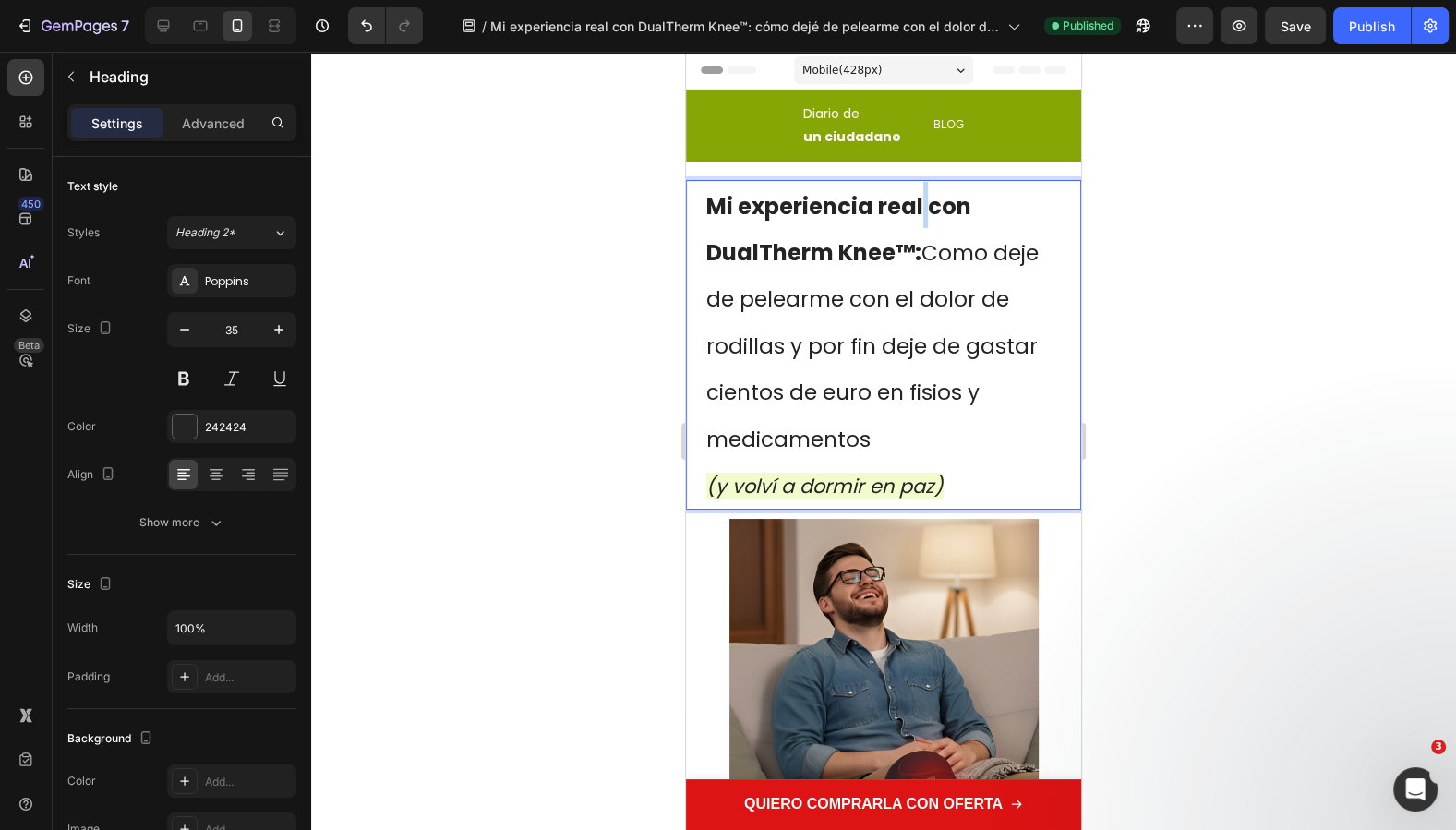
click at [926, 205] on strong "Mi experiencia real con DualTherm Knee™:" at bounding box center [839, 229] width 265 height 77
click at [815, 253] on strong "Mi experiencia real con DualTherm Knee™:" at bounding box center [839, 229] width 265 height 77
click at [710, 257] on strong "Mi experiencia real con DualTherm Knee™:" at bounding box center [839, 229] width 265 height 77
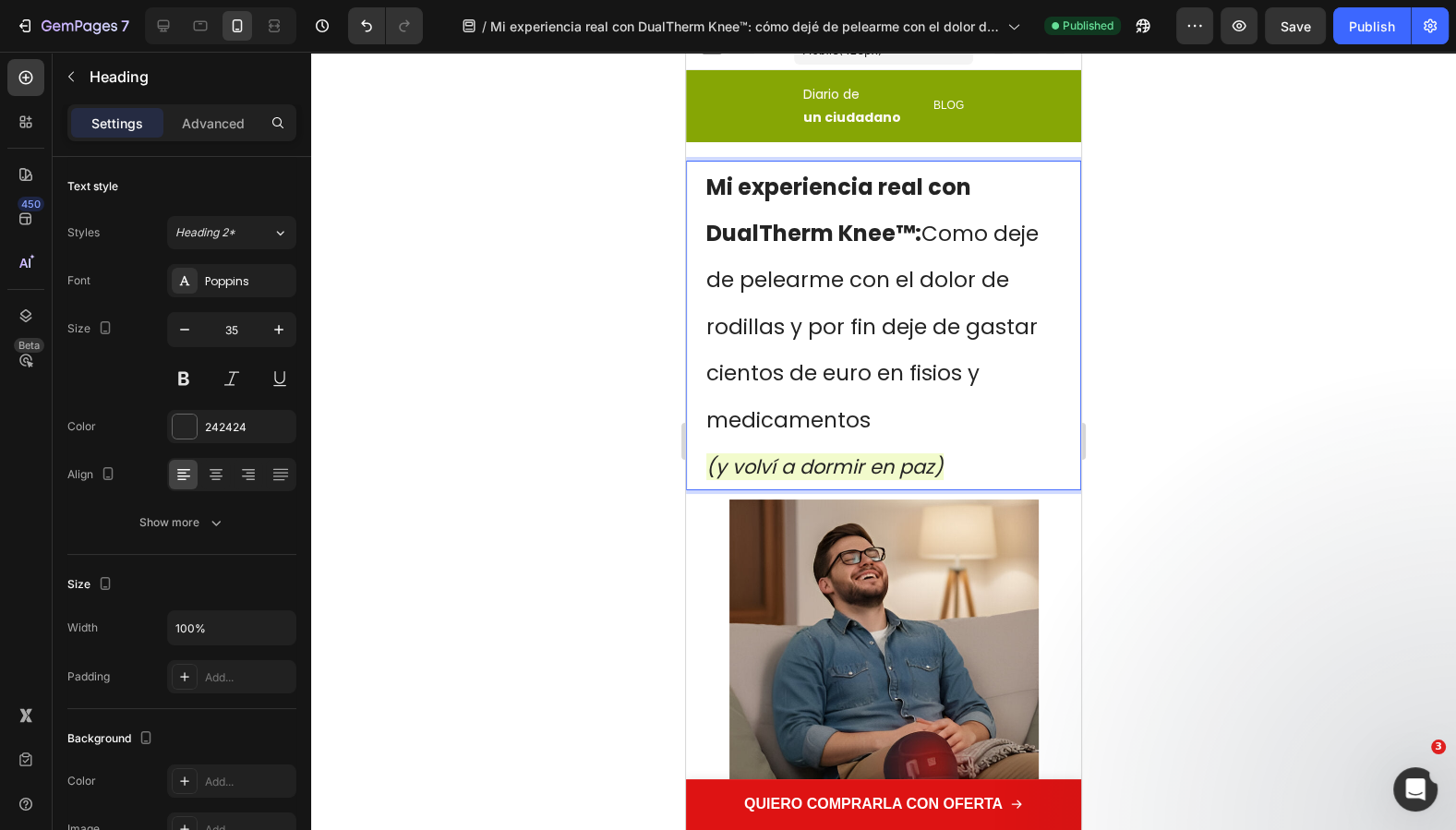
scroll to position [25, 0]
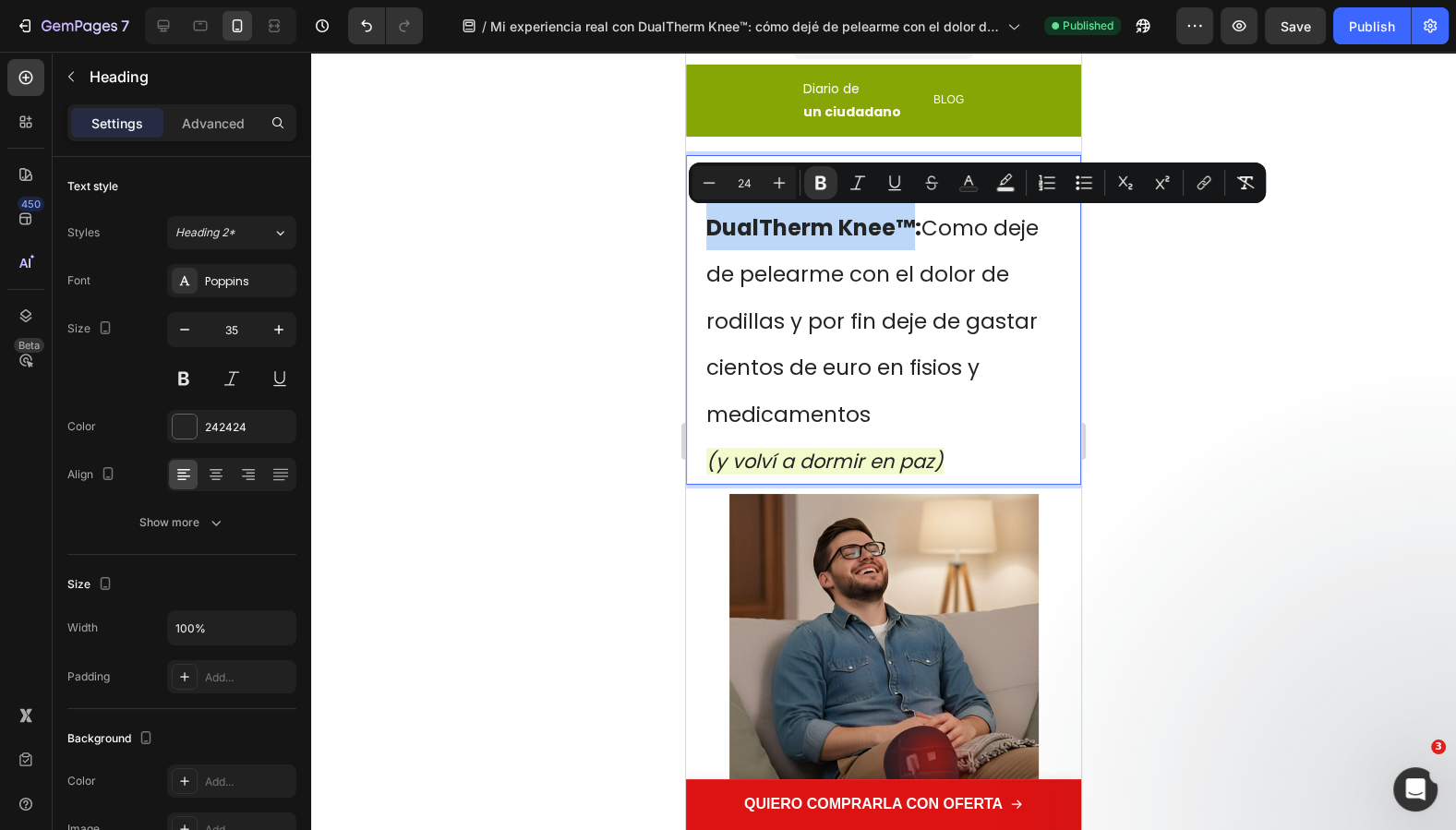
drag, startPoint x: 910, startPoint y: 228, endPoint x: 710, endPoint y: 229, distance: 200.0
click at [710, 229] on strong "Mi experiencia real con DualTherm Knee™:" at bounding box center [839, 204] width 265 height 77
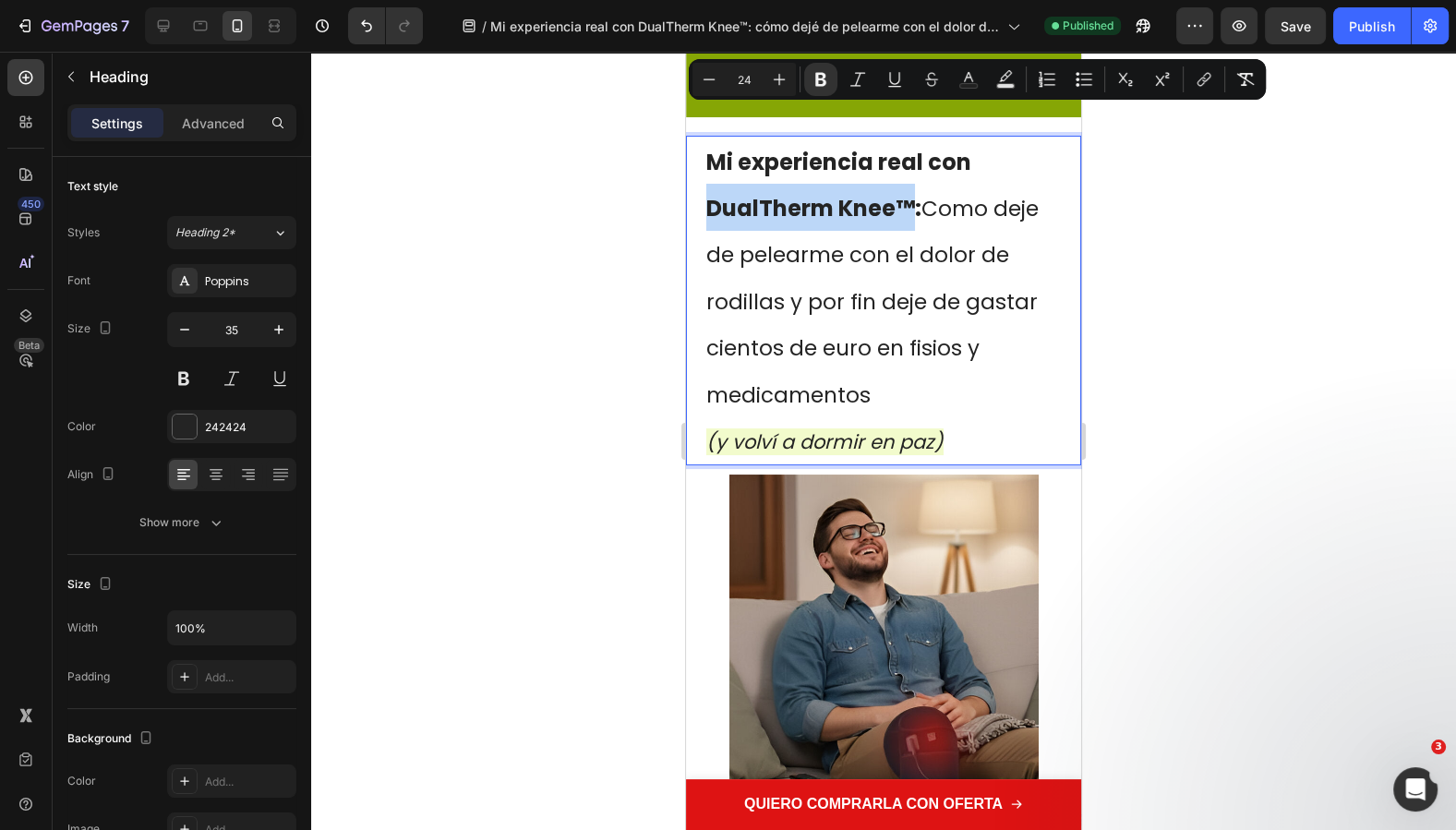
scroll to position [0, 0]
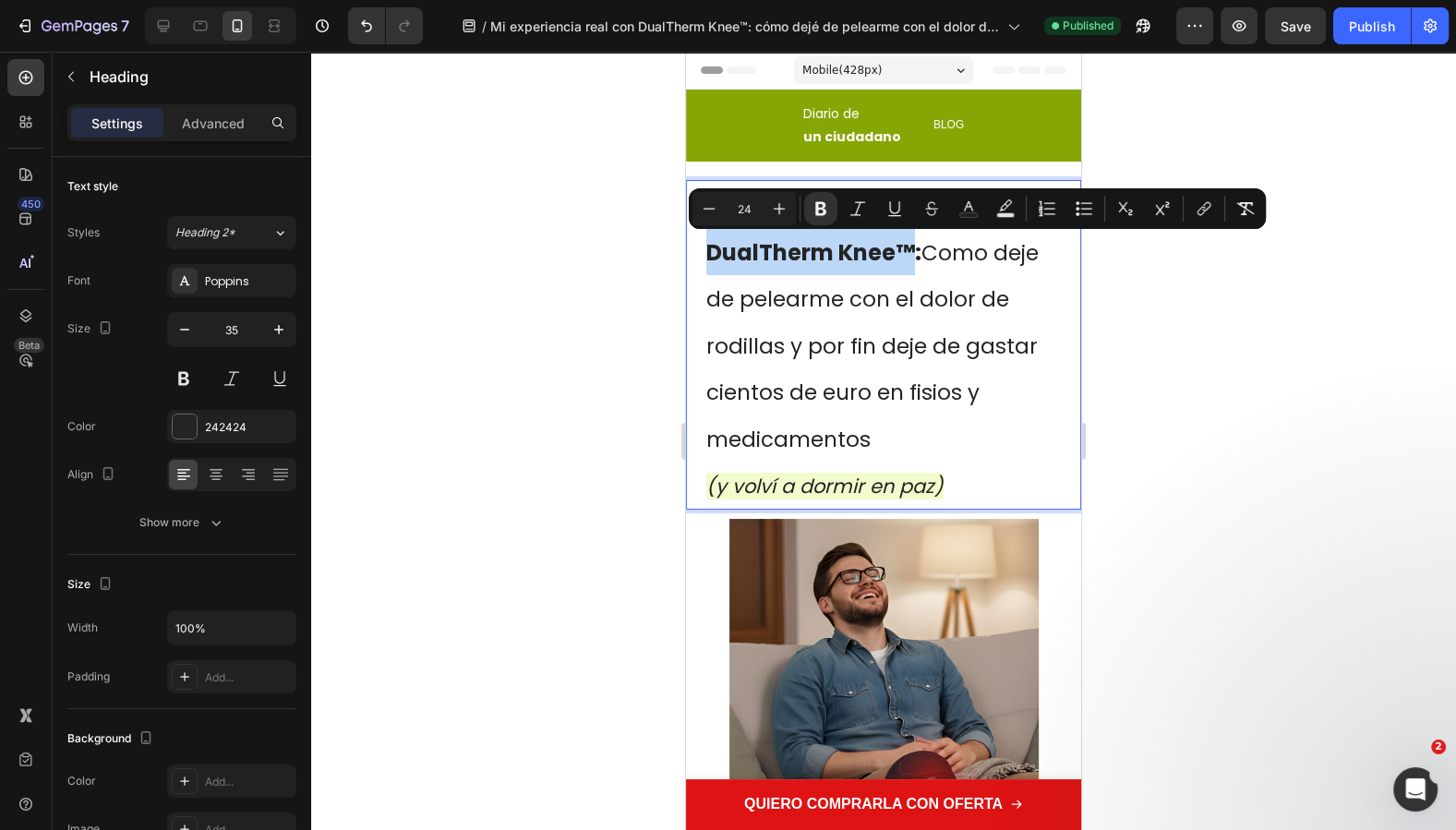
click at [870, 259] on strong "Mi experiencia real con DualTherm Knee™:" at bounding box center [839, 229] width 265 height 77
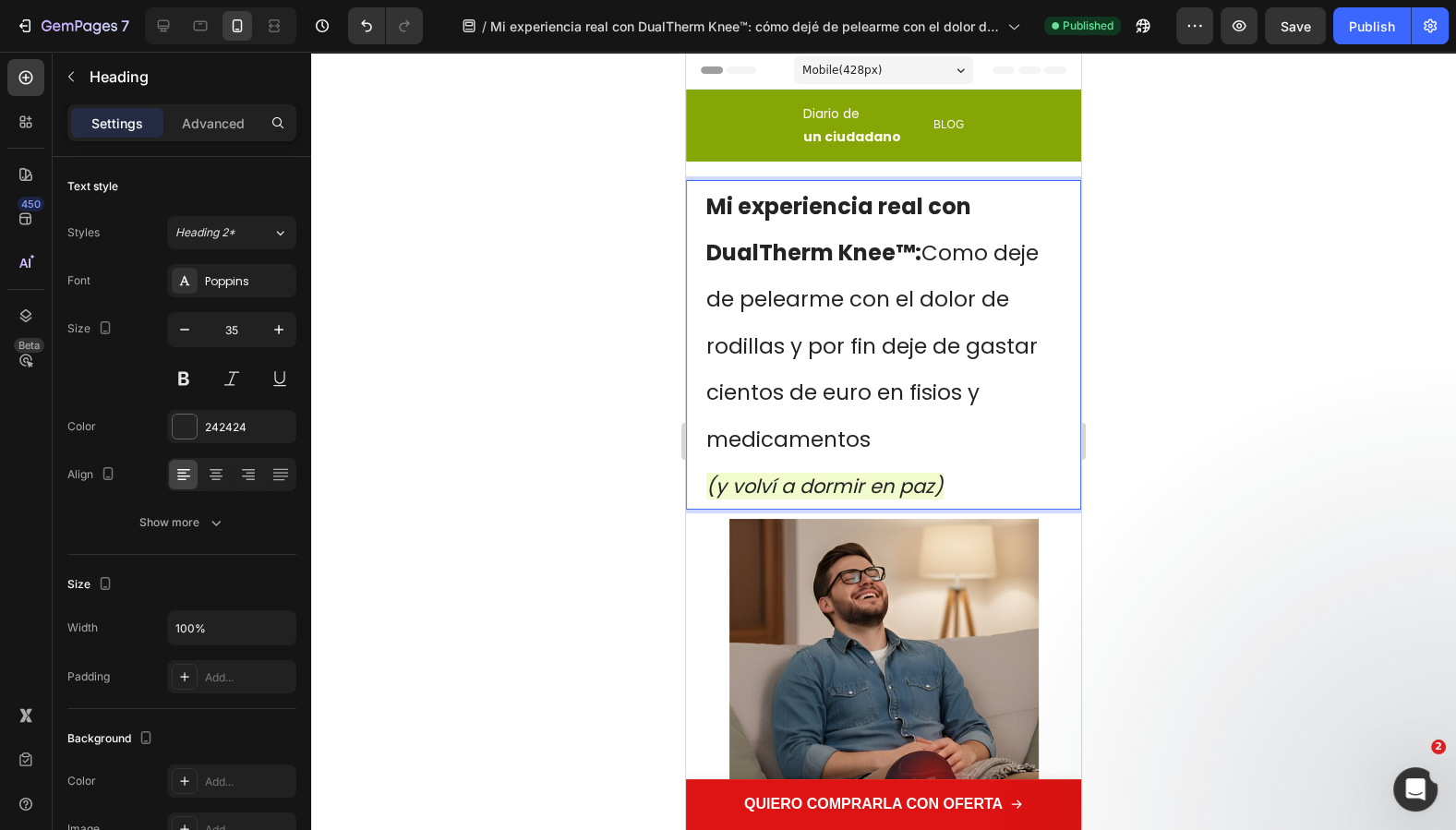
click at [799, 386] on span "Como deje de pelearme con el dolor de rodillas y por fin deje de gastar cientos…" at bounding box center [872, 345] width 332 height 216
click at [868, 390] on span "Como deje de pelearme con el dolor de rodillas y por fin deje de gastar cientos…" at bounding box center [872, 345] width 332 height 216
click at [1363, 31] on div "Publish" at bounding box center [1372, 26] width 46 height 19
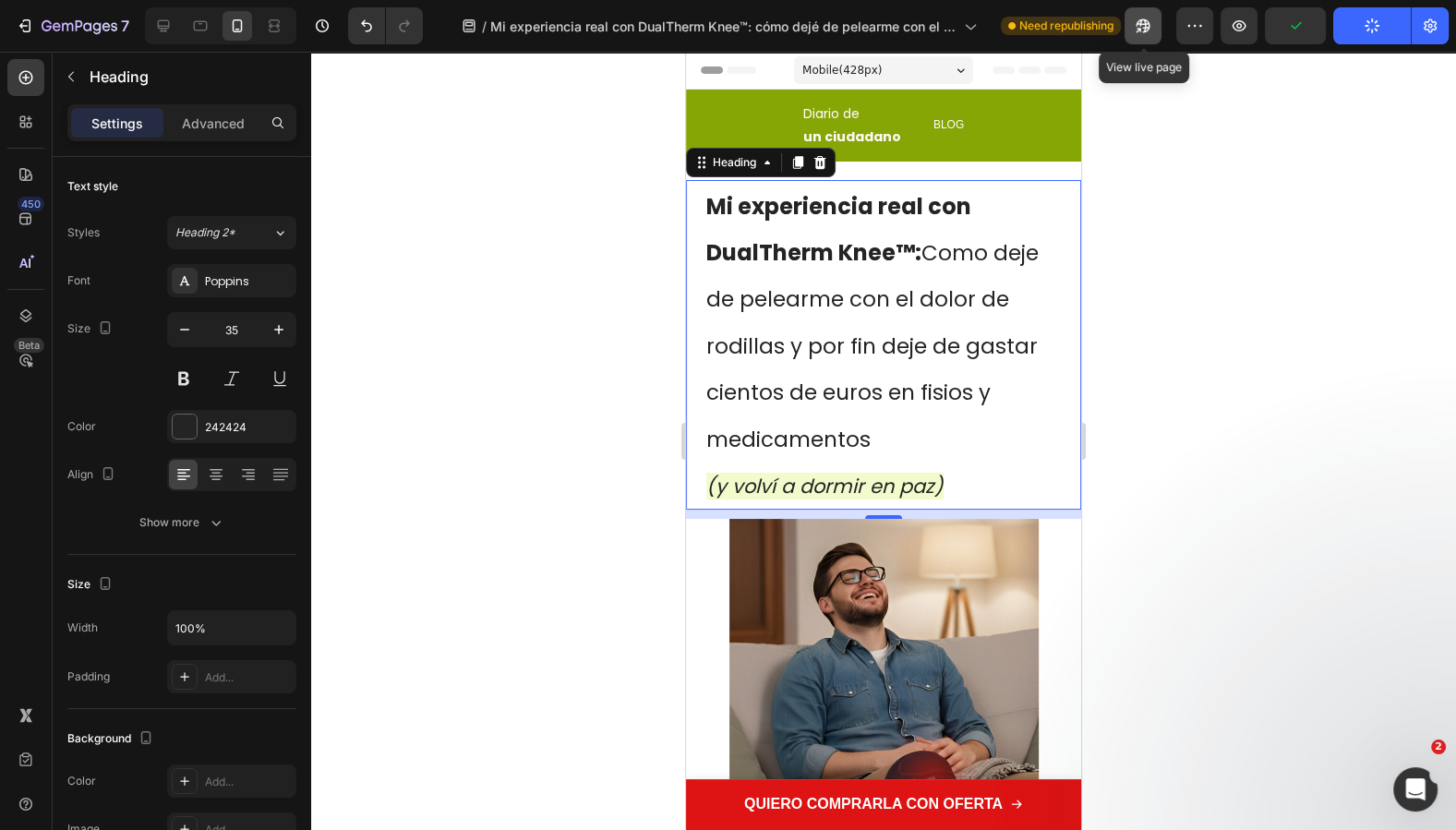
click at [1149, 32] on icon "button" at bounding box center [1143, 26] width 19 height 19
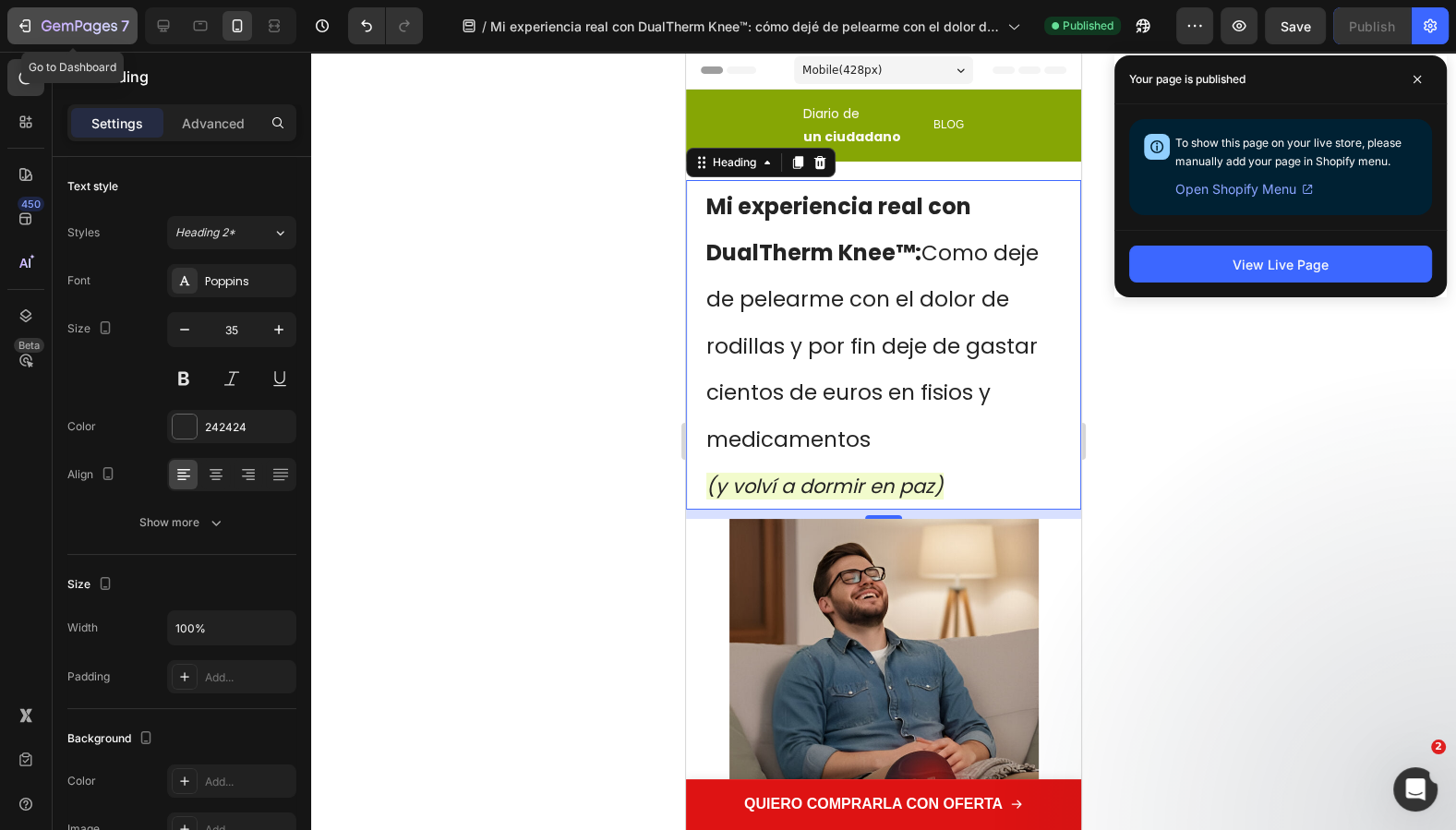
click at [67, 24] on icon "button" at bounding box center [68, 27] width 11 height 8
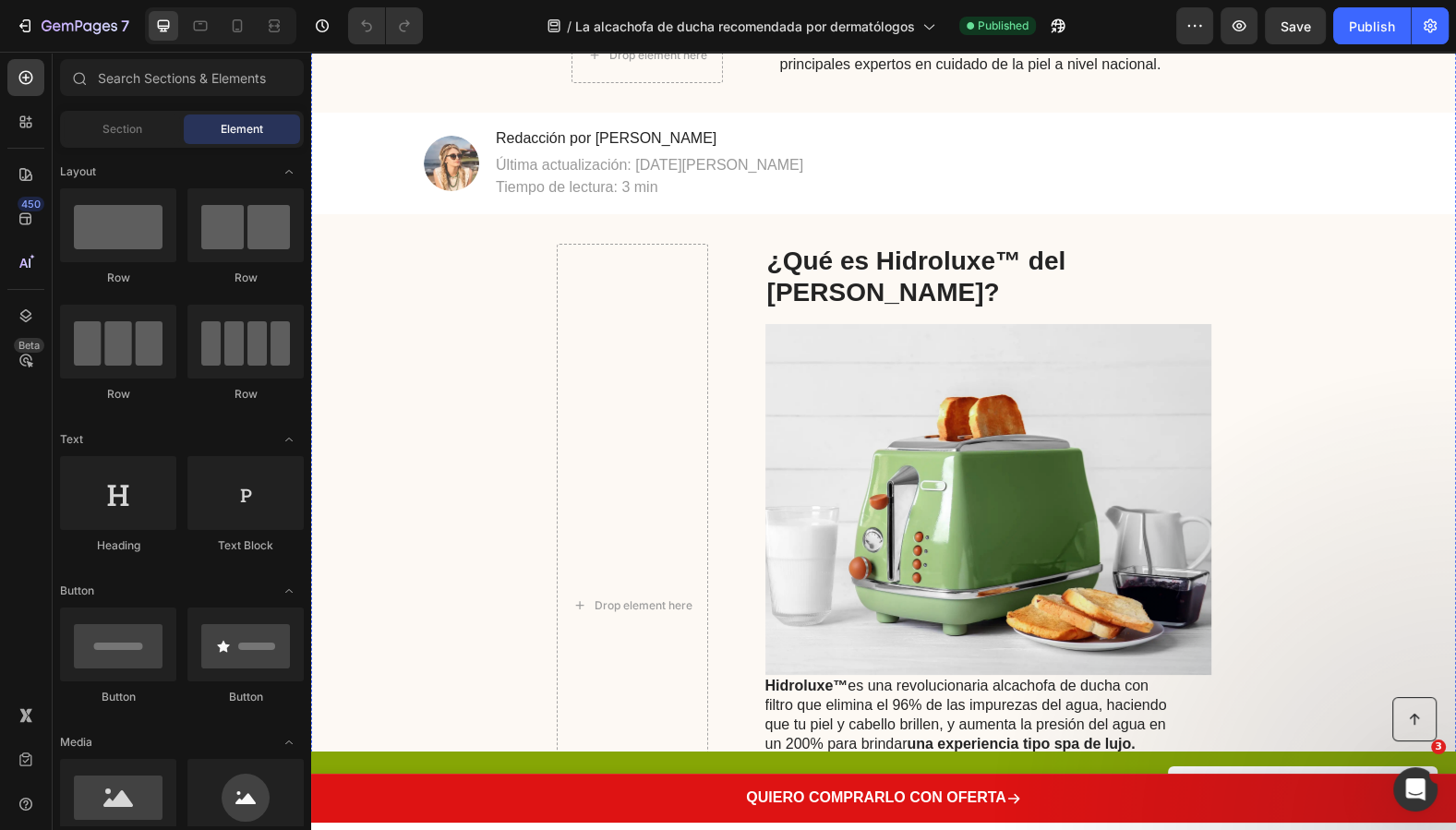
scroll to position [2337, 0]
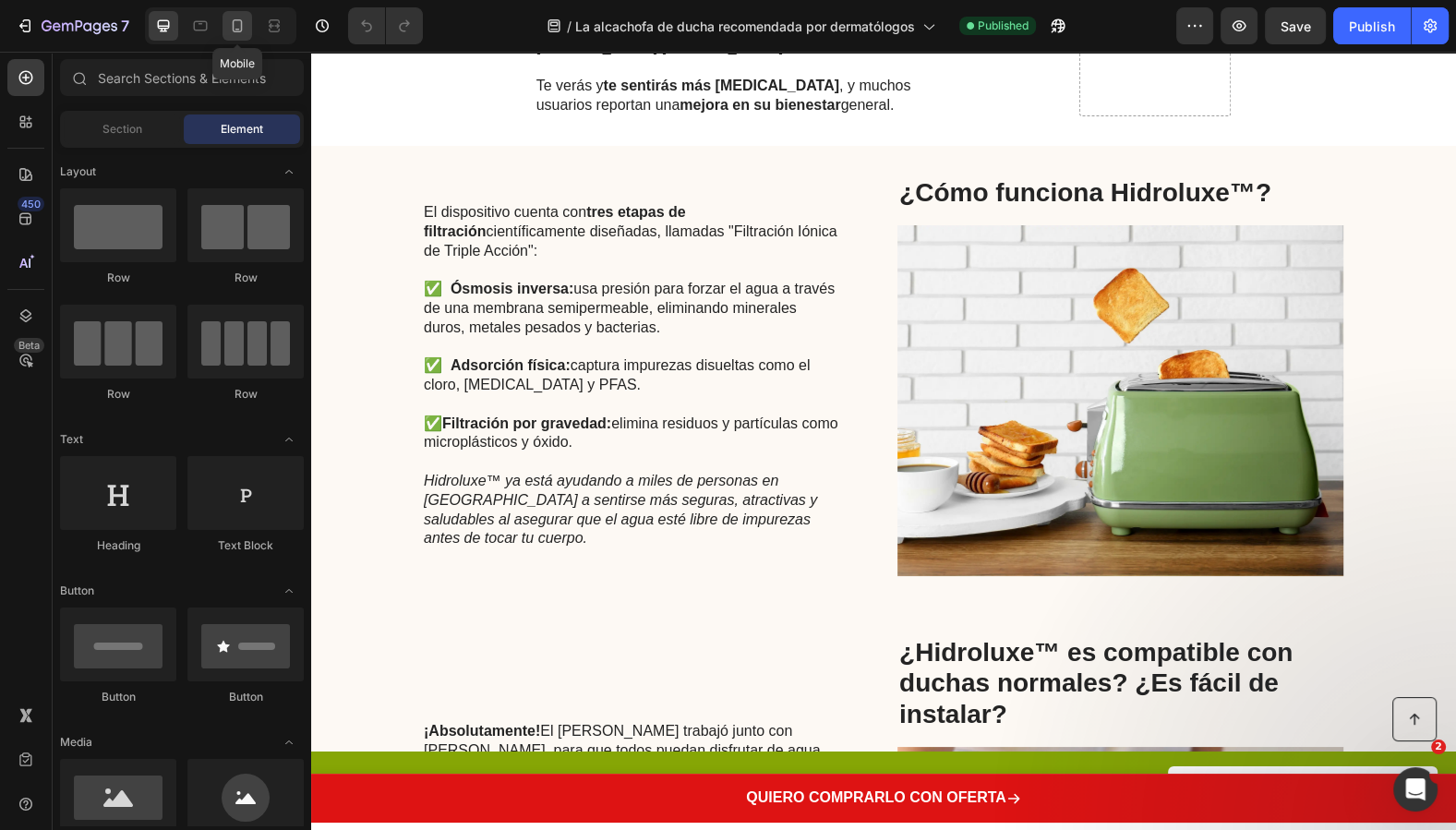
click at [240, 24] on icon at bounding box center [237, 26] width 10 height 13
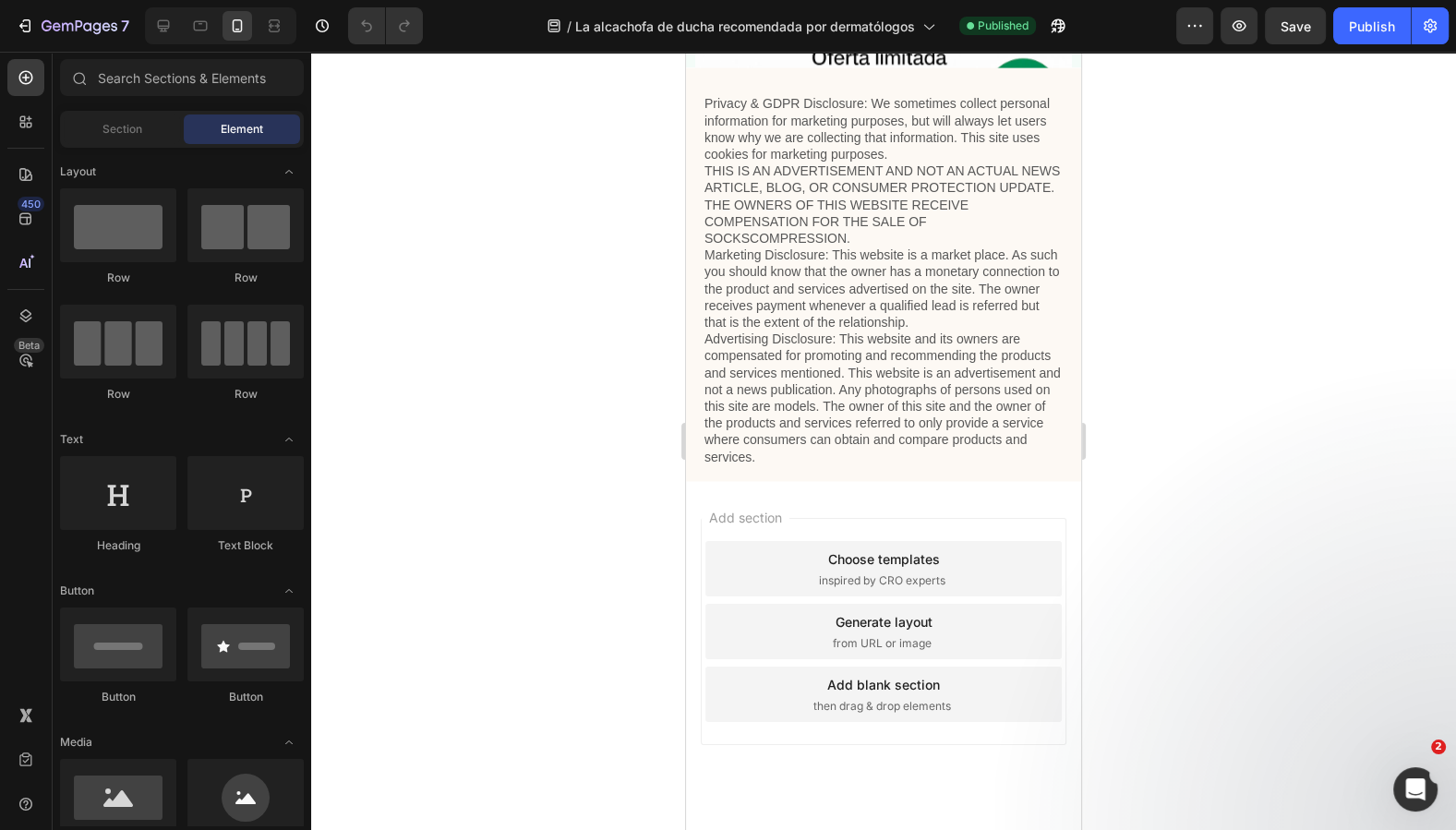
scroll to position [9970, 0]
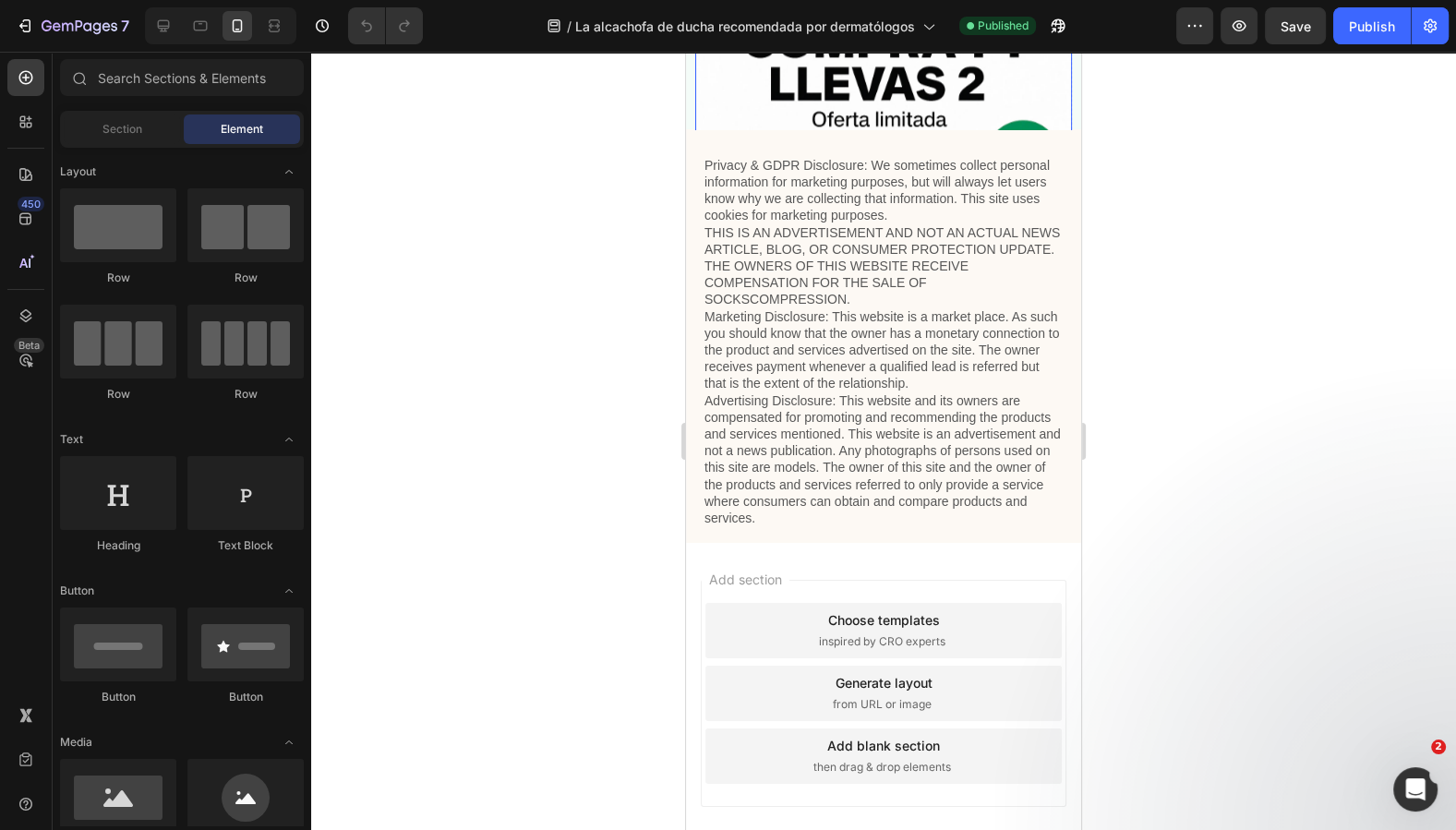
click at [915, 383] on img at bounding box center [883, 194] width 377 height 377
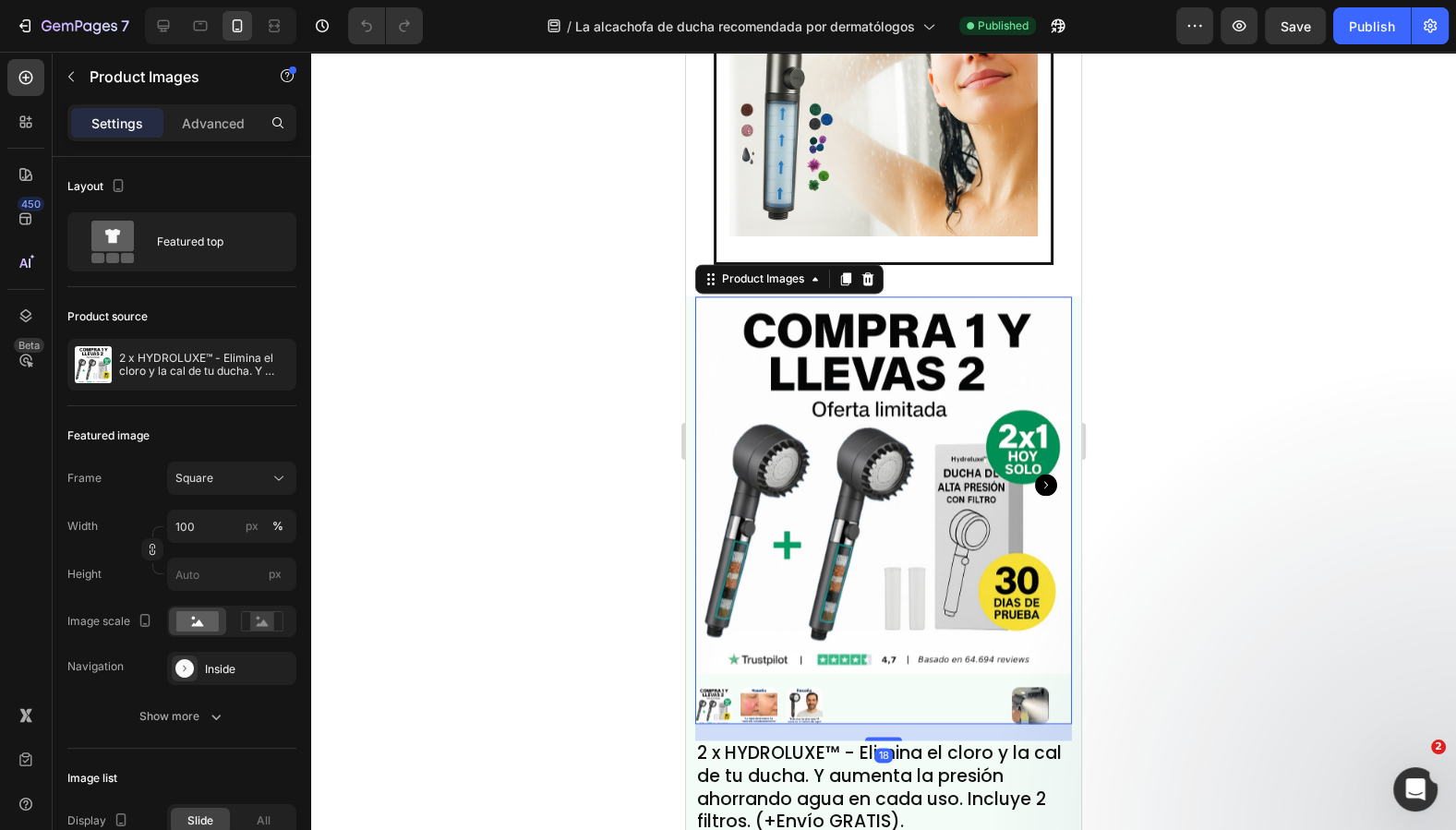
scroll to position [10411, 0]
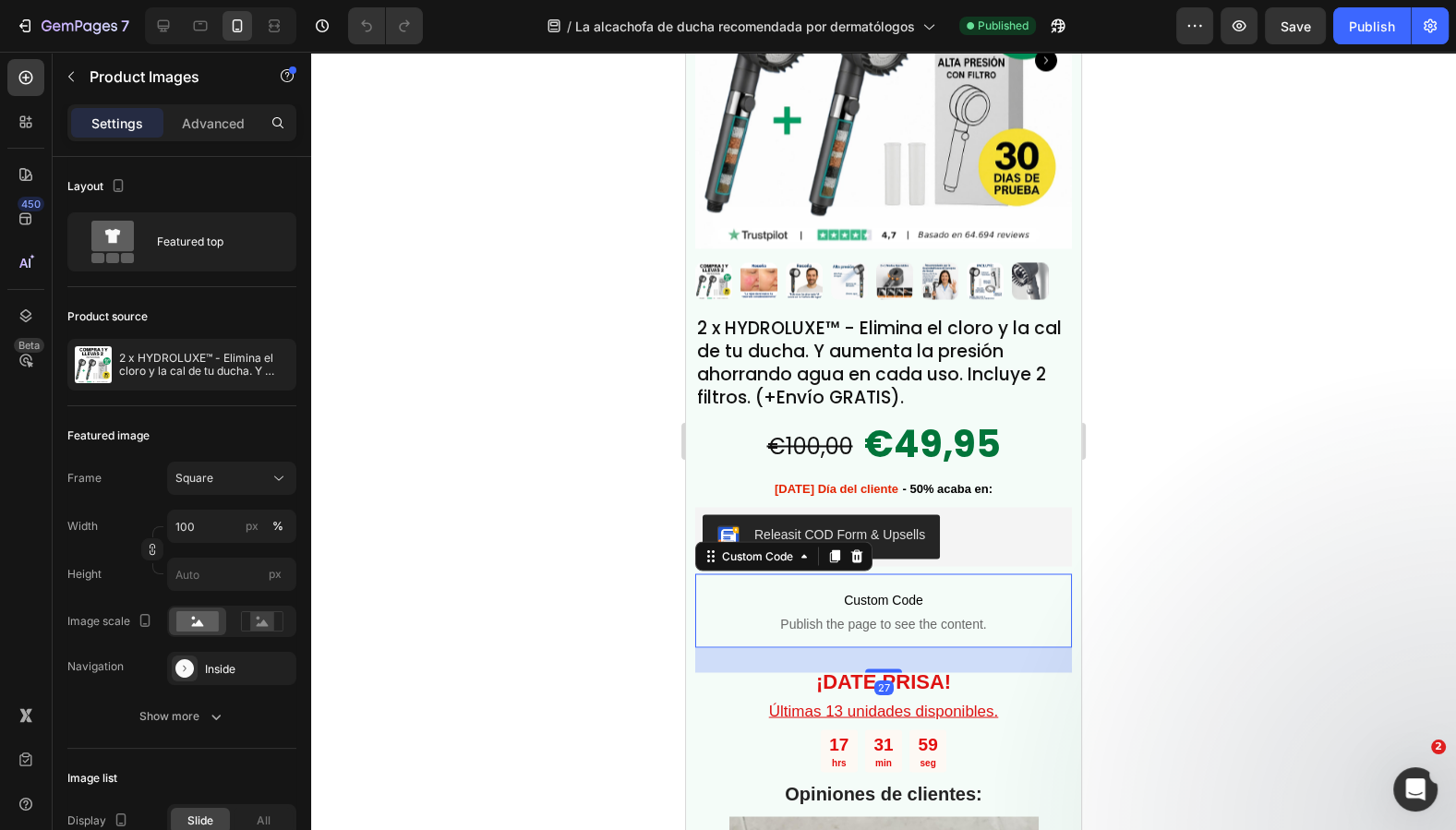
click at [898, 588] on span "Custom Code" at bounding box center [883, 599] width 377 height 22
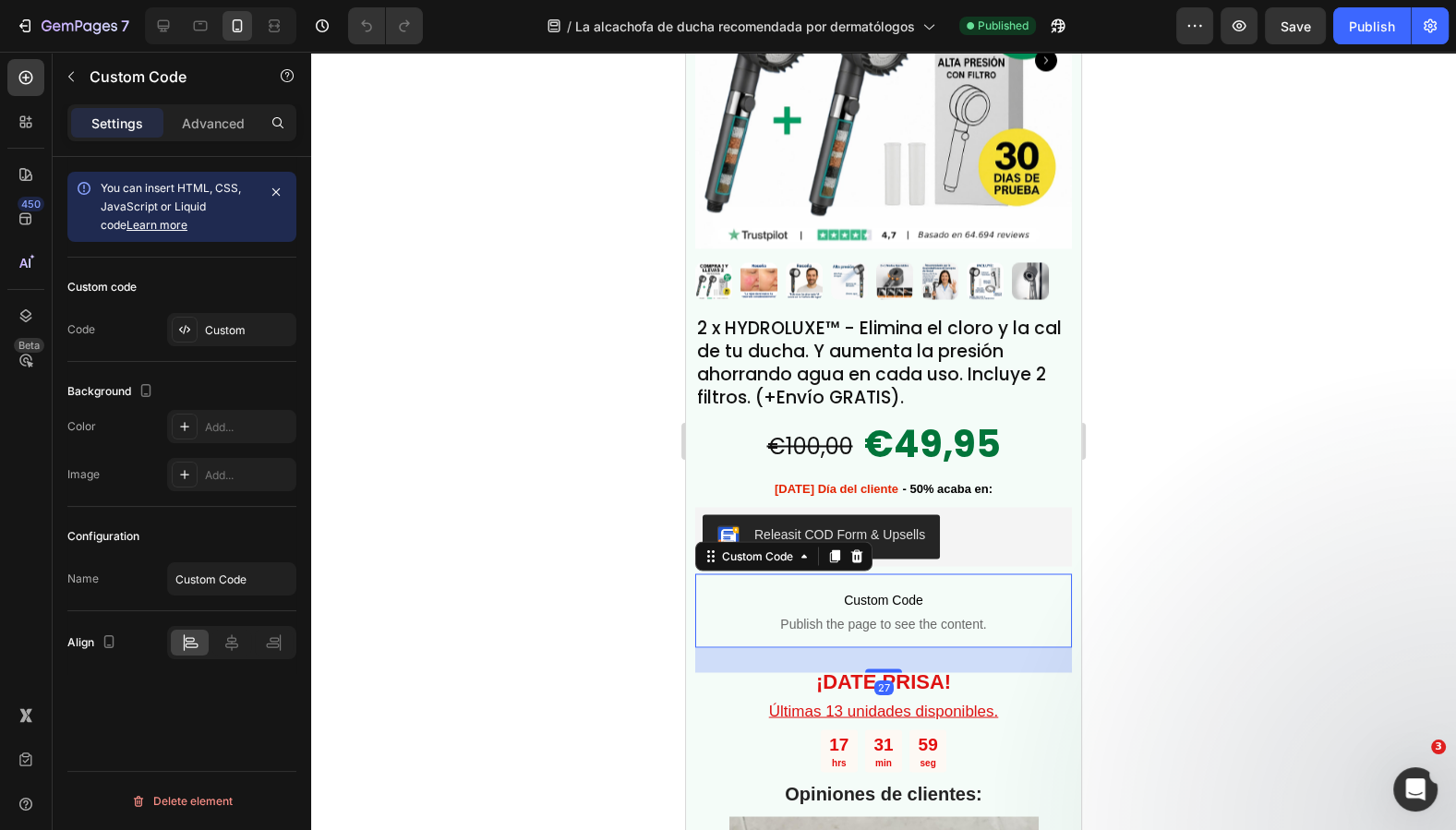
click at [898, 588] on span "Custom Code" at bounding box center [883, 599] width 377 height 22
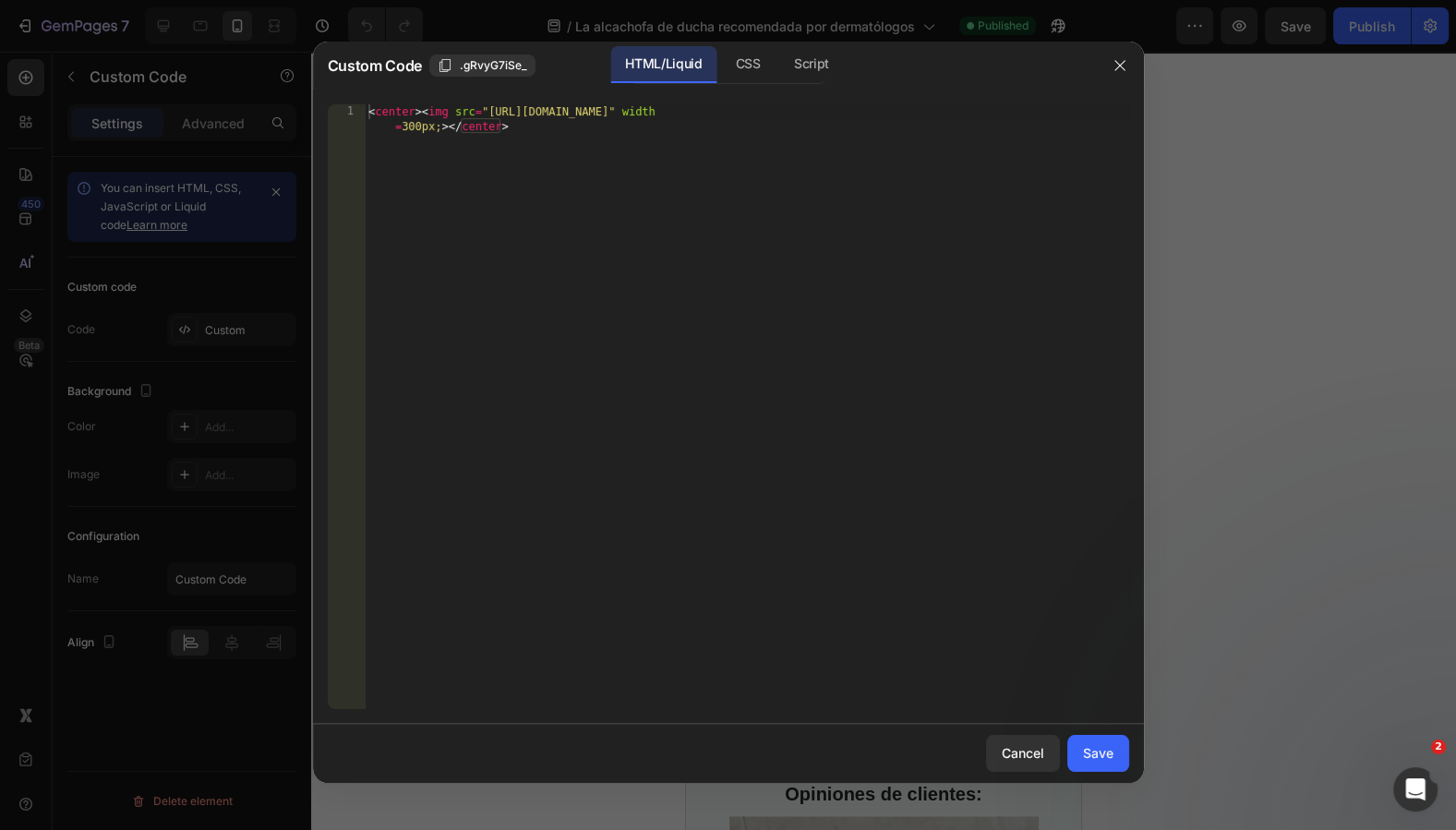
type textarea "<center><img src="https://cdn.shopify.com/s/files/1/0686/9916/0809/files/debajo…"
drag, startPoint x: 697, startPoint y: 195, endPoint x: 320, endPoint y: 57, distance: 401.5
click at [105, 0] on html "7 Version history / La alcachofa de ducha recomendada por dermatólogos Publishe…" at bounding box center [728, 0] width 1456 height 0
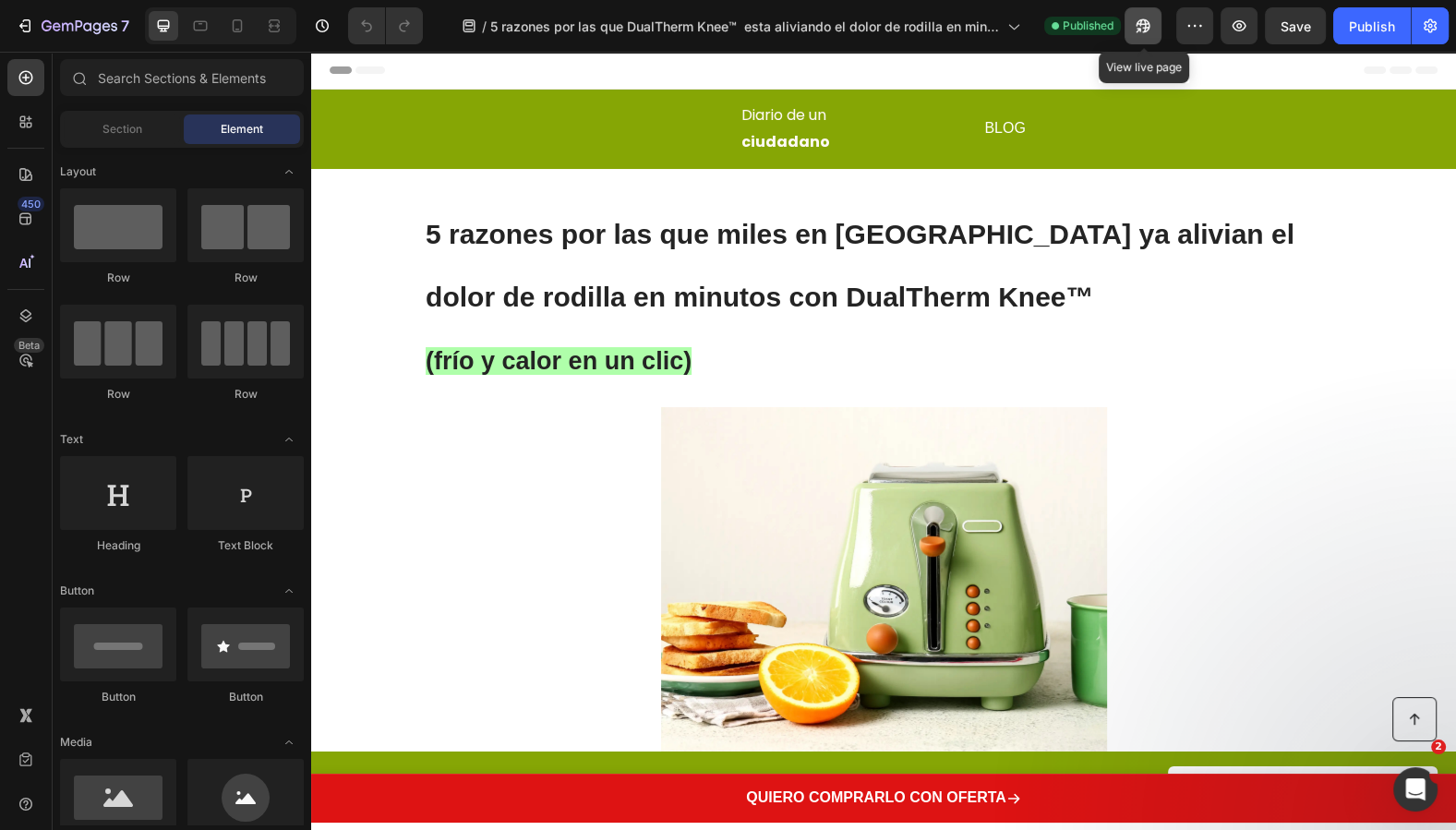
click at [1153, 34] on button "button" at bounding box center [1143, 26] width 37 height 37
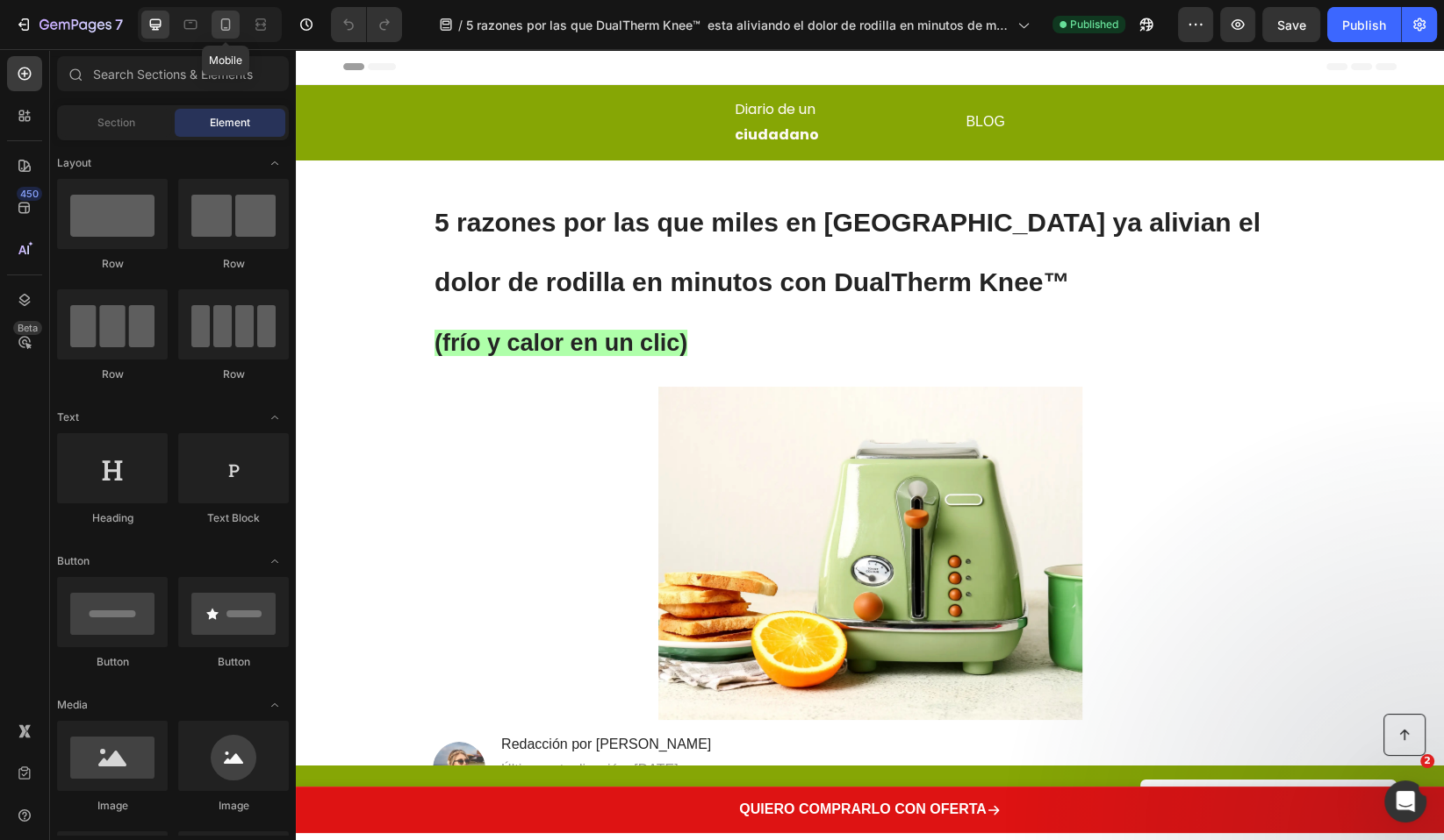
click at [233, 22] on div at bounding box center [225, 25] width 28 height 28
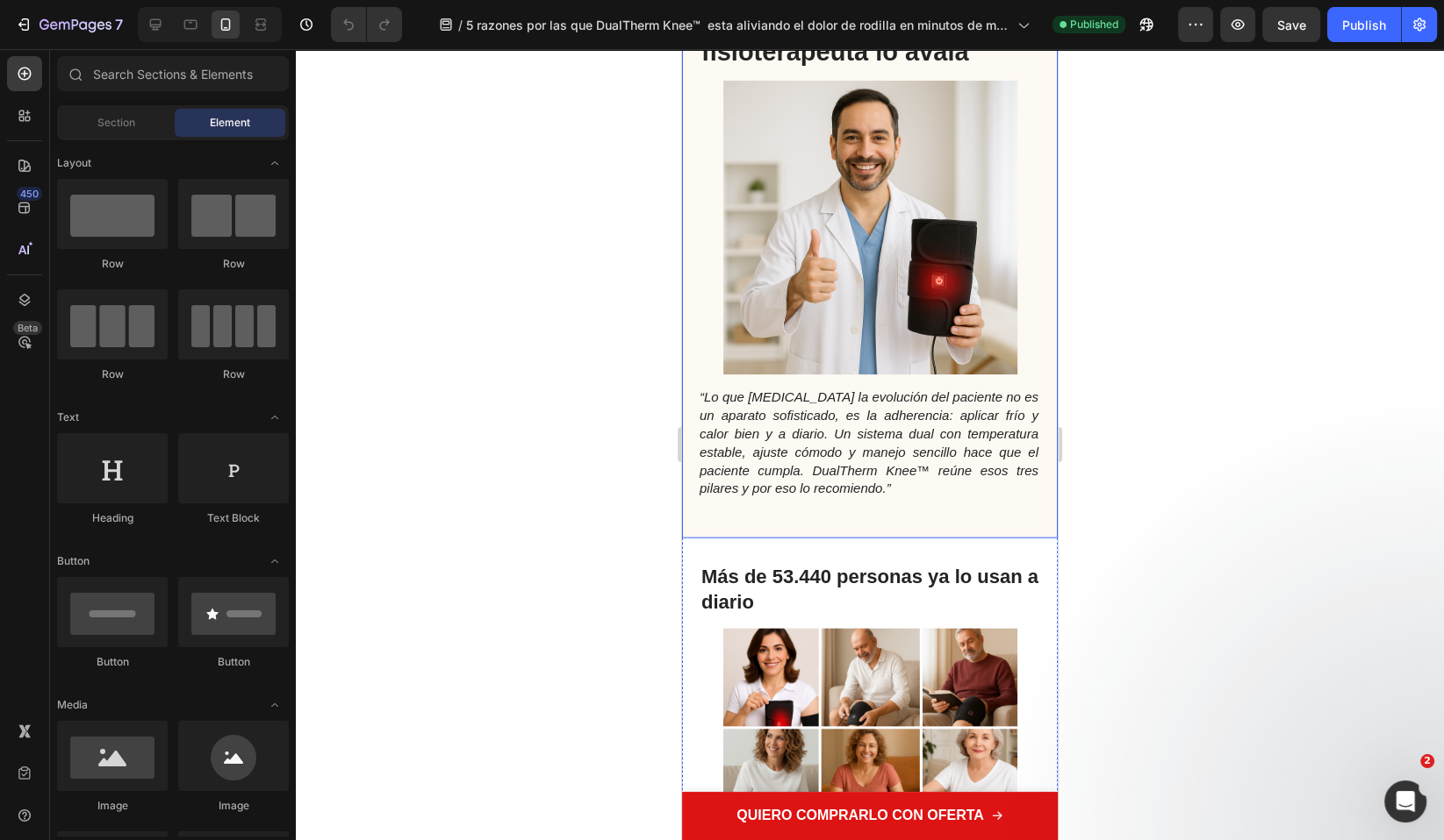
scroll to position [4463, 0]
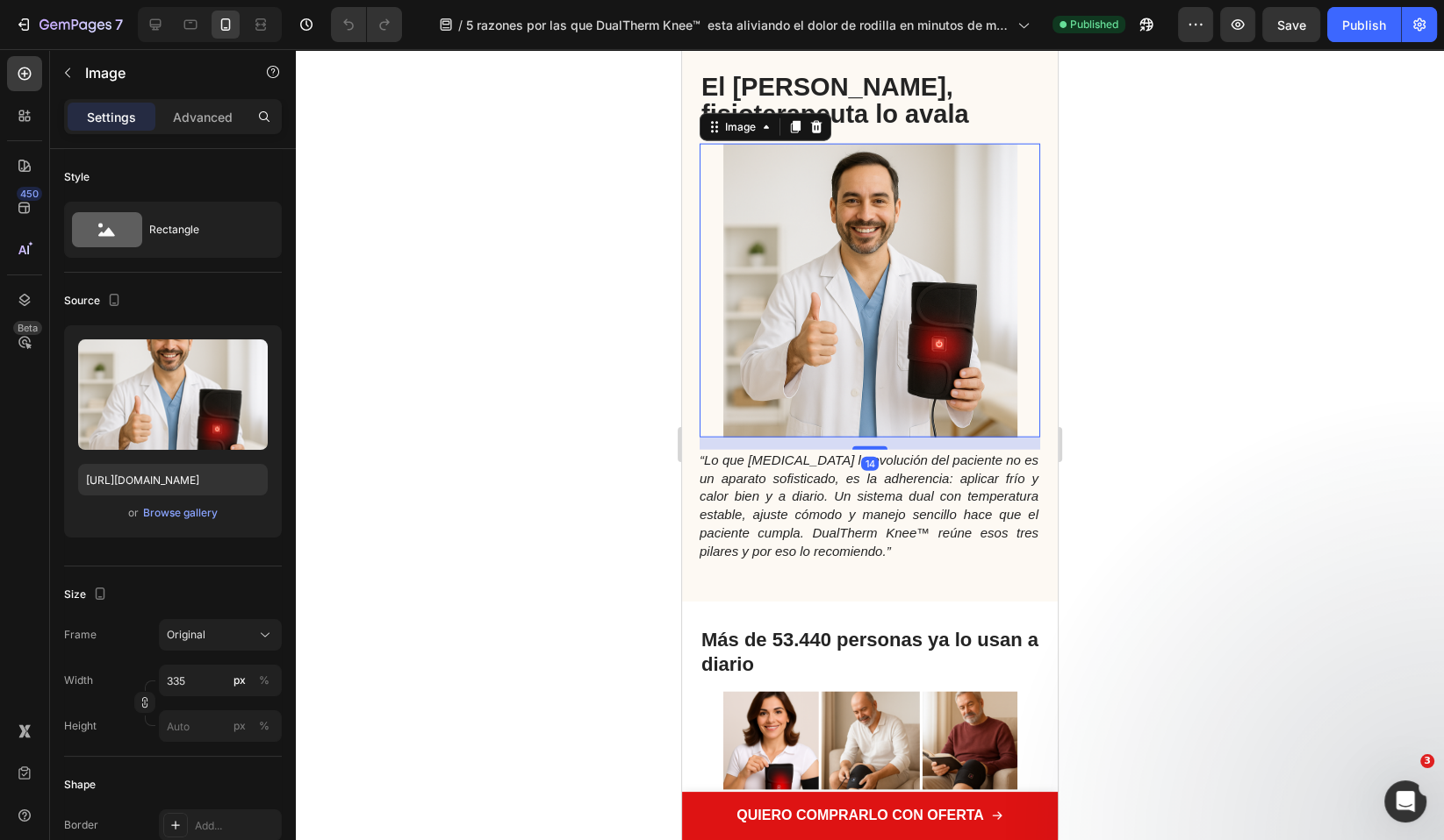
click at [877, 307] on img at bounding box center [870, 291] width 294 height 294
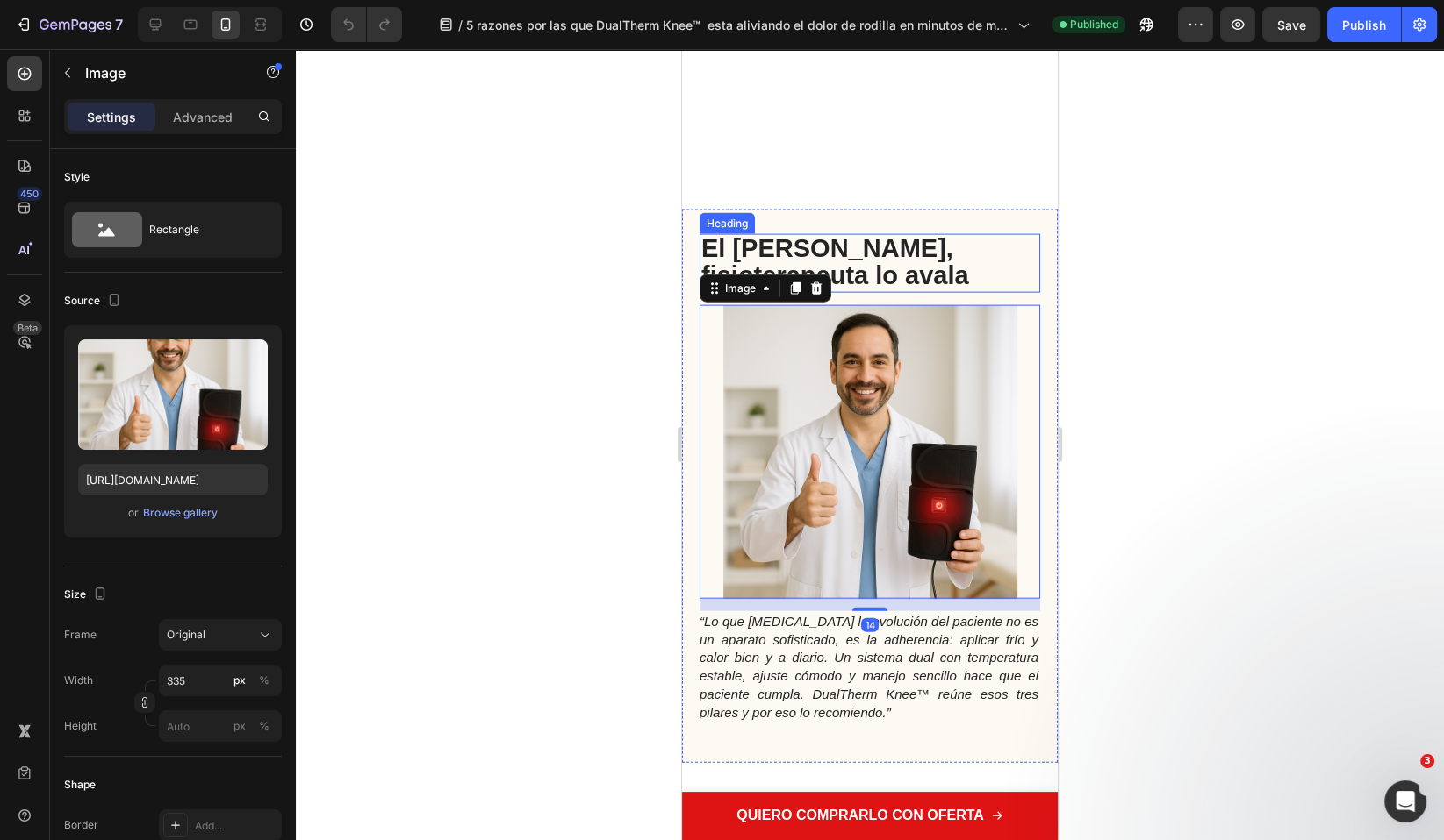
scroll to position [4274, 0]
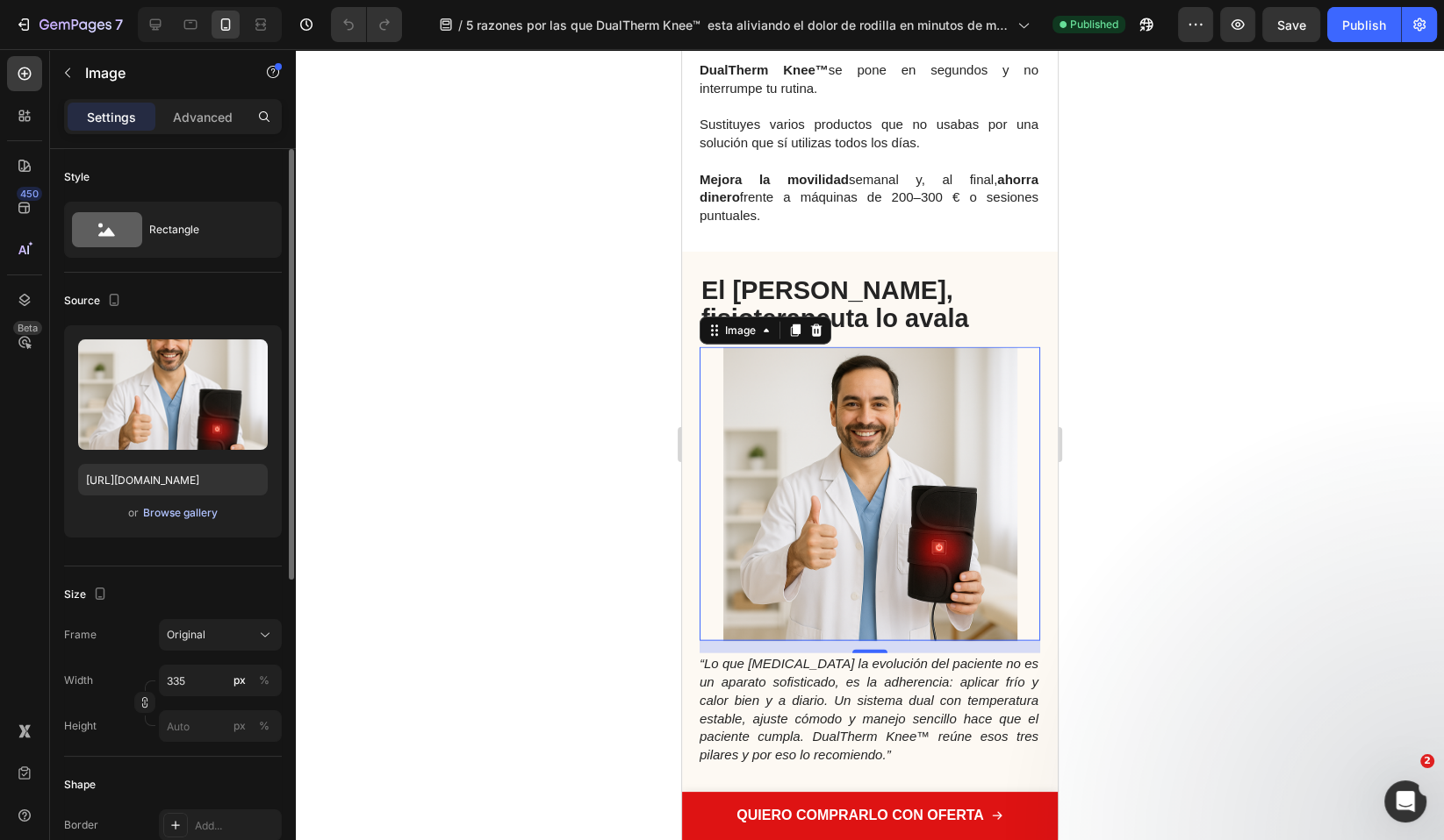
click at [199, 520] on button "Browse gallery" at bounding box center [180, 513] width 77 height 18
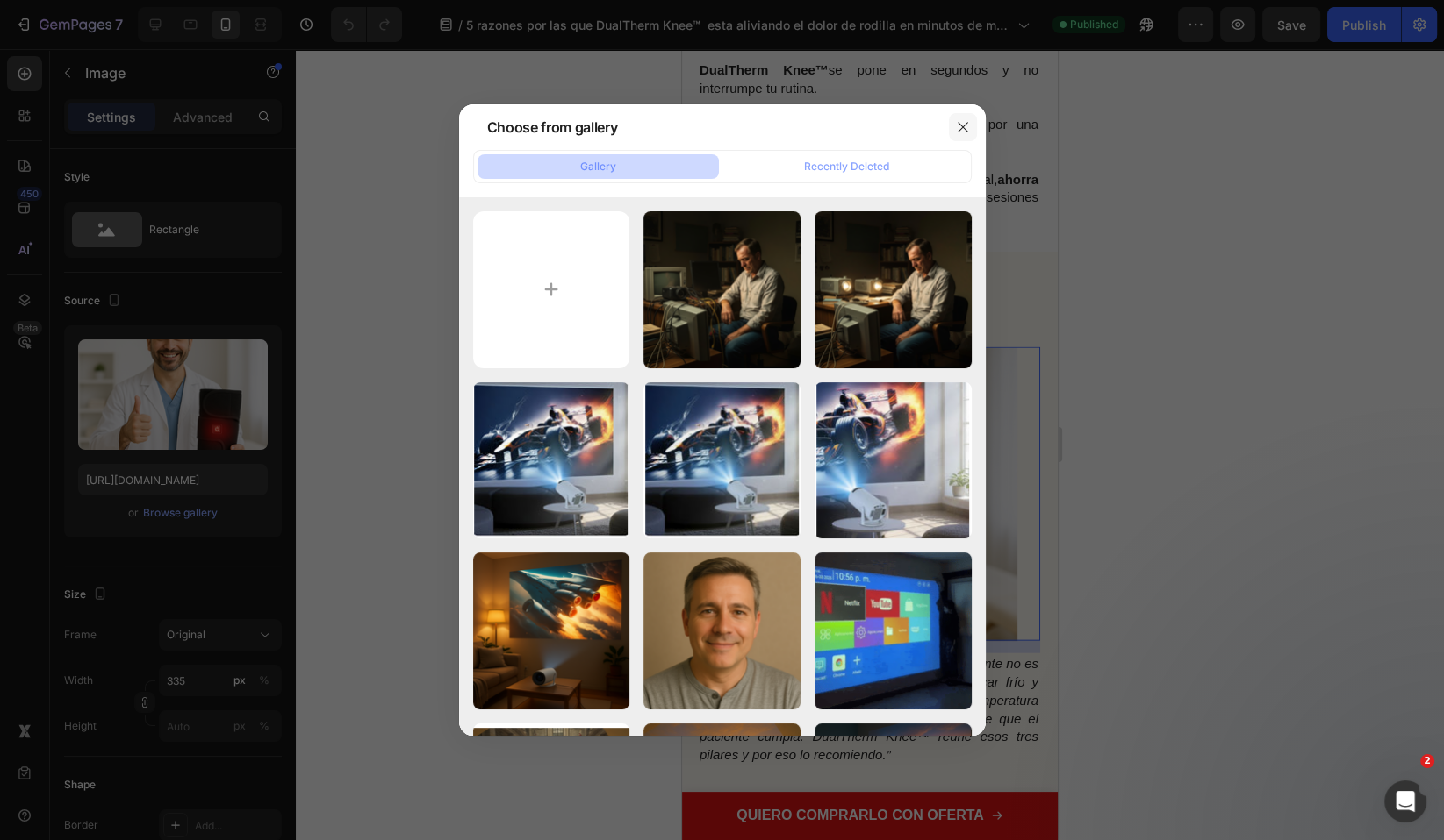
click at [970, 121] on button "button" at bounding box center [963, 128] width 28 height 28
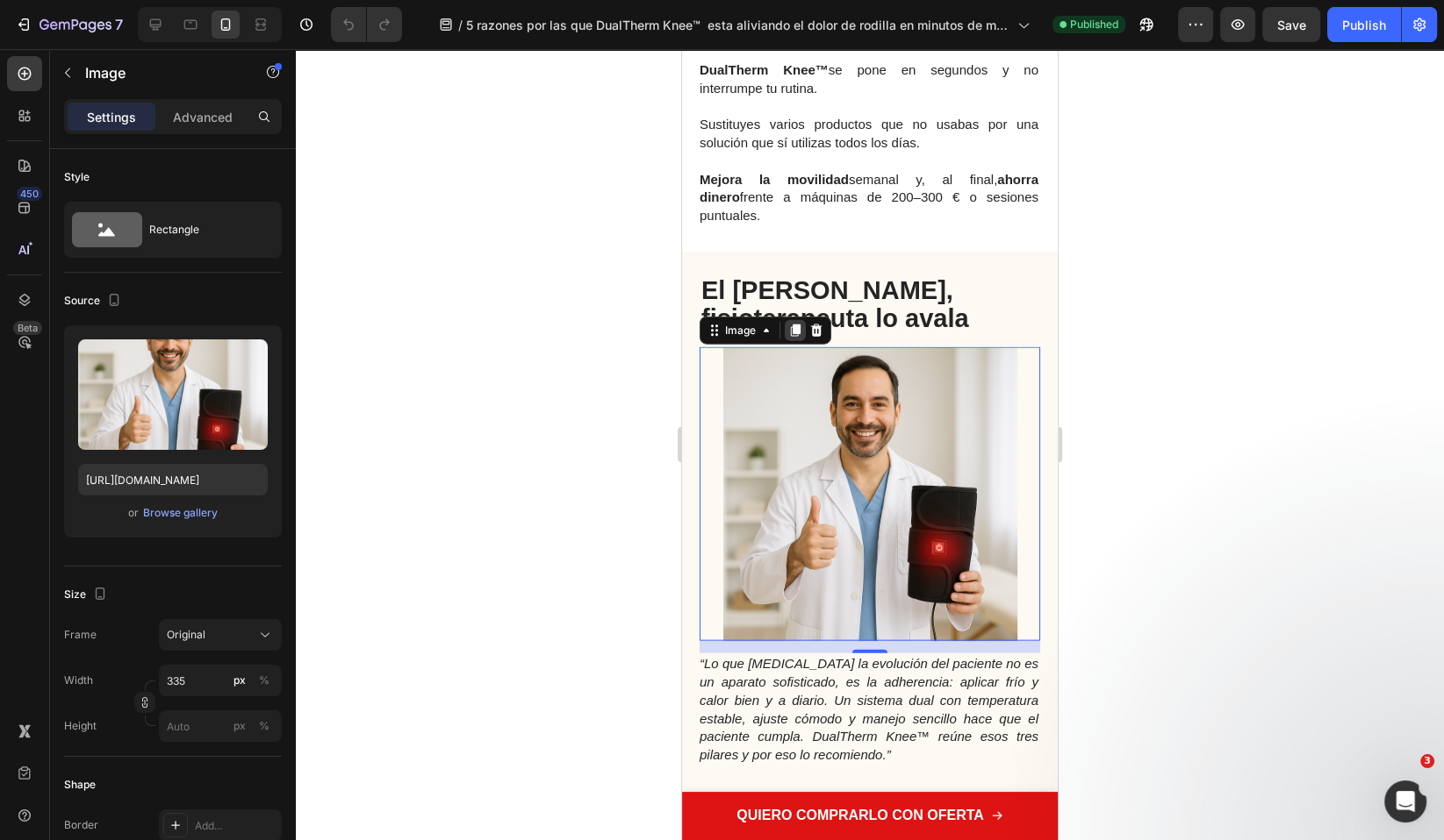
click at [793, 324] on icon at bounding box center [795, 331] width 14 height 14
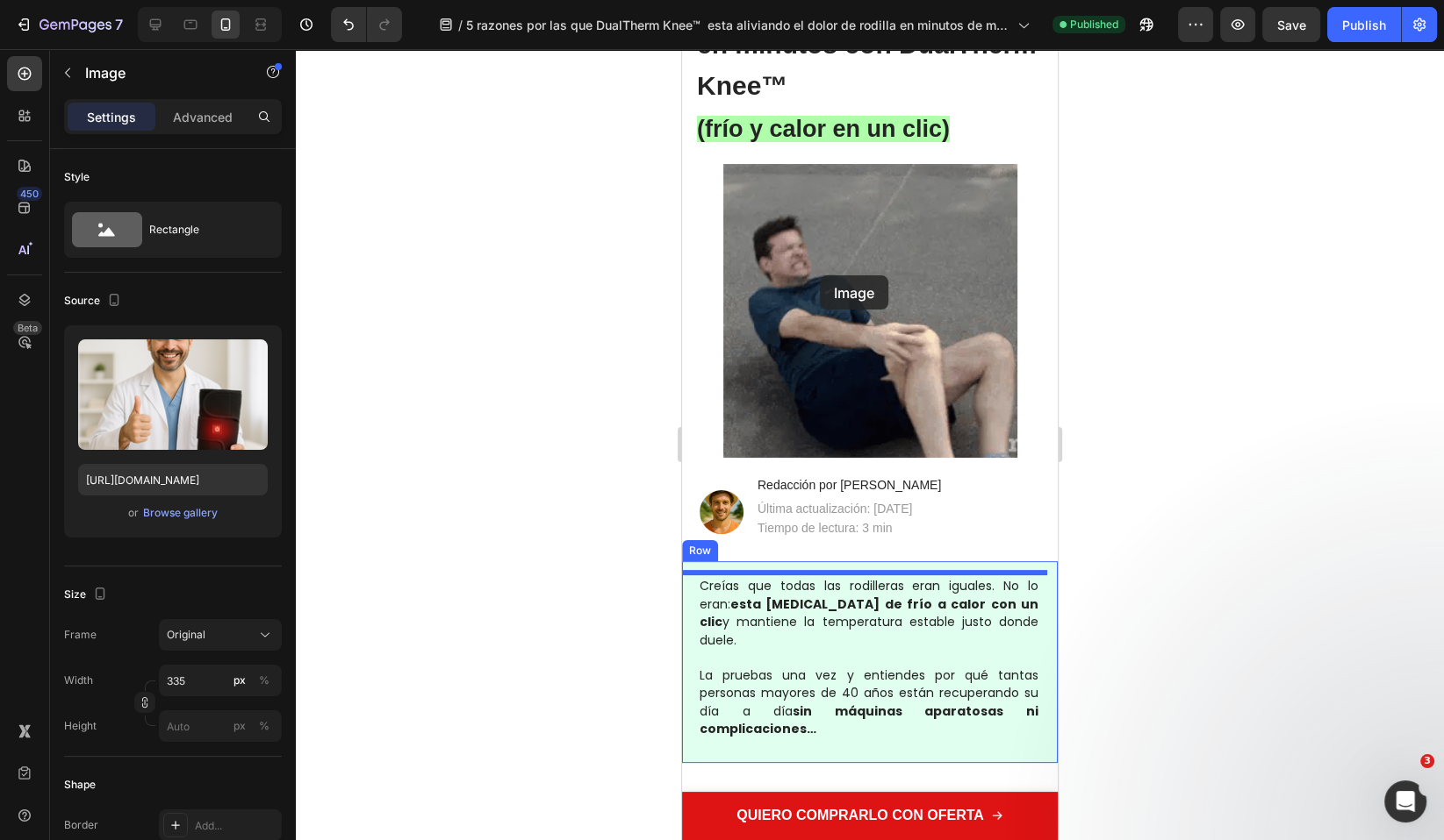
scroll to position [0, 0]
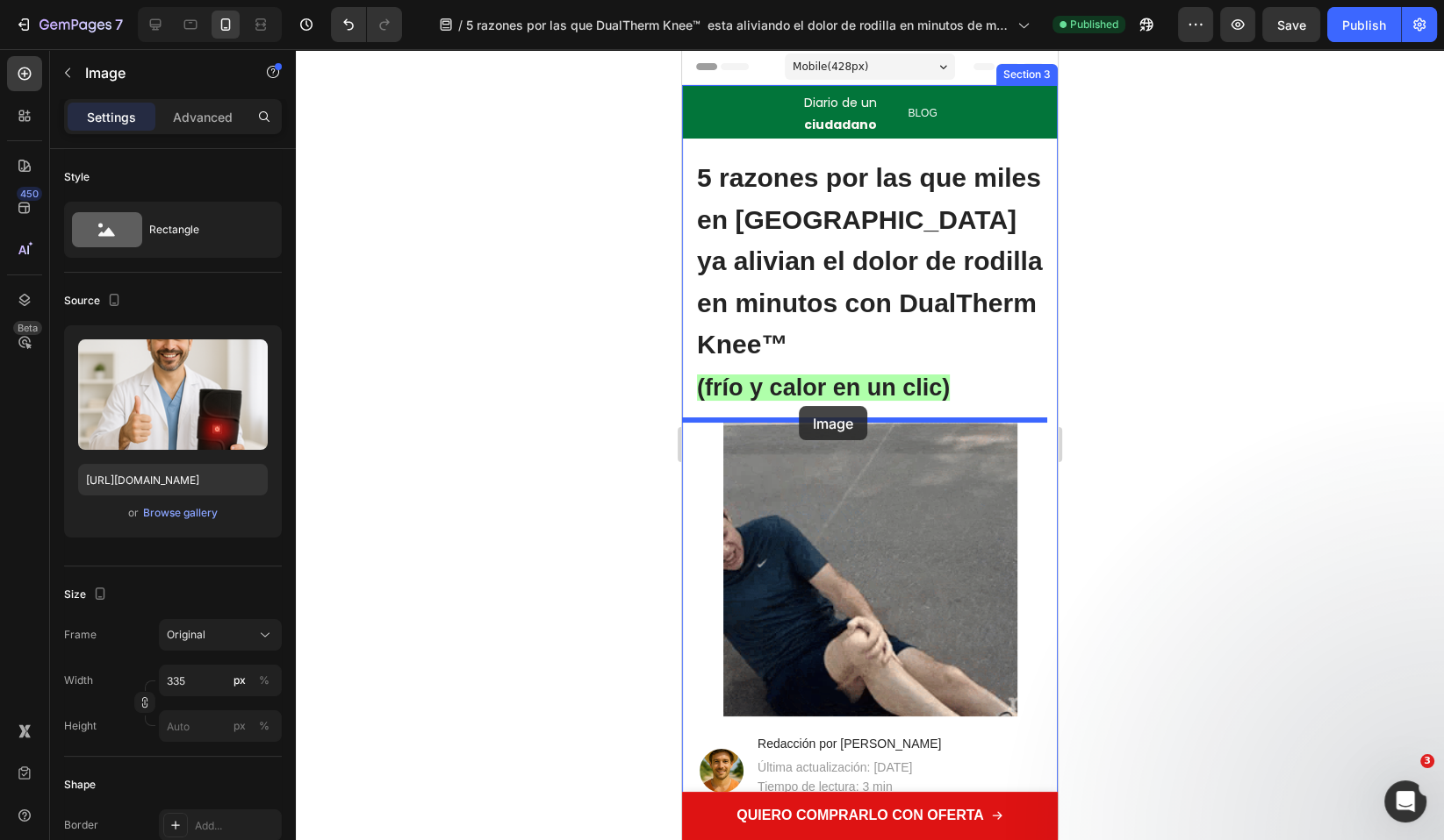
drag, startPoint x: 730, startPoint y: 180, endPoint x: 799, endPoint y: 406, distance: 236.3
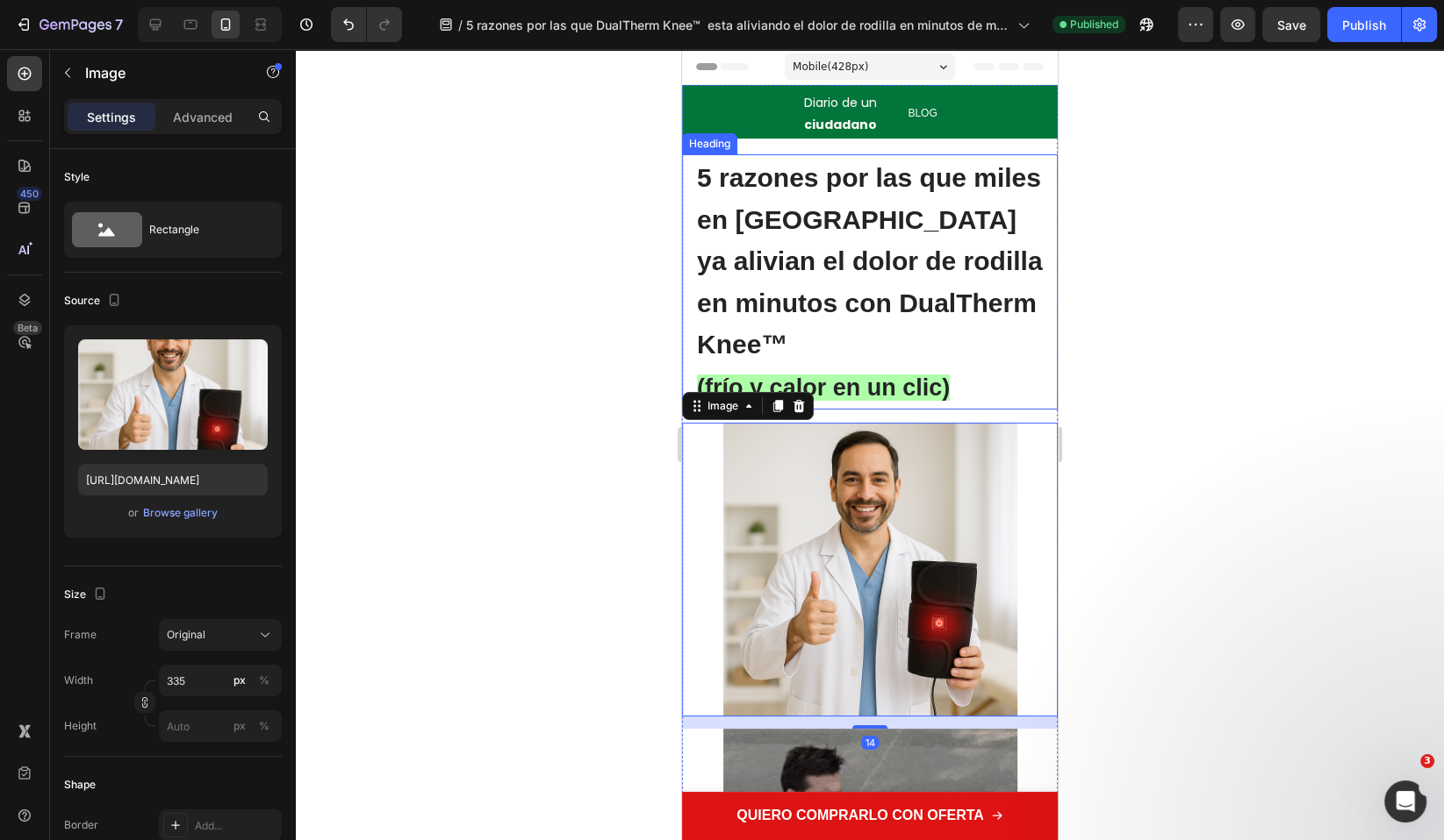
click at [884, 384] on span "(frío y calor en un clic)" at bounding box center [823, 388] width 253 height 26
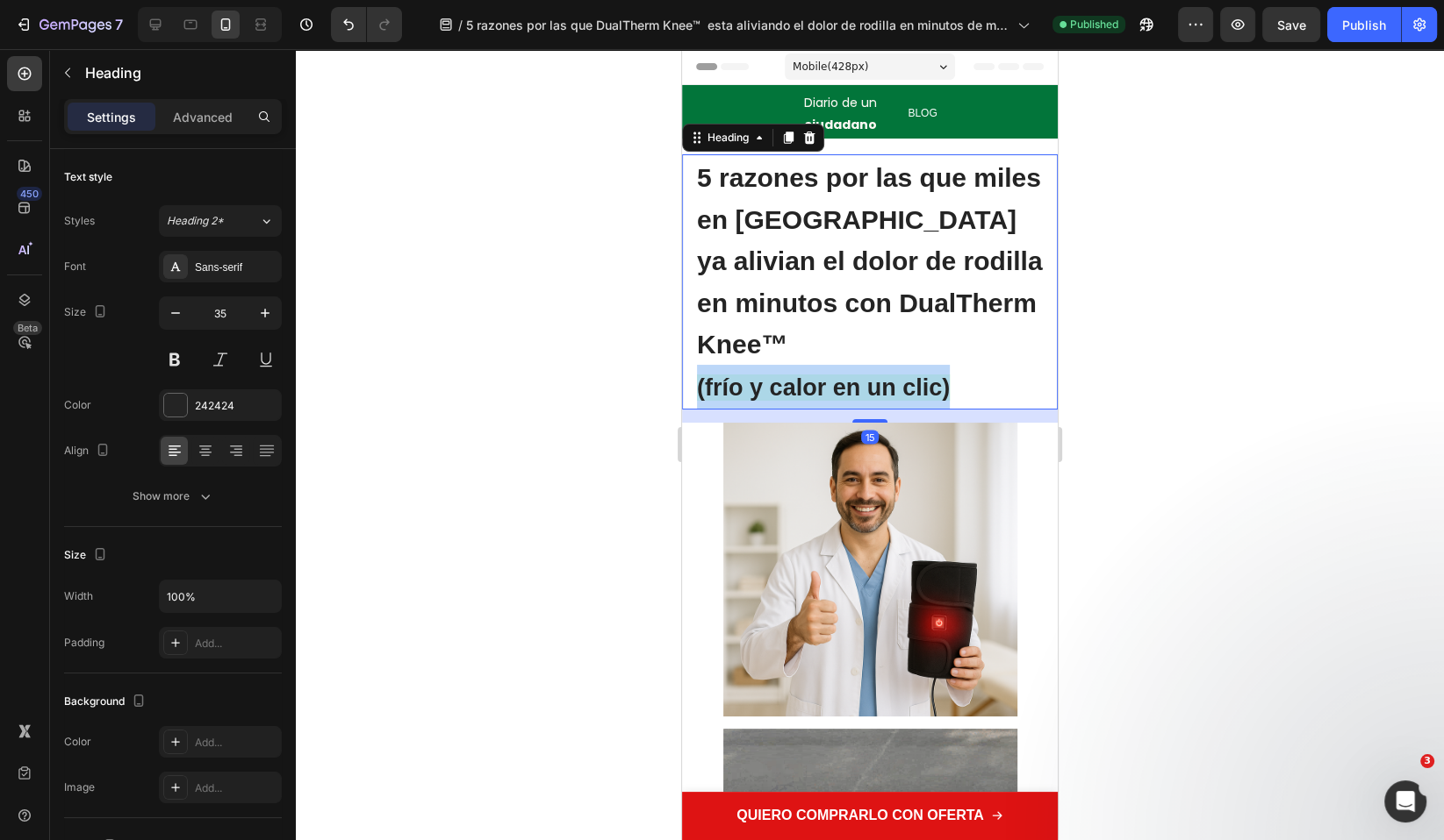
click at [884, 384] on span "(frío y calor en un clic)" at bounding box center [823, 388] width 253 height 26
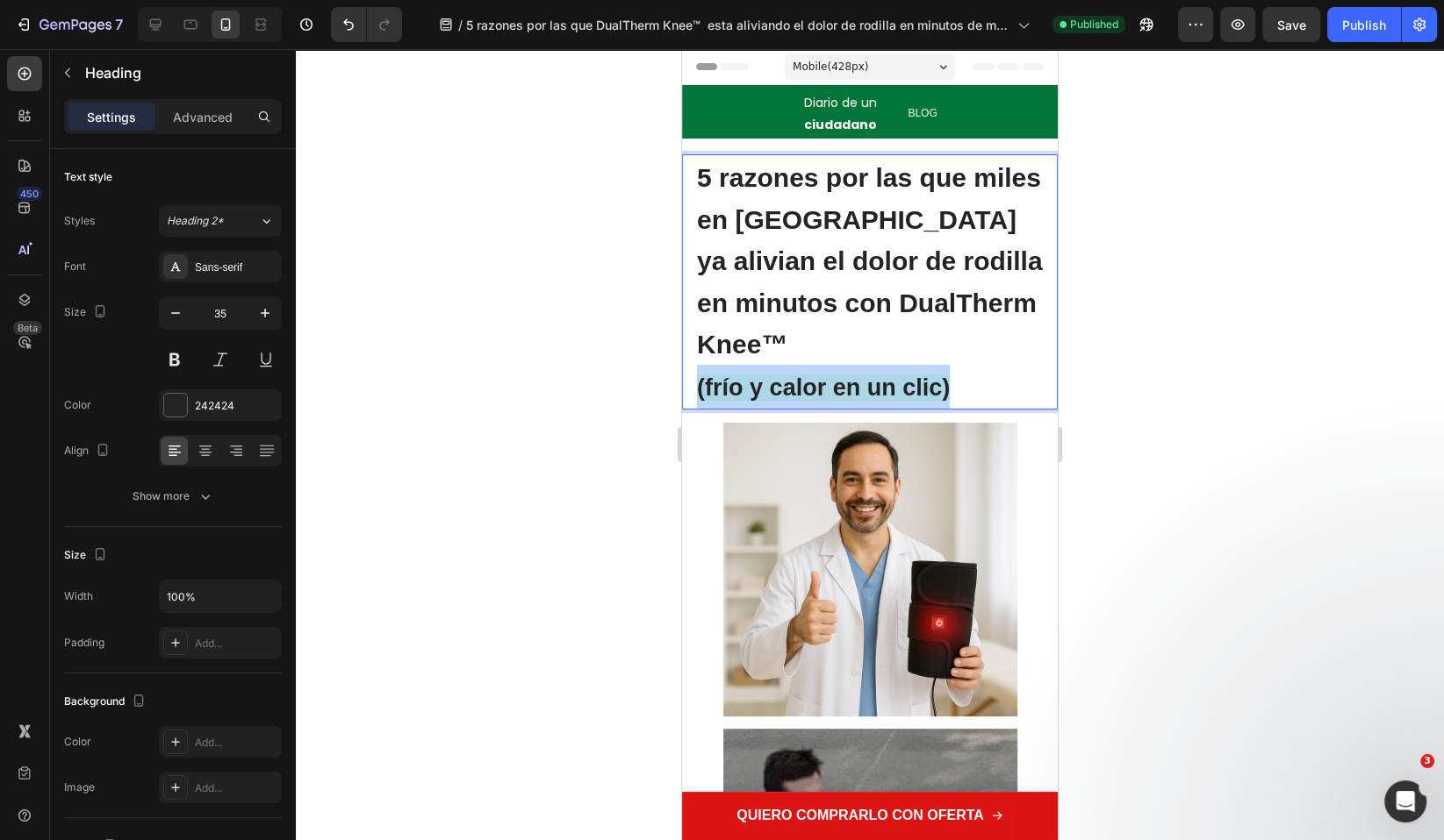
click at [884, 384] on span "(frío y calor en un clic)" at bounding box center [823, 388] width 253 height 26
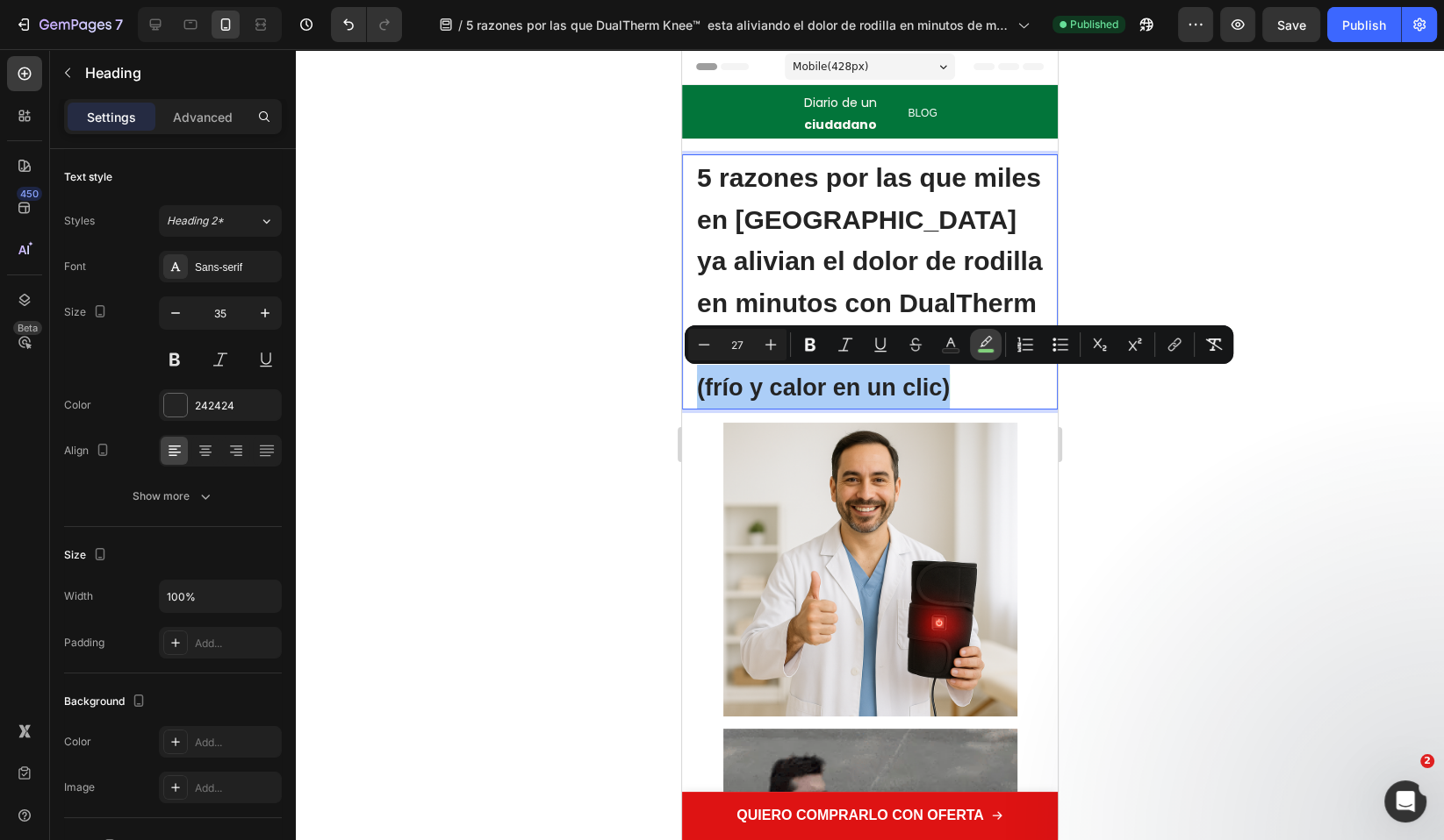
click at [986, 344] on icon "Editor contextual toolbar" at bounding box center [986, 341] width 12 height 11
type input "98FF91"
type input "77"
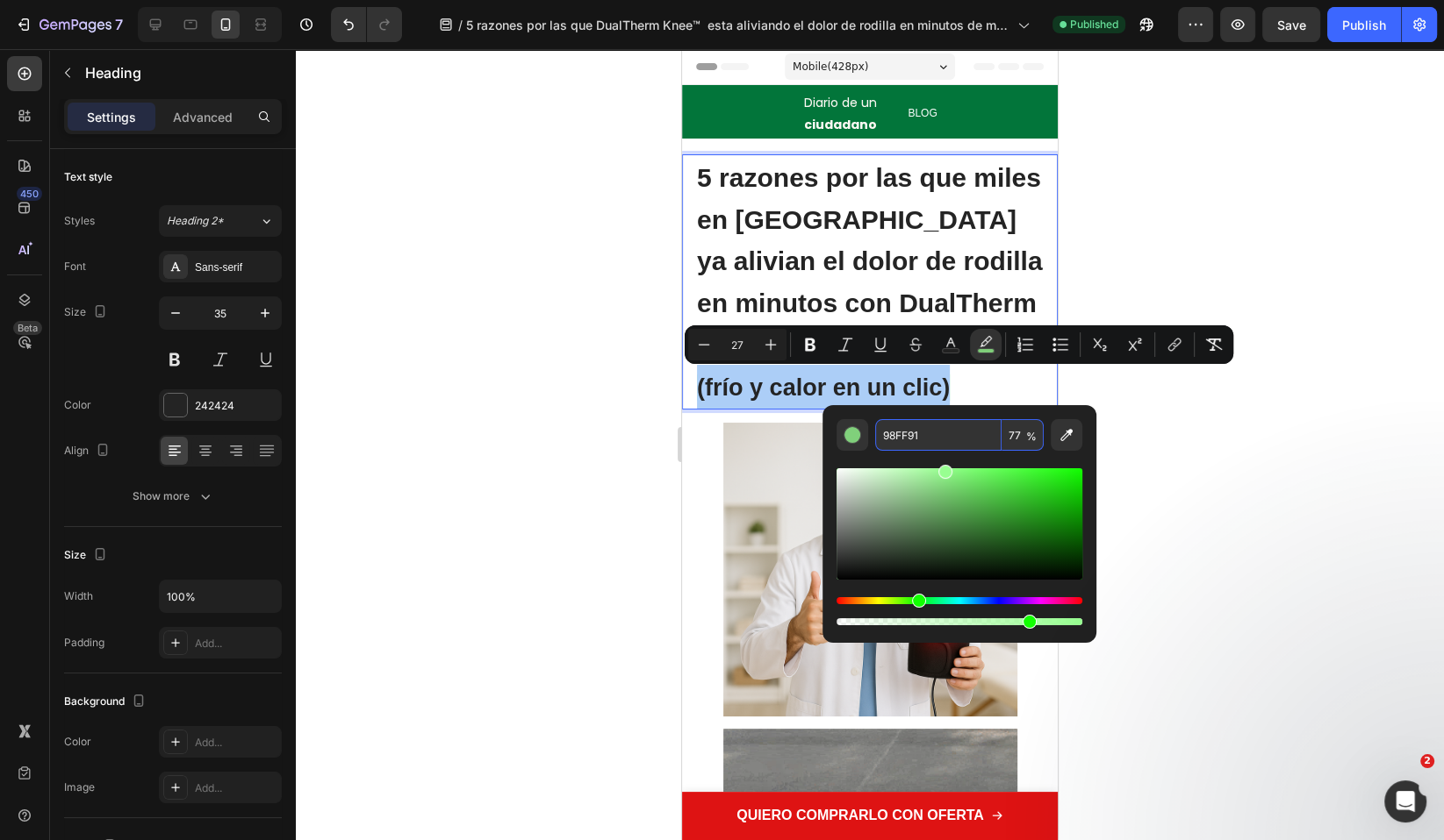
click at [1013, 436] on input "77" at bounding box center [1023, 435] width 42 height 32
click at [1028, 438] on span "%" at bounding box center [1031, 437] width 11 height 19
click at [1019, 435] on input "77" at bounding box center [1023, 435] width 42 height 32
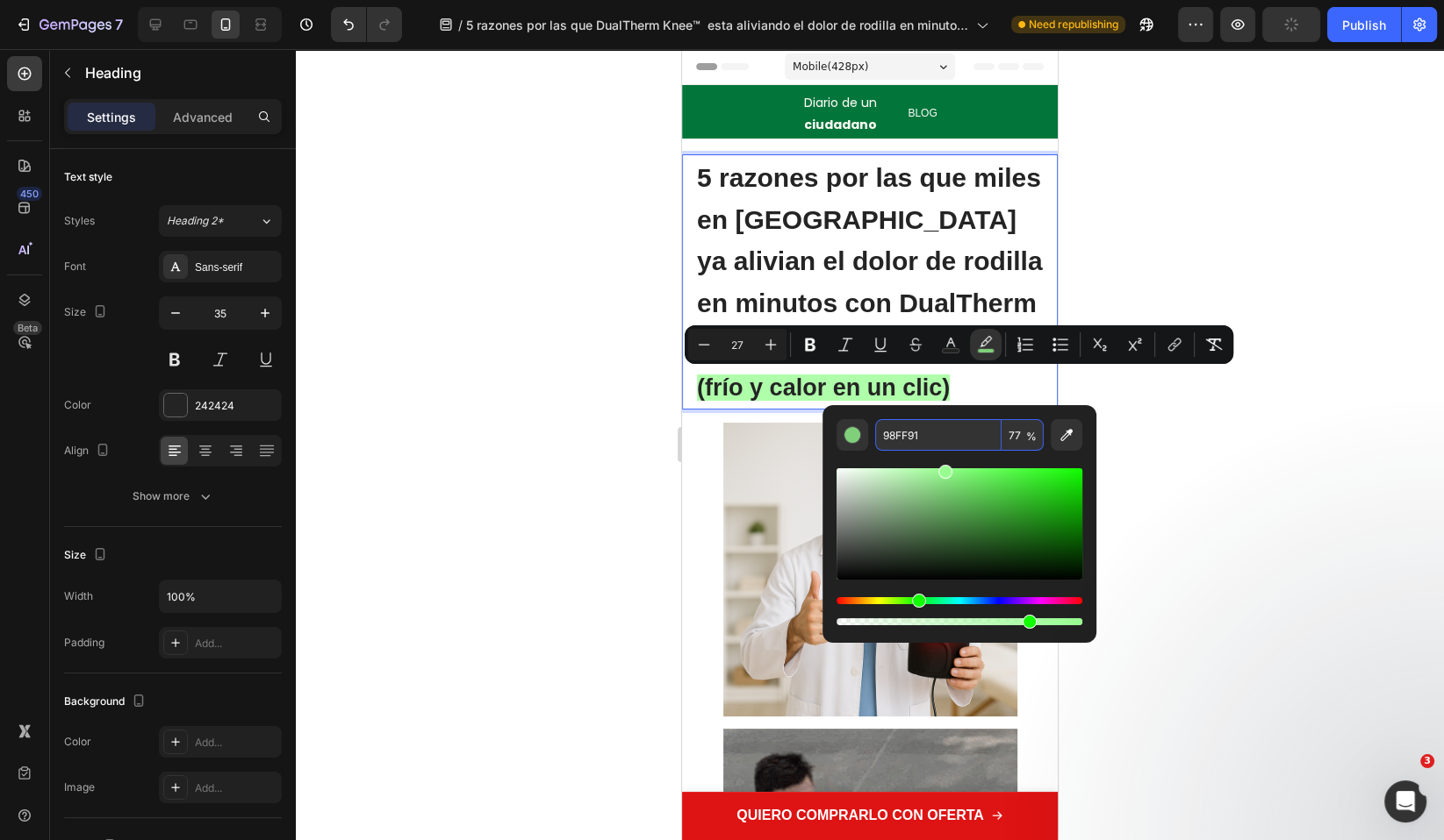
click at [1019, 435] on input "77" at bounding box center [1023, 435] width 42 height 32
click at [1030, 437] on span "%" at bounding box center [1031, 437] width 11 height 19
click at [1018, 431] on input "77" at bounding box center [1023, 435] width 42 height 32
type input "22"
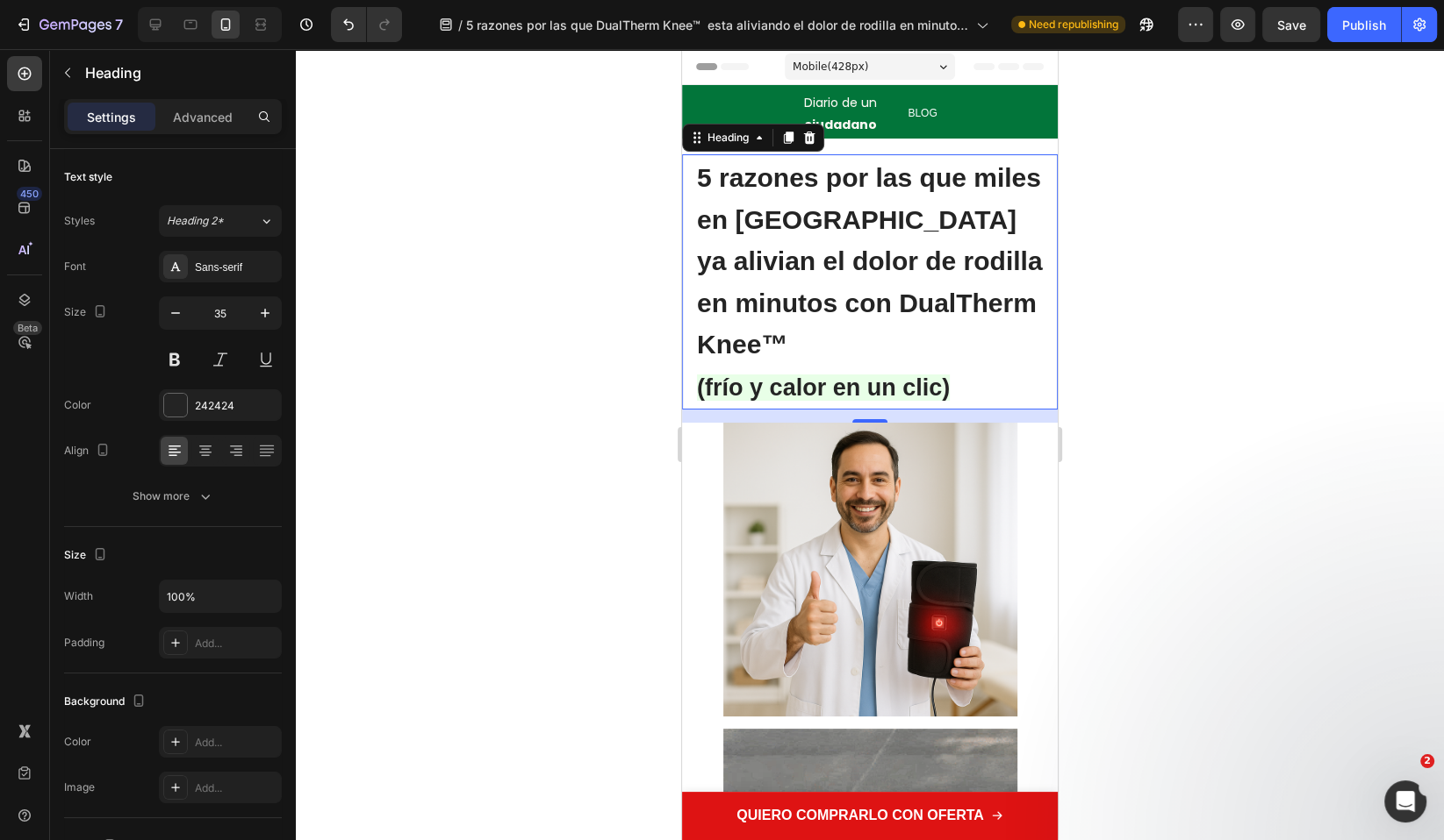
click at [1186, 387] on div at bounding box center [869, 445] width 1147 height 792
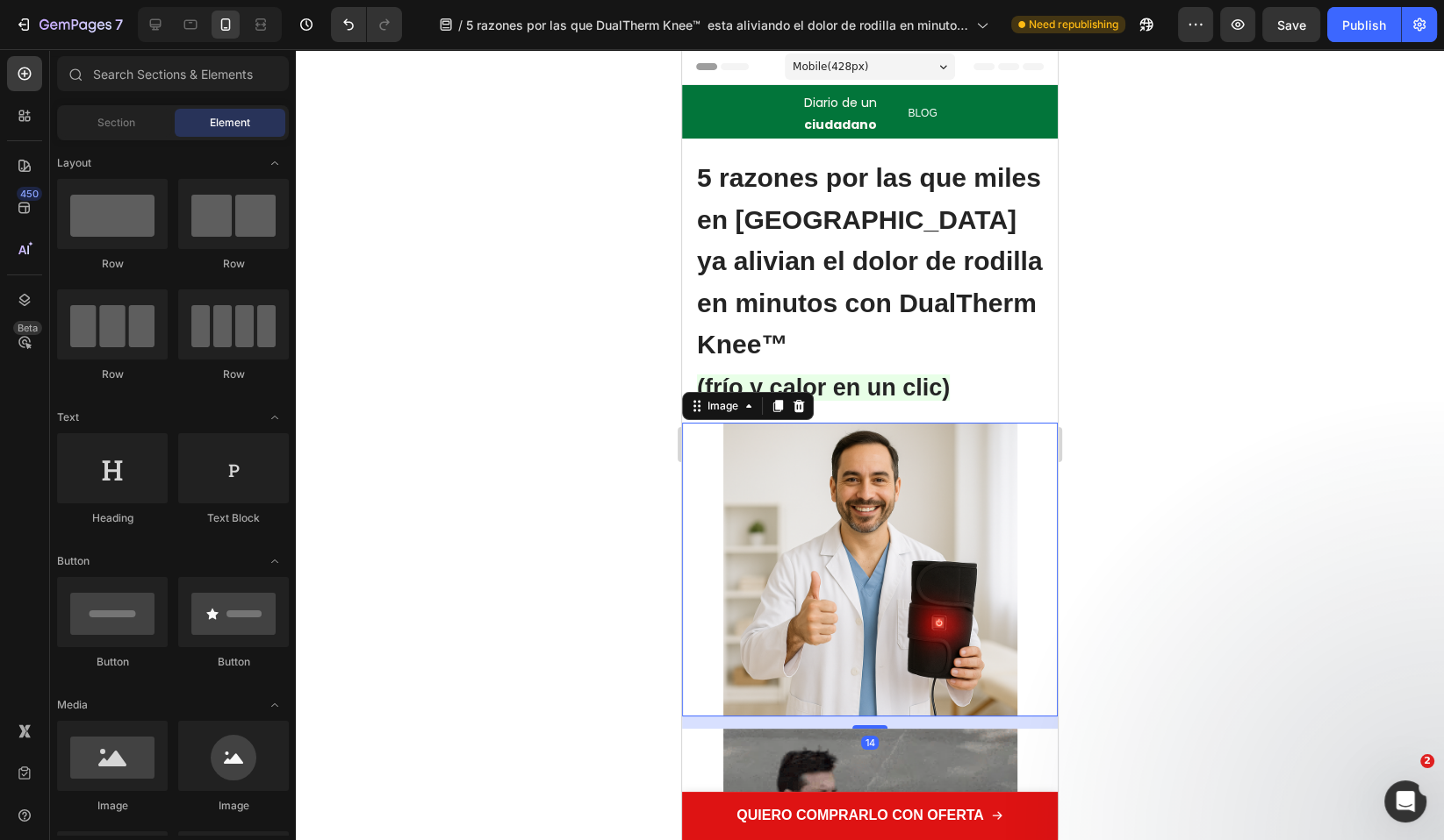
click at [941, 502] on img at bounding box center [870, 570] width 294 height 294
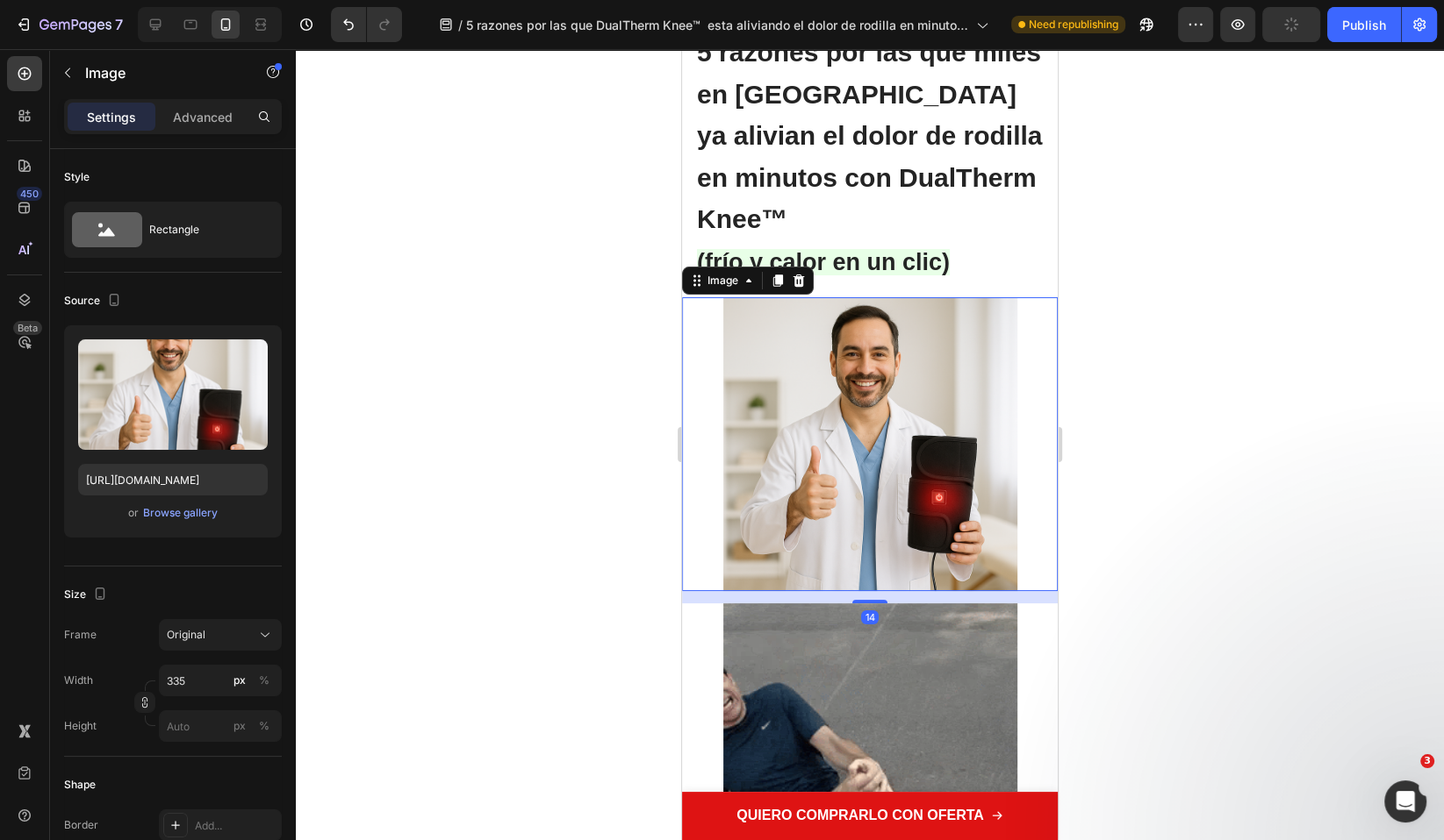
scroll to position [405, 0]
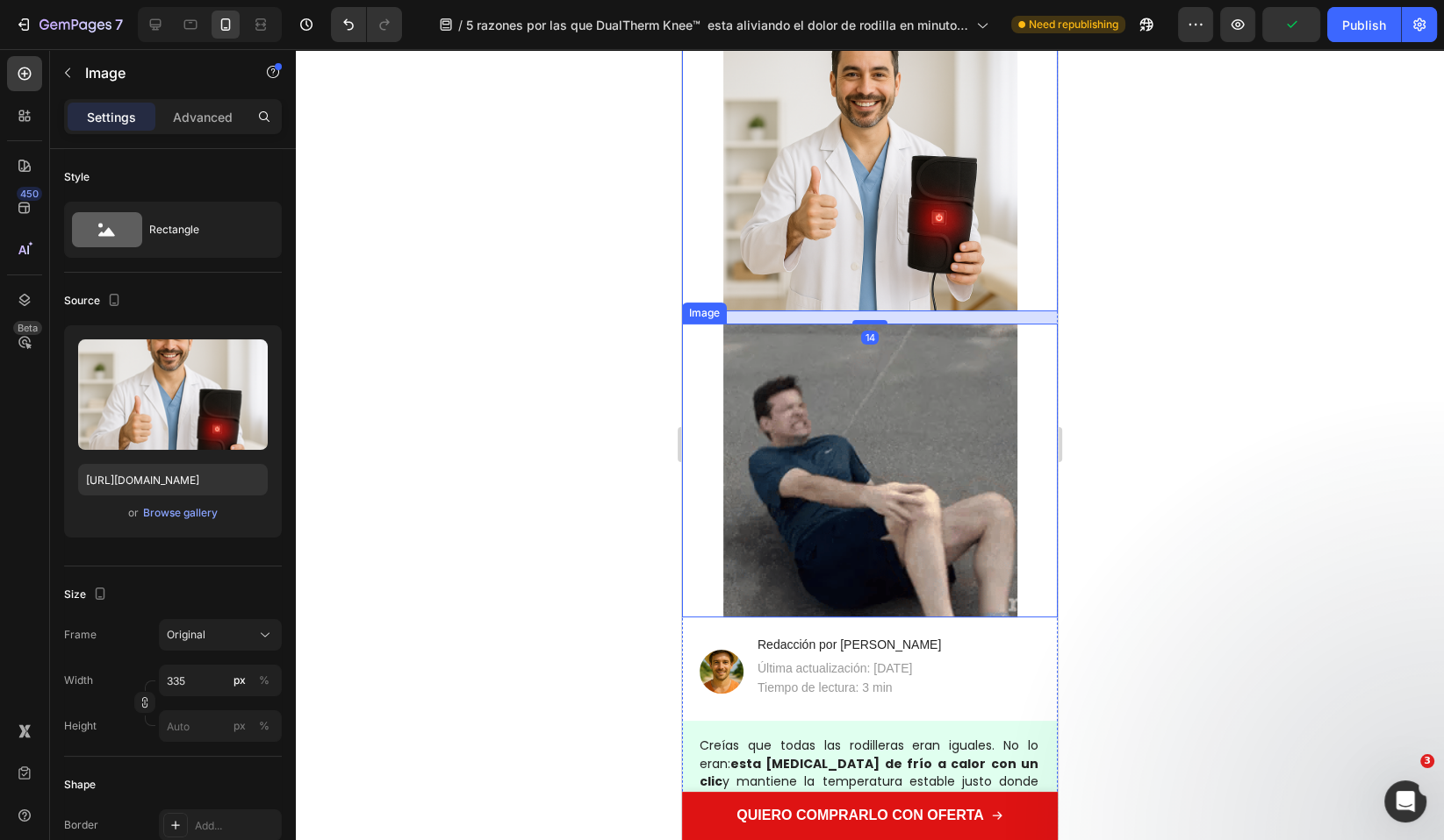
click at [815, 451] on img at bounding box center [870, 471] width 294 height 294
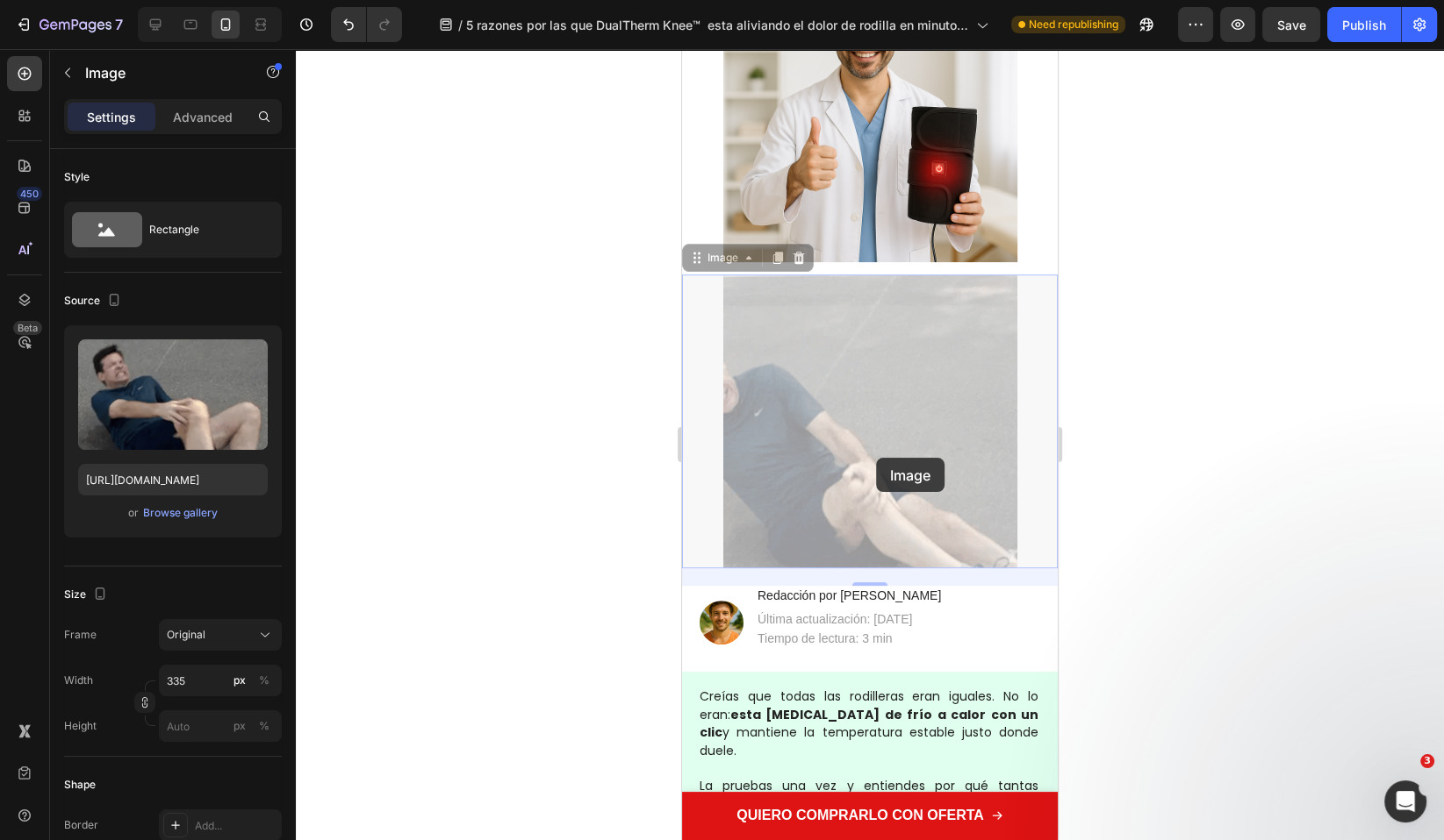
scroll to position [433, 0]
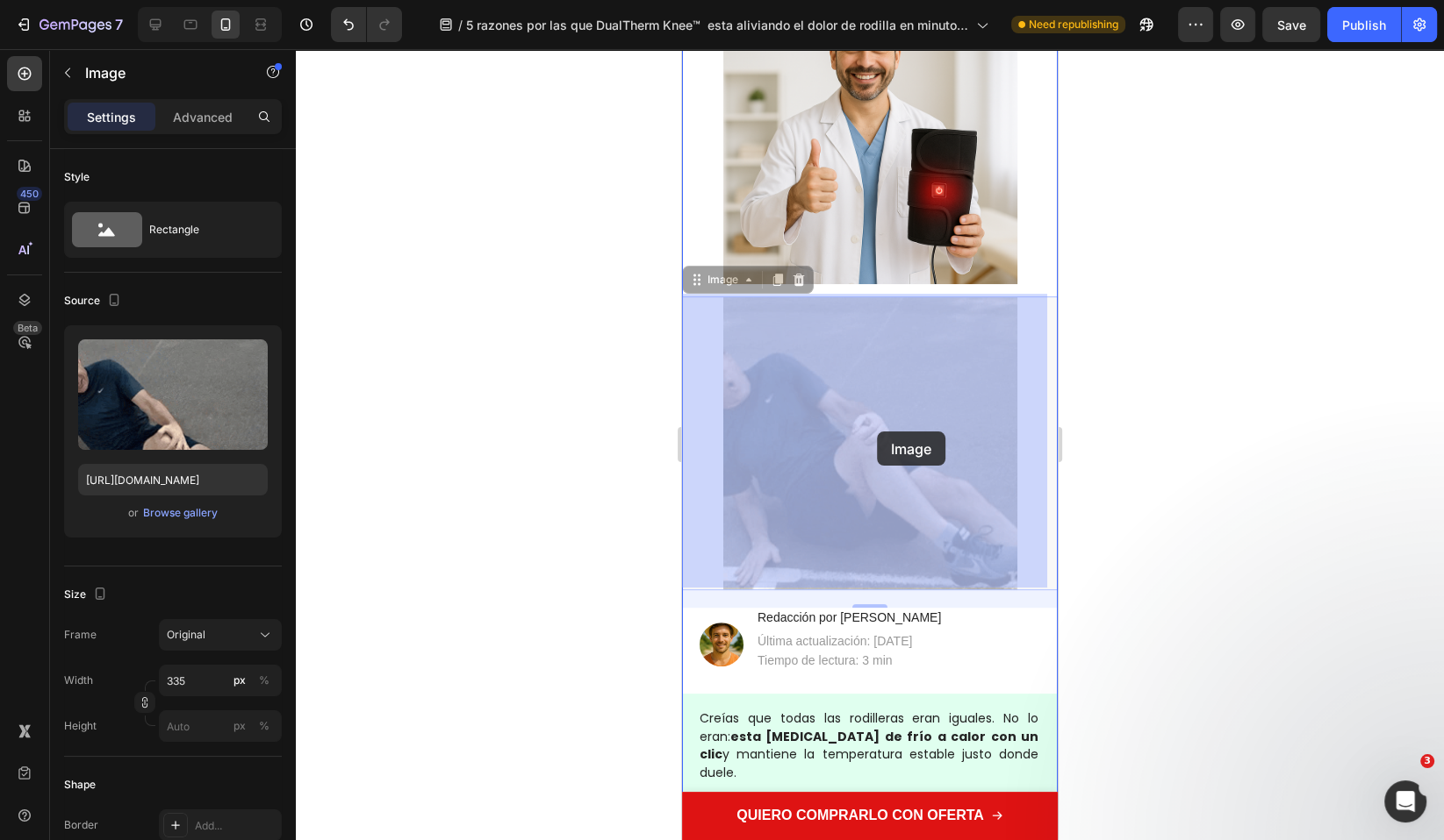
drag, startPoint x: 859, startPoint y: 402, endPoint x: 876, endPoint y: 432, distance: 34.5
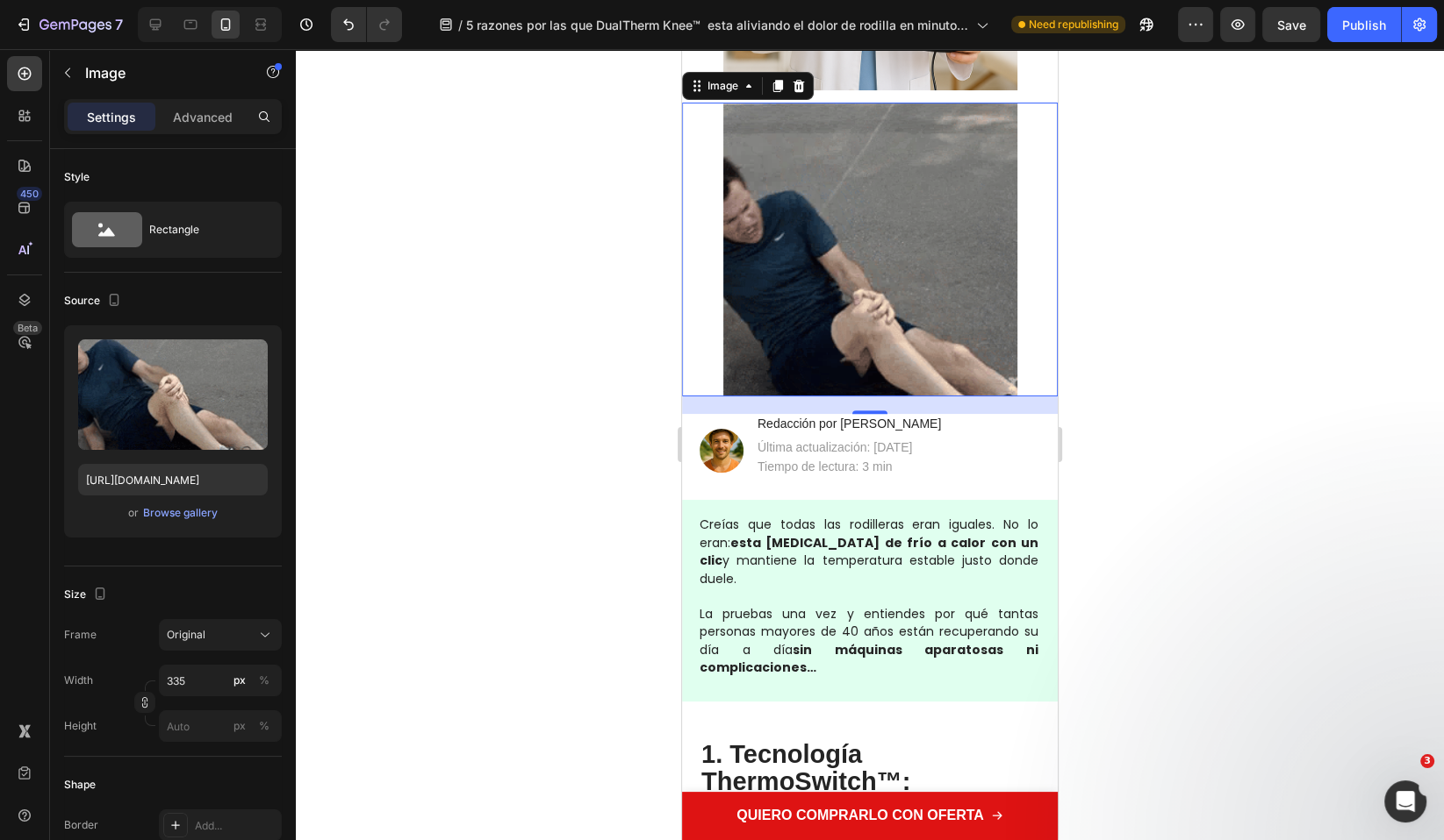
scroll to position [559, 0]
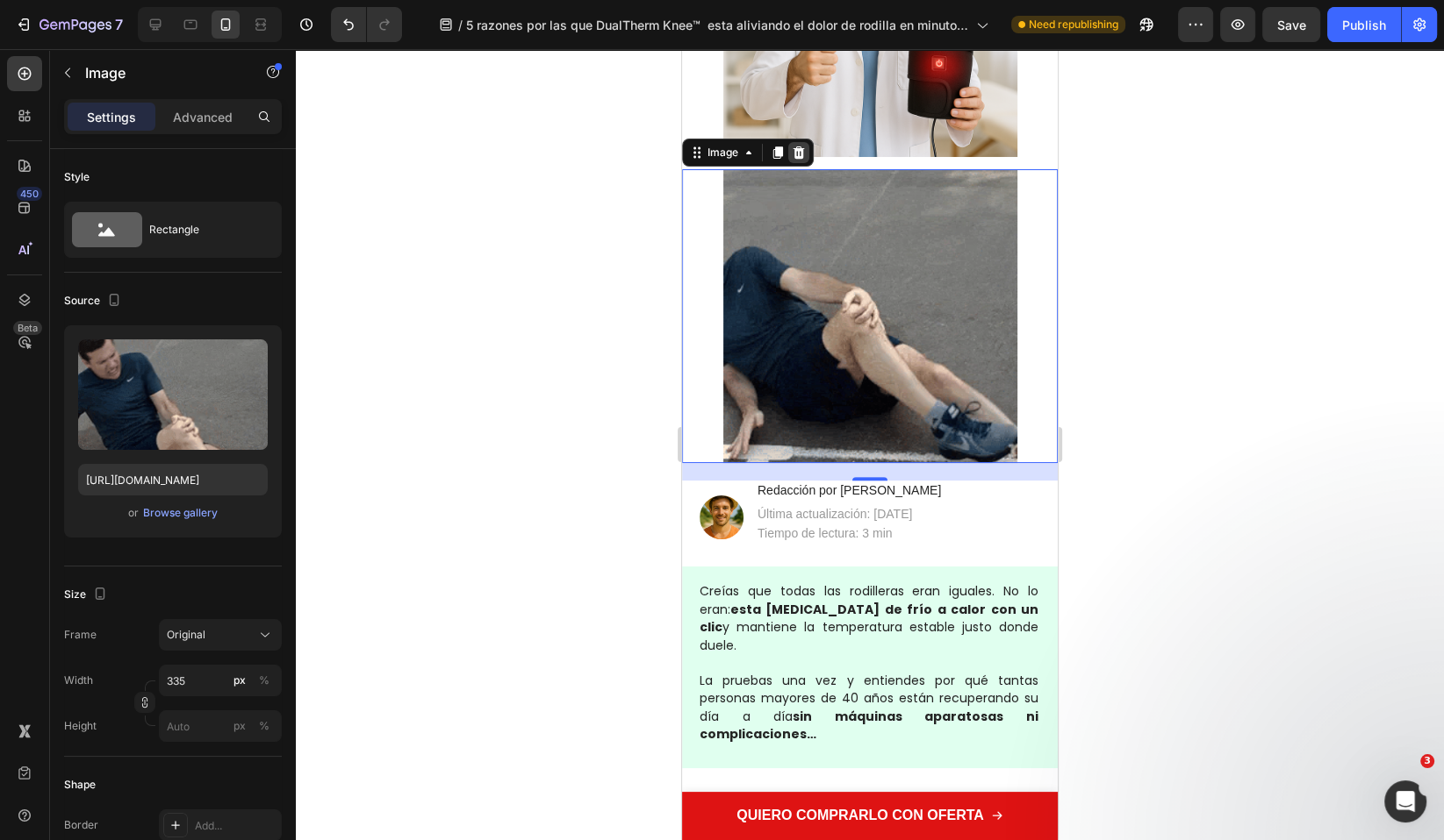
click at [799, 154] on icon at bounding box center [799, 153] width 11 height 12
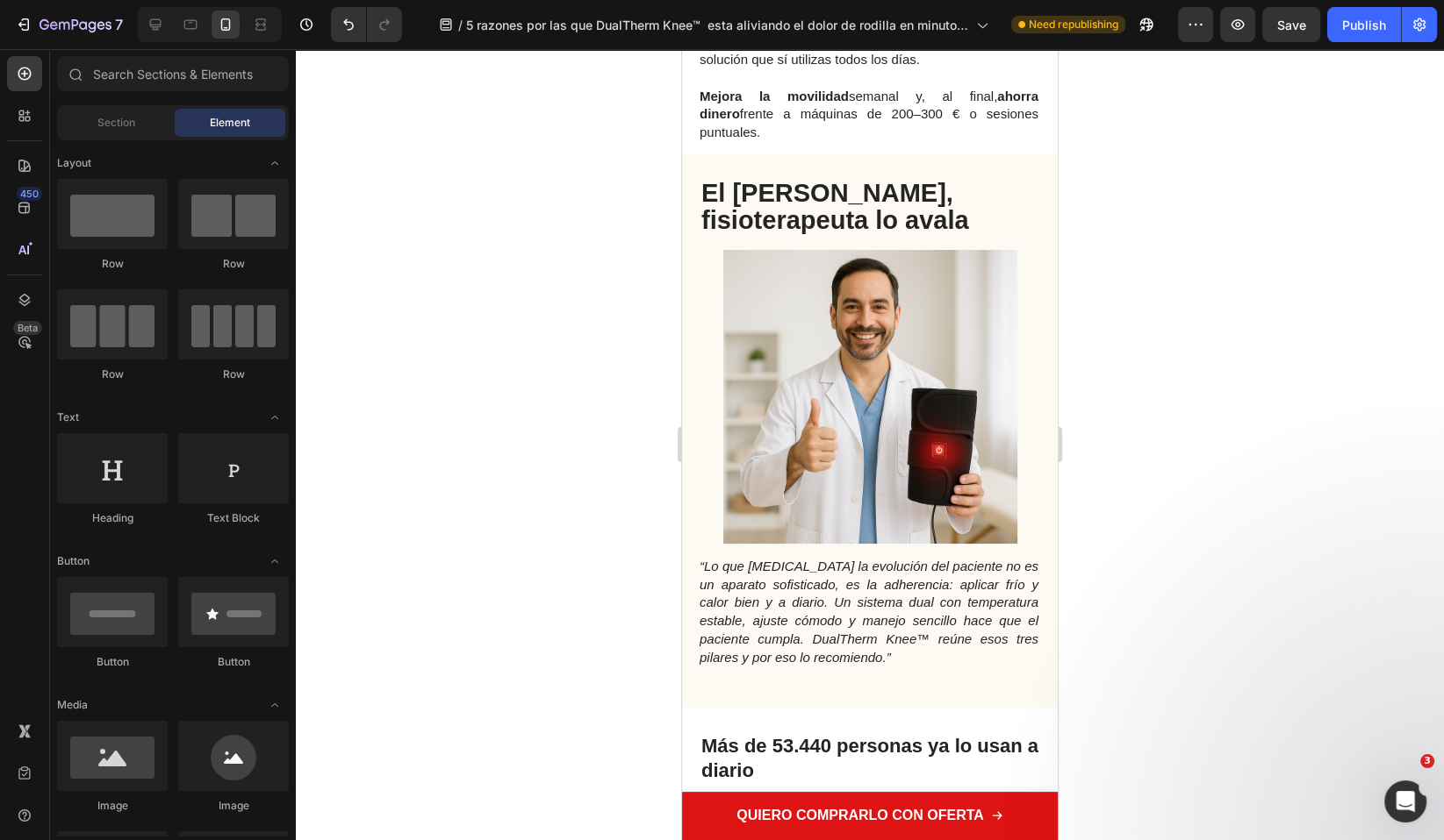
scroll to position [4342, 0]
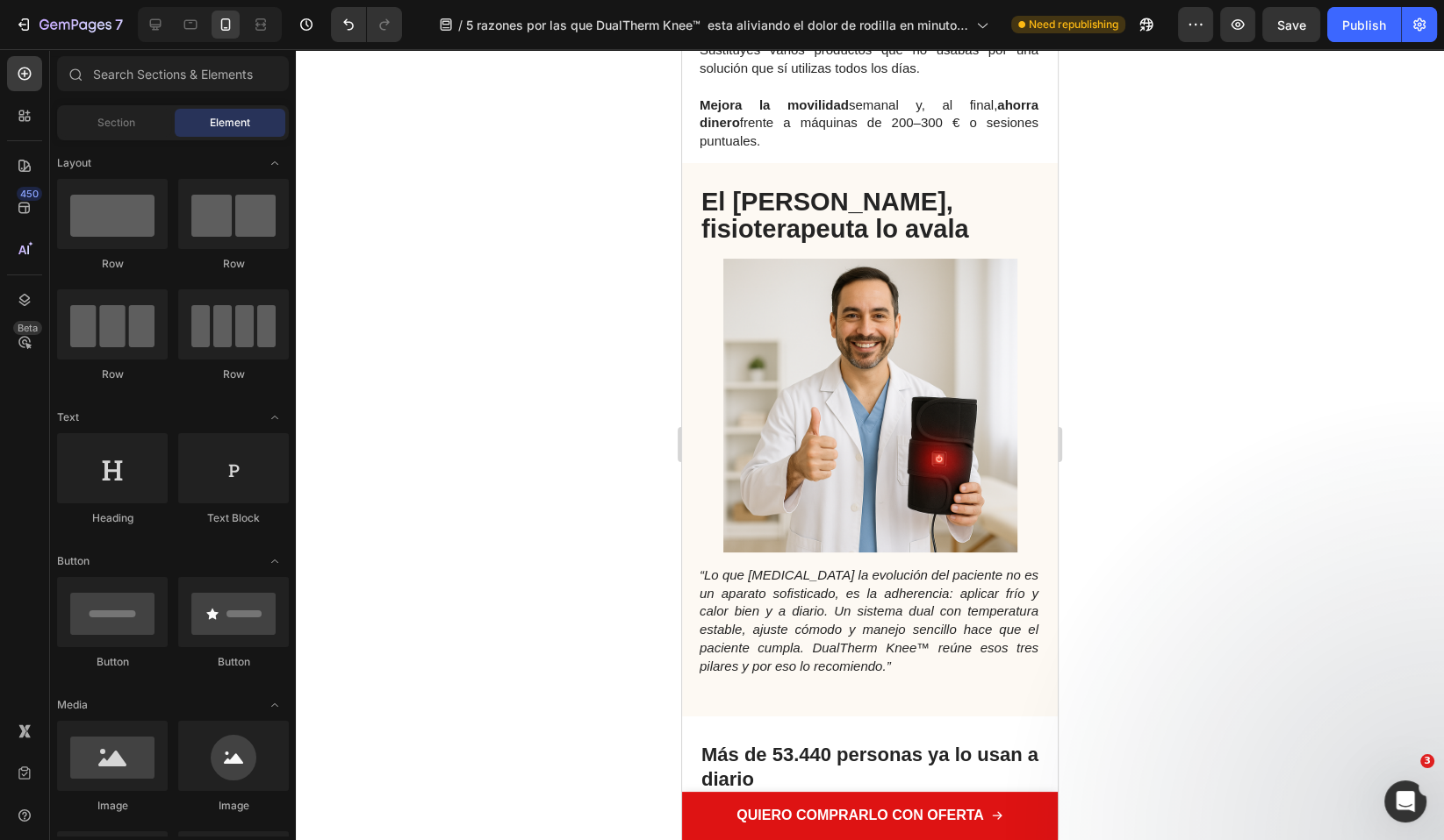
click at [898, 308] on img at bounding box center [870, 405] width 294 height 294
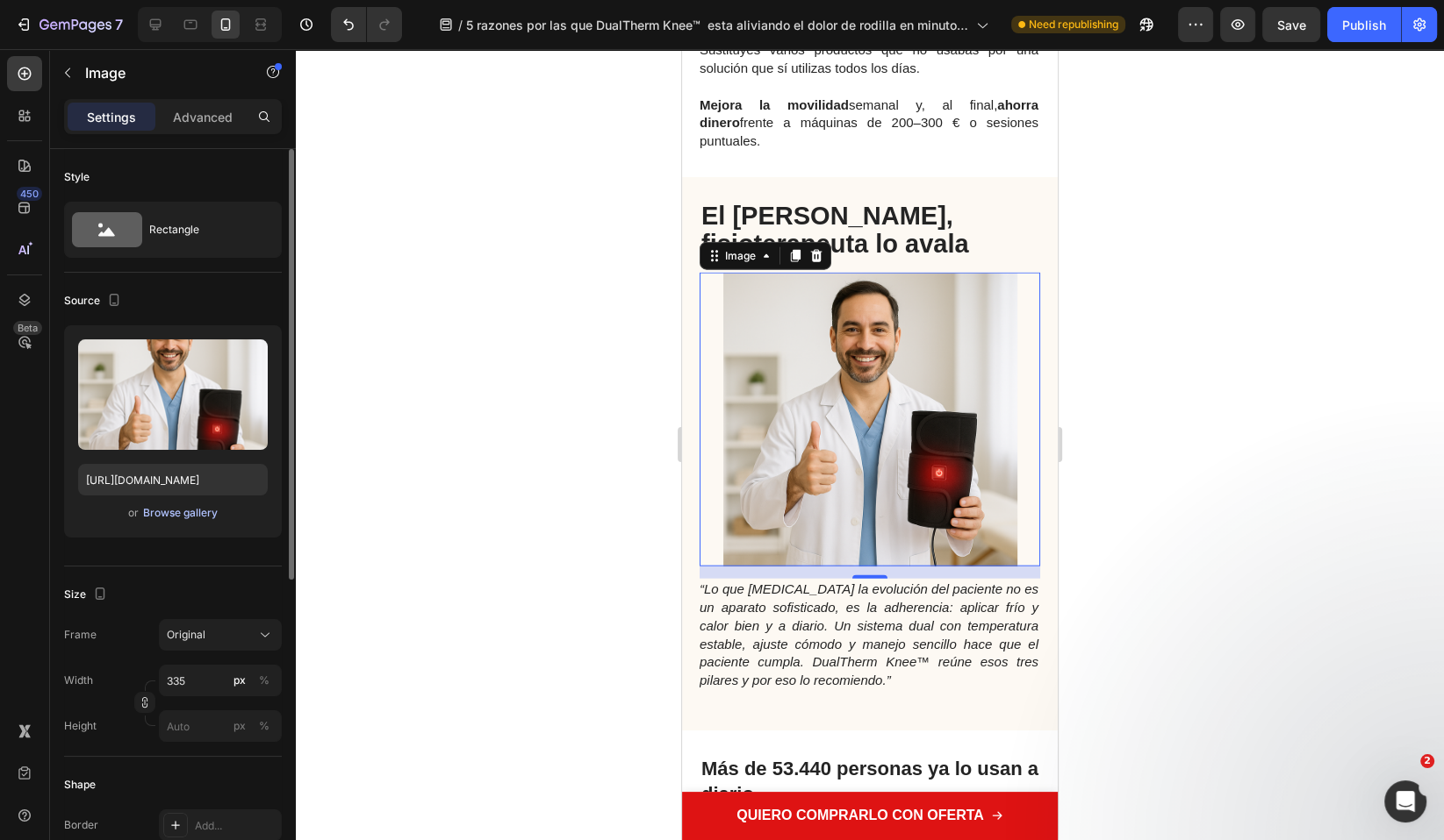
click at [203, 516] on div "Browse gallery" at bounding box center [180, 513] width 75 height 16
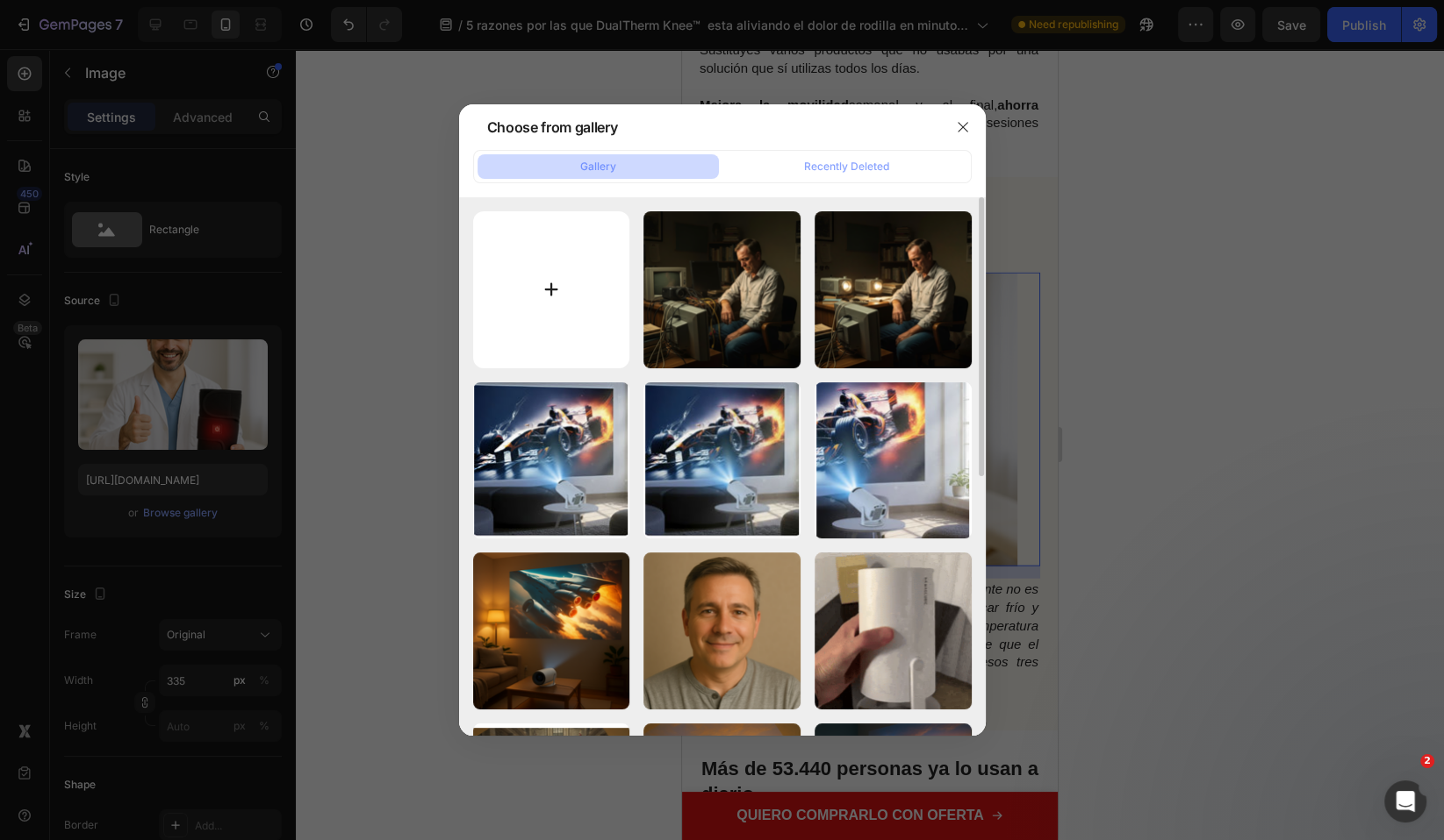
click at [524, 342] on input "file" at bounding box center [552, 289] width 158 height 157
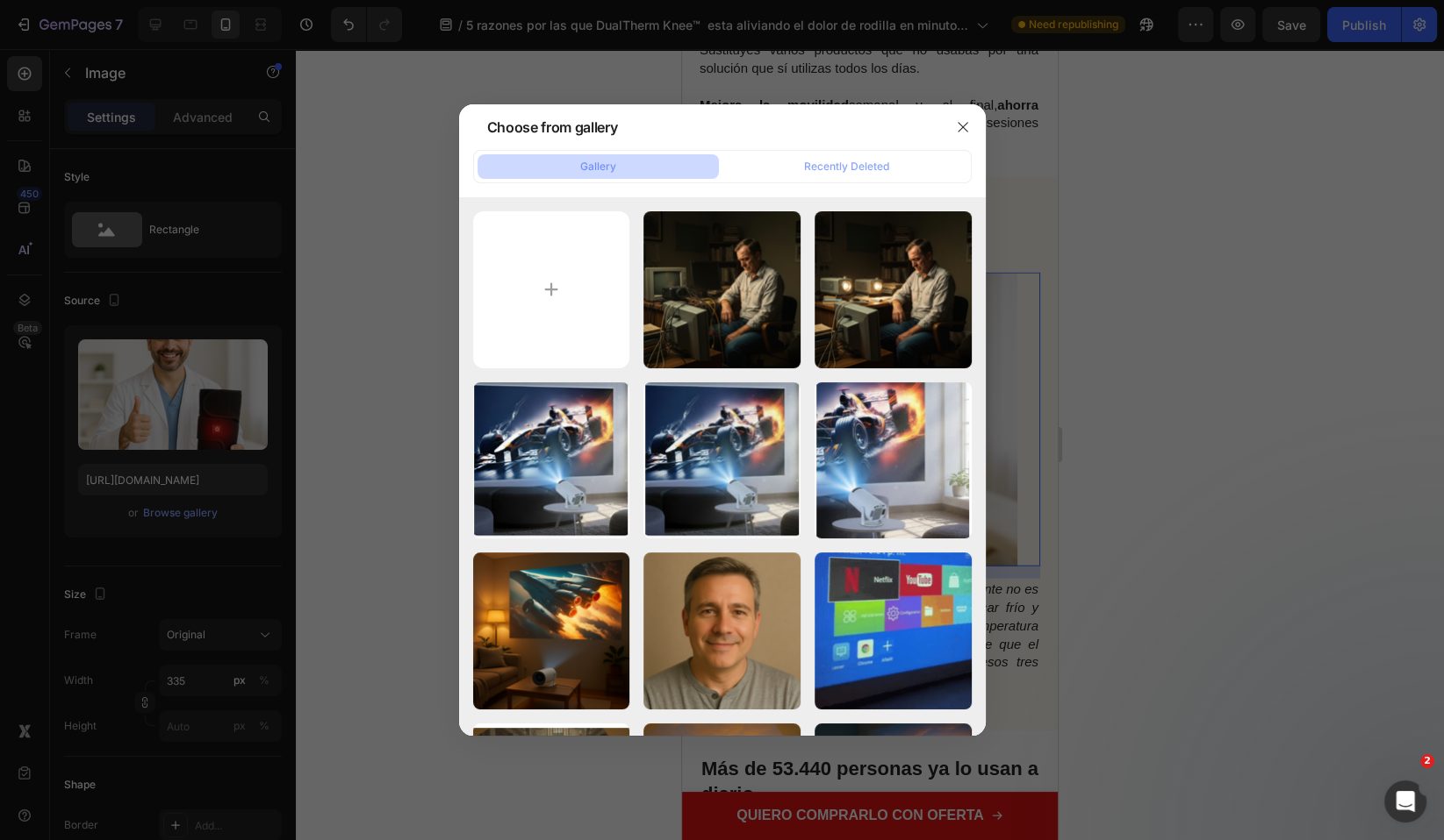
type input "C:\fakepath\Clinical-Medical-Med-Tech-Clinic-Photography-[GEOGRAPHIC_DATA]-[PER…"
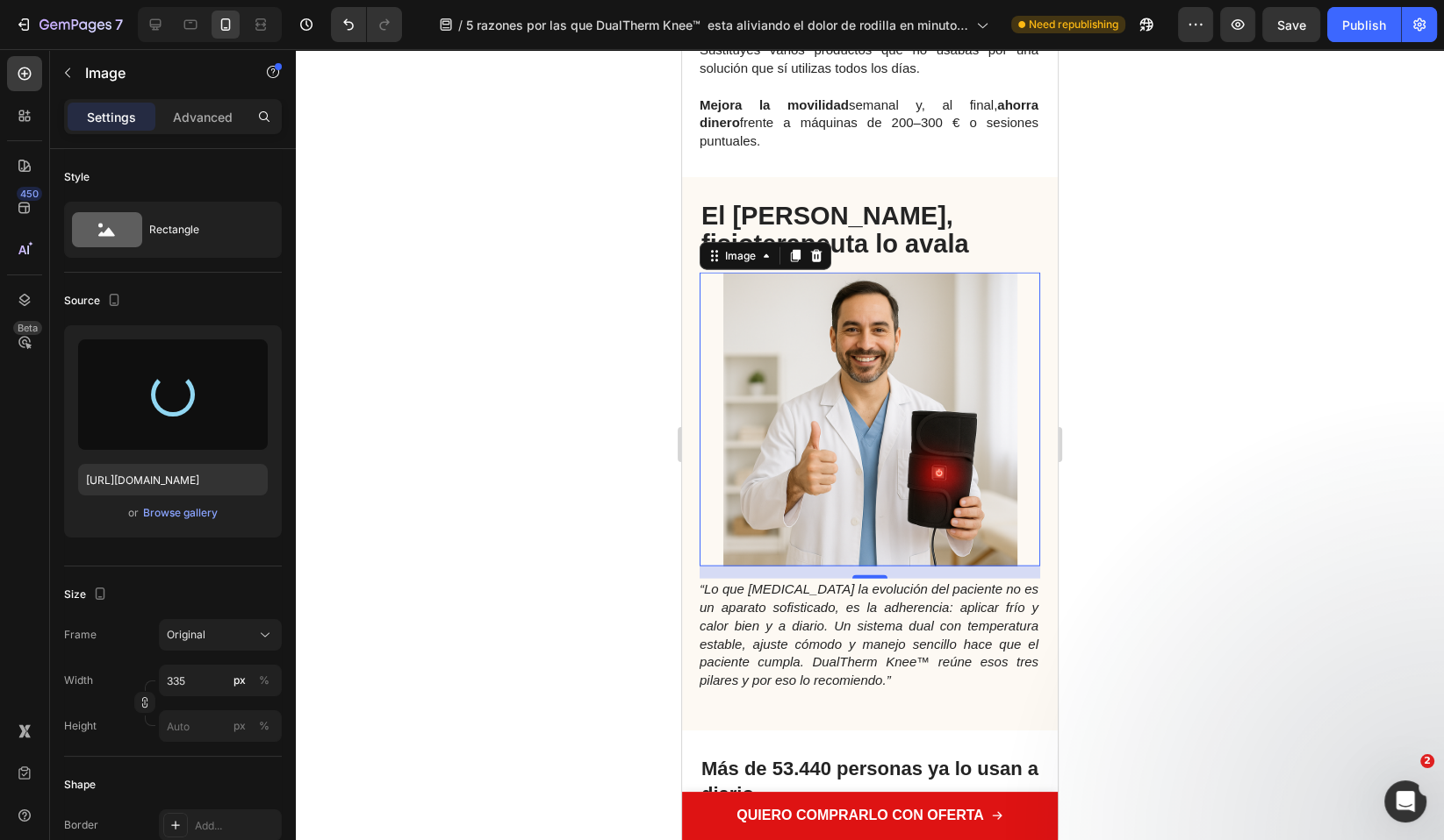
type input "[URL][DOMAIN_NAME]"
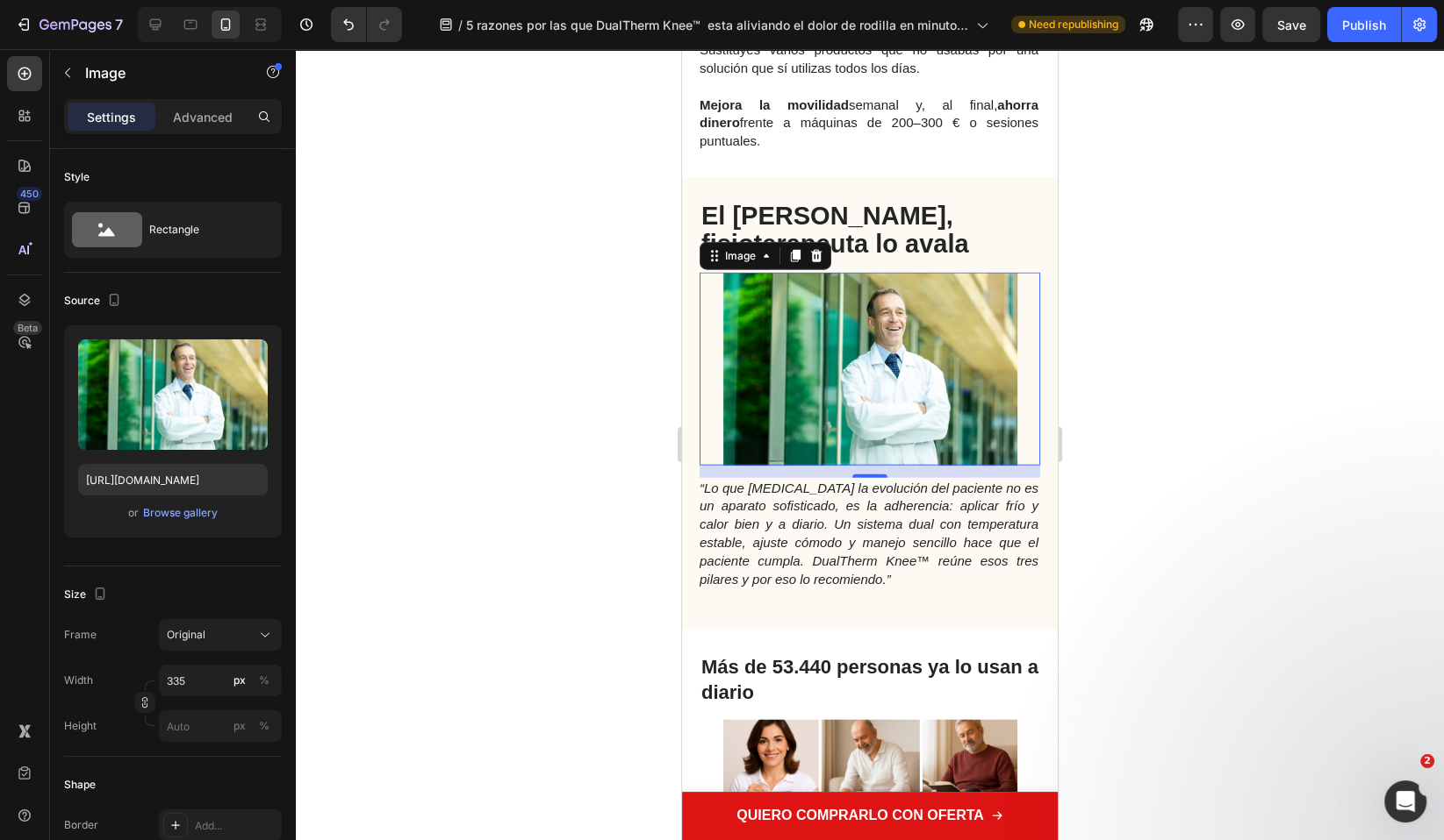
click at [1213, 508] on div at bounding box center [869, 445] width 1147 height 792
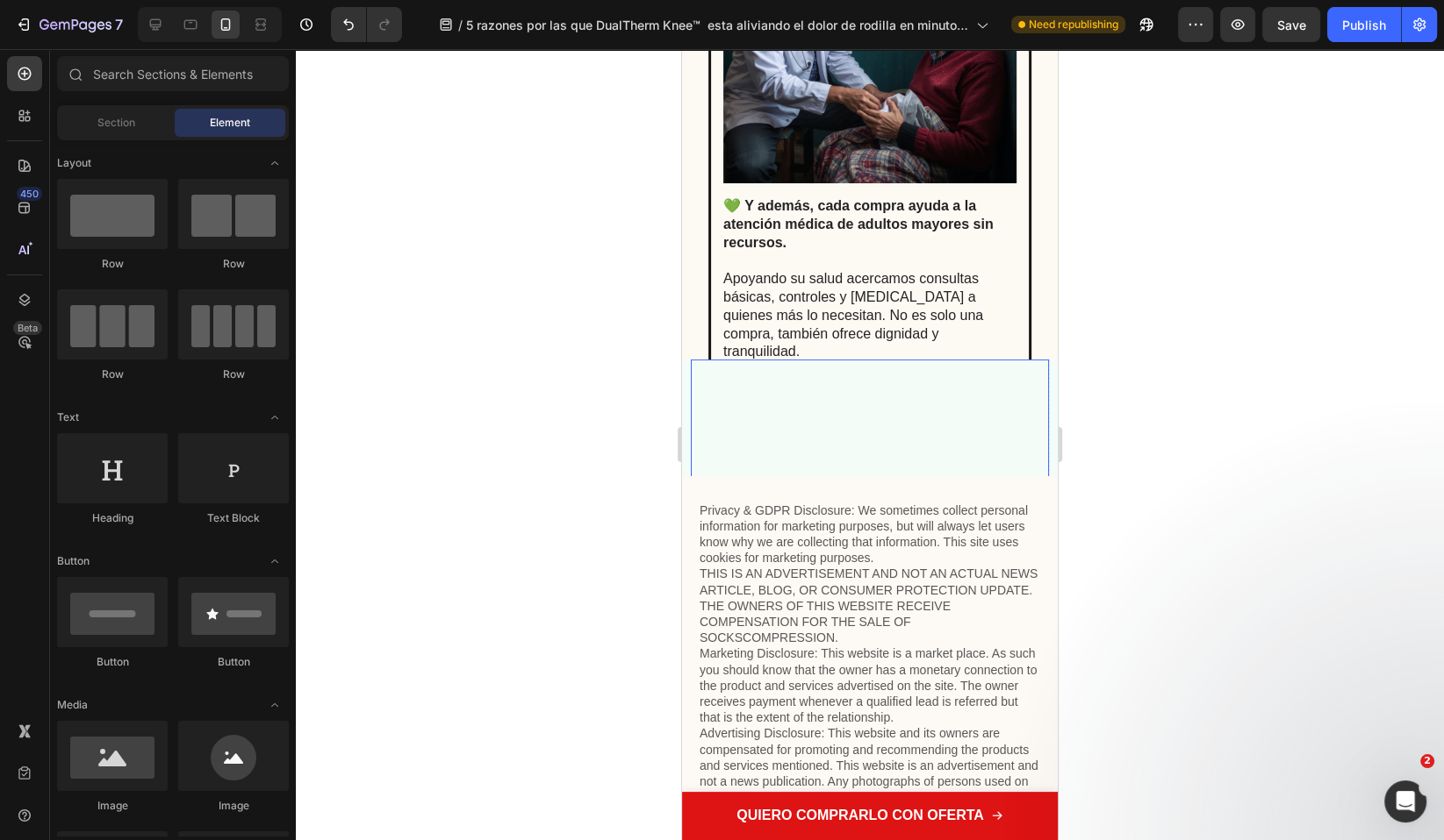
scroll to position [6812, 0]
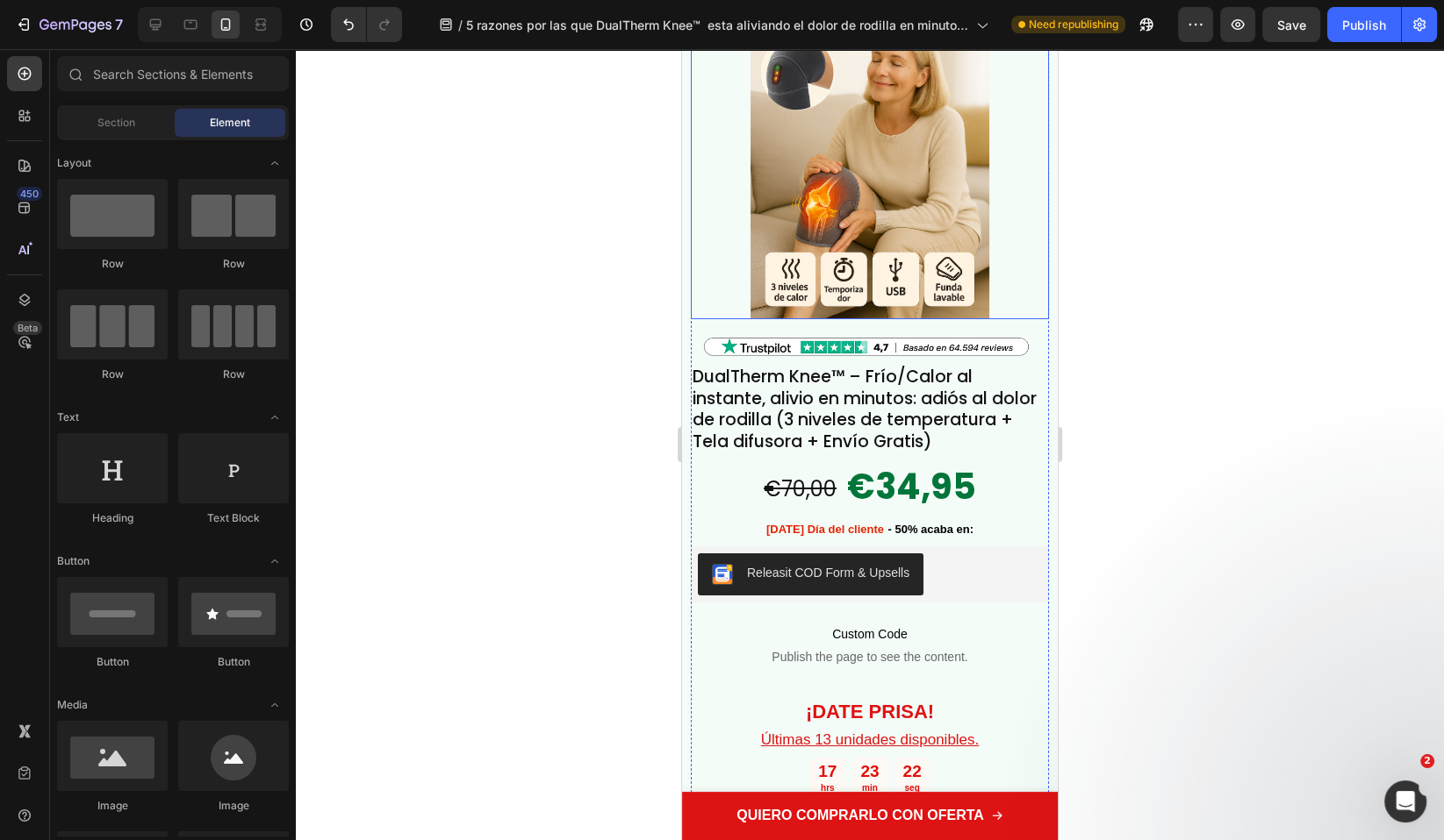
click at [880, 234] on img at bounding box center [869, 140] width 358 height 358
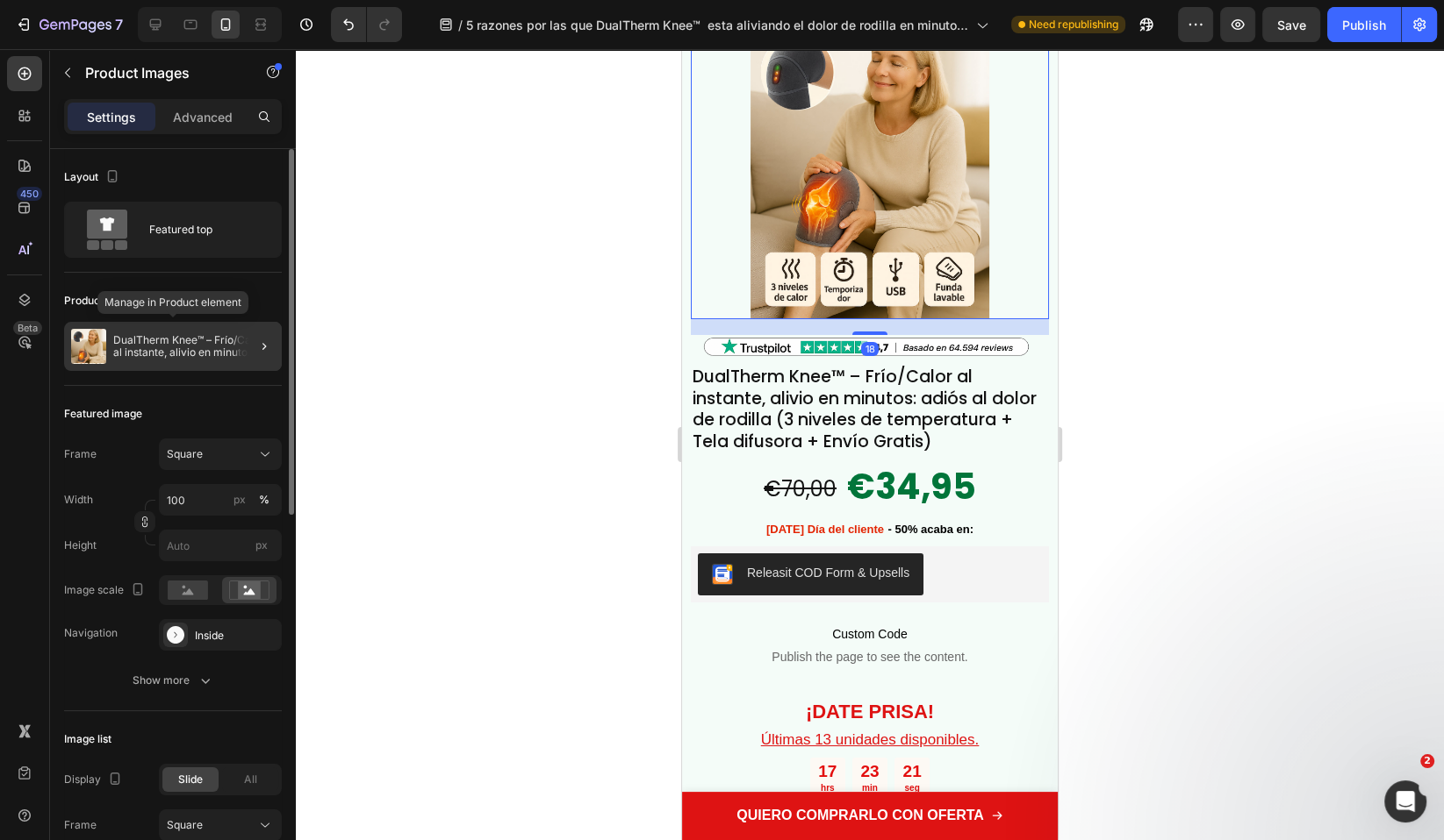
click at [181, 355] on p "DualTherm Knee™ – Frío/Calor al instante, alivio en minutos: adiós al dolor de …" at bounding box center [194, 347] width 161 height 25
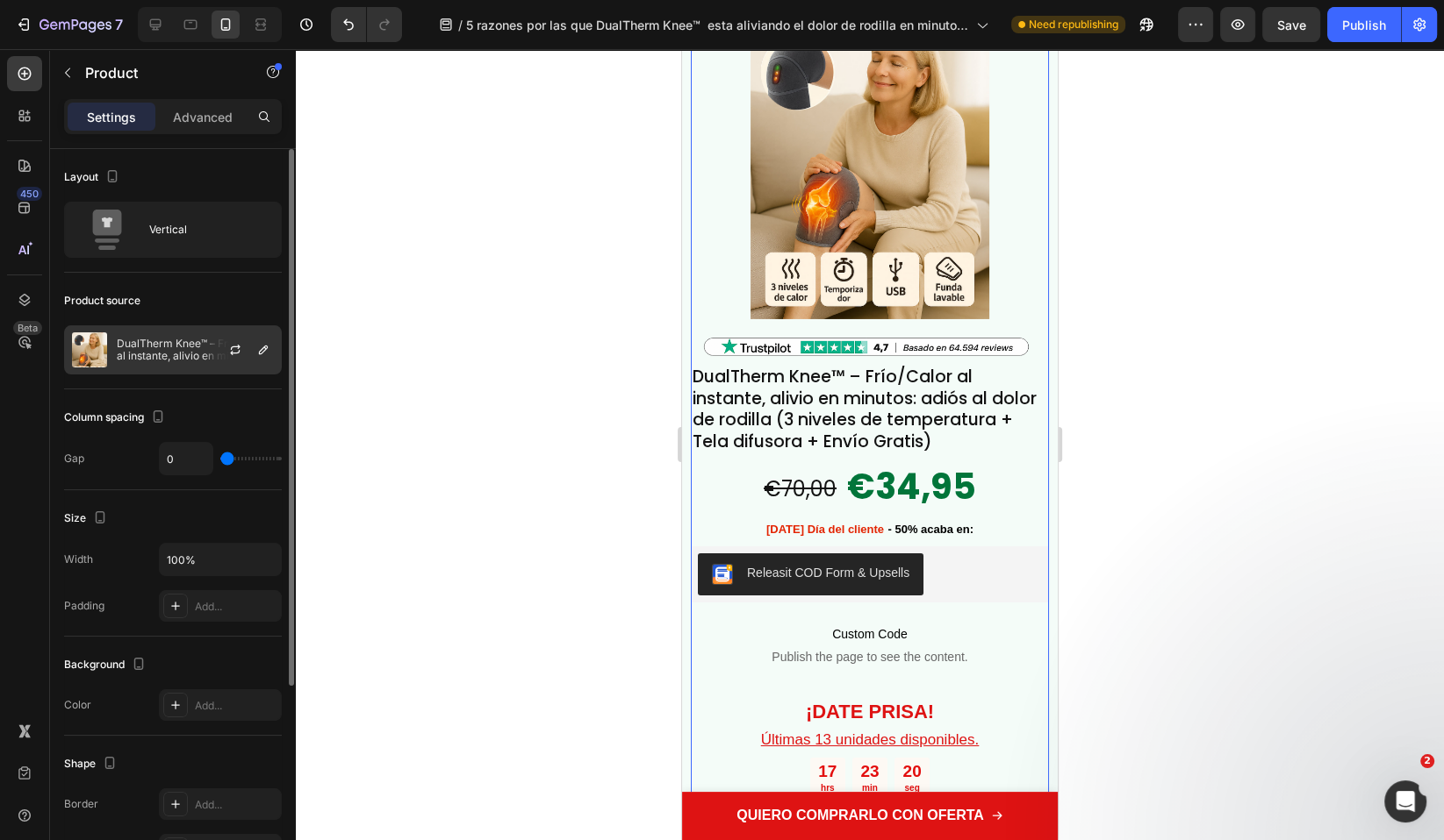
click at [180, 351] on p "DualTherm Knee™ – Frío/Calor al instante, alivio en minutos: adiós al dolor de …" at bounding box center [195, 350] width 158 height 25
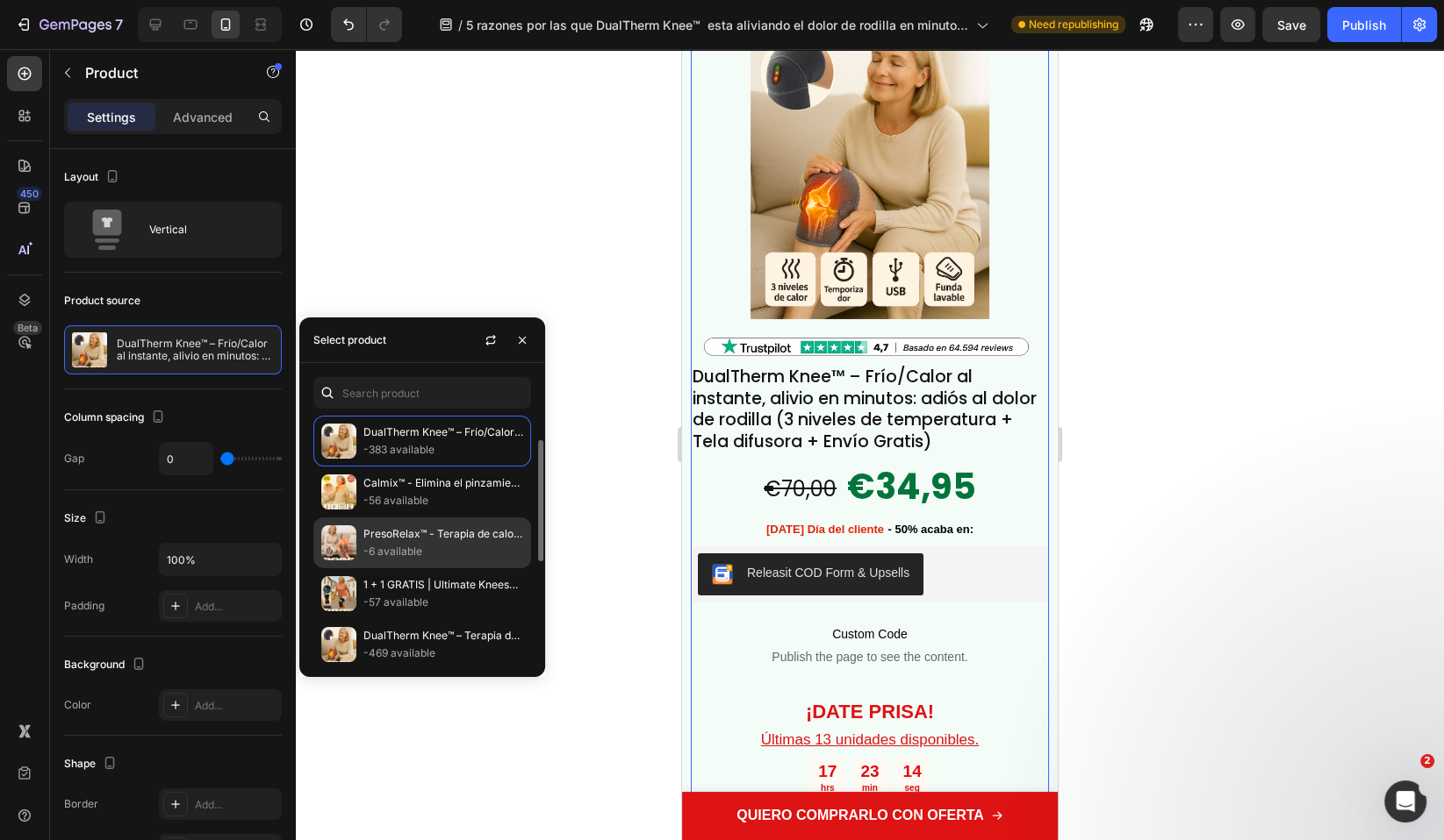
scroll to position [83, 0]
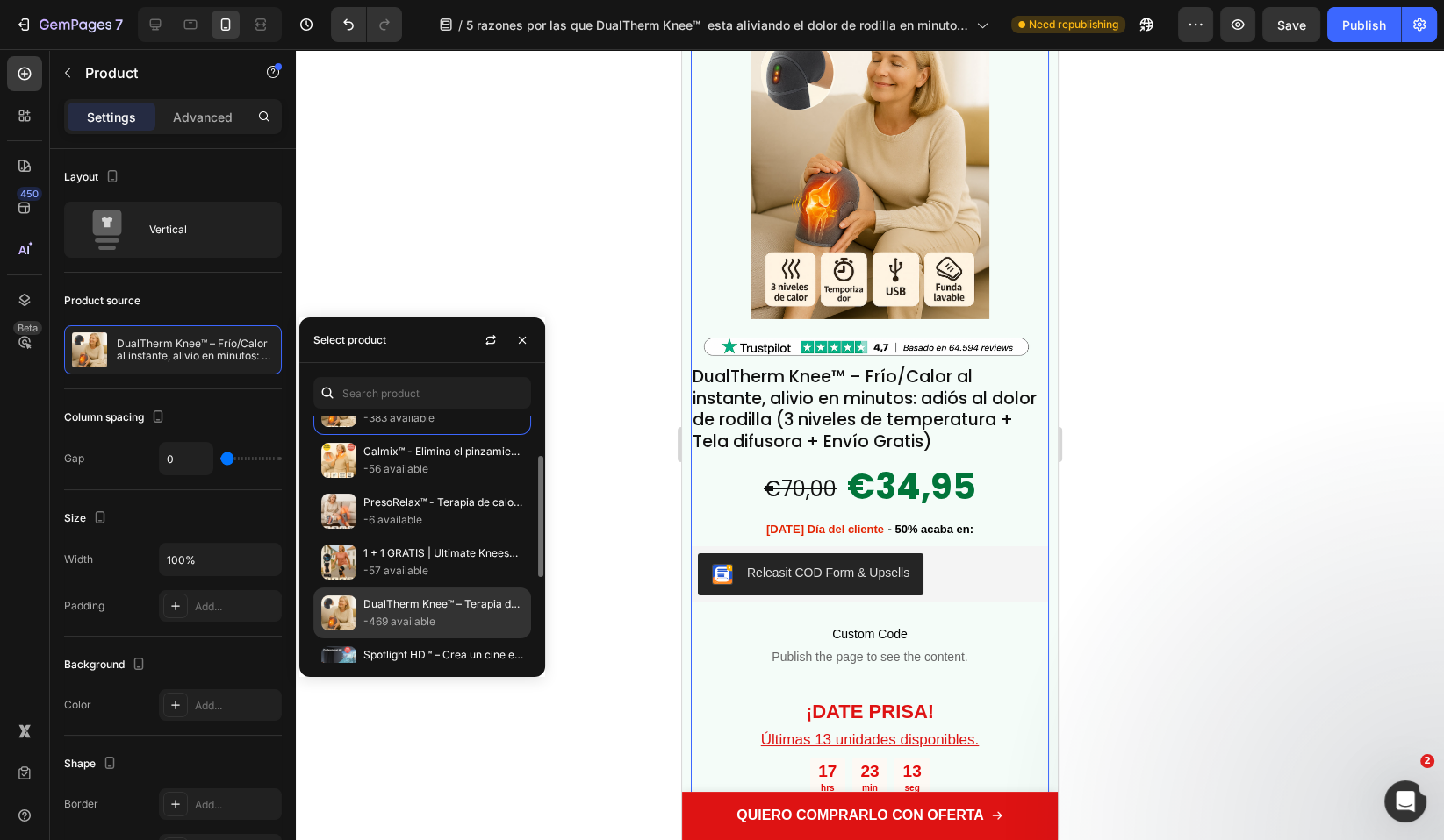
click at [466, 615] on p "-469 available" at bounding box center [443, 622] width 160 height 18
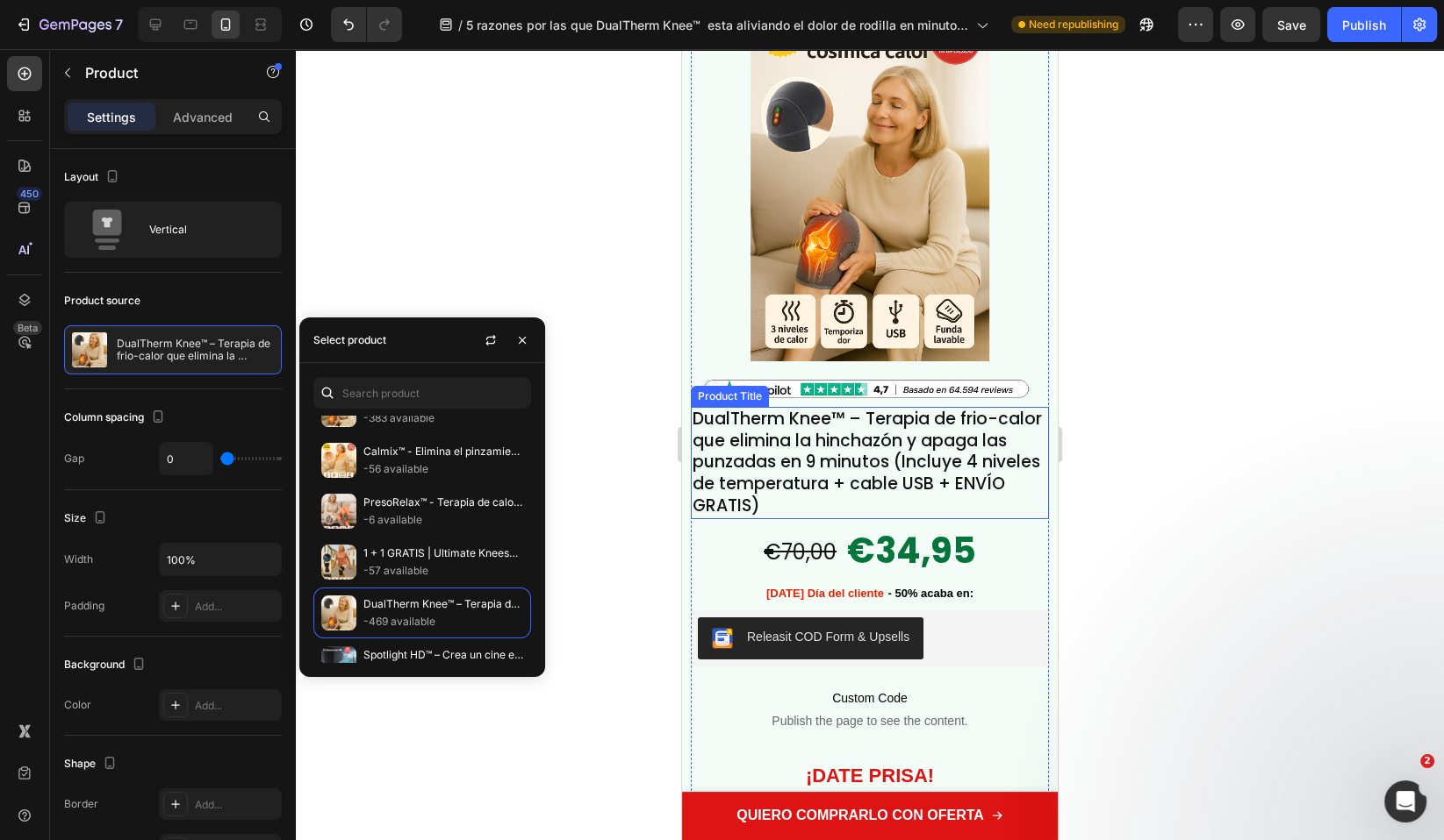
scroll to position [6812, 0]
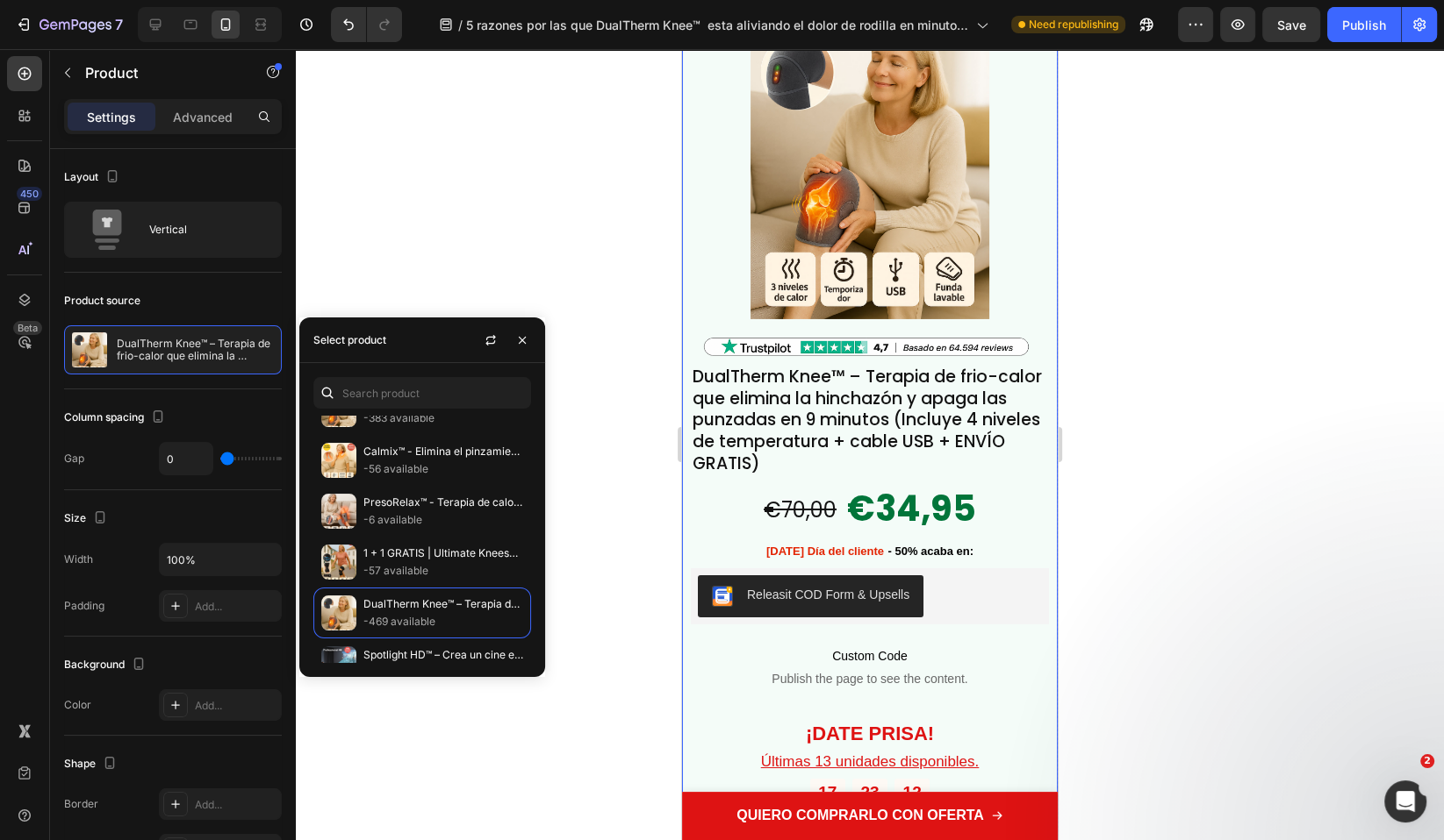
click at [1198, 377] on div at bounding box center [869, 445] width 1147 height 792
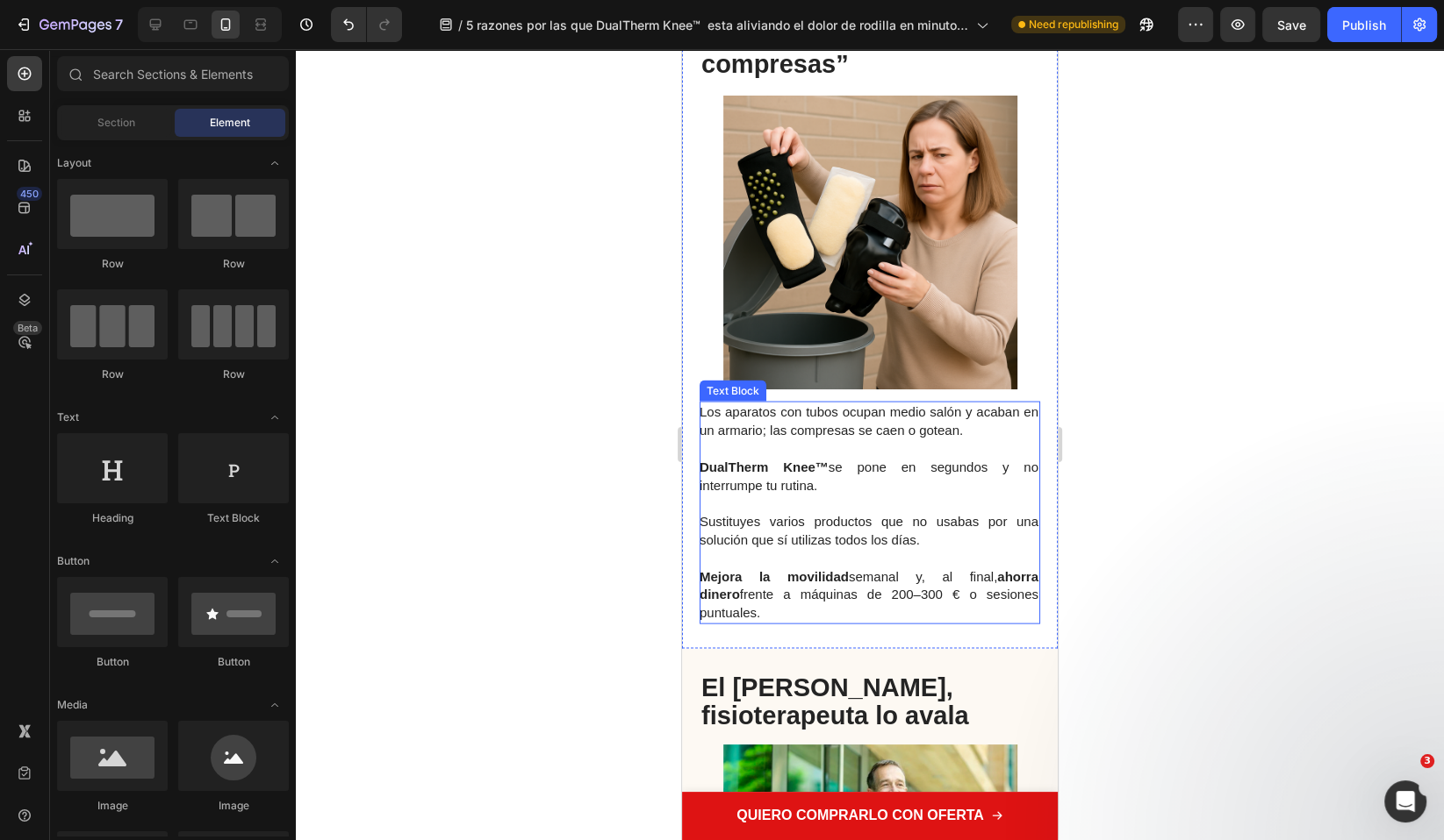
scroll to position [3931, 0]
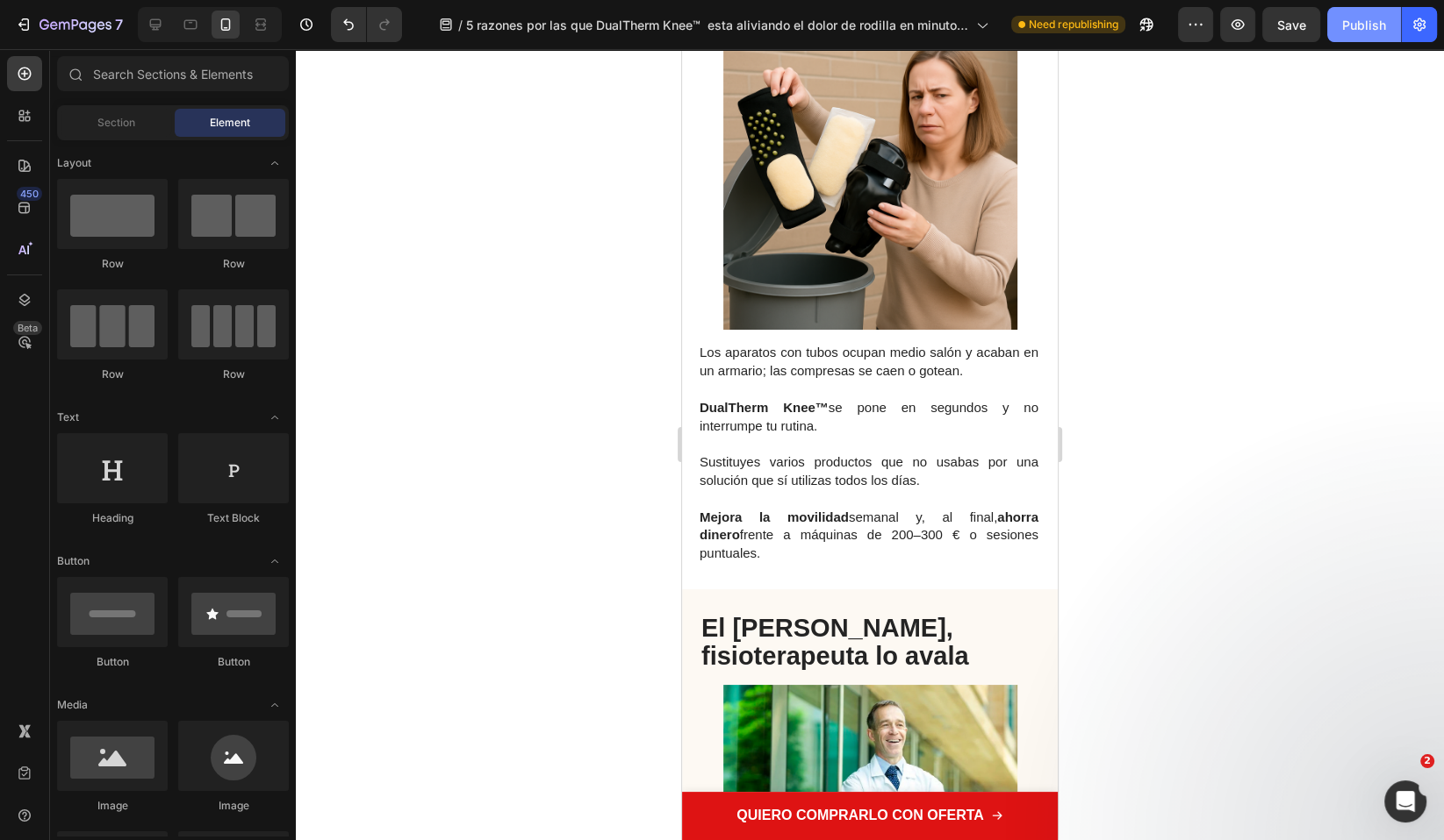
click at [1350, 34] on button "Publish" at bounding box center [1364, 25] width 74 height 35
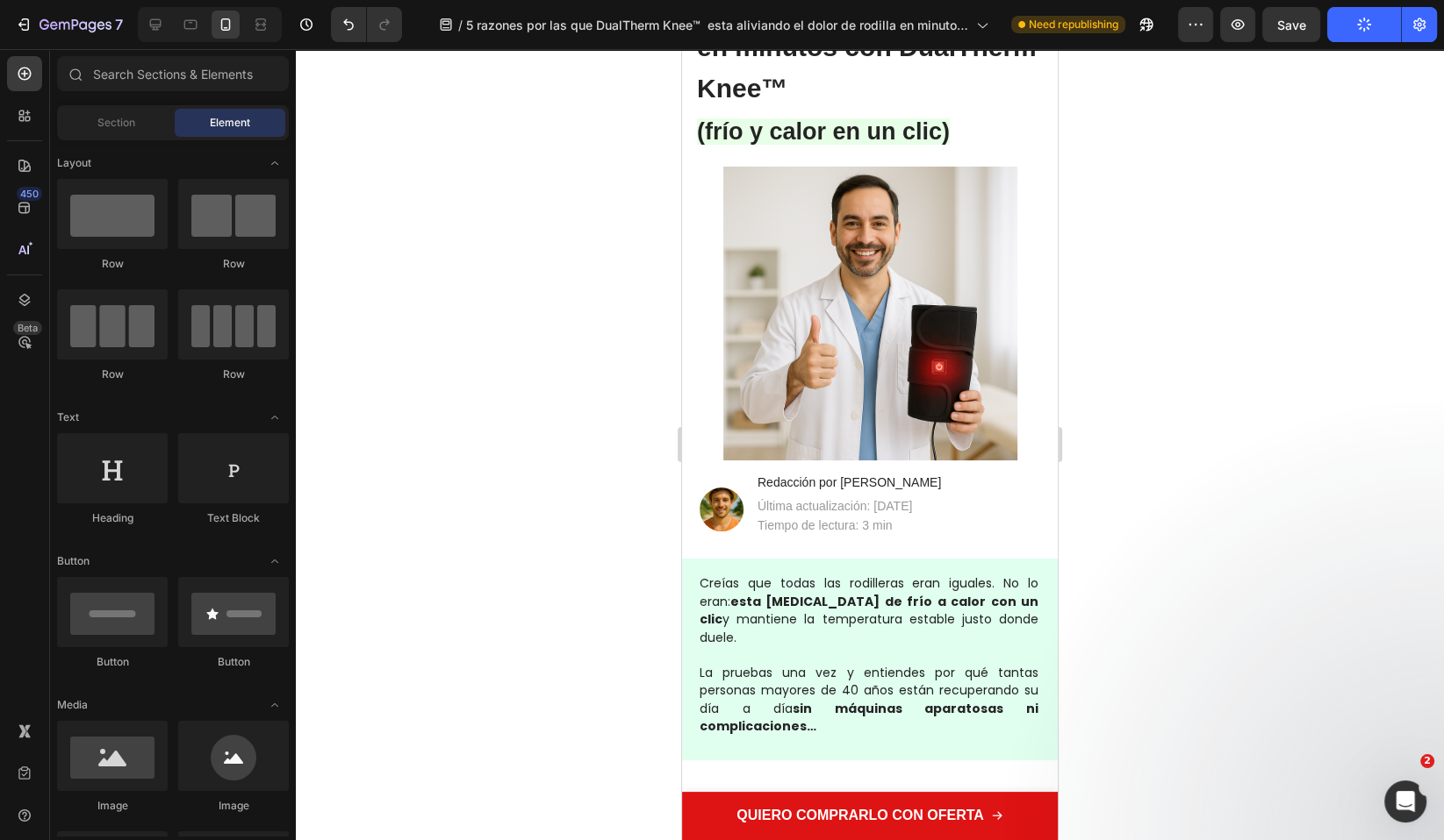
scroll to position [0, 0]
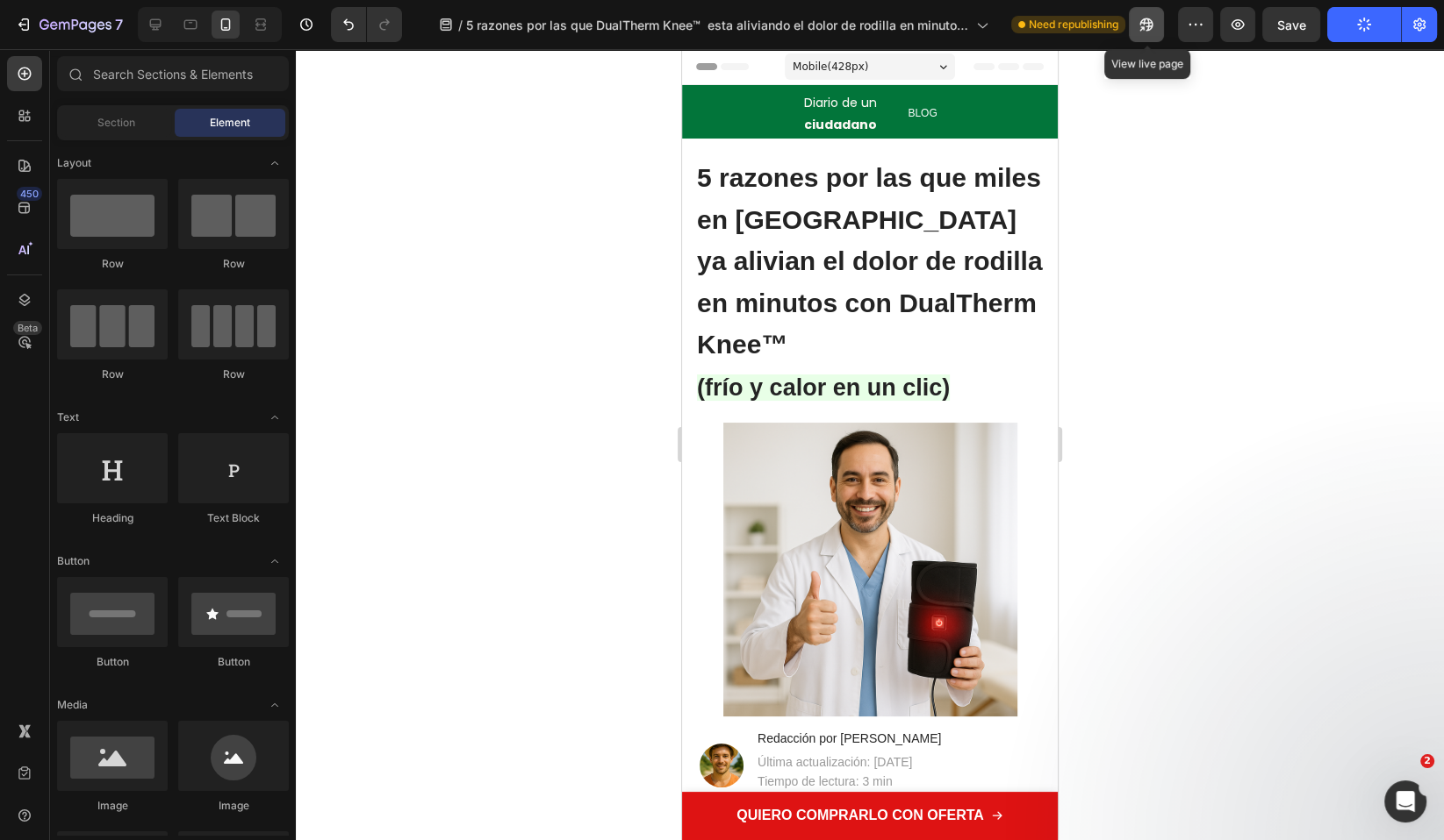
click at [1136, 34] on button "button" at bounding box center [1146, 25] width 35 height 35
